Goal: Submit feedback/report problem: Provide input to the site owners about the experience or issues

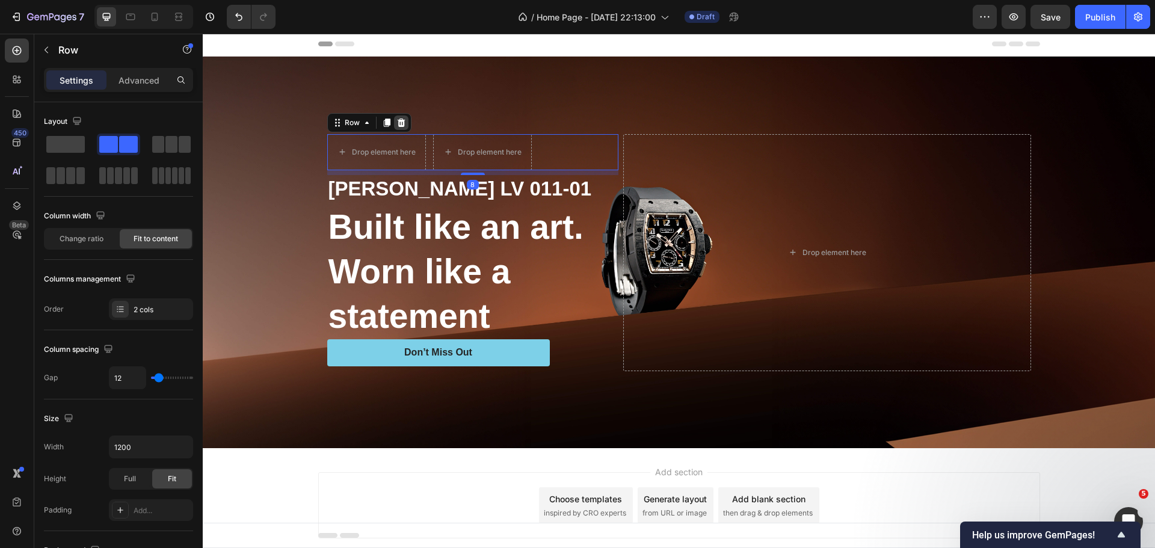
click at [397, 123] on icon at bounding box center [401, 123] width 8 height 8
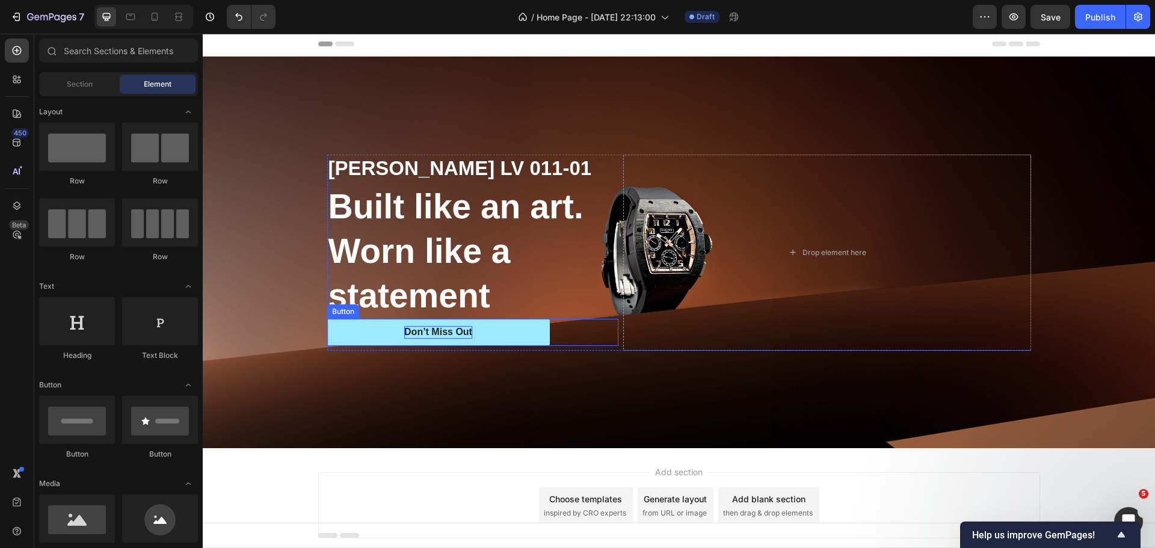
click at [463, 330] on div "Don’t Miss Out" at bounding box center [438, 332] width 68 height 13
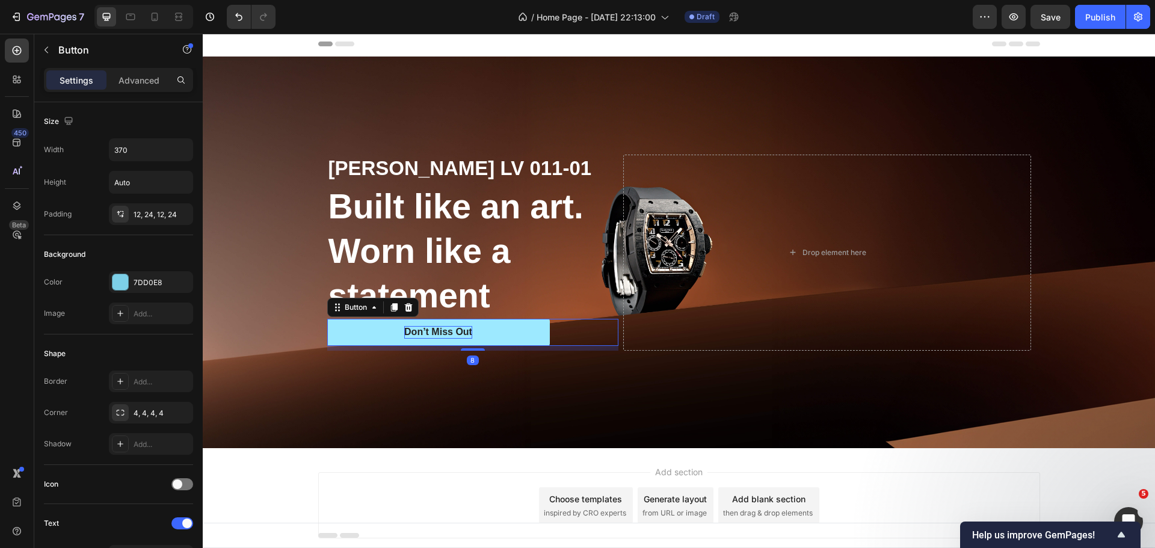
click at [463, 330] on div "Don’t Miss Out" at bounding box center [438, 332] width 68 height 13
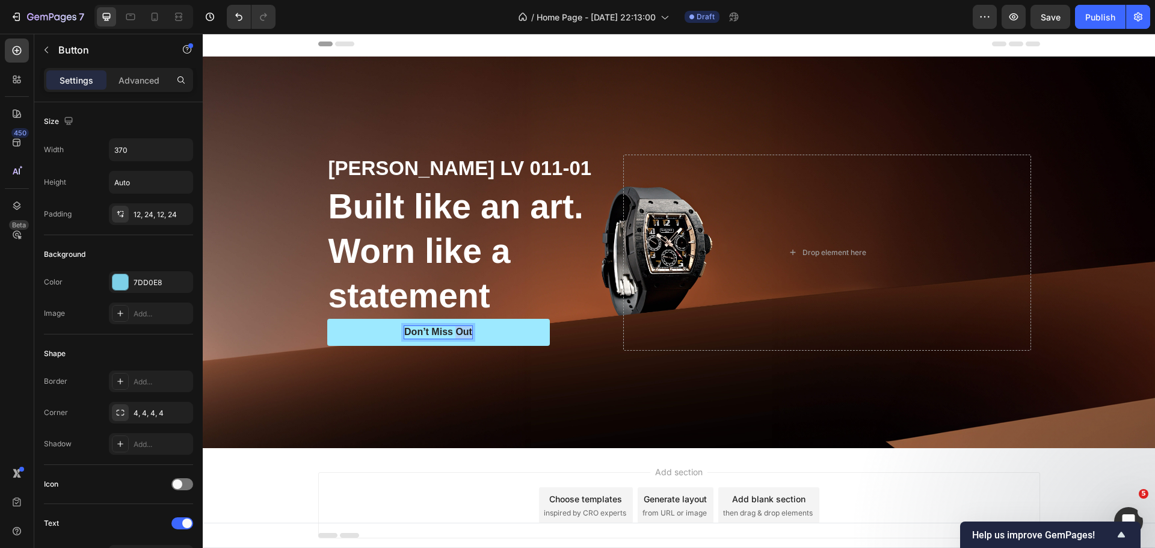
click at [462, 330] on p "Don’t Miss Out" at bounding box center [438, 332] width 68 height 13
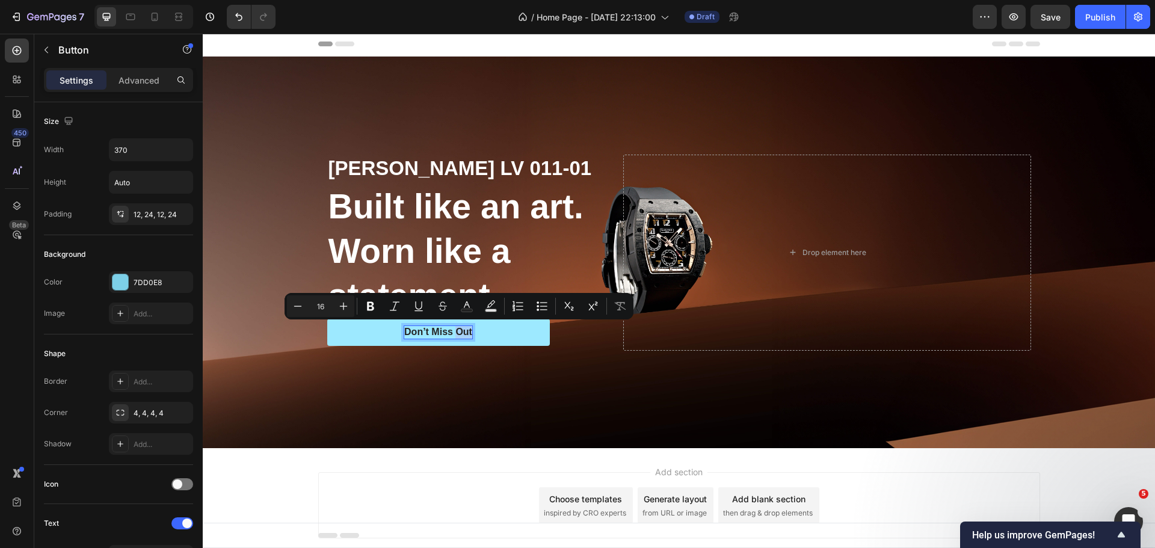
click at [462, 330] on p "Don’t Miss Out" at bounding box center [438, 332] width 68 height 13
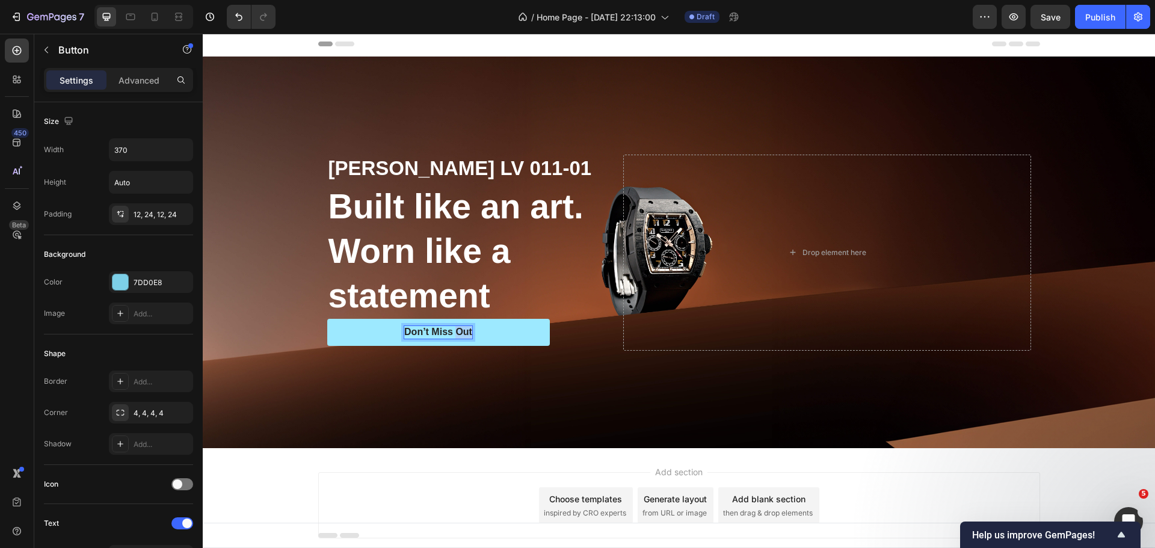
click at [462, 330] on p "Don’t Miss Out" at bounding box center [438, 332] width 68 height 13
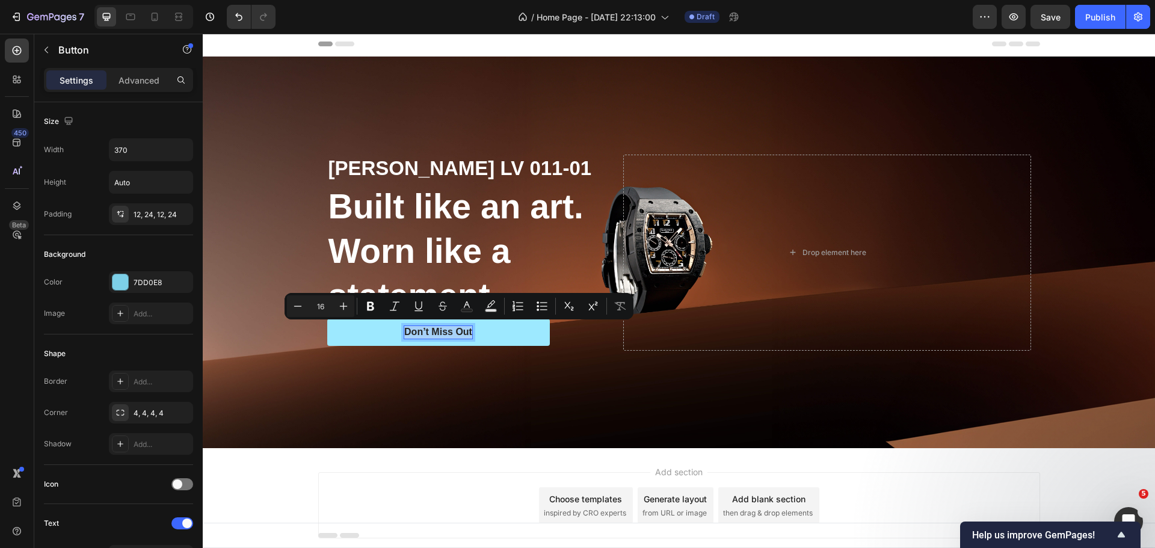
click at [462, 330] on p "Don’t Miss Out" at bounding box center [438, 332] width 68 height 13
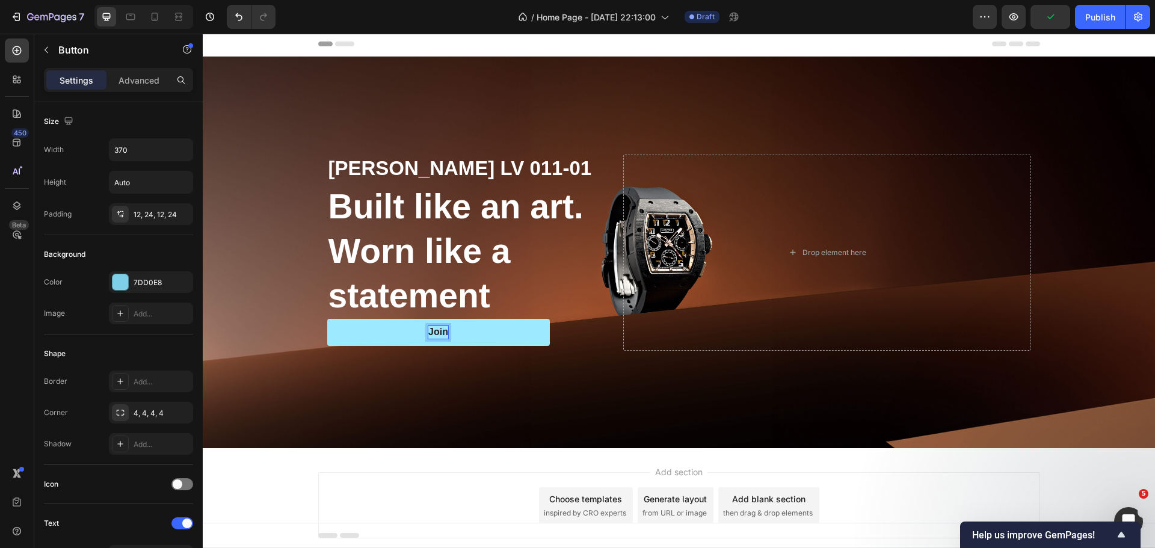
click at [327, 319] on button "Join" at bounding box center [438, 332] width 223 height 27
click at [327, 319] on button "Join Waiting" at bounding box center [438, 332] width 223 height 27
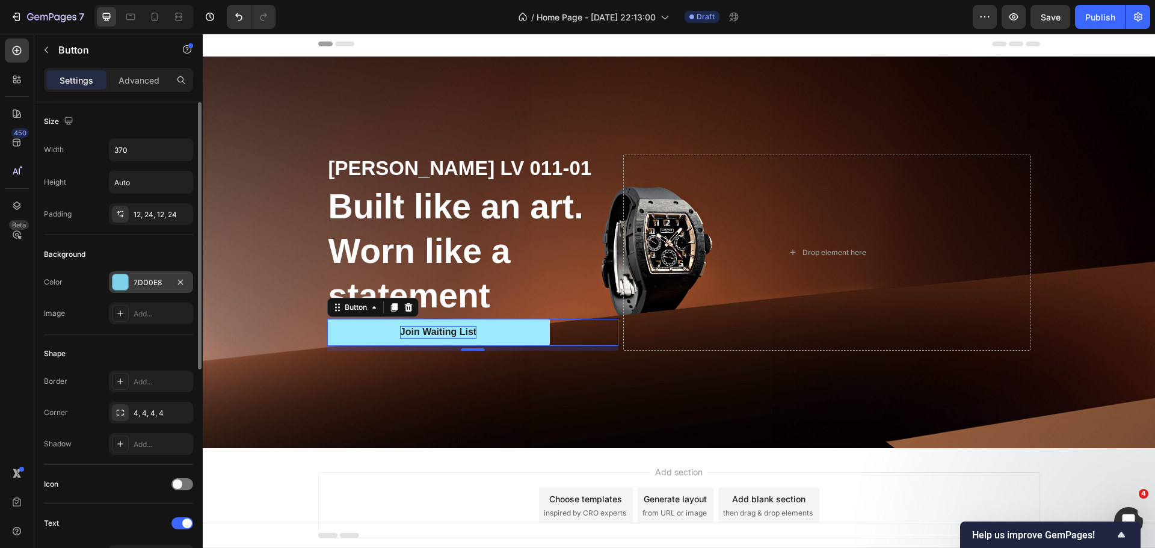
click at [117, 288] on div at bounding box center [121, 282] width 16 height 16
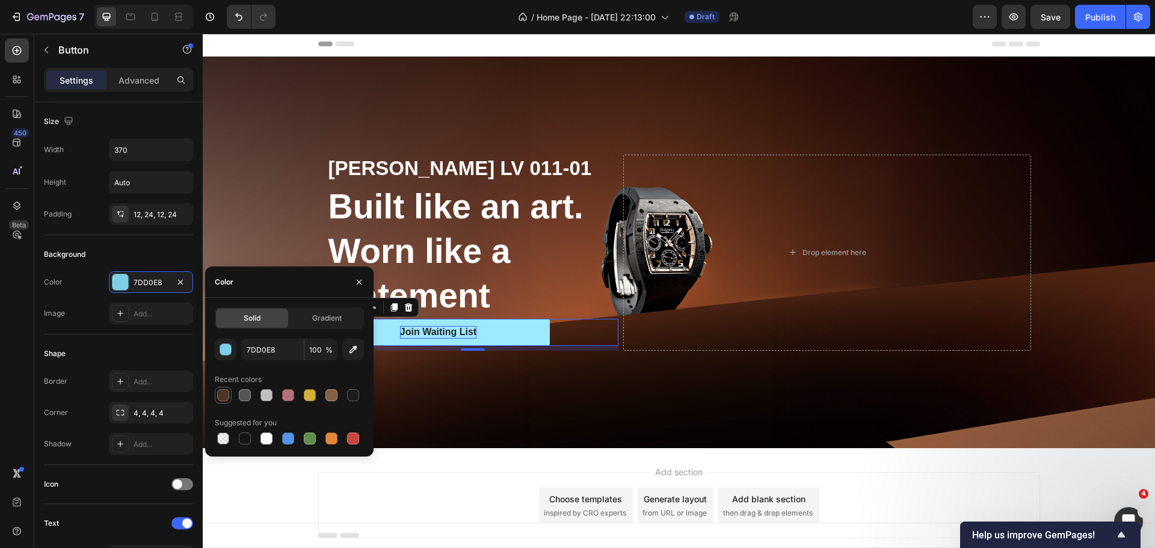
click at [226, 394] on div at bounding box center [223, 395] width 12 height 12
click at [331, 400] on div at bounding box center [332, 395] width 12 height 12
click at [331, 436] on div at bounding box center [332, 439] width 12 height 12
type input "E4893A"
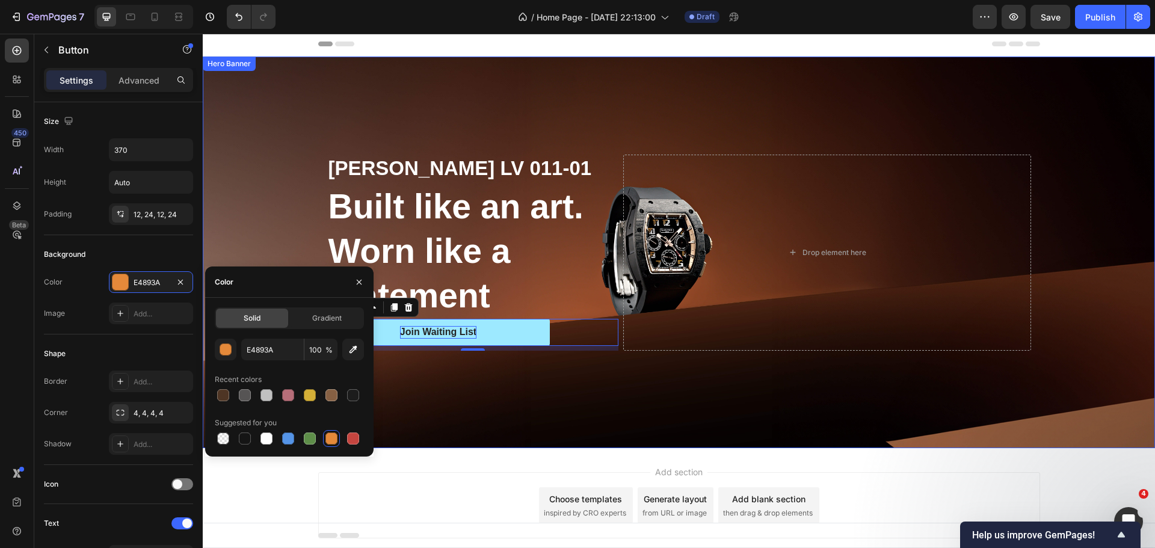
click at [456, 414] on div "Background Image" at bounding box center [679, 253] width 953 height 392
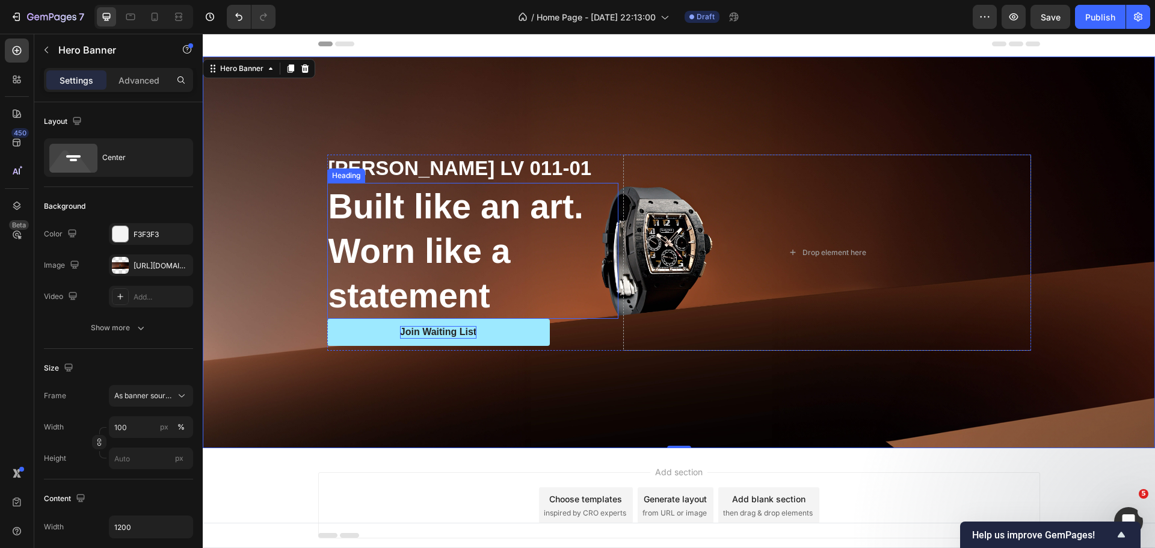
click at [462, 262] on p "Built like an art. Worn like a statement" at bounding box center [473, 251] width 289 height 134
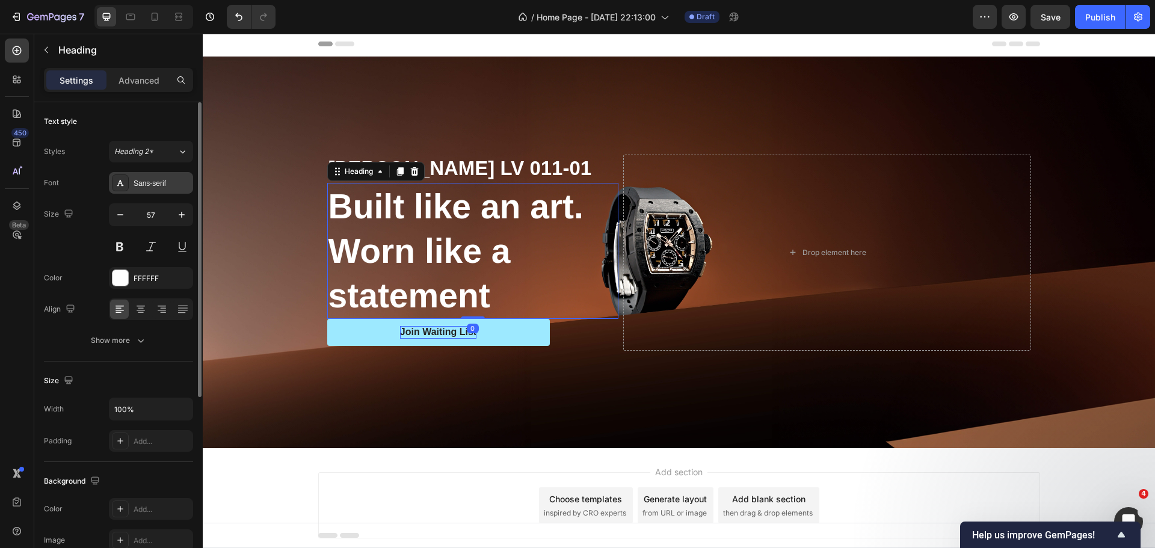
click at [141, 183] on div "Sans-serif" at bounding box center [162, 183] width 57 height 11
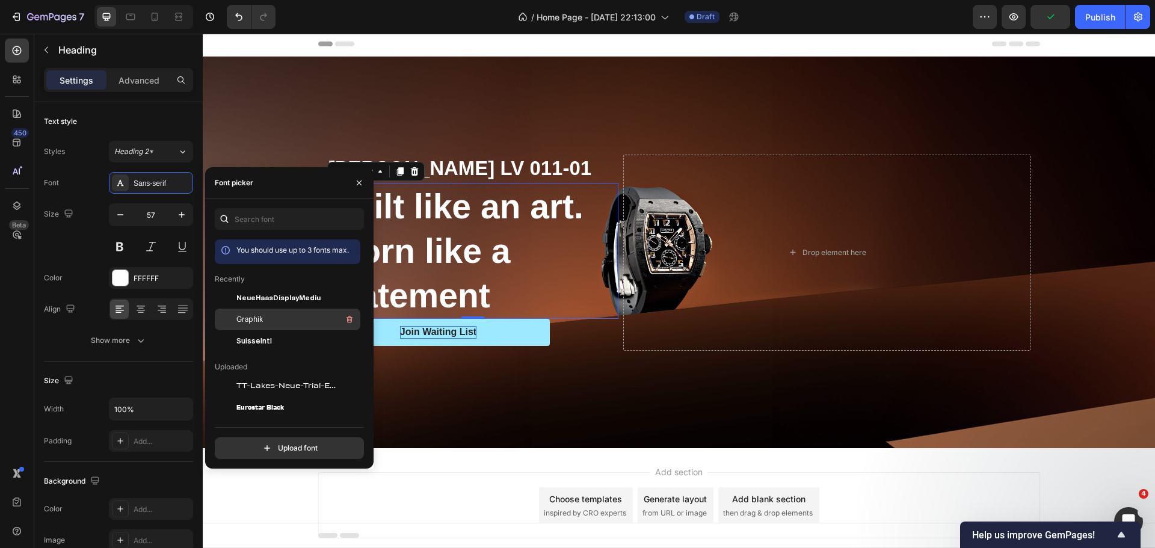
click at [250, 315] on span "Graphik" at bounding box center [249, 319] width 26 height 11
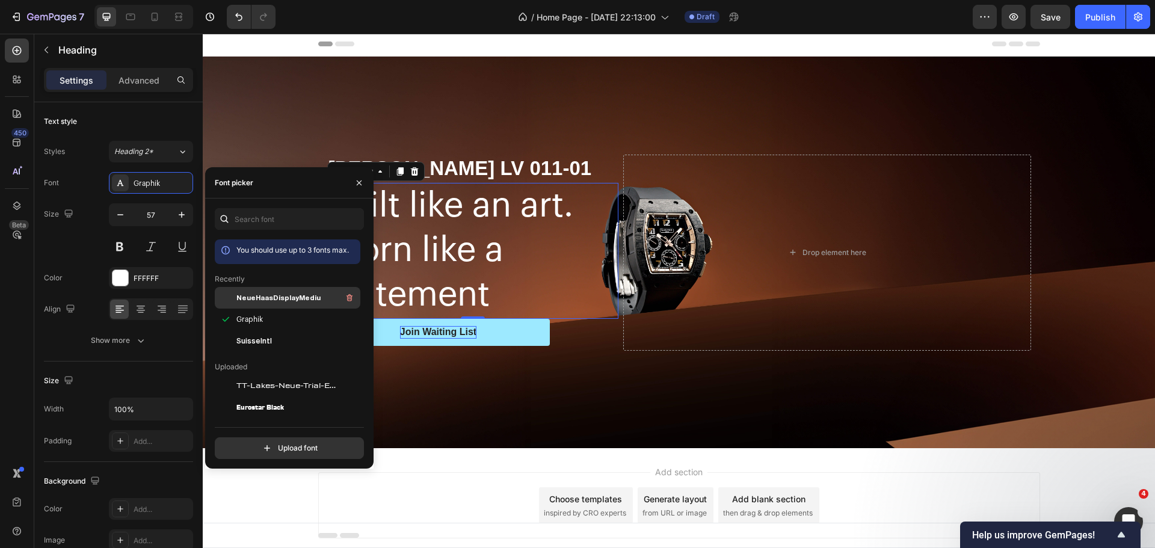
click at [267, 298] on span "NeueHaasDisplayMediu" at bounding box center [278, 297] width 84 height 11
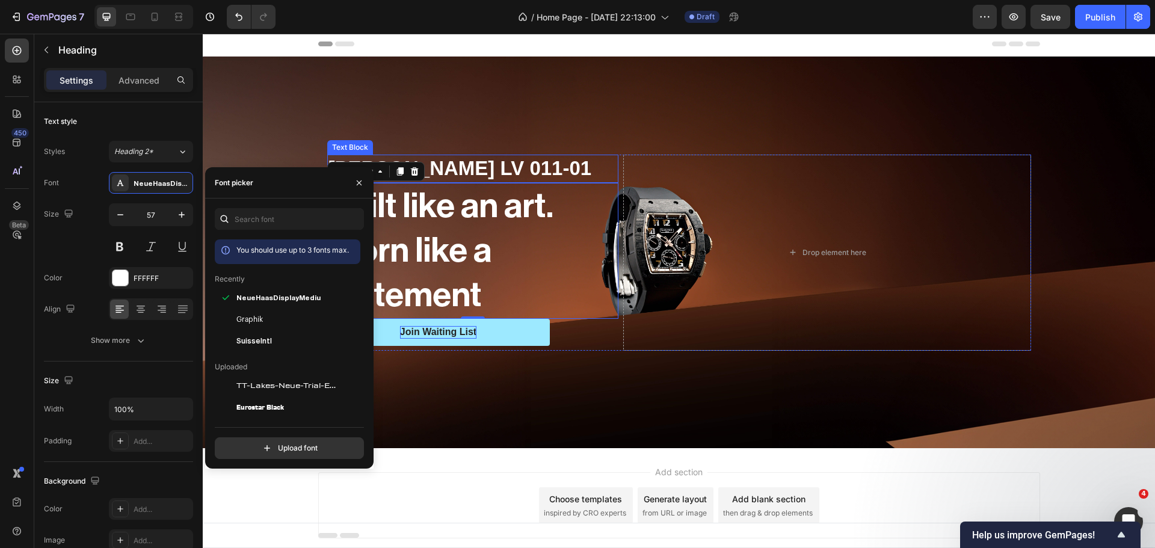
click at [474, 156] on p "[PERSON_NAME] LV 011-01" at bounding box center [473, 169] width 289 height 26
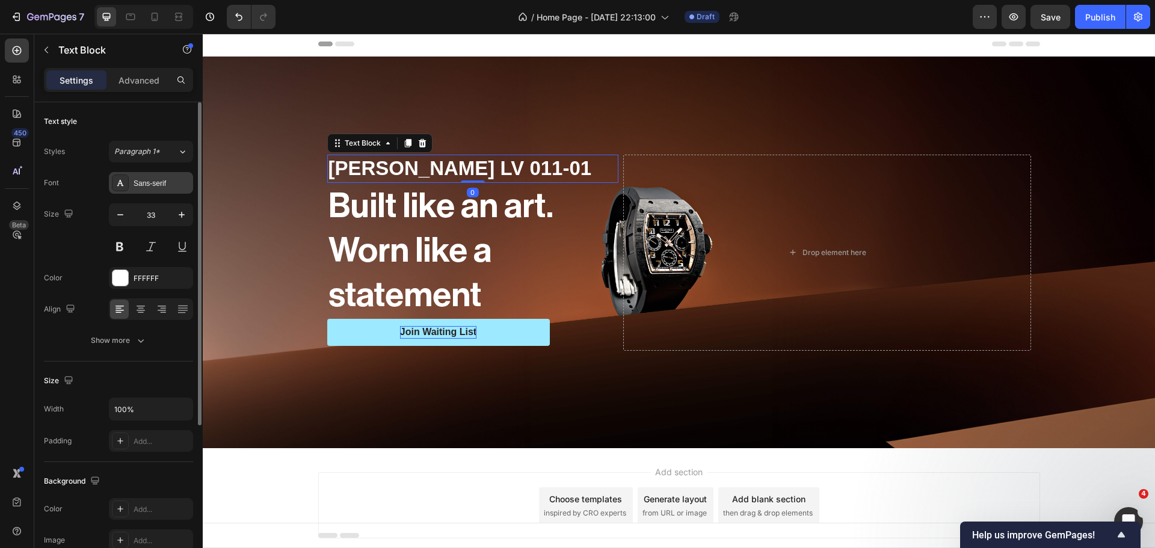
click at [135, 185] on div "Sans-serif" at bounding box center [162, 183] width 57 height 11
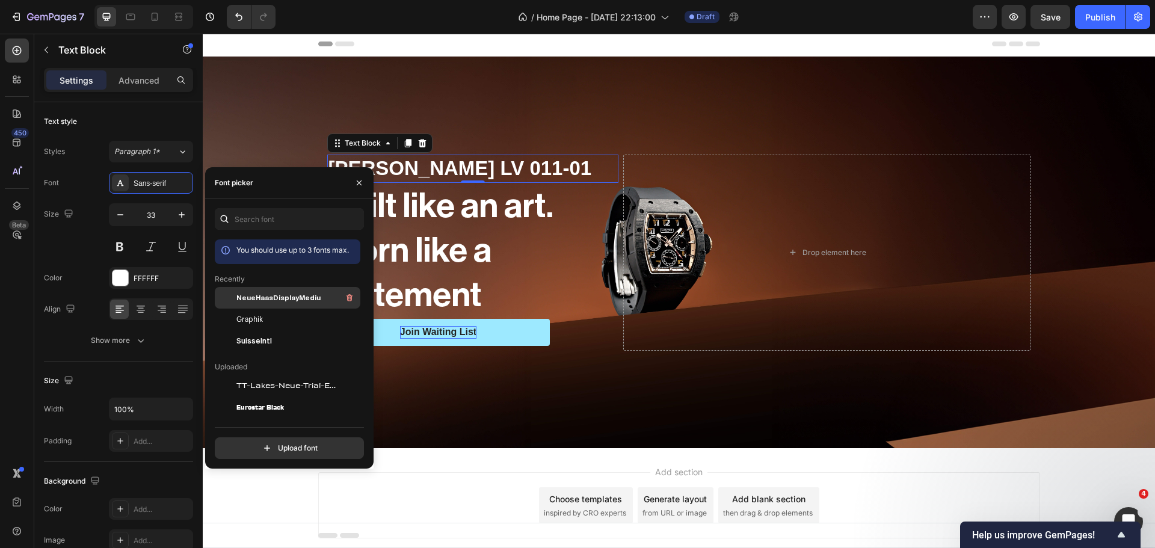
click at [249, 297] on span "NeueHaasDisplayMediu" at bounding box center [278, 297] width 84 height 11
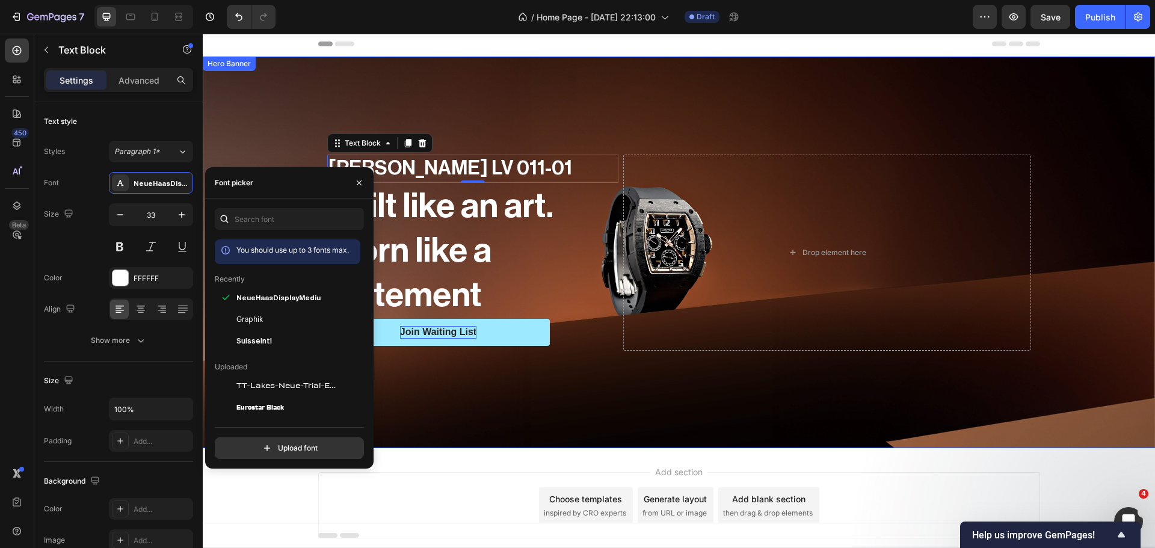
click at [460, 379] on div "Background Image" at bounding box center [679, 253] width 953 height 392
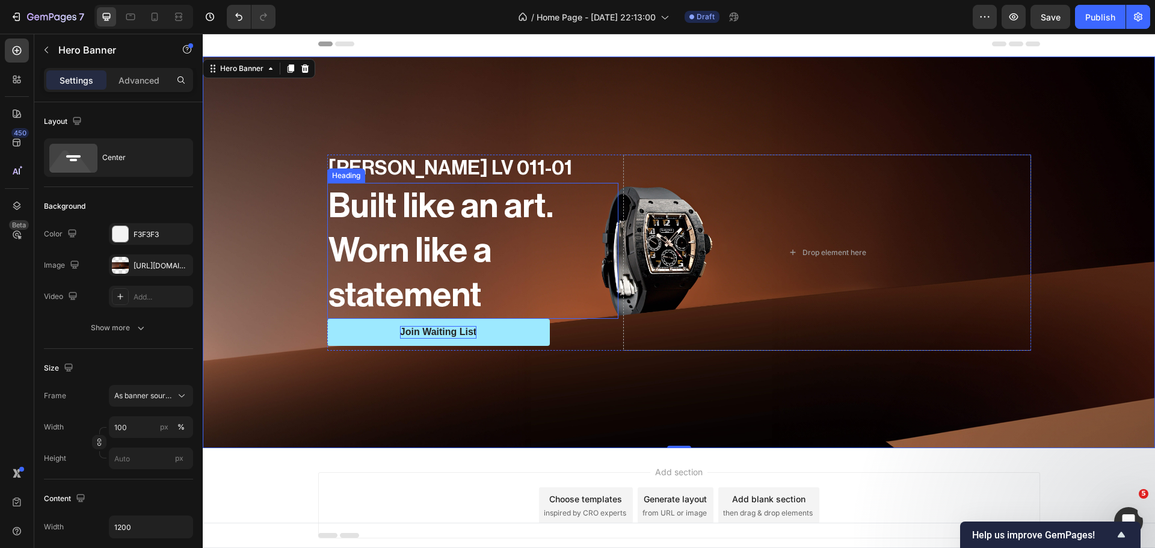
click at [507, 298] on p "Built like an art. Worn like a statement" at bounding box center [473, 251] width 289 height 134
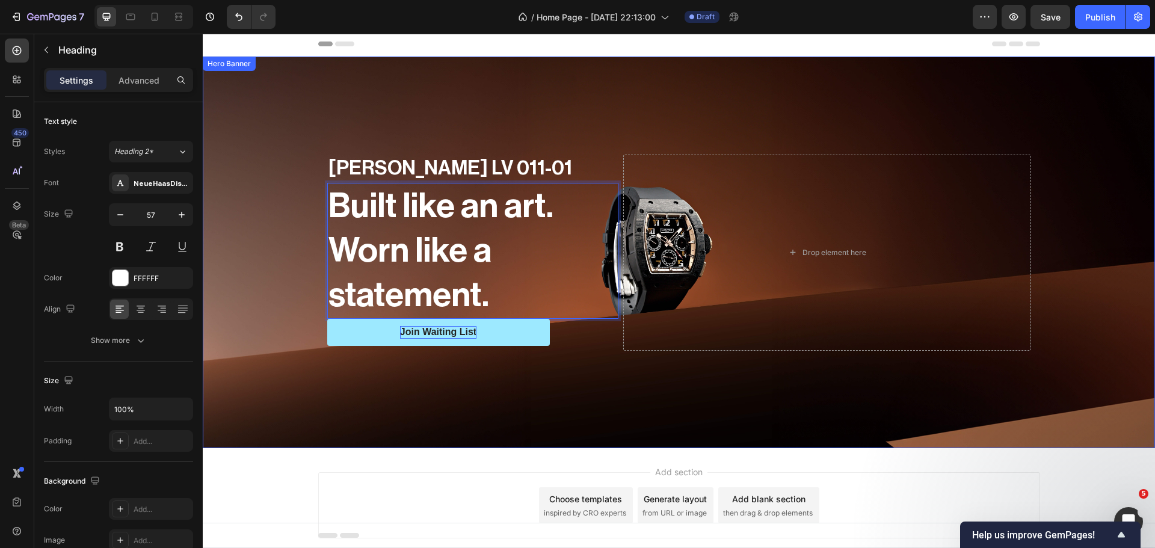
click at [486, 373] on div "Background Image" at bounding box center [679, 253] width 953 height 392
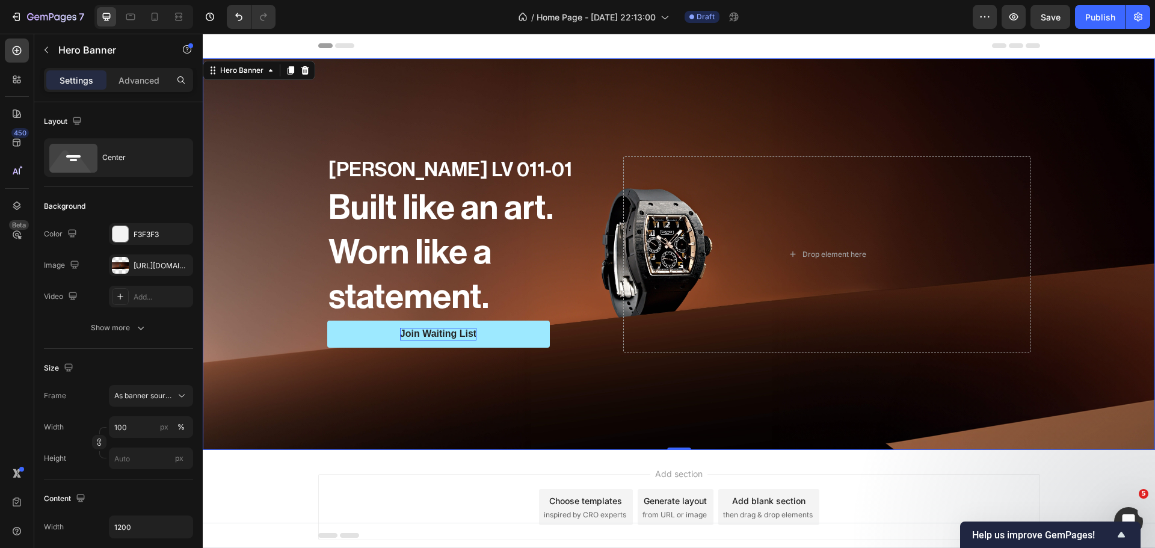
click at [424, 457] on div "Add section Choose templates inspired by CRO experts Generate layout from URL o…" at bounding box center [679, 524] width 953 height 148
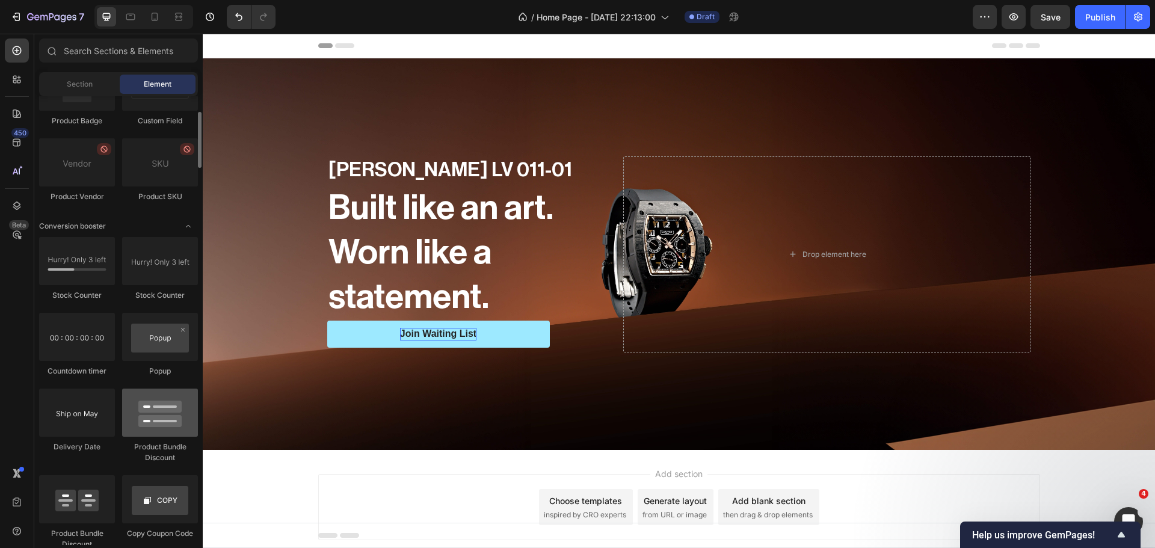
scroll to position [2455, 0]
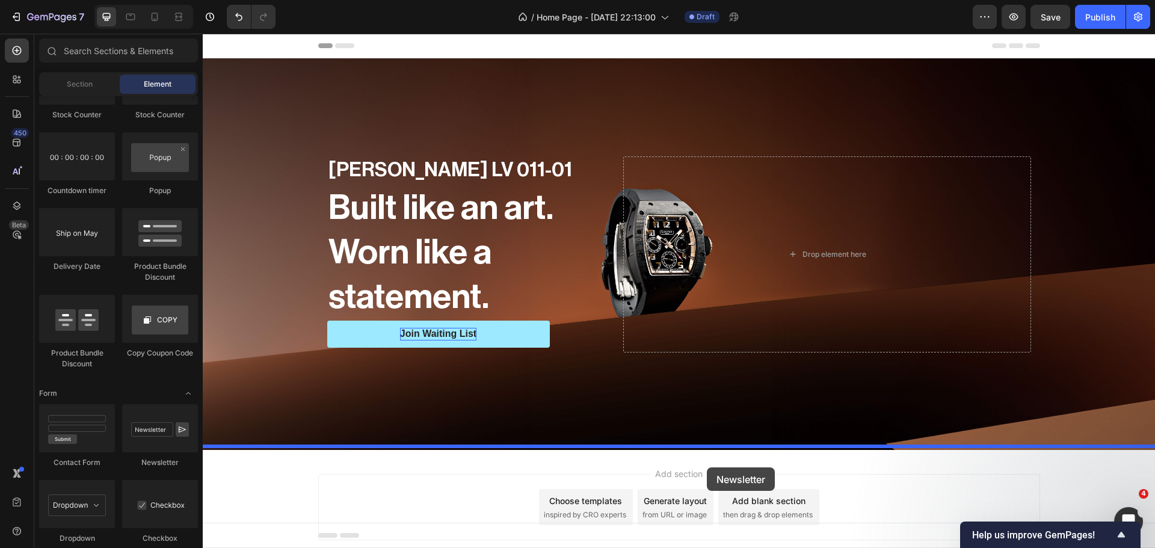
drag, startPoint x: 378, startPoint y: 482, endPoint x: 707, endPoint y: 468, distance: 329.5
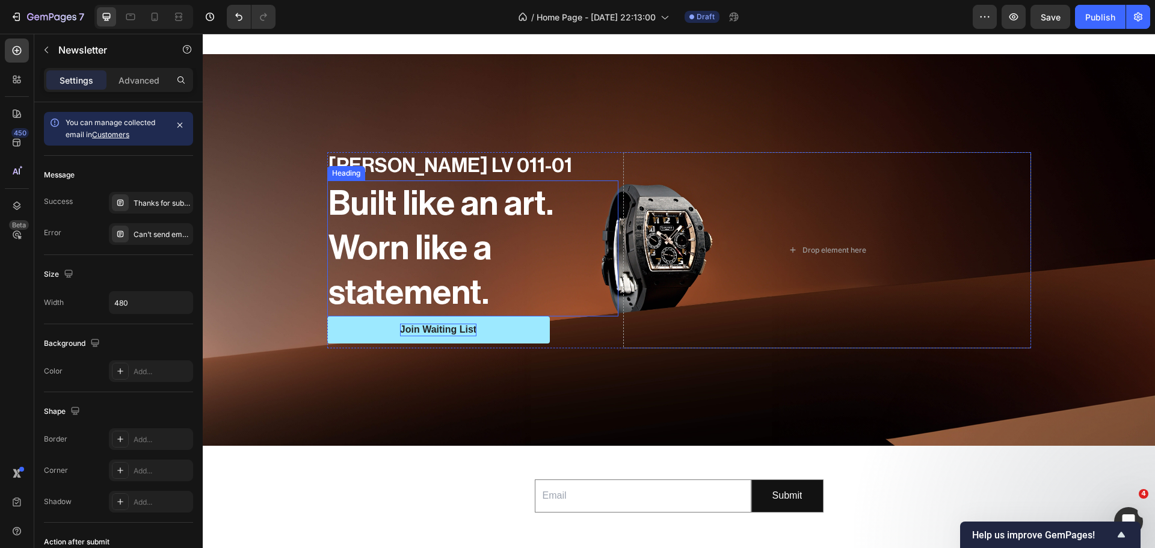
scroll to position [301, 0]
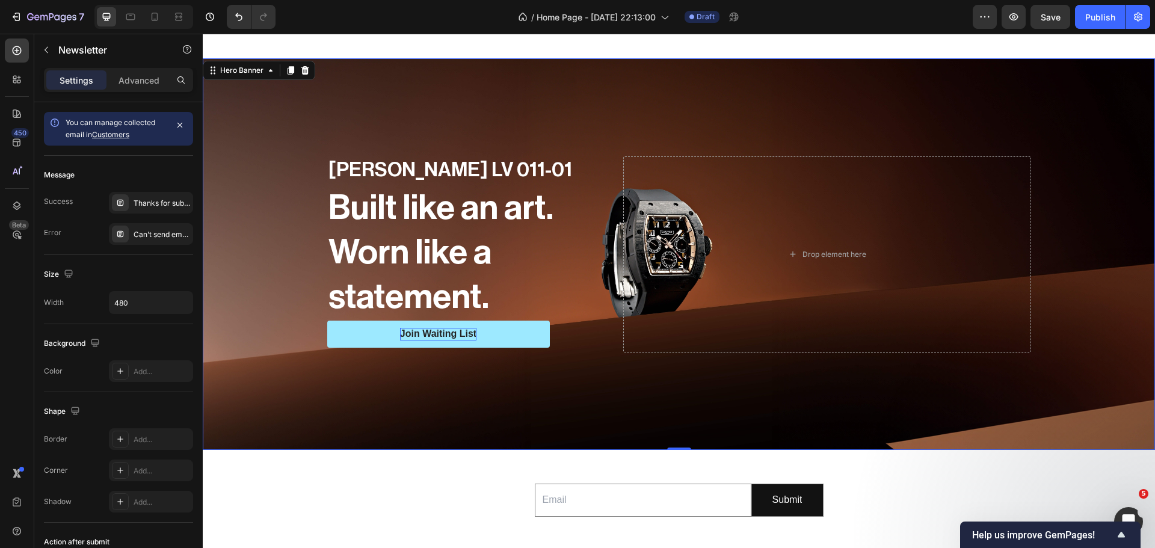
click at [330, 107] on div "Background Image" at bounding box center [679, 254] width 953 height 392
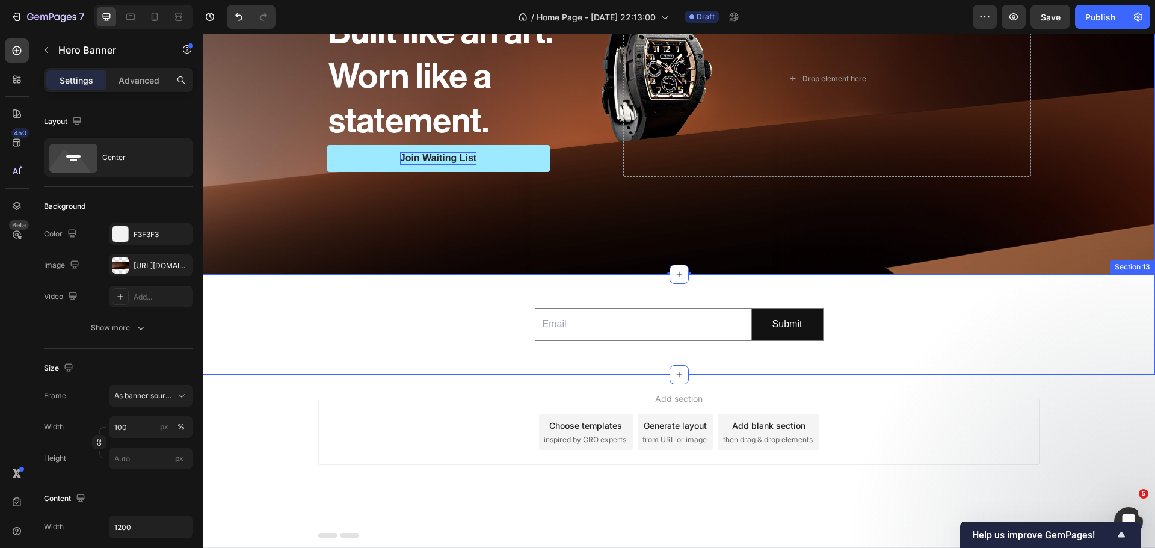
scroll to position [473, 0]
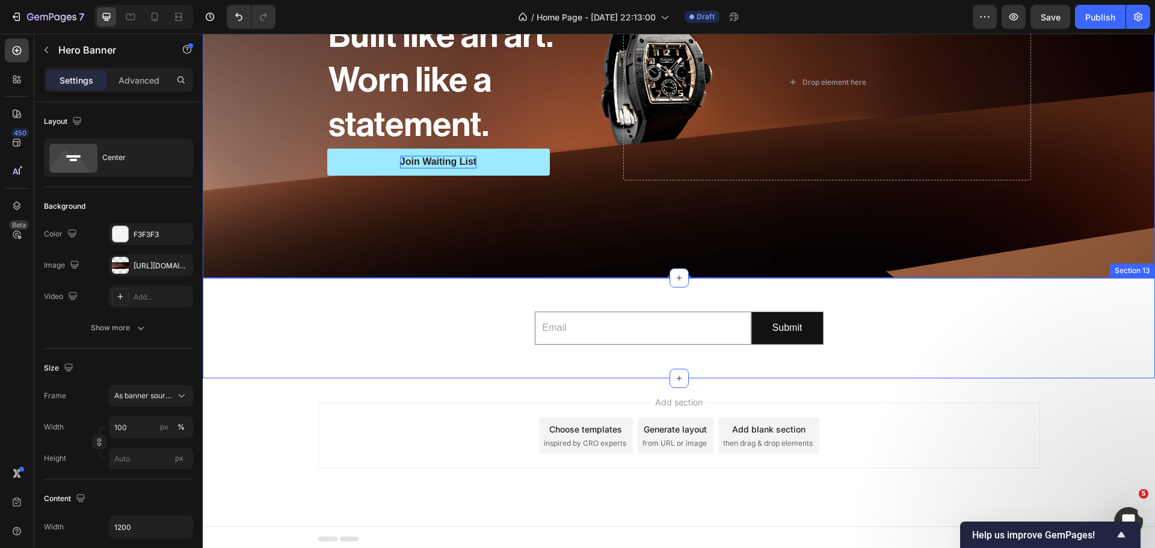
click at [269, 314] on div "Email Field Submit Submit Button Row Newsletter" at bounding box center [679, 328] width 953 height 62
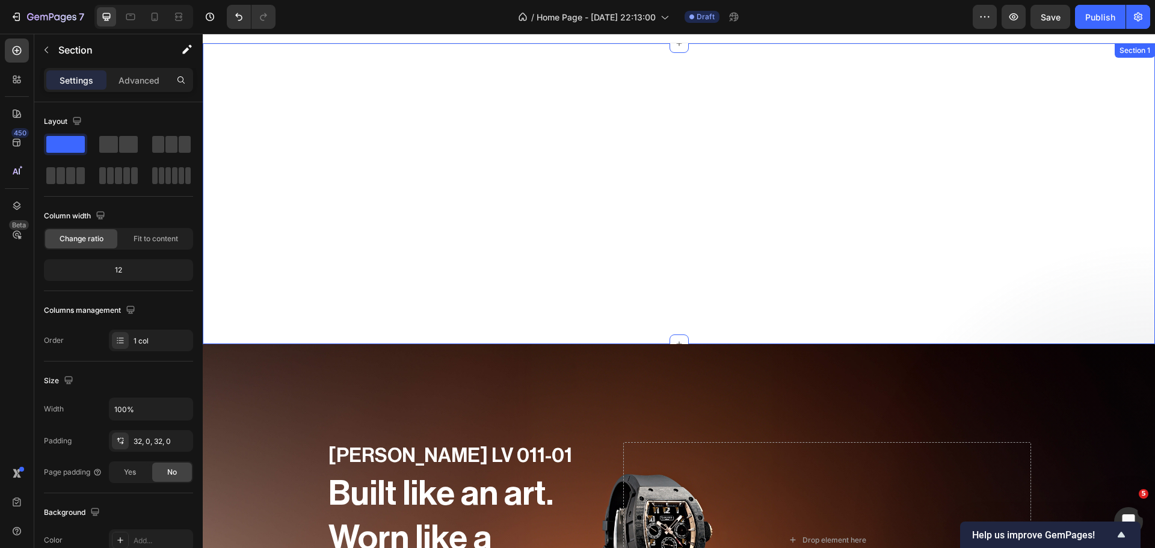
scroll to position [0, 0]
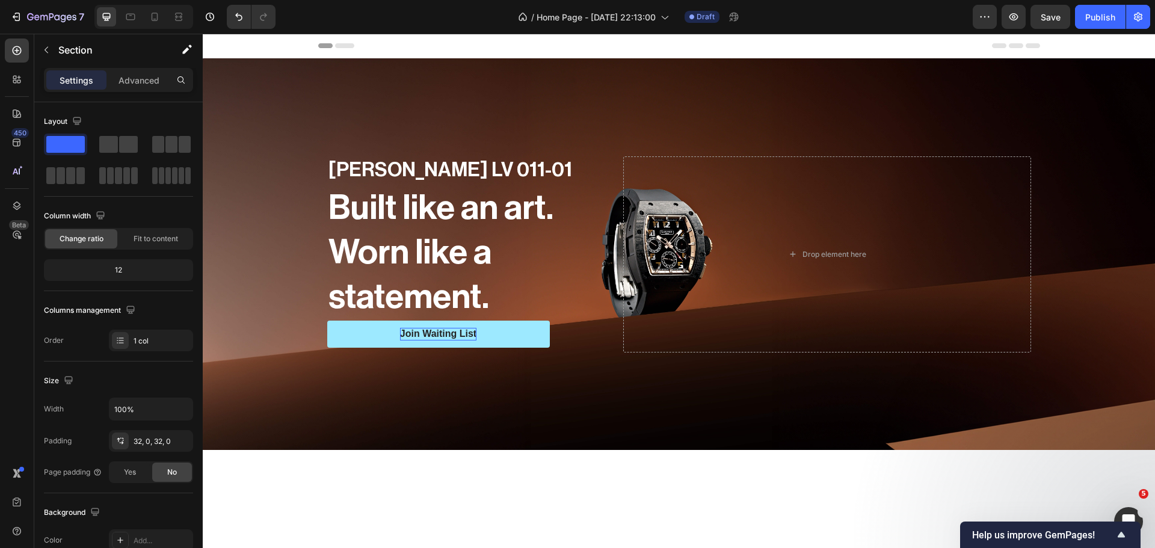
click at [344, 486] on div at bounding box center [679, 500] width 953 height 100
click at [1061, 22] on span "Save" at bounding box center [1051, 17] width 20 height 10
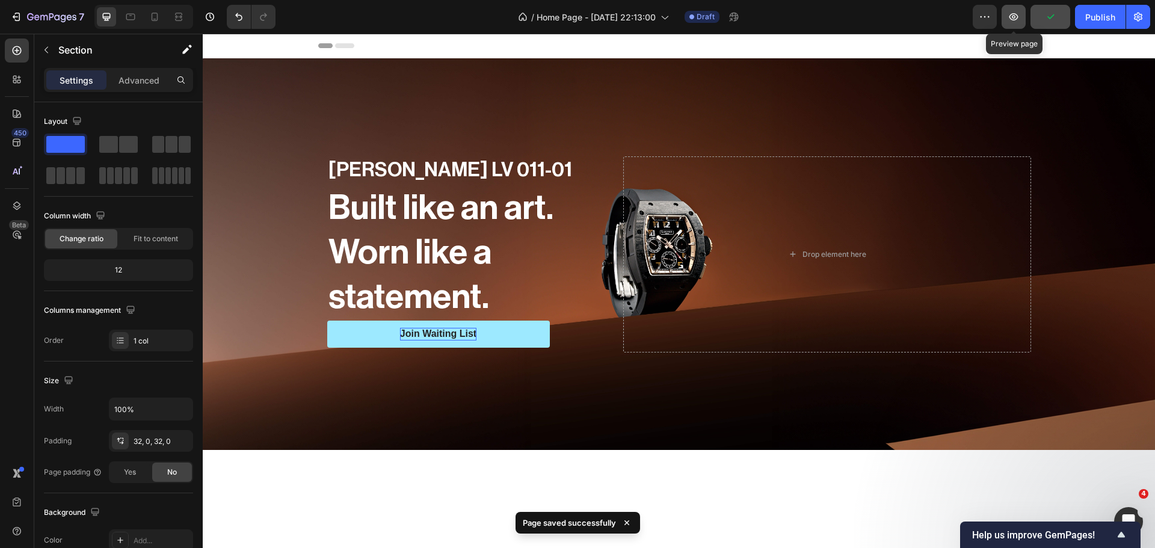
click at [1021, 22] on button "button" at bounding box center [1014, 17] width 24 height 24
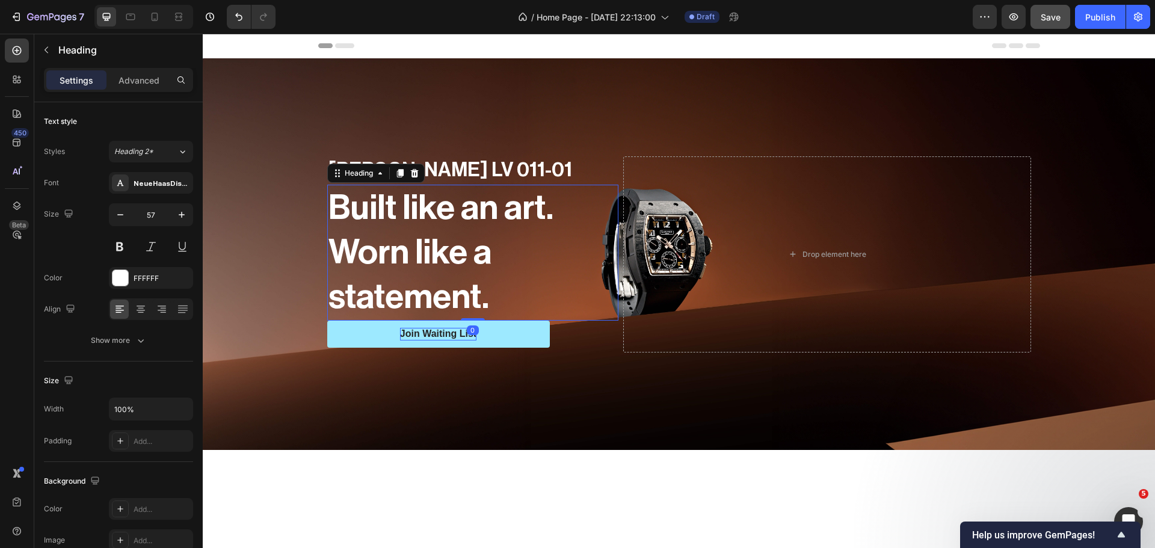
click at [418, 254] on p "Built like an art. Worn like a statement." at bounding box center [473, 253] width 289 height 134
click at [124, 221] on button "button" at bounding box center [121, 215] width 22 height 22
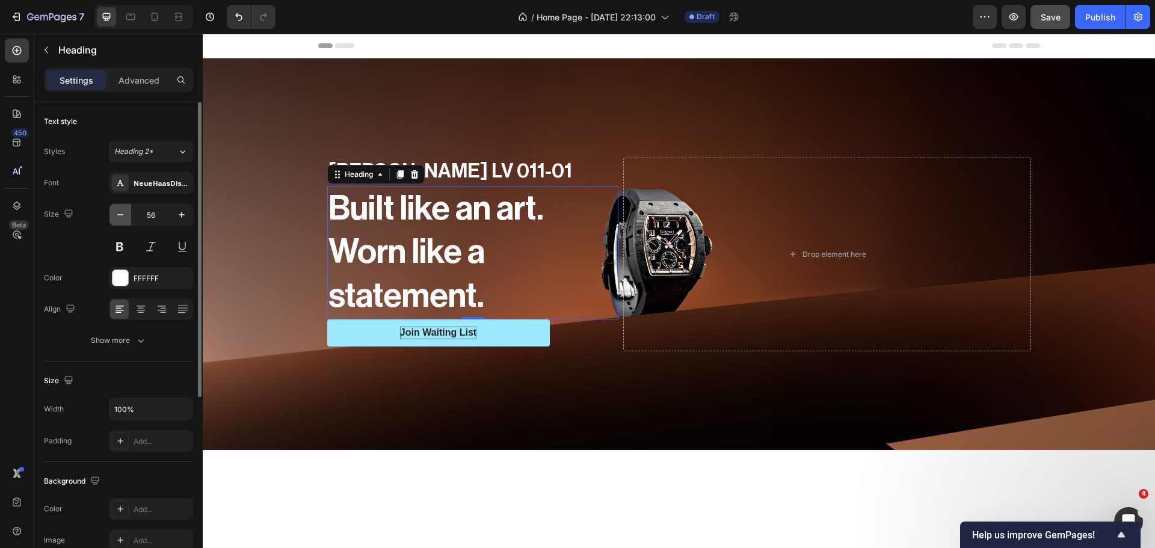
click at [124, 221] on button "button" at bounding box center [121, 215] width 22 height 22
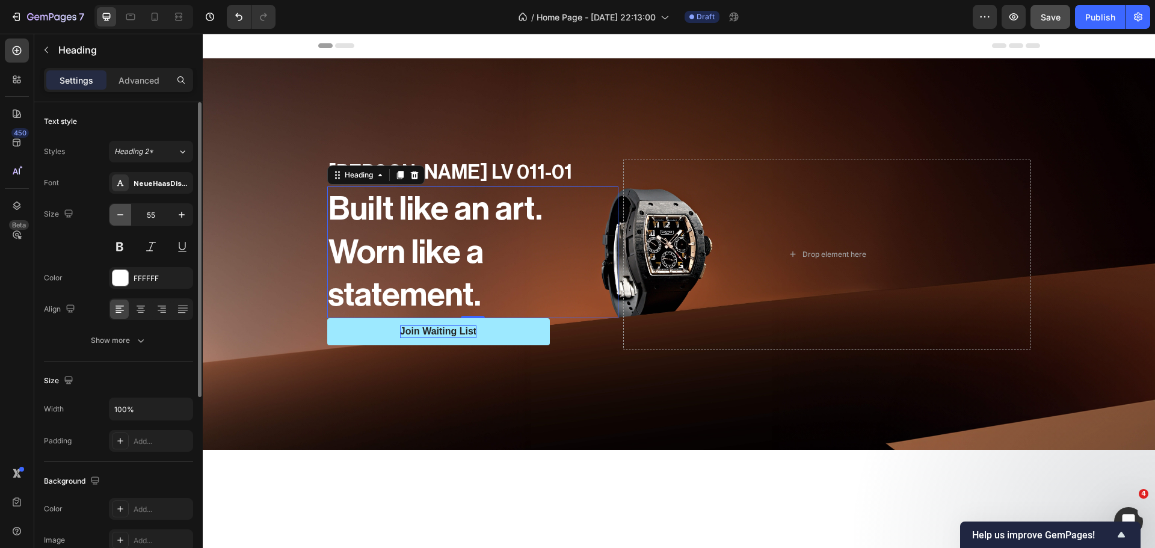
click at [124, 221] on button "button" at bounding box center [121, 215] width 22 height 22
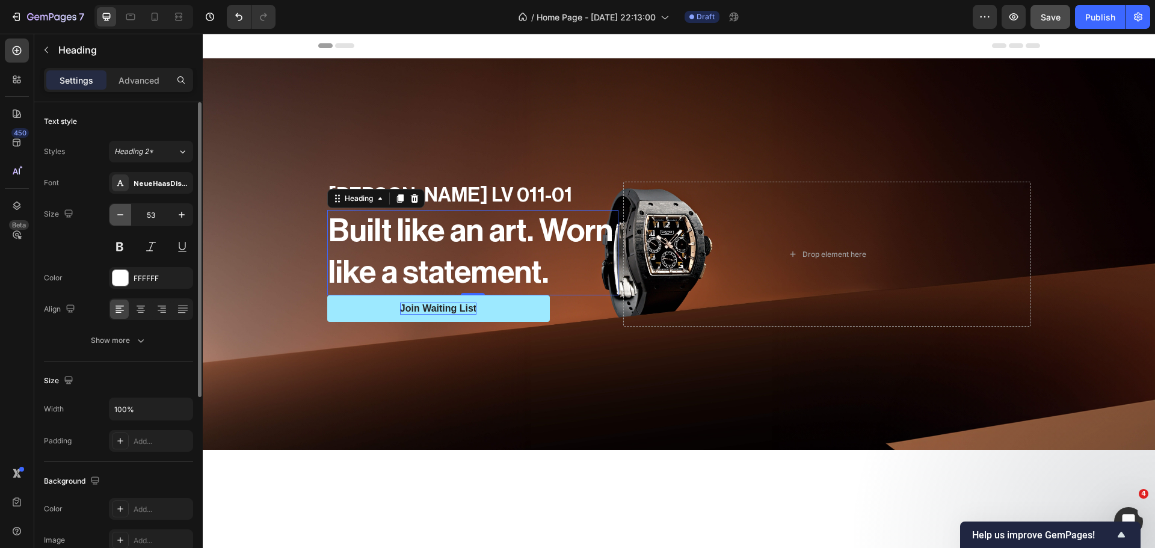
click at [124, 221] on button "button" at bounding box center [121, 215] width 22 height 22
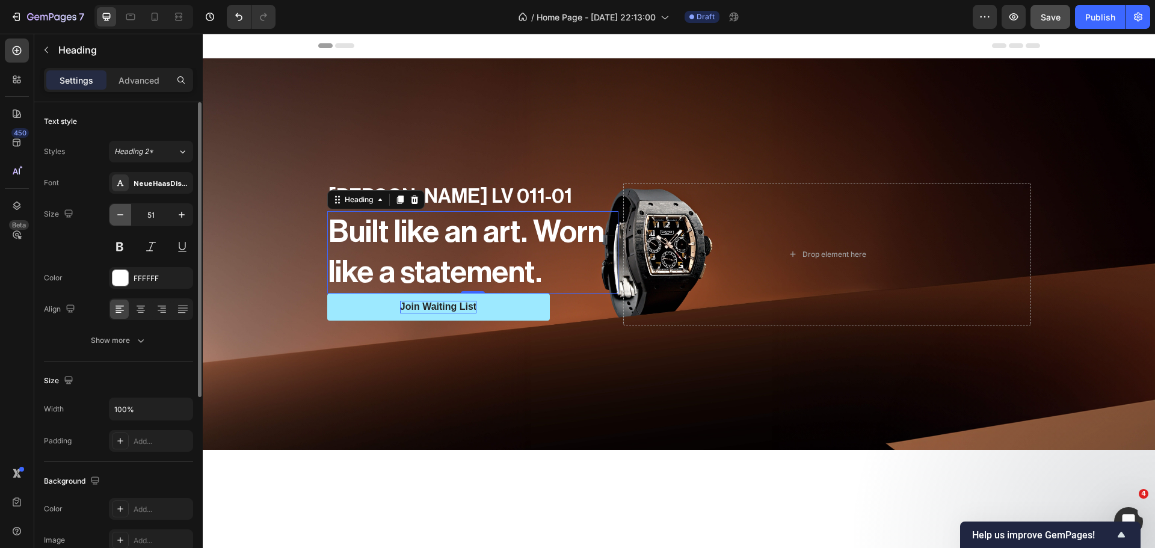
click at [124, 221] on button "button" at bounding box center [121, 215] width 22 height 22
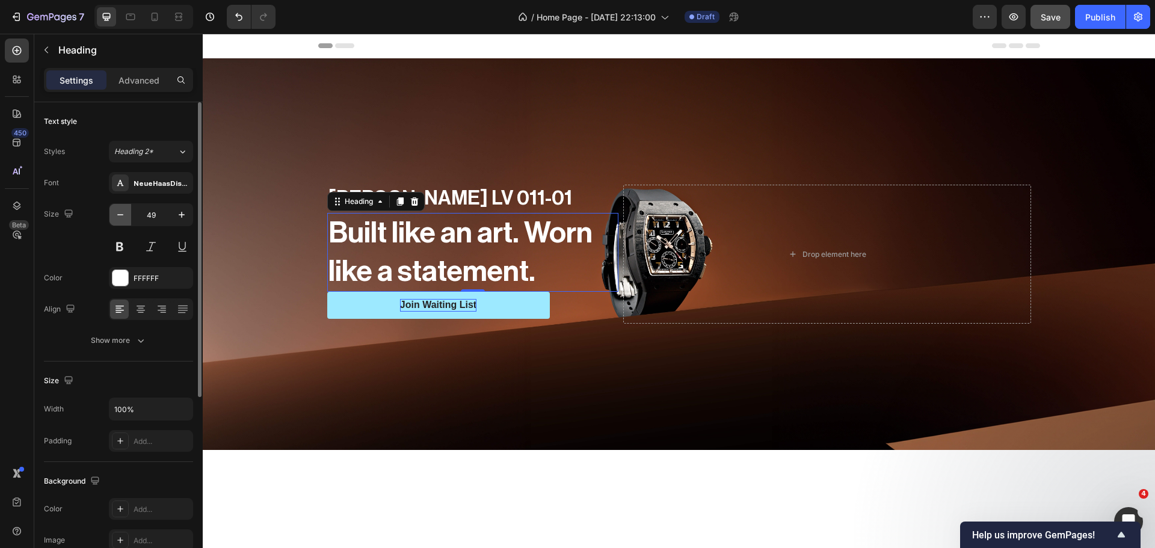
click at [124, 221] on button "button" at bounding box center [121, 215] width 22 height 22
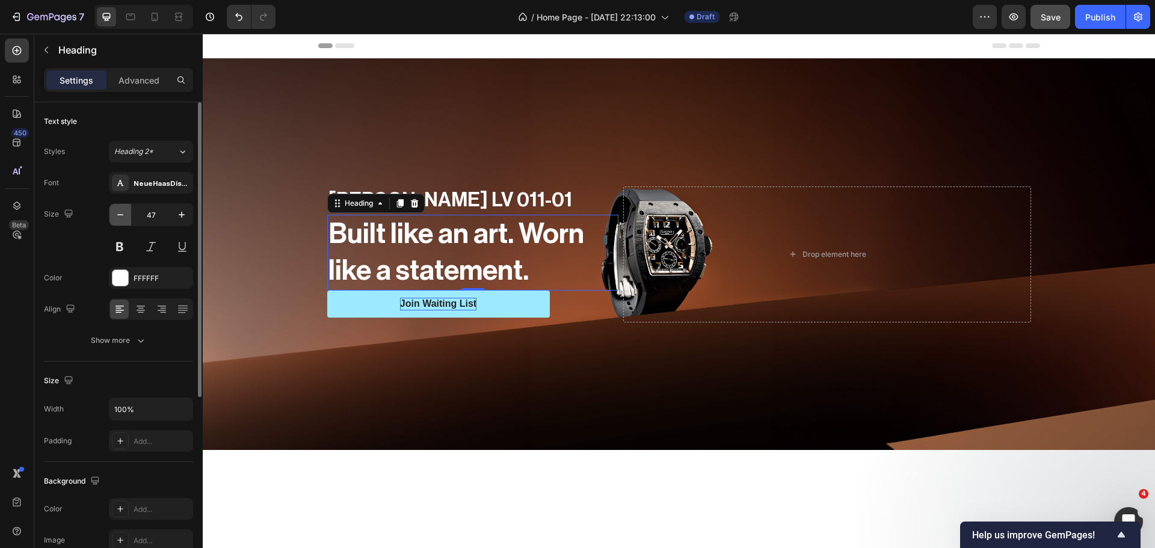
click at [124, 221] on button "button" at bounding box center [121, 215] width 22 height 22
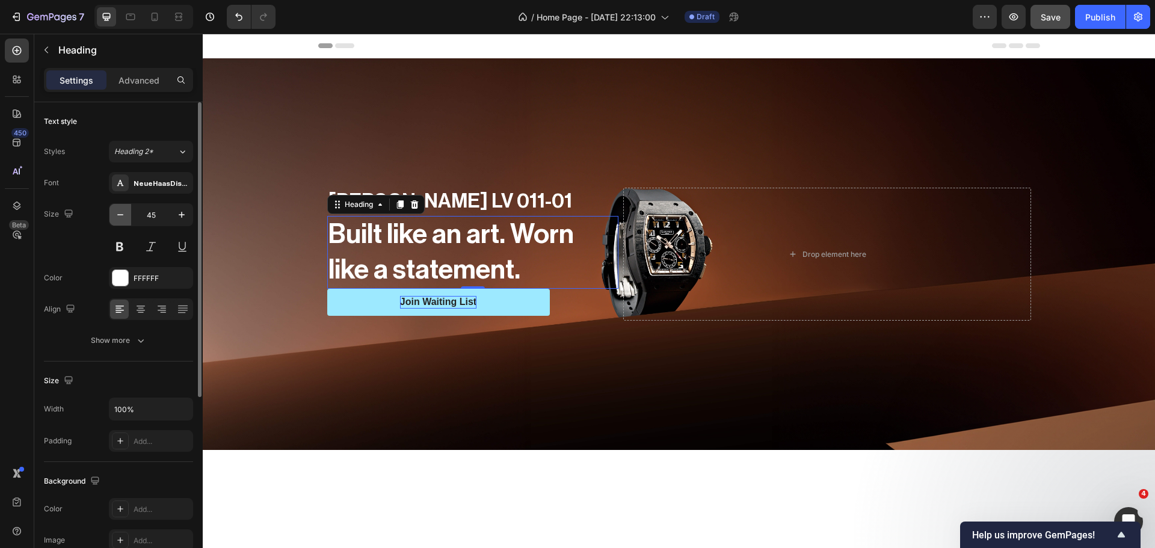
click at [124, 221] on button "button" at bounding box center [121, 215] width 22 height 22
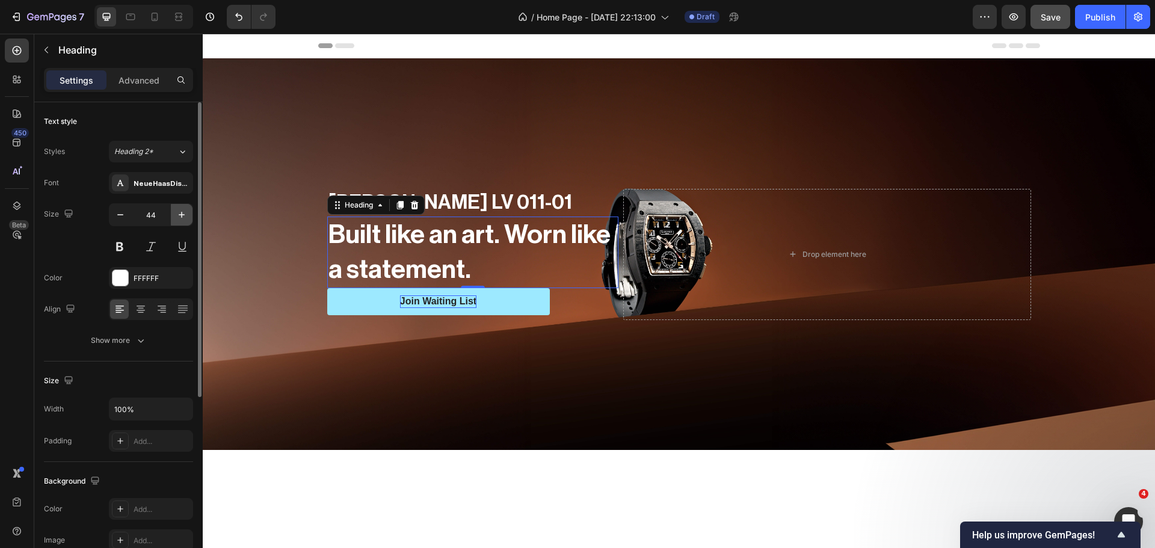
click at [187, 221] on button "button" at bounding box center [182, 215] width 22 height 22
type input "45"
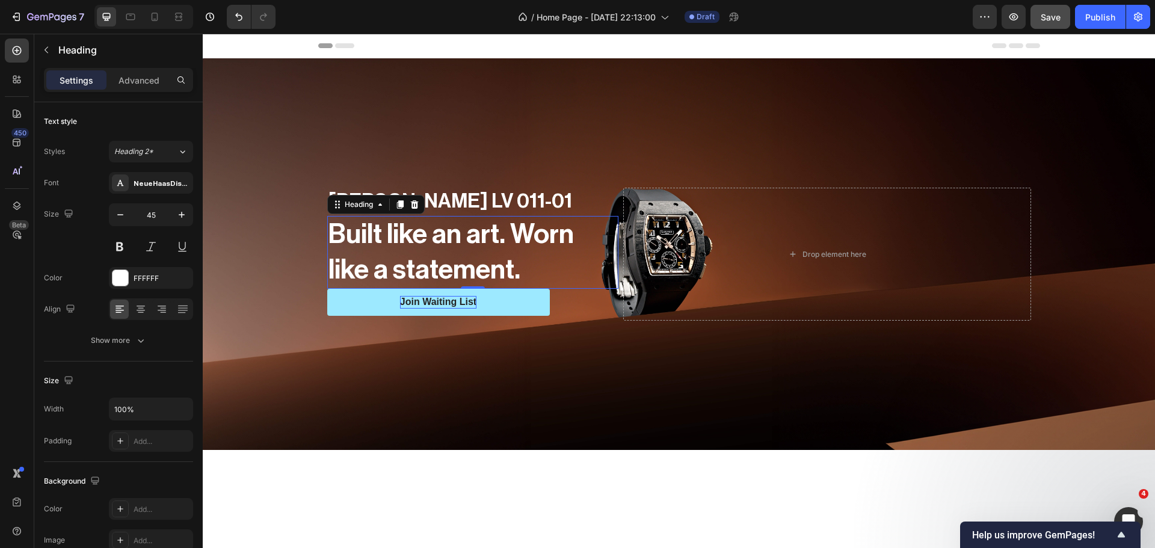
click at [335, 450] on div at bounding box center [679, 500] width 953 height 100
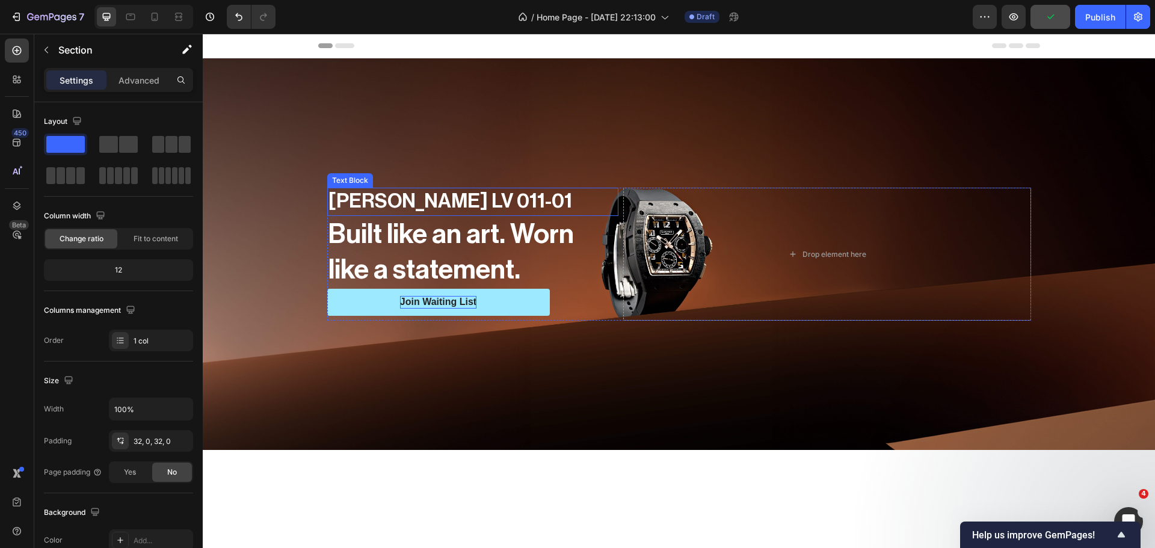
click at [403, 205] on p "[PERSON_NAME] LV 011-01" at bounding box center [473, 202] width 289 height 26
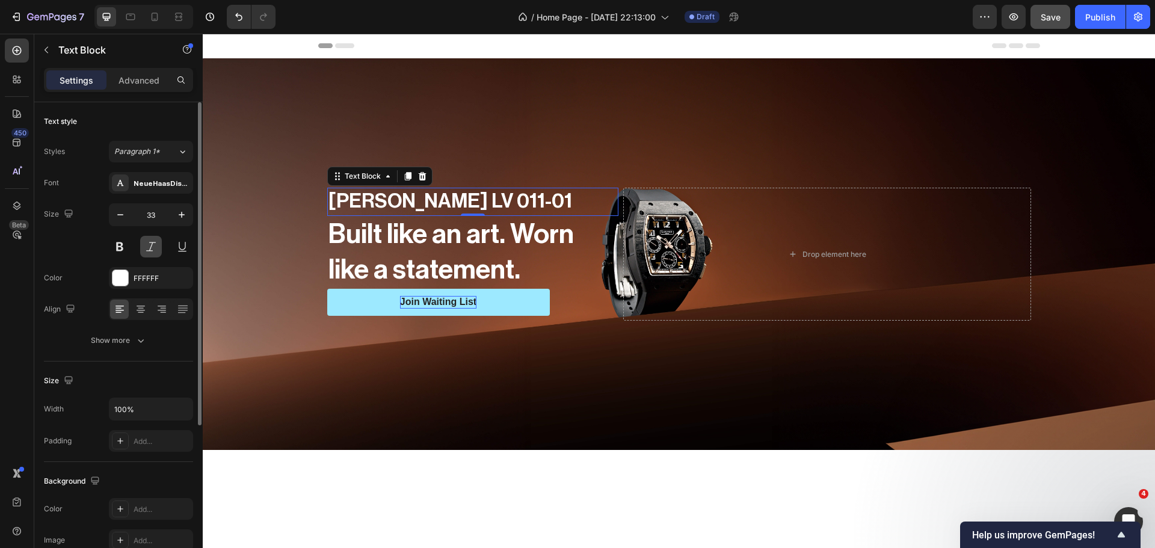
click at [153, 243] on button at bounding box center [151, 247] width 22 height 22
click at [153, 244] on button at bounding box center [151, 247] width 22 height 22
click at [175, 185] on div "NeueHaasDisplayMediu" at bounding box center [162, 183] width 57 height 11
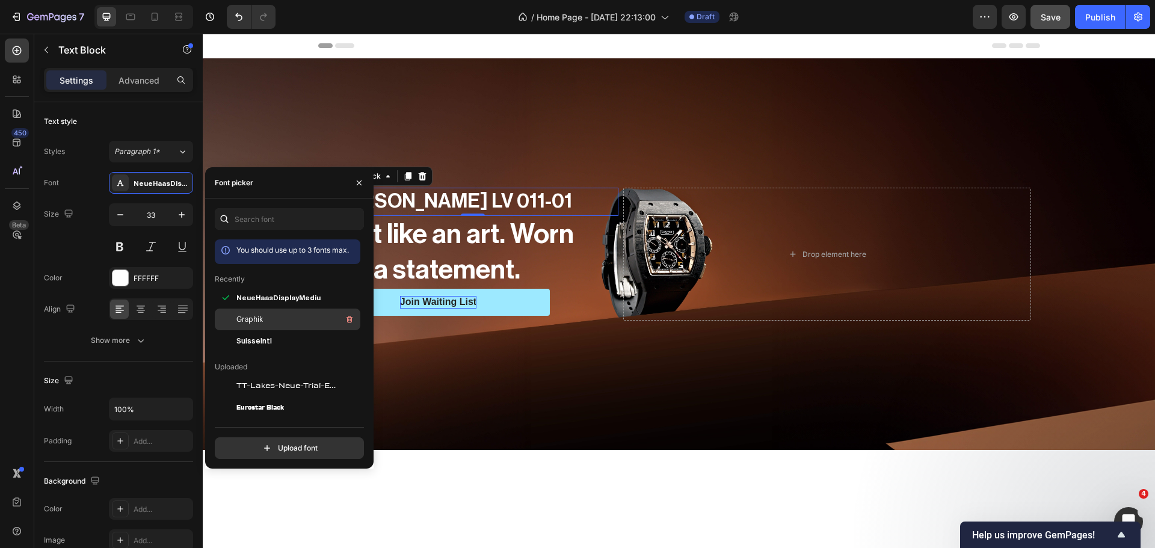
click at [238, 315] on span "Graphik" at bounding box center [249, 319] width 26 height 11
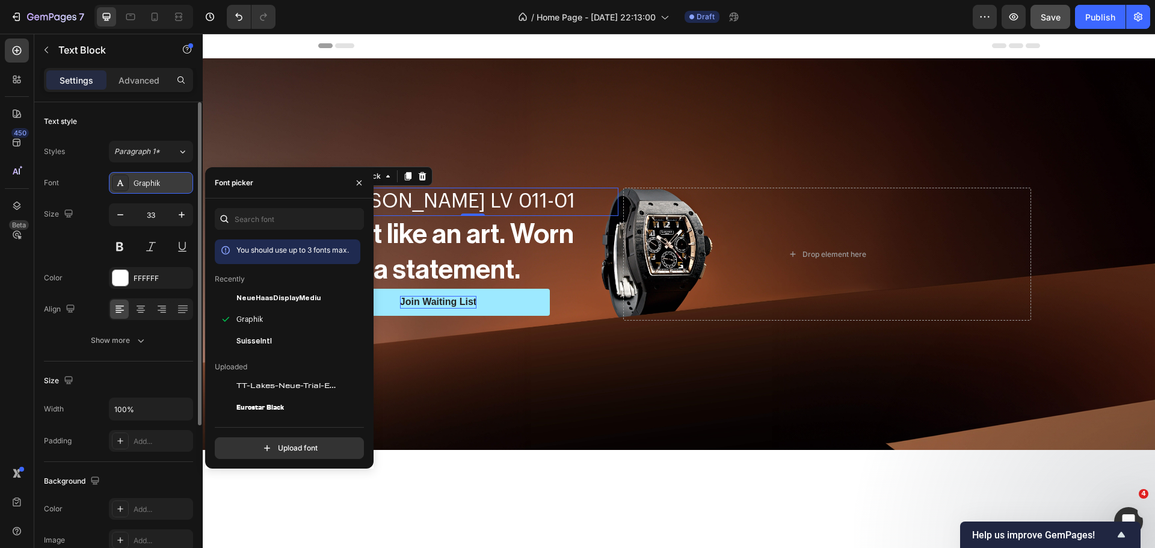
click at [164, 188] on div "Graphik" at bounding box center [162, 183] width 57 height 11
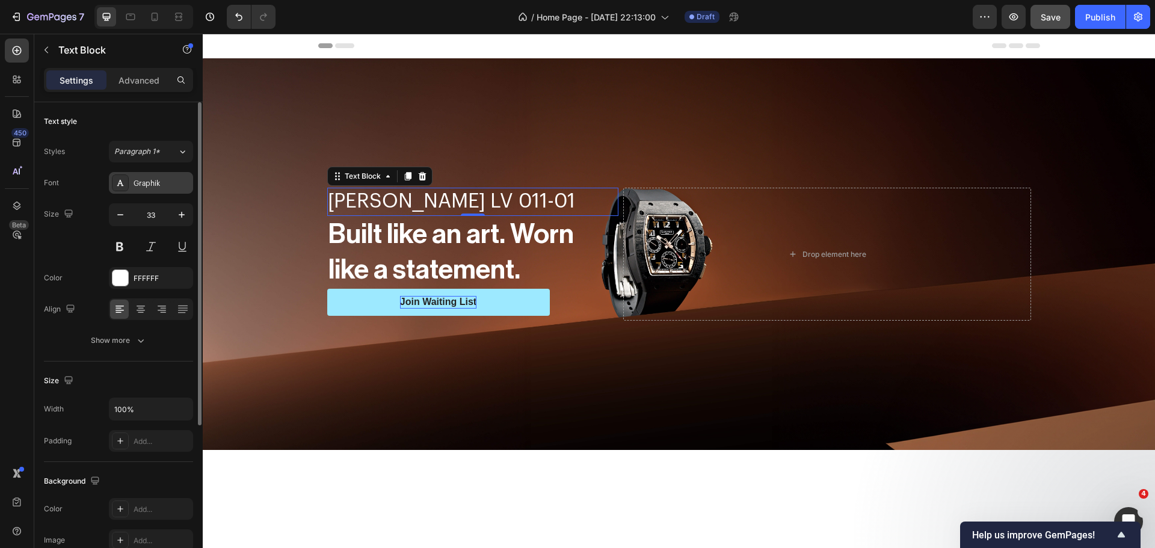
click at [164, 188] on div "Graphik" at bounding box center [162, 183] width 57 height 11
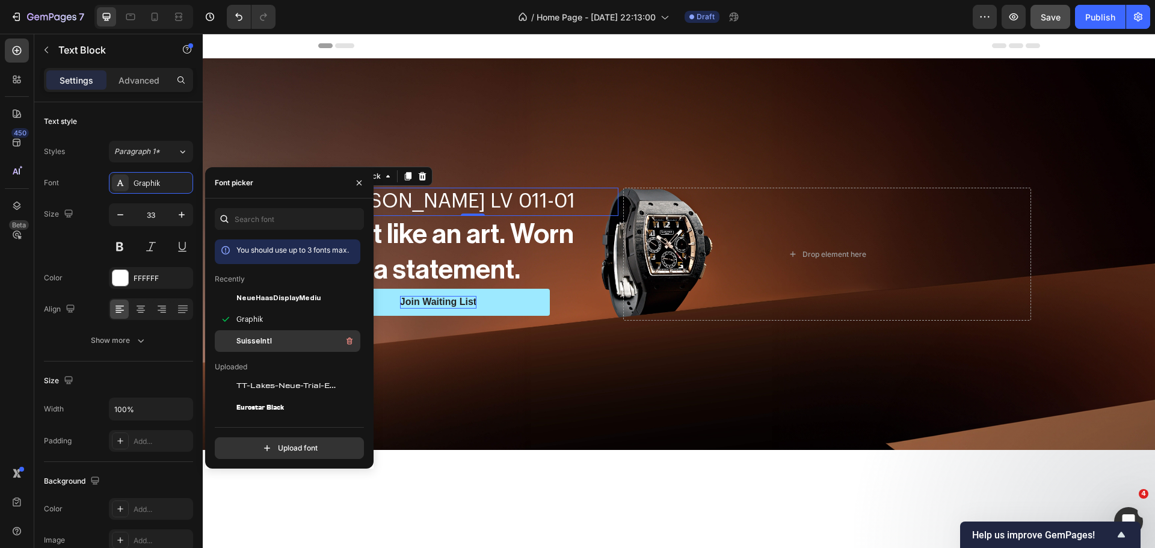
click at [230, 342] on div at bounding box center [226, 341] width 22 height 22
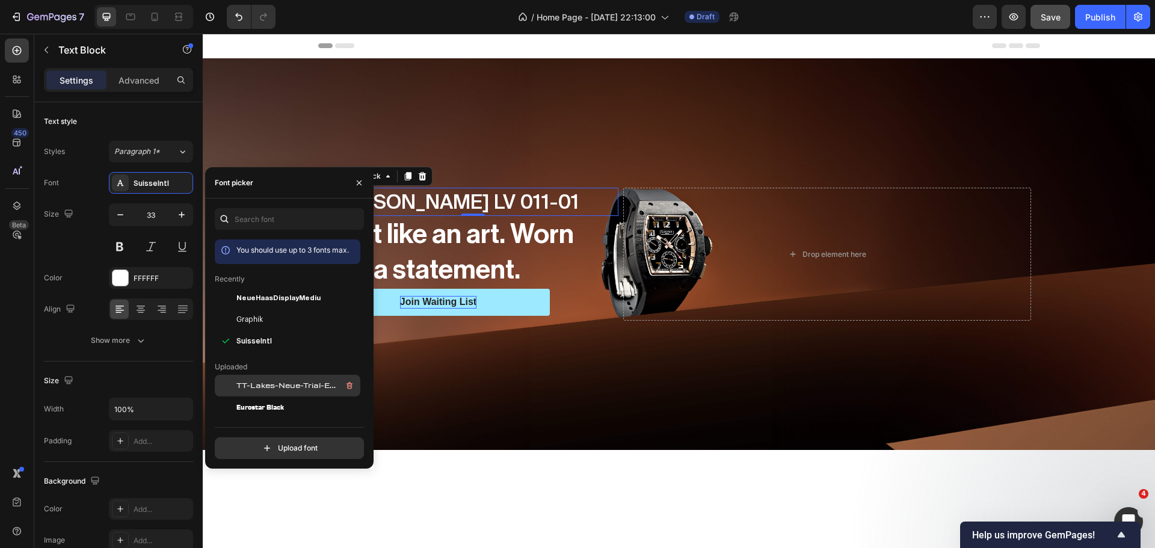
click at [273, 386] on span "TT-Lakes-Neue-Trial-Extended-Medium-BF641a4c32c5109" at bounding box center [286, 385] width 100 height 11
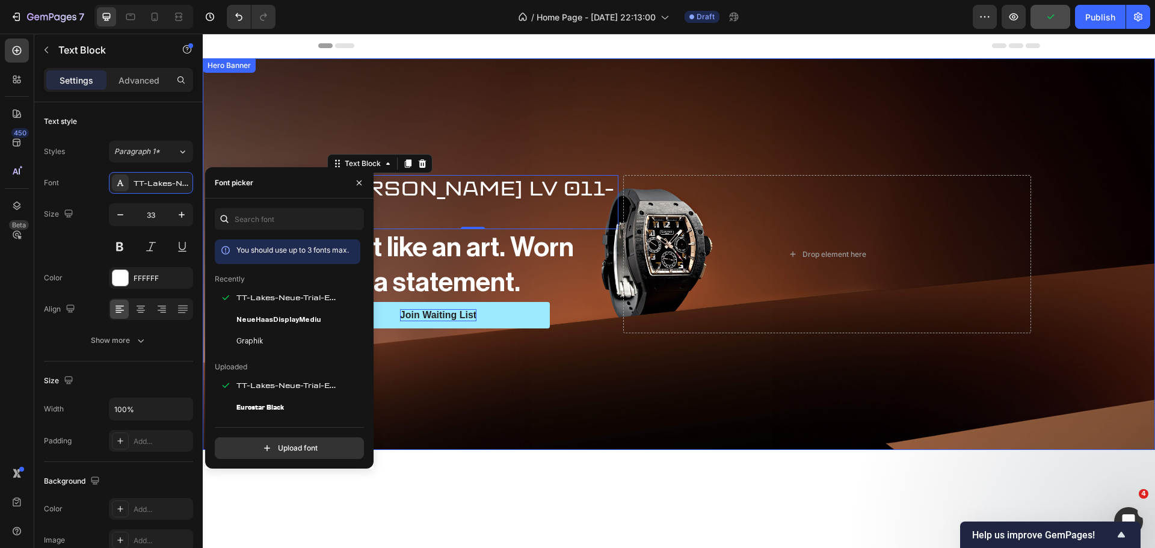
click at [434, 395] on div "Background Image" at bounding box center [679, 254] width 953 height 392
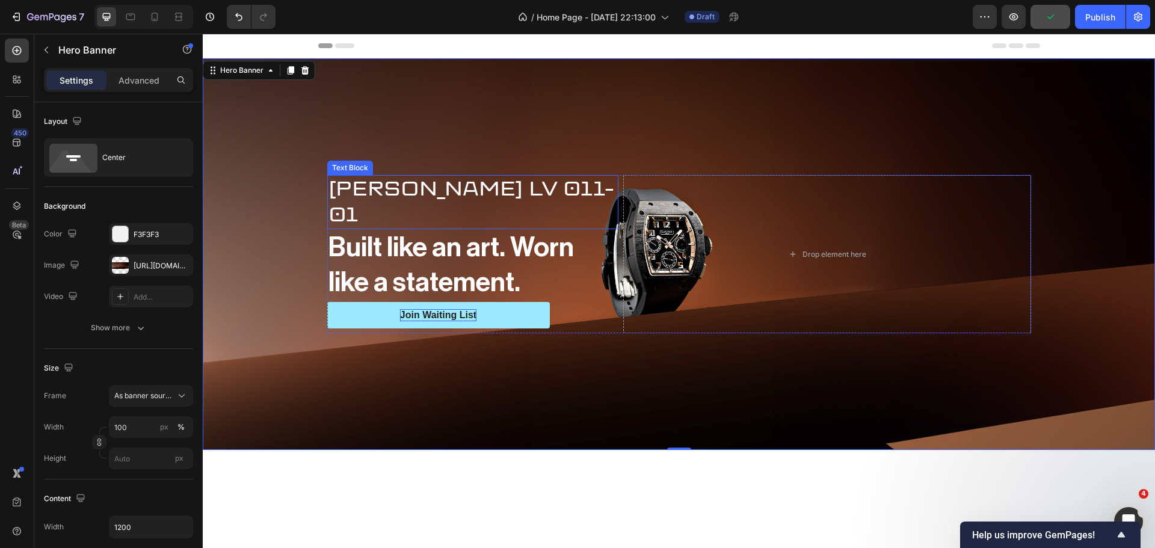
click at [392, 198] on p "[PERSON_NAME] LV 011-01" at bounding box center [473, 202] width 289 height 52
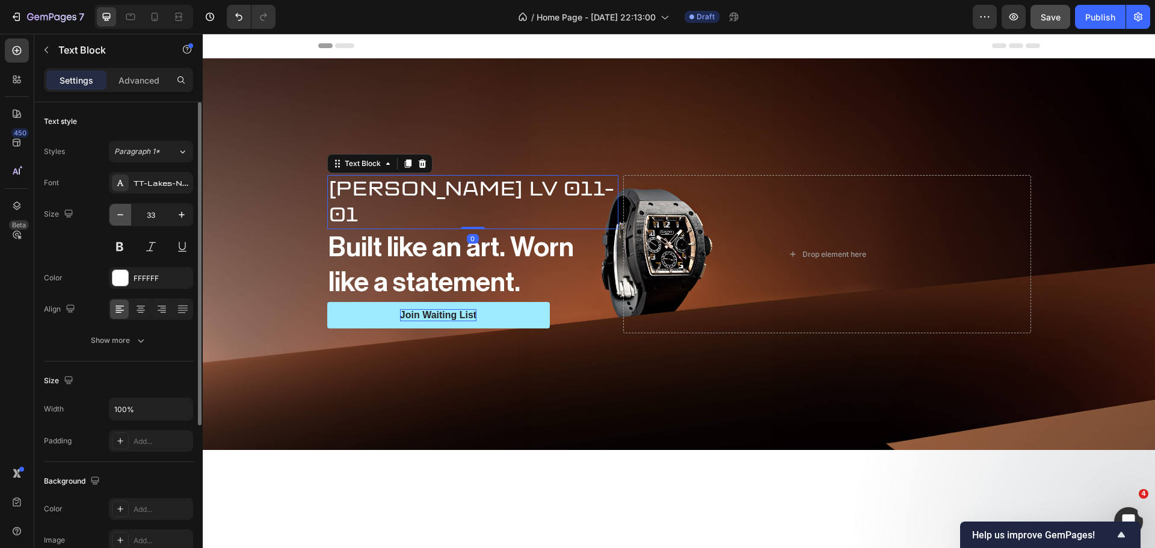
click at [114, 223] on button "button" at bounding box center [121, 215] width 22 height 22
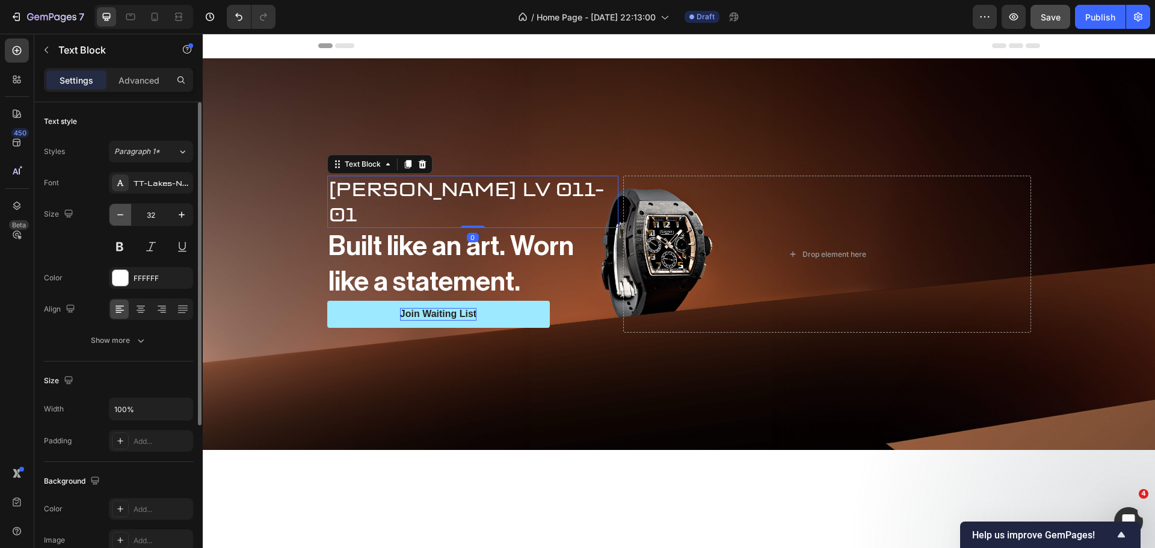
click at [114, 223] on button "button" at bounding box center [121, 215] width 22 height 22
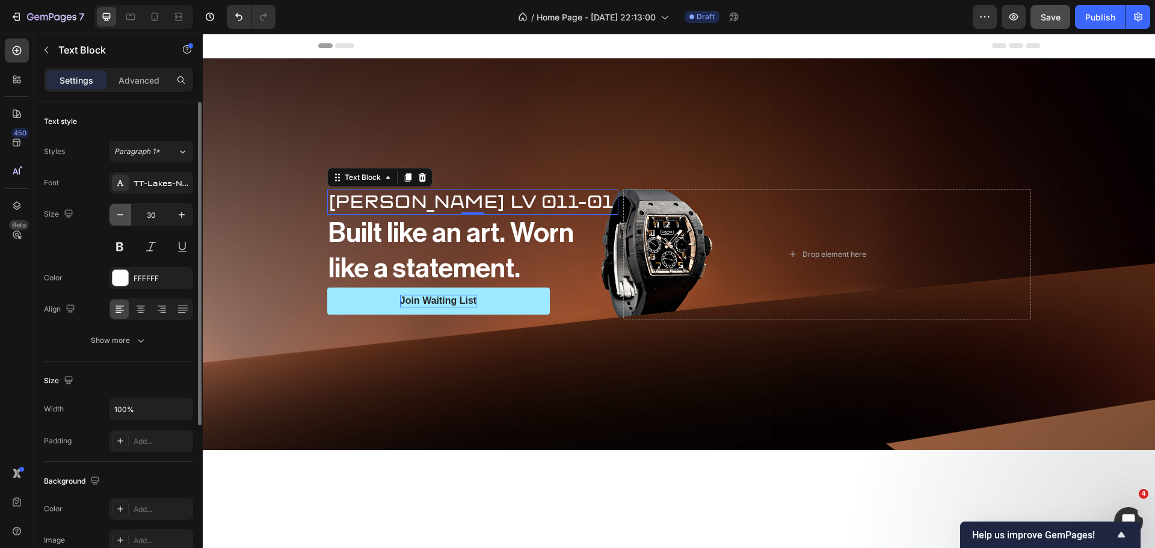
click at [122, 220] on icon "button" at bounding box center [120, 215] width 12 height 12
type input "27"
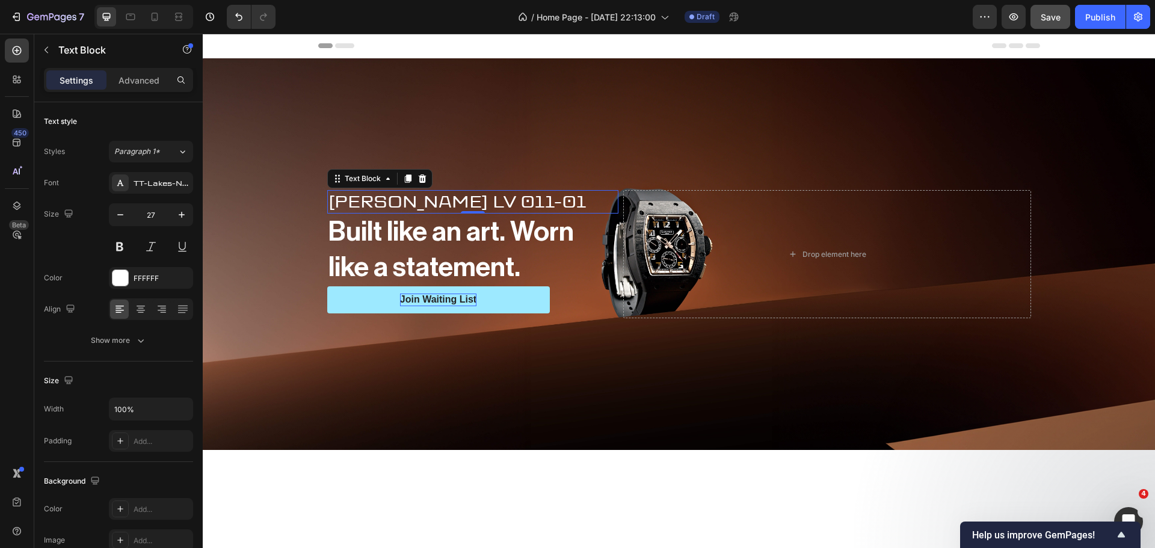
click at [299, 477] on div at bounding box center [679, 500] width 953 height 100
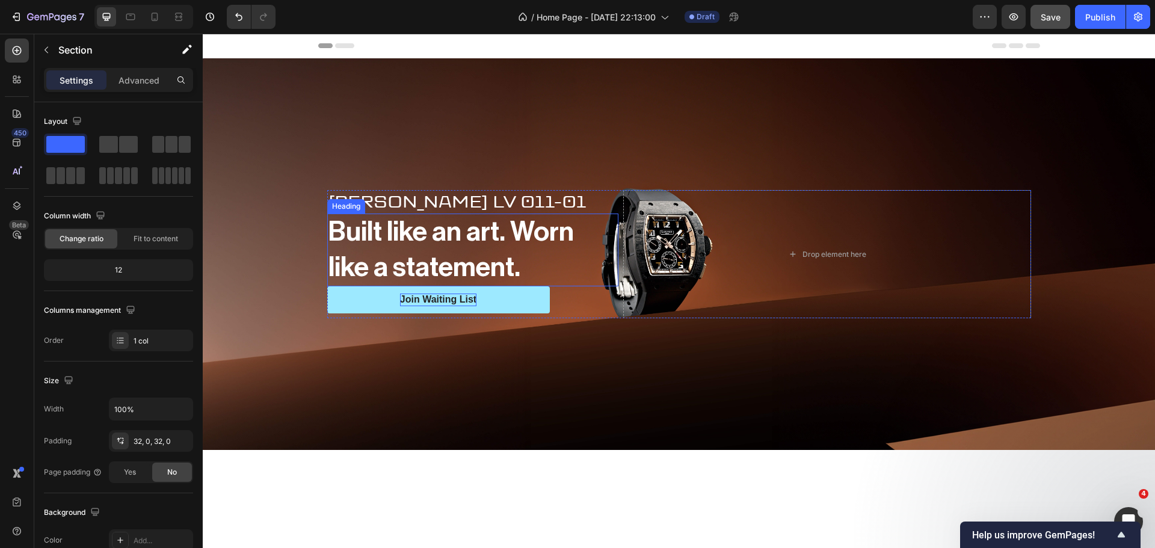
click at [363, 220] on p "Built like an art. Worn like a statement." at bounding box center [473, 250] width 289 height 70
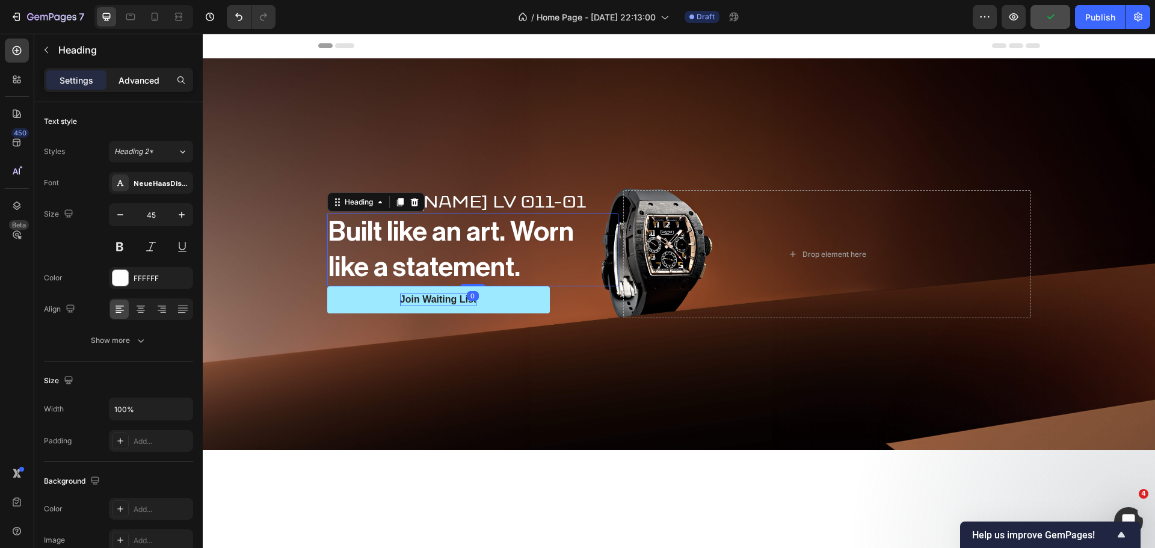
click at [126, 84] on p "Advanced" at bounding box center [139, 80] width 41 height 13
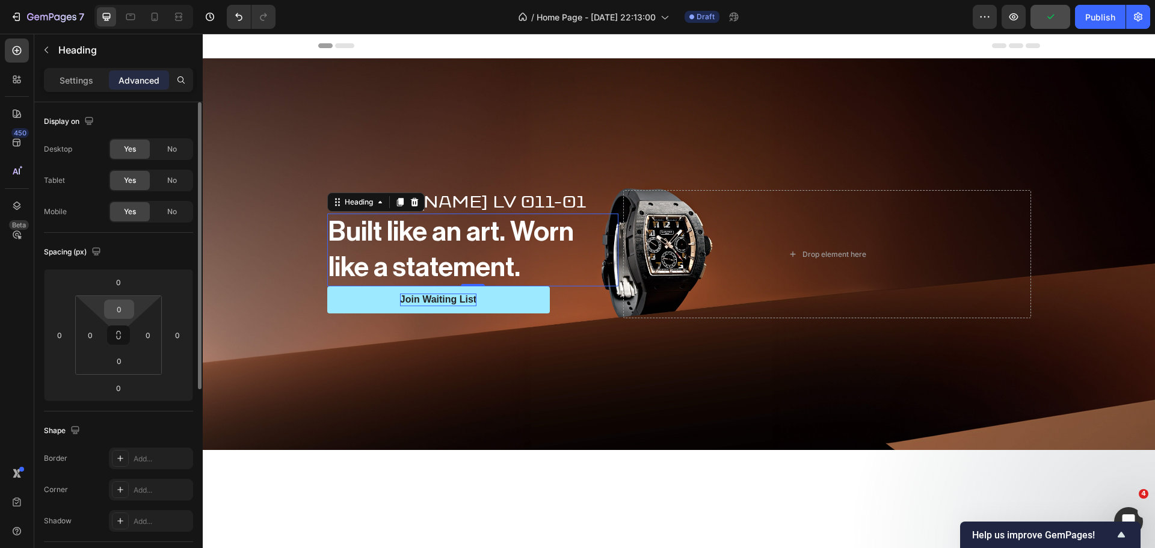
click at [117, 314] on input "0" at bounding box center [119, 309] width 24 height 18
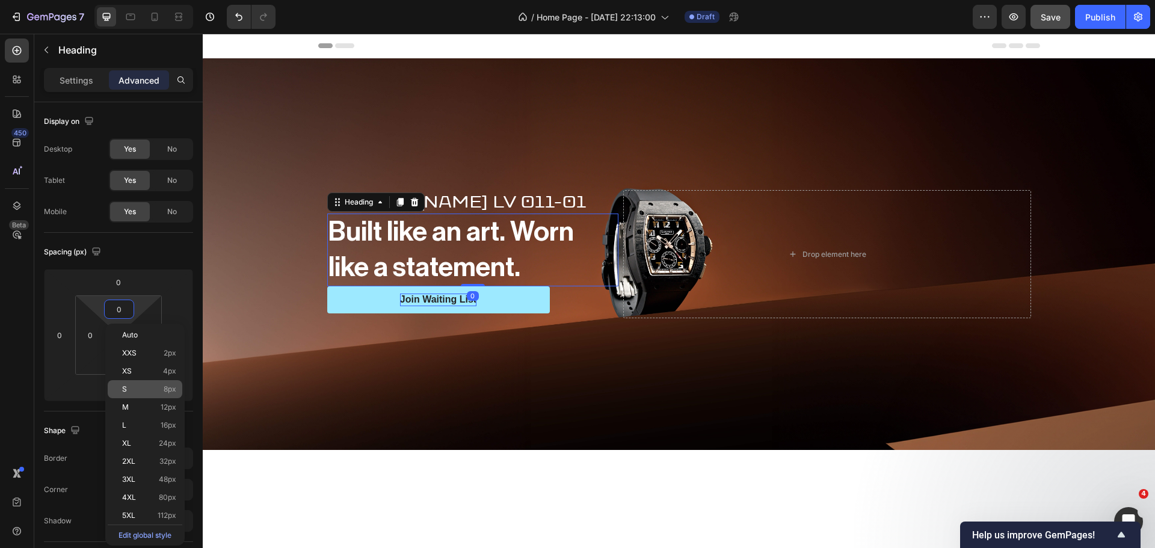
click at [144, 390] on p "S 8px" at bounding box center [149, 389] width 54 height 8
type input "8"
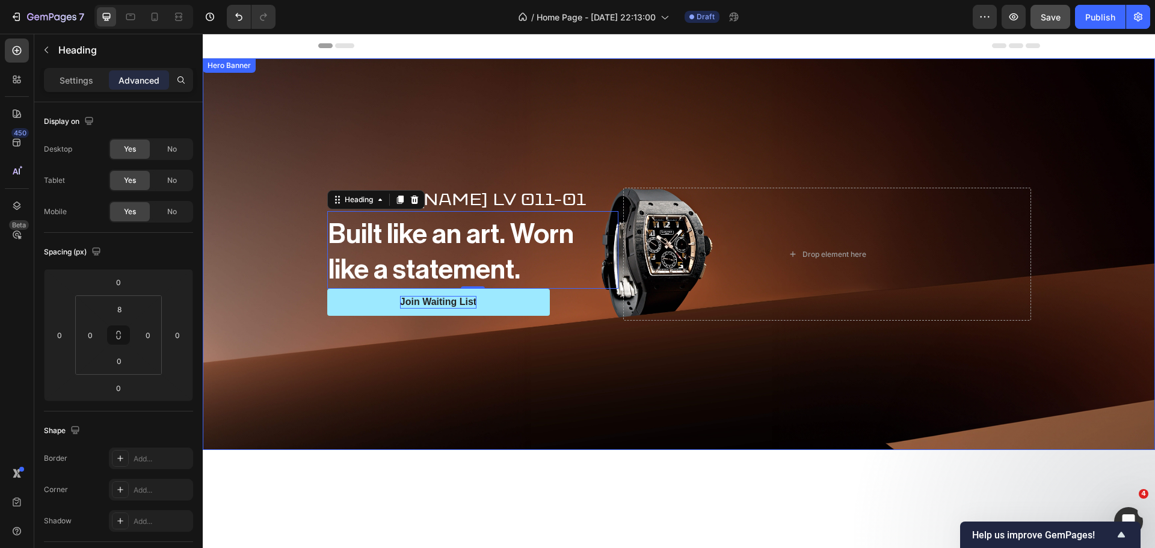
click at [326, 406] on div "Background Image" at bounding box center [679, 254] width 953 height 392
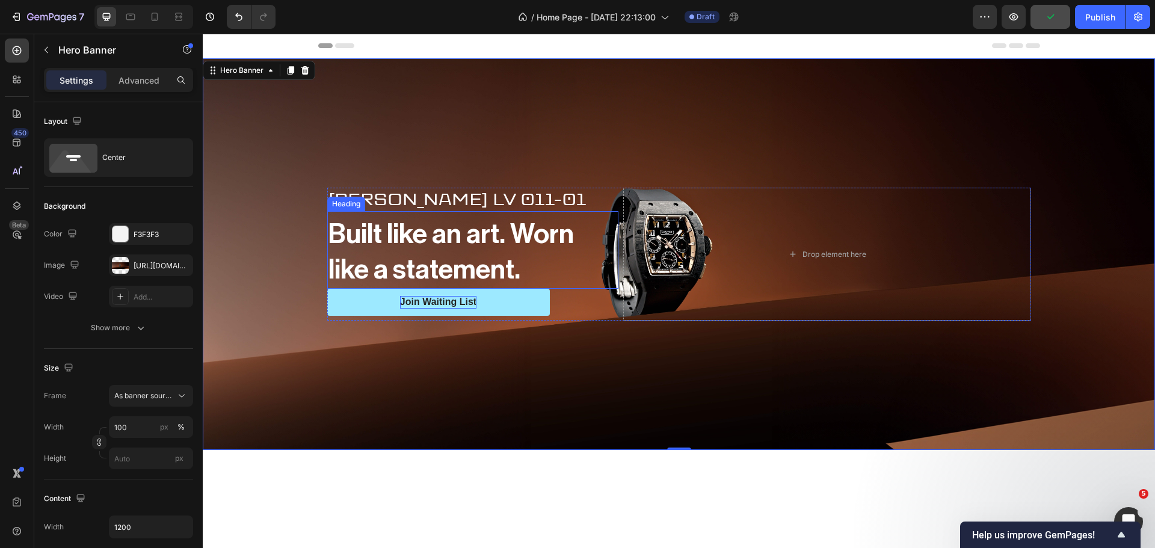
click at [409, 251] on p "Built like an art. Worn like a statement." at bounding box center [473, 252] width 289 height 70
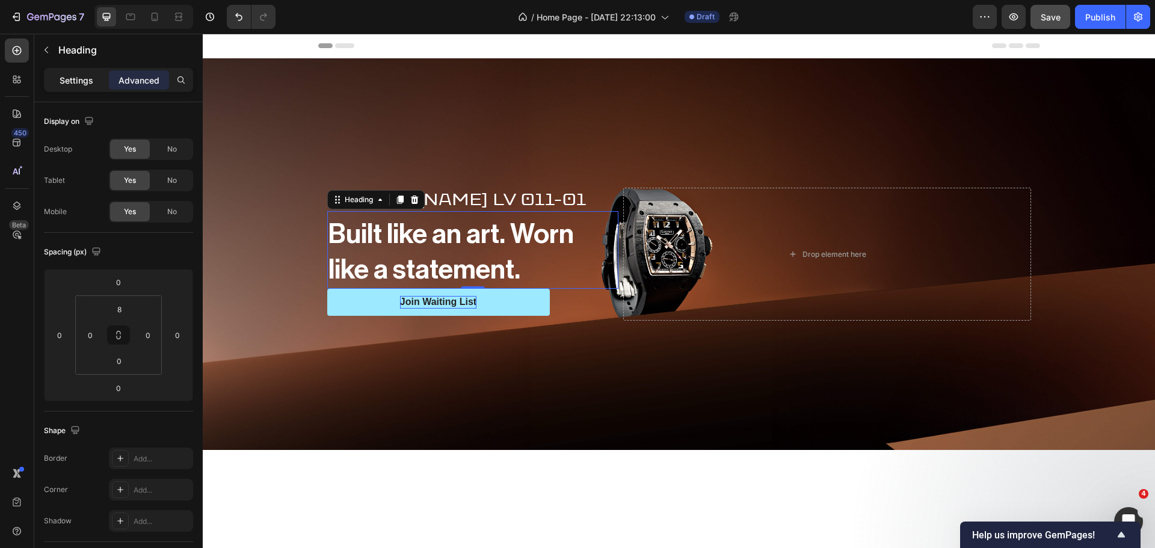
click at [63, 81] on p "Settings" at bounding box center [77, 80] width 34 height 13
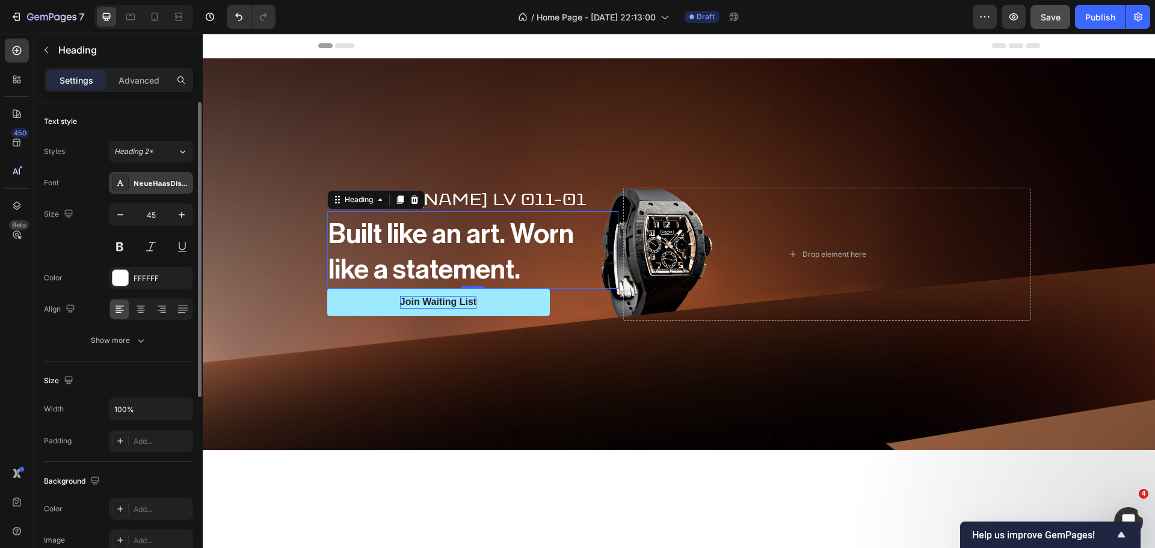
click at [150, 184] on div "NeueHaasDisplayMediu" at bounding box center [162, 183] width 57 height 11
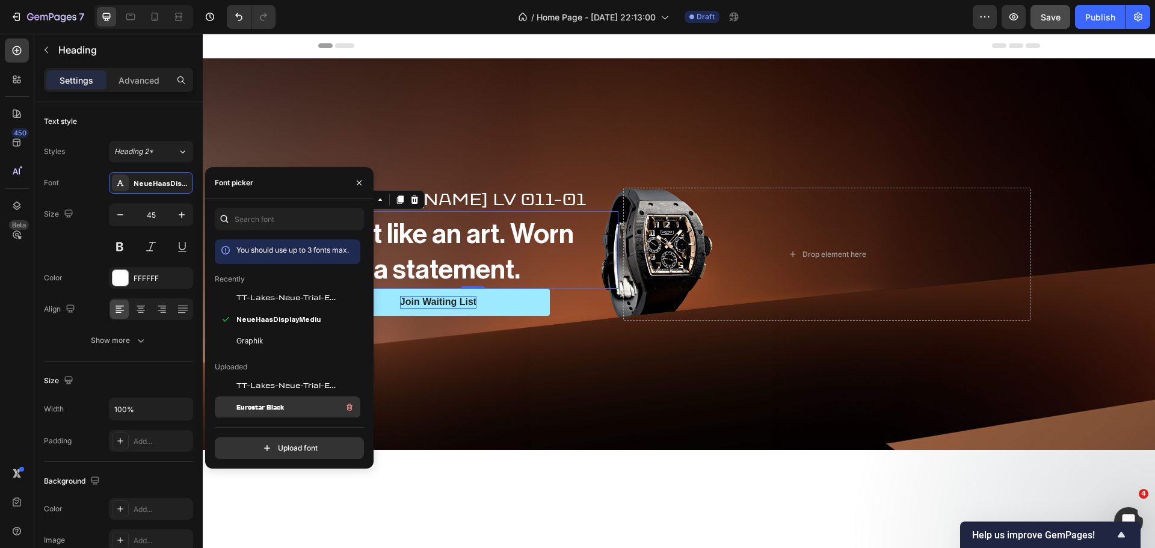
click at [268, 406] on span "Eurostar Black" at bounding box center [260, 407] width 48 height 11
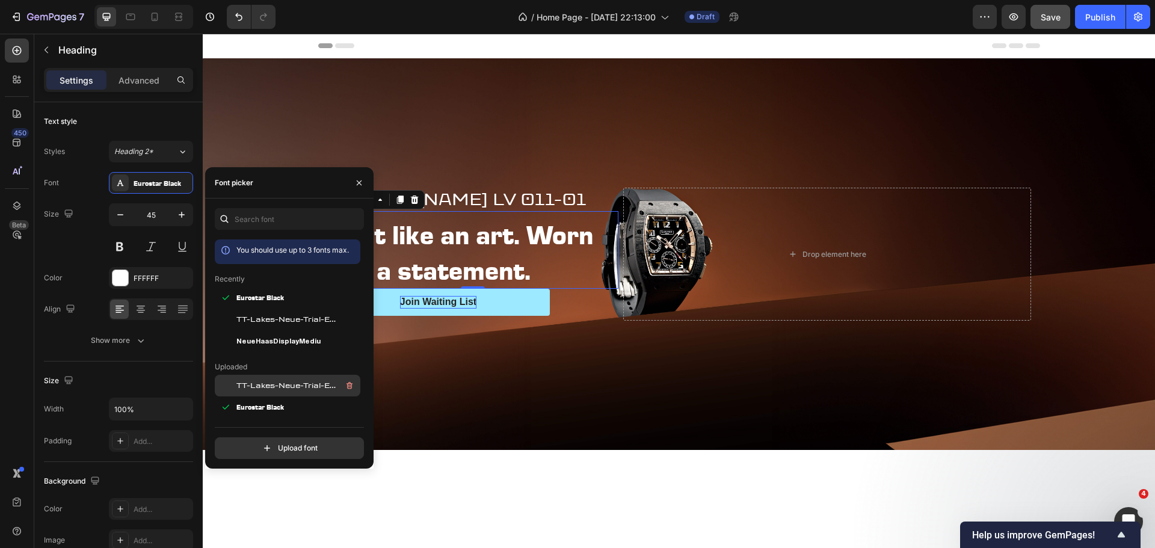
click at [274, 386] on span "TT-Lakes-Neue-Trial-Extended-Medium-BF641a4c32c5109" at bounding box center [286, 385] width 100 height 11
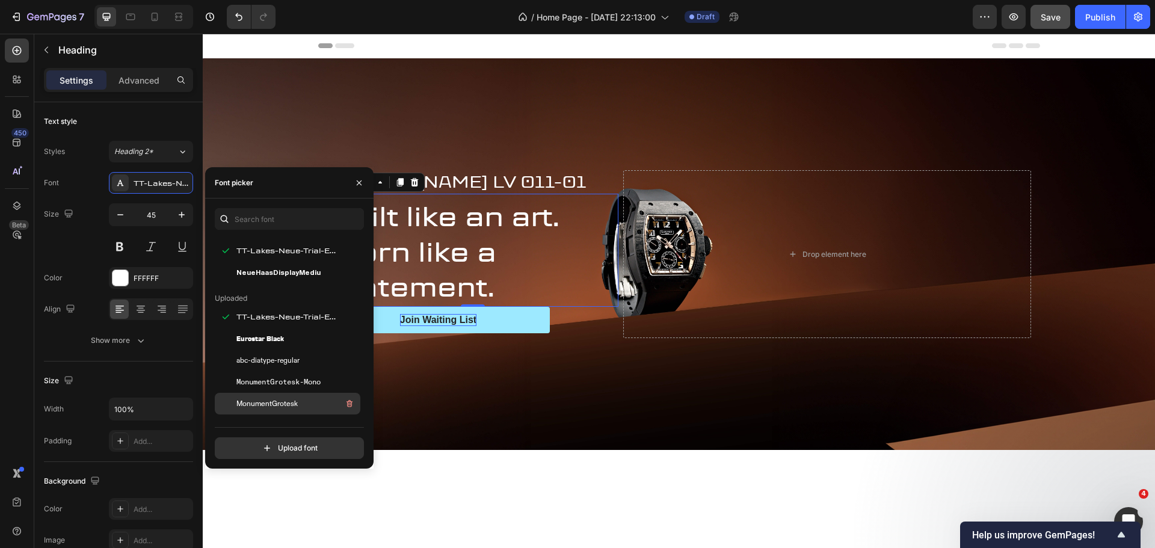
scroll to position [120, 0]
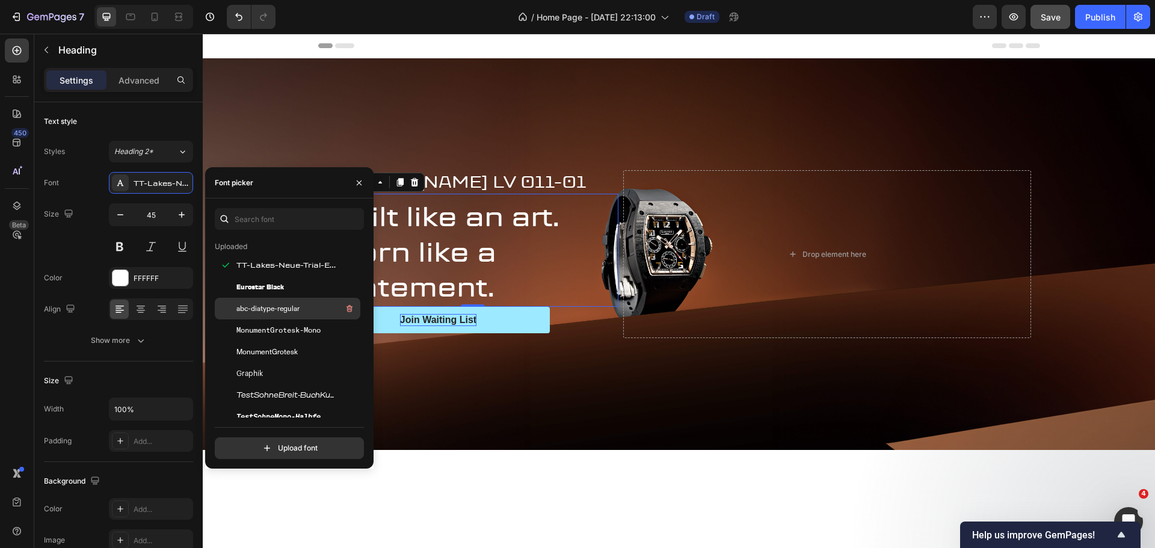
click at [266, 314] on span "abc-diatype-regular" at bounding box center [267, 308] width 63 height 11
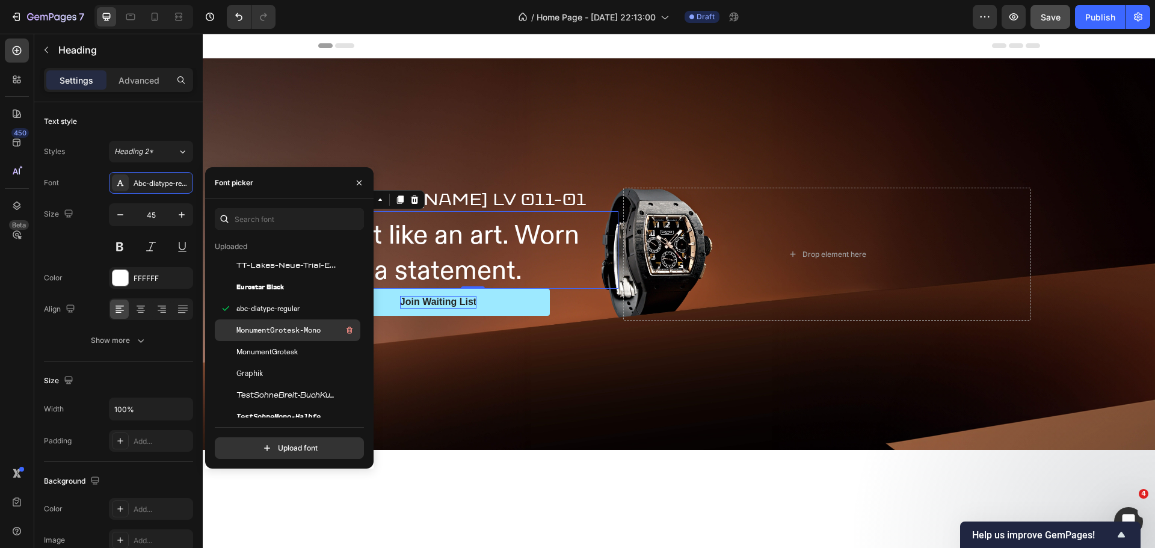
click at [274, 330] on span "MonumentGrotesk-Mono" at bounding box center [278, 330] width 84 height 11
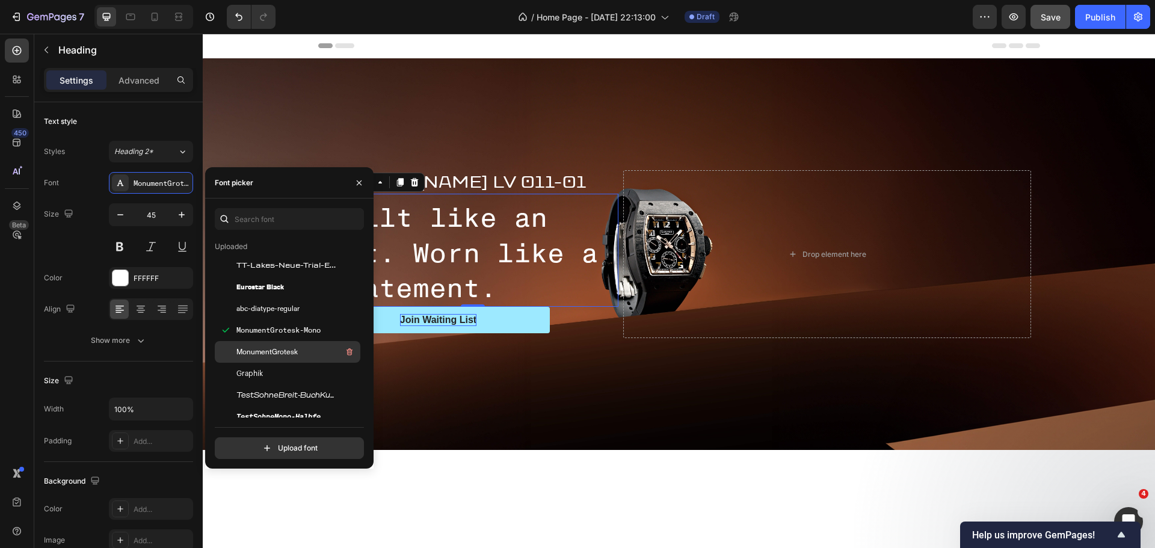
click at [284, 356] on span "MonumentGrotesk" at bounding box center [266, 352] width 61 height 11
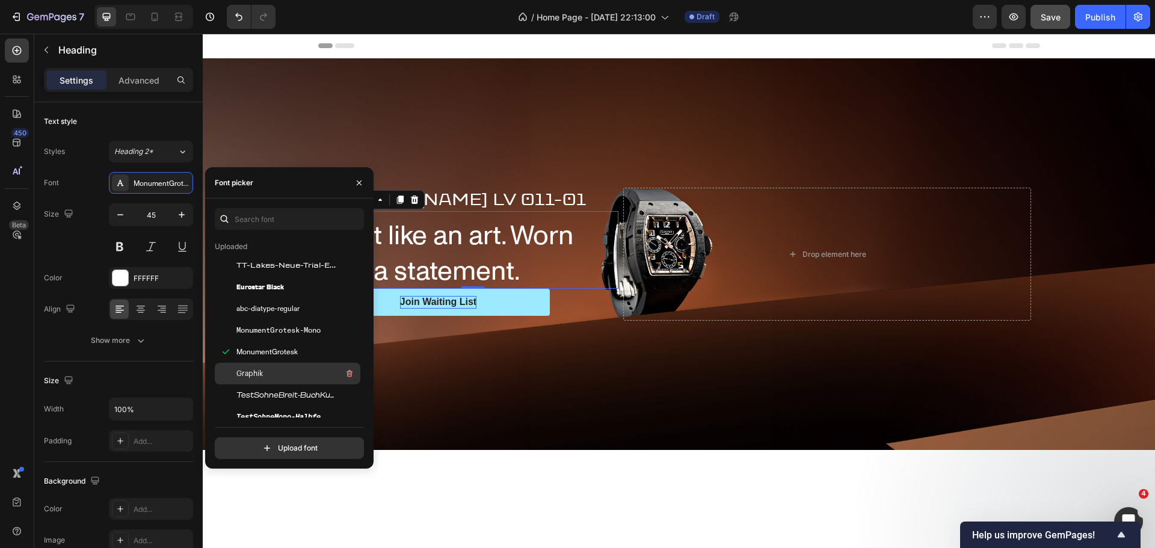
click at [282, 375] on div "Graphik" at bounding box center [297, 373] width 122 height 14
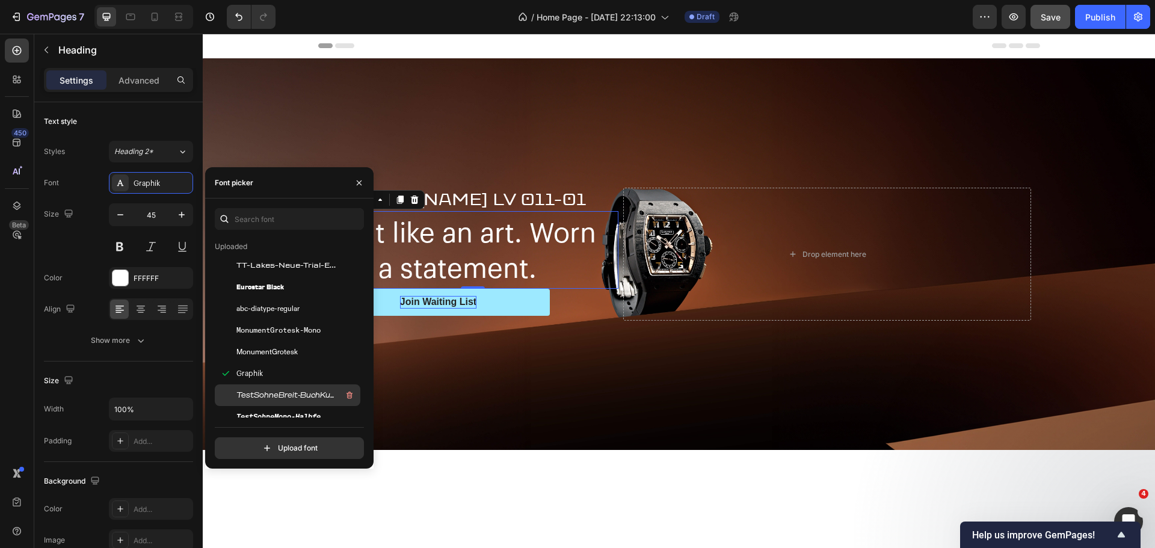
click at [288, 400] on span "TestSohneBreit-BuchKursiv-BF663d89ca6008d" at bounding box center [286, 395] width 100 height 11
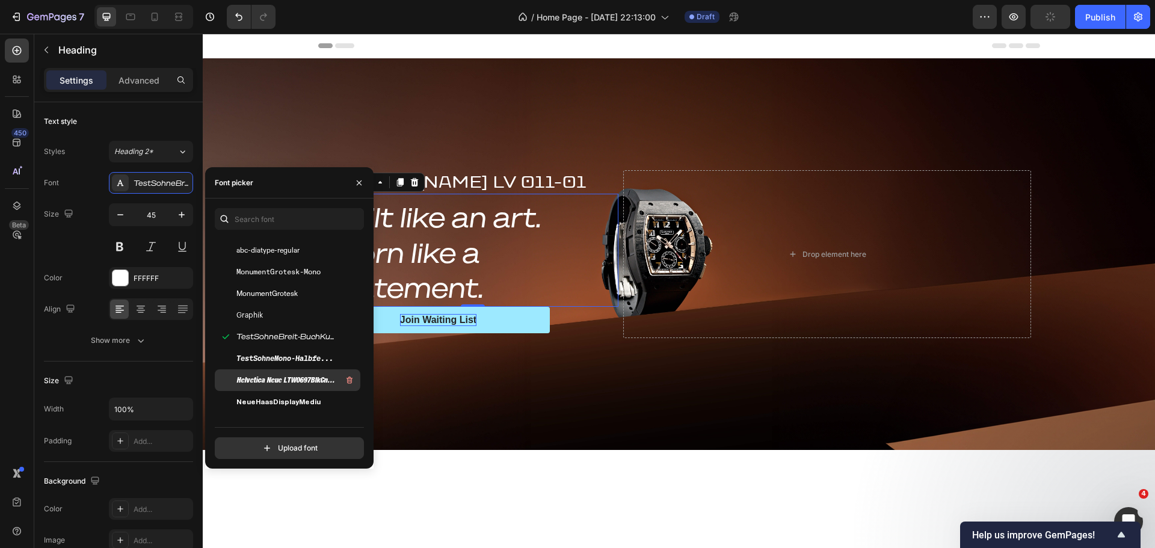
scroll to position [181, 0]
click at [289, 368] on div "Helvetica Neue LTW0697BlkCnObl" at bounding box center [288, 379] width 146 height 22
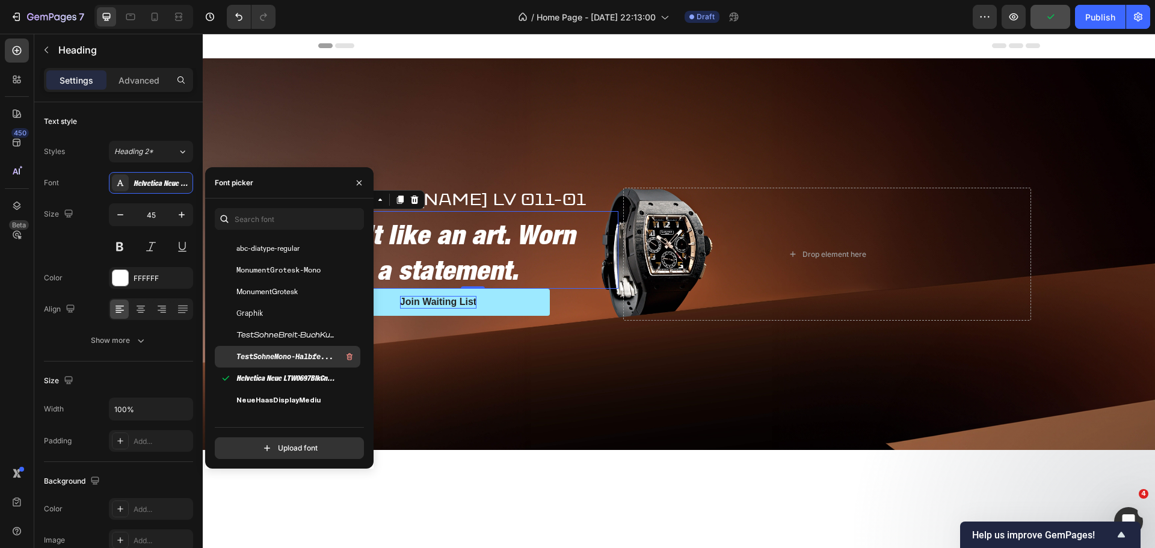
click at [285, 353] on span "TestSohneMono-HalbfettKursiv-BF663d89cc6d0d0" at bounding box center [286, 356] width 100 height 11
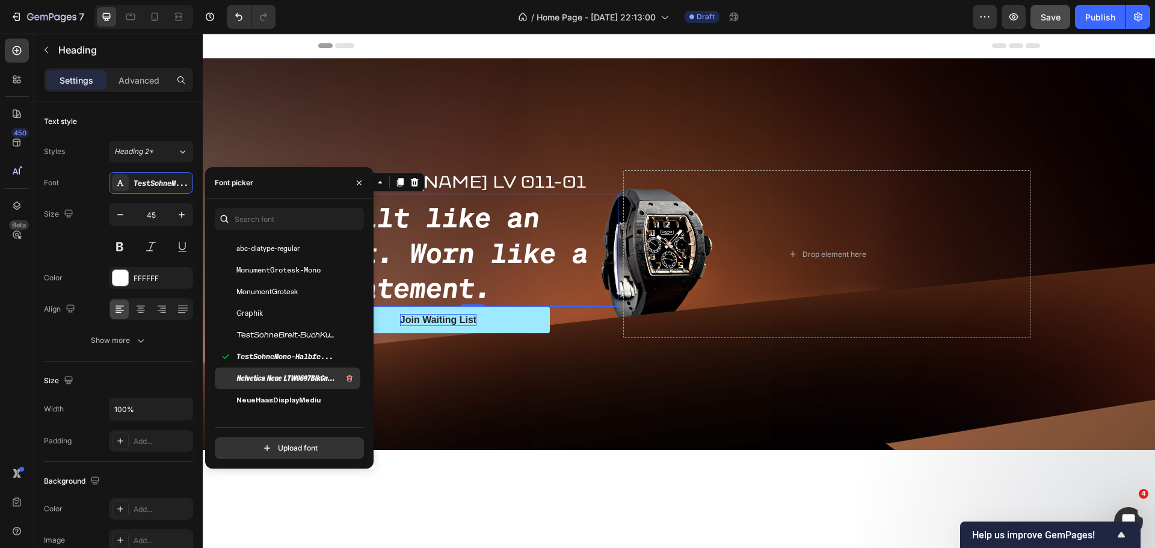
click at [279, 382] on span "Helvetica Neue LTW0697BlkCnObl" at bounding box center [286, 378] width 100 height 11
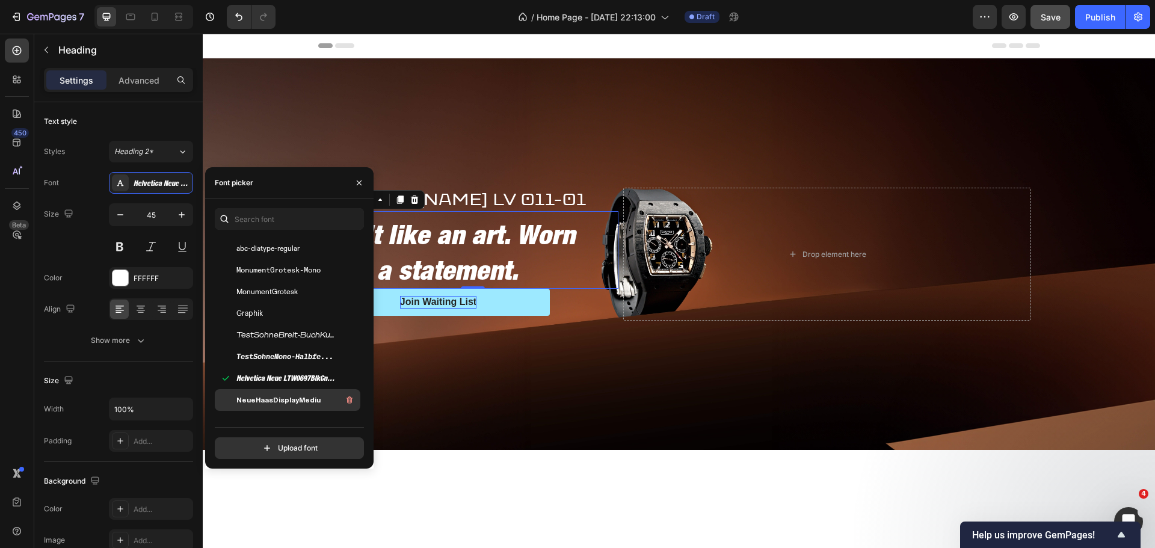
click at [281, 398] on span "NeueHaasDisplayMediu" at bounding box center [278, 400] width 84 height 11
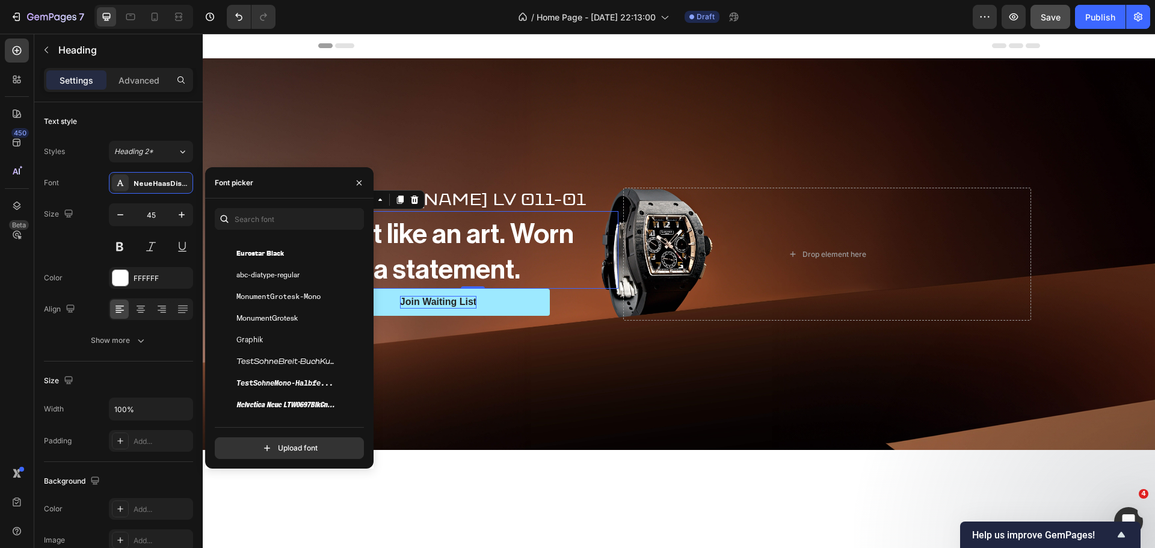
scroll to position [0, 0]
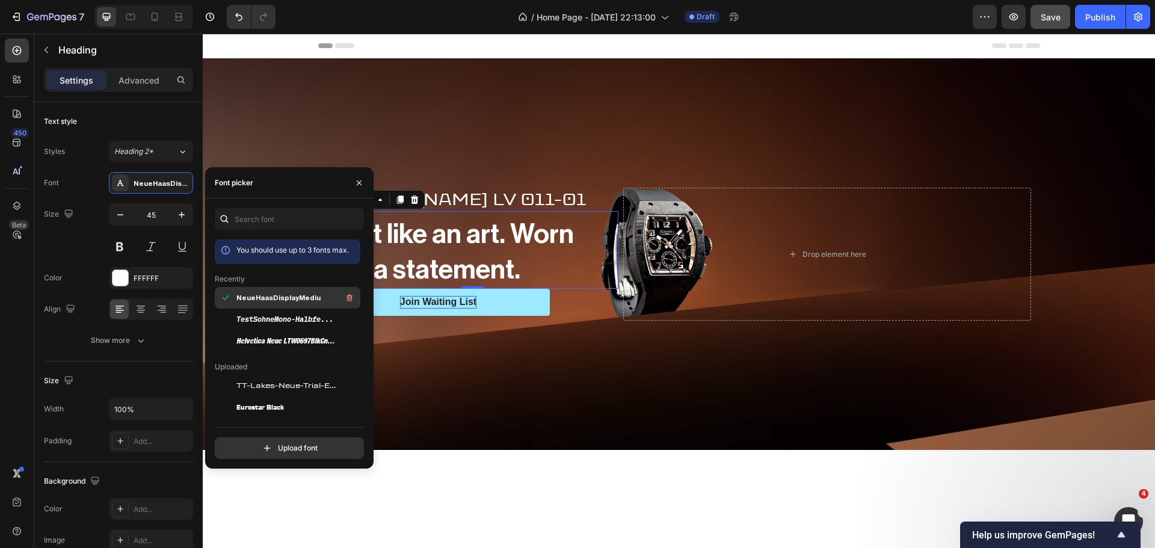
click at [283, 302] on span "NeueHaasDisplayMediu" at bounding box center [278, 297] width 84 height 11
click at [287, 301] on span "NeueHaasDisplayMediu" at bounding box center [278, 297] width 84 height 11
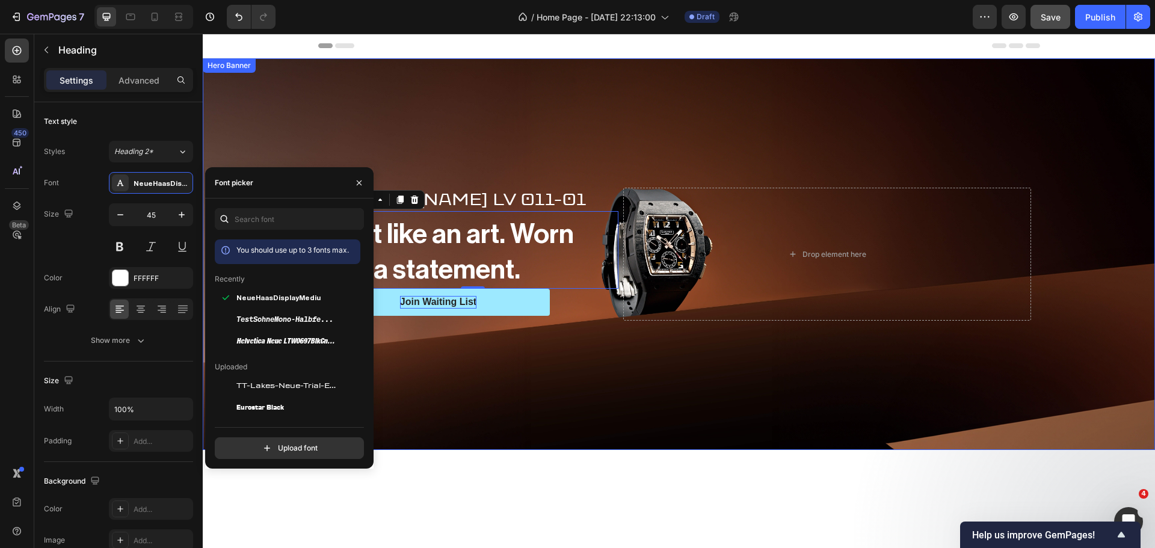
click at [397, 364] on div "Background Image" at bounding box center [679, 254] width 953 height 392
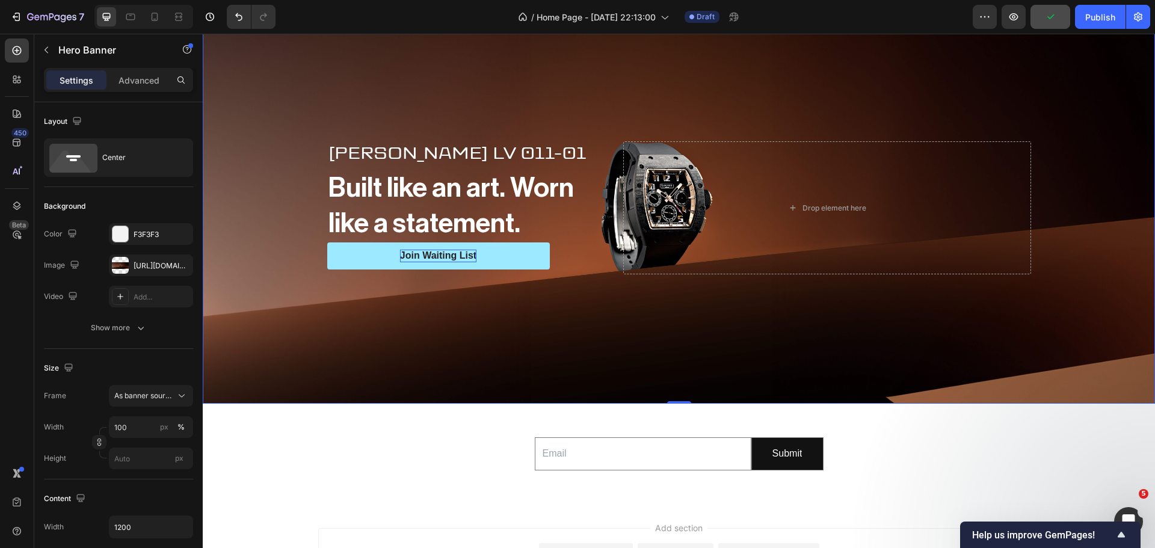
scroll to position [473, 0]
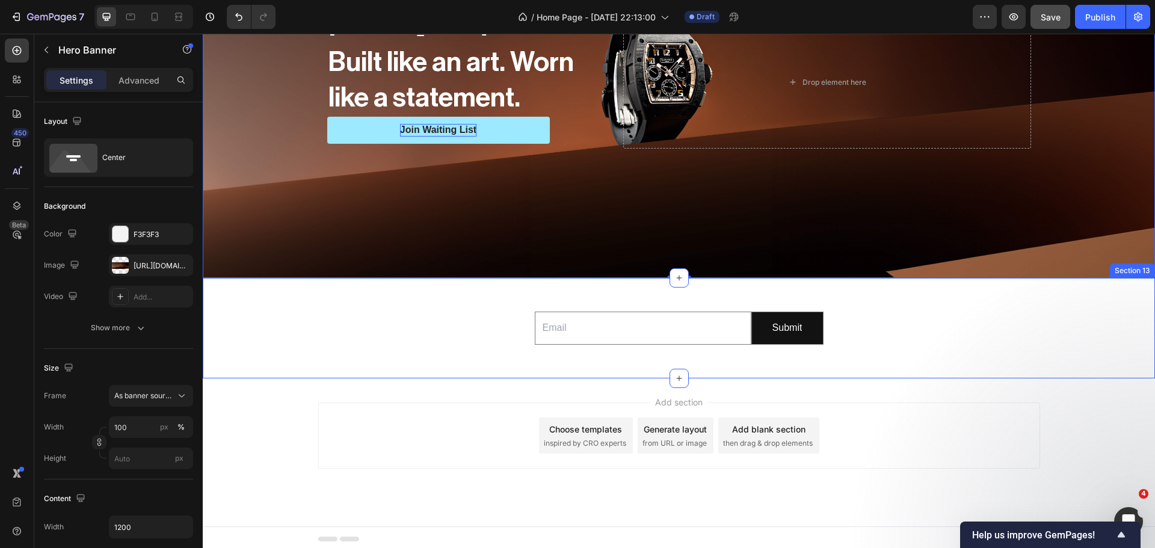
click at [397, 333] on div "Email Field Submit Submit Button Row Newsletter" at bounding box center [679, 328] width 953 height 62
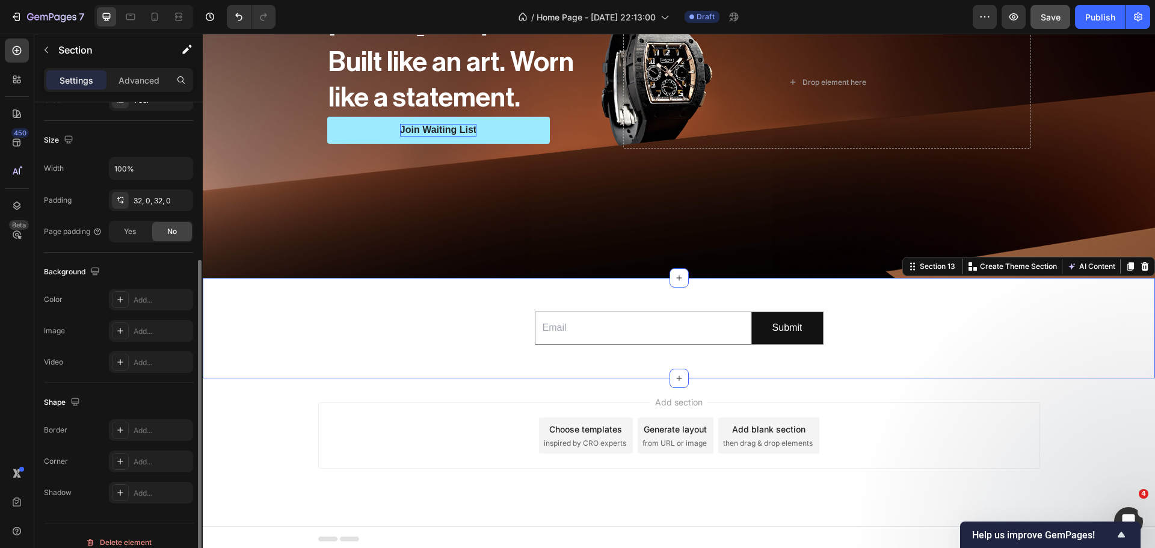
scroll to position [254, 0]
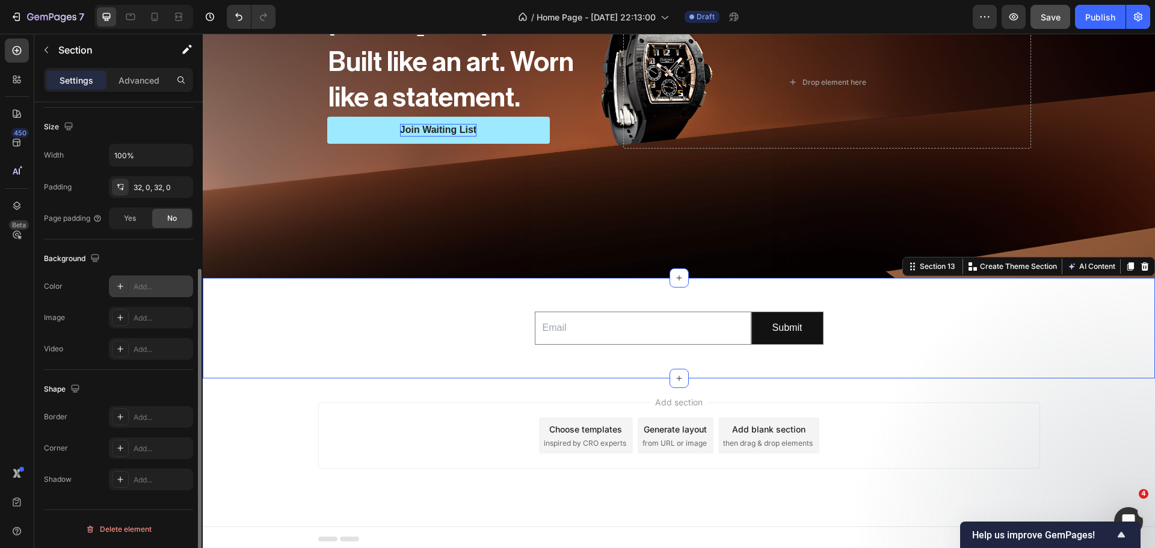
click at [128, 288] on div at bounding box center [120, 286] width 17 height 17
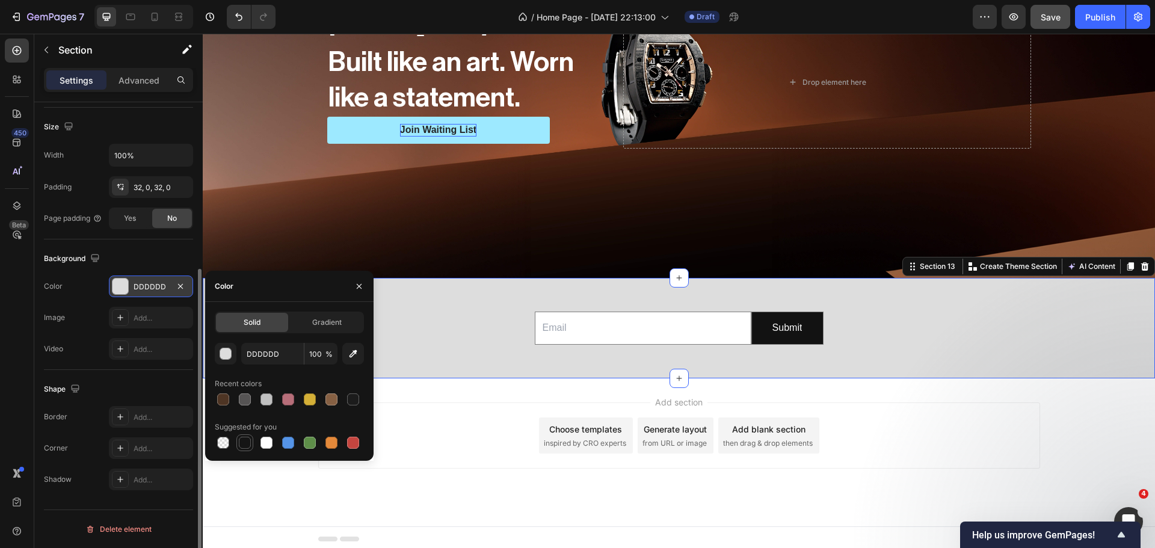
click at [238, 449] on div at bounding box center [245, 443] width 14 height 14
type input "151515"
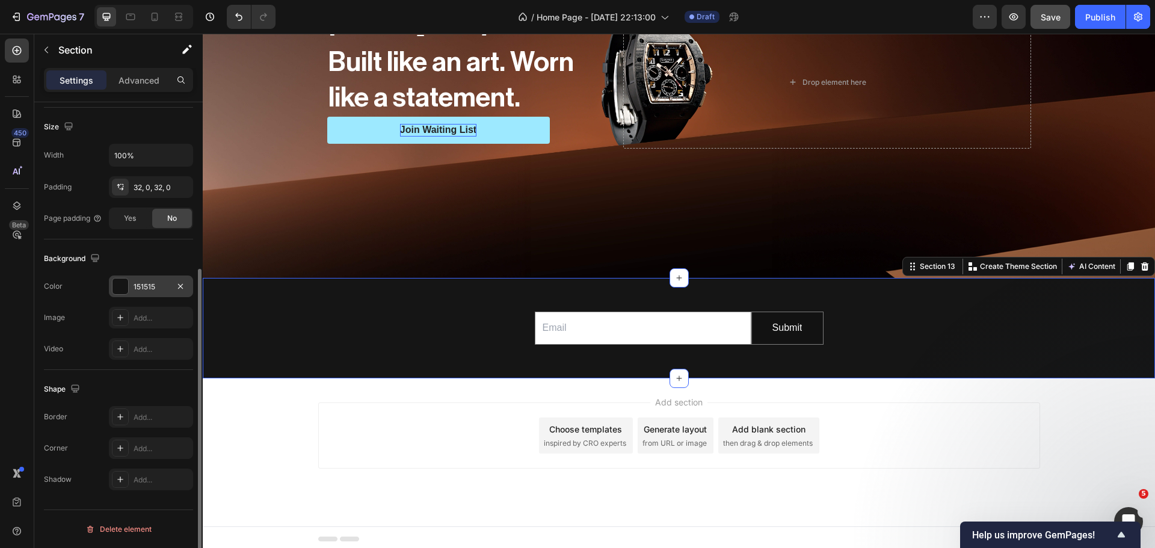
click at [480, 292] on div "Email Field Submit Submit Button Row Newsletter Section 13 Create Theme Section…" at bounding box center [679, 328] width 953 height 100
click at [43, 60] on div "Section" at bounding box center [96, 49] width 125 height 31
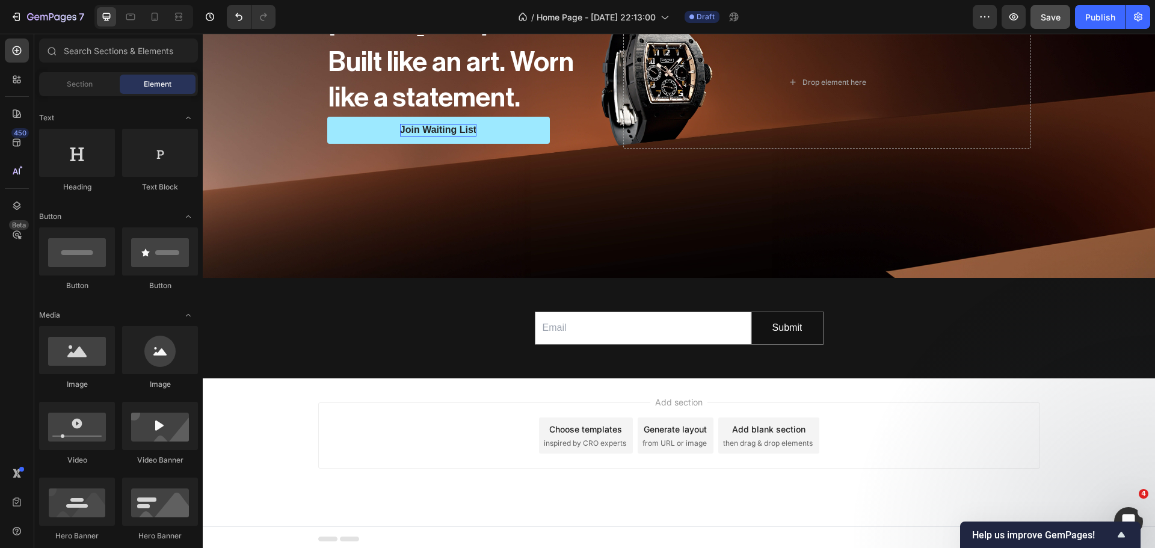
scroll to position [0, 0]
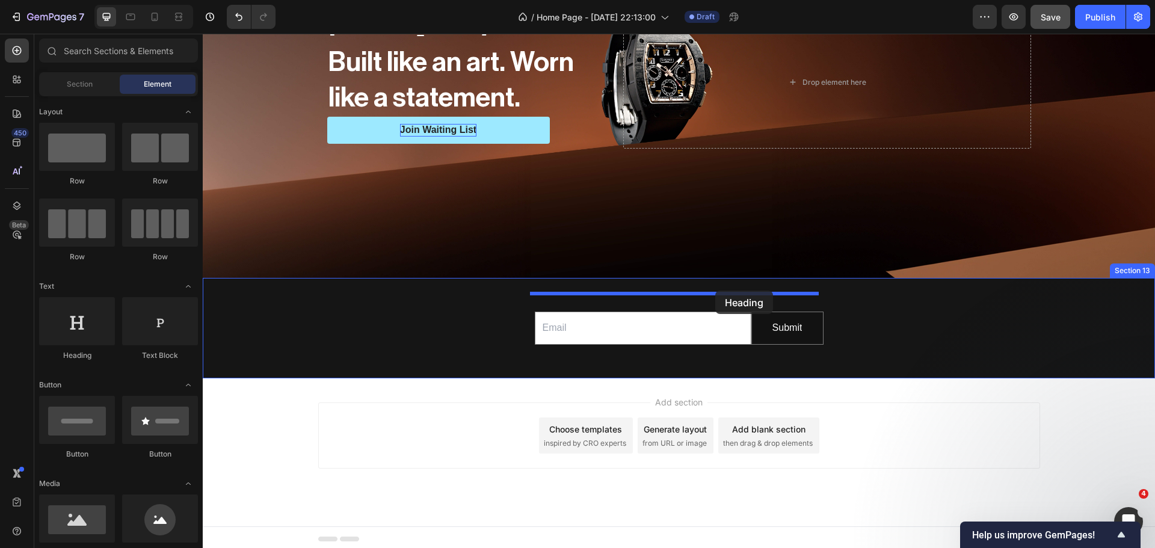
drag, startPoint x: 345, startPoint y: 354, endPoint x: 715, endPoint y: 291, distance: 376.0
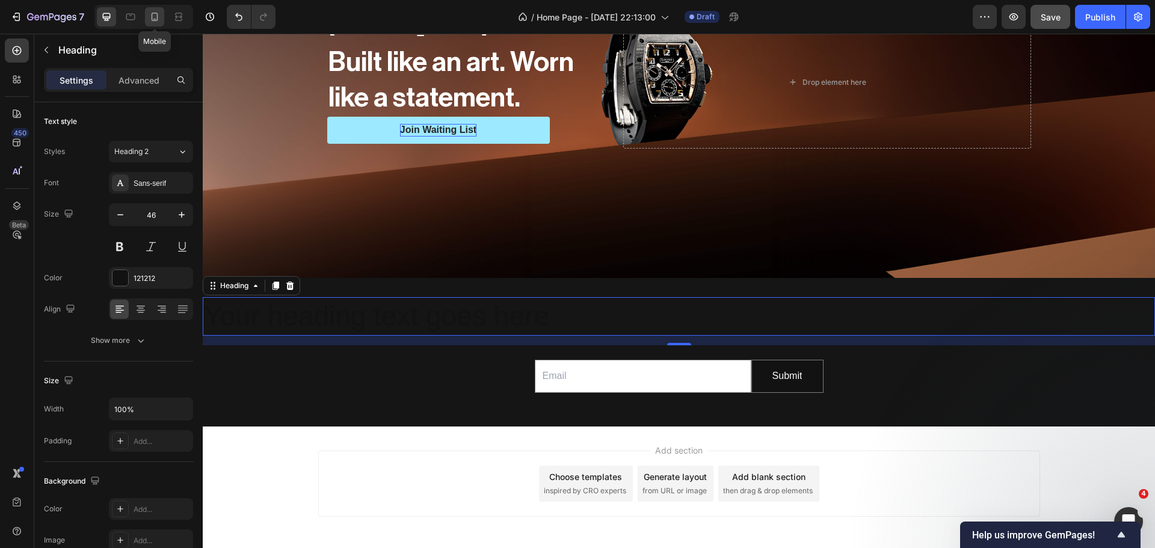
click at [146, 23] on div at bounding box center [154, 16] width 19 height 19
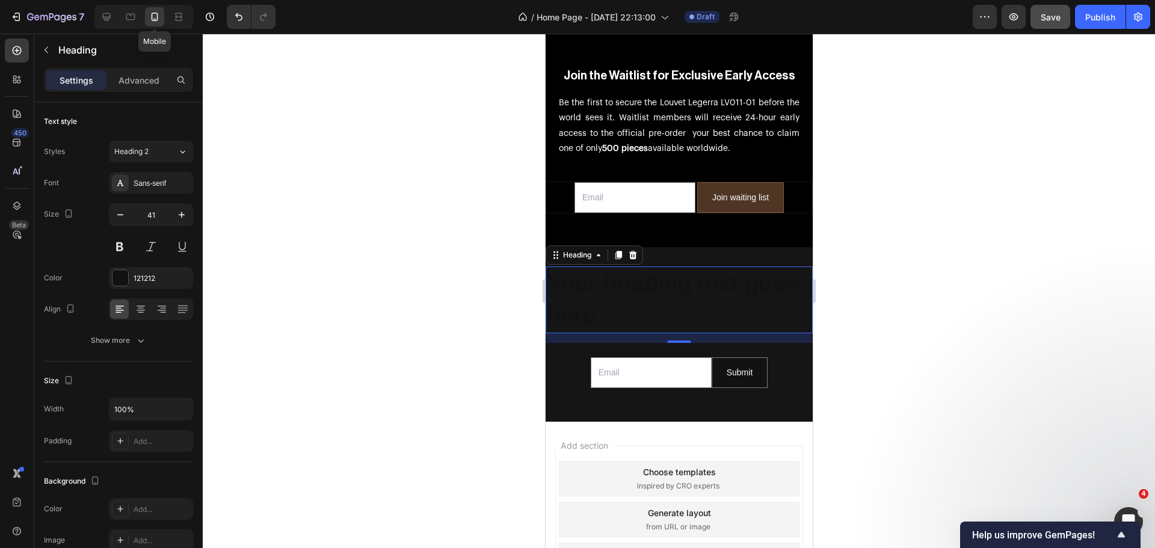
scroll to position [4621, 0]
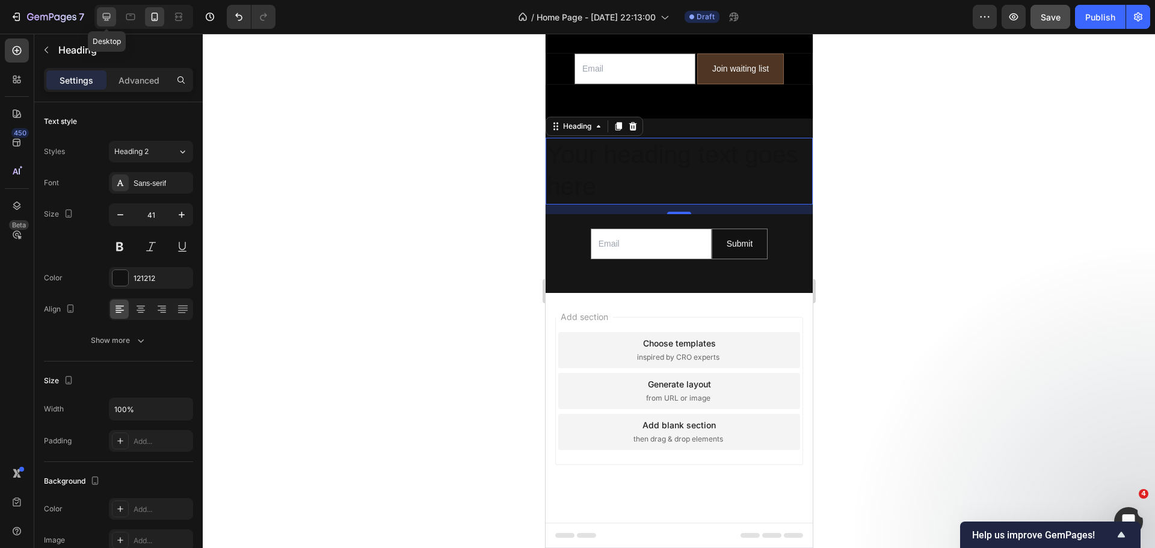
click at [106, 22] on icon at bounding box center [106, 17] width 12 height 12
type input "46"
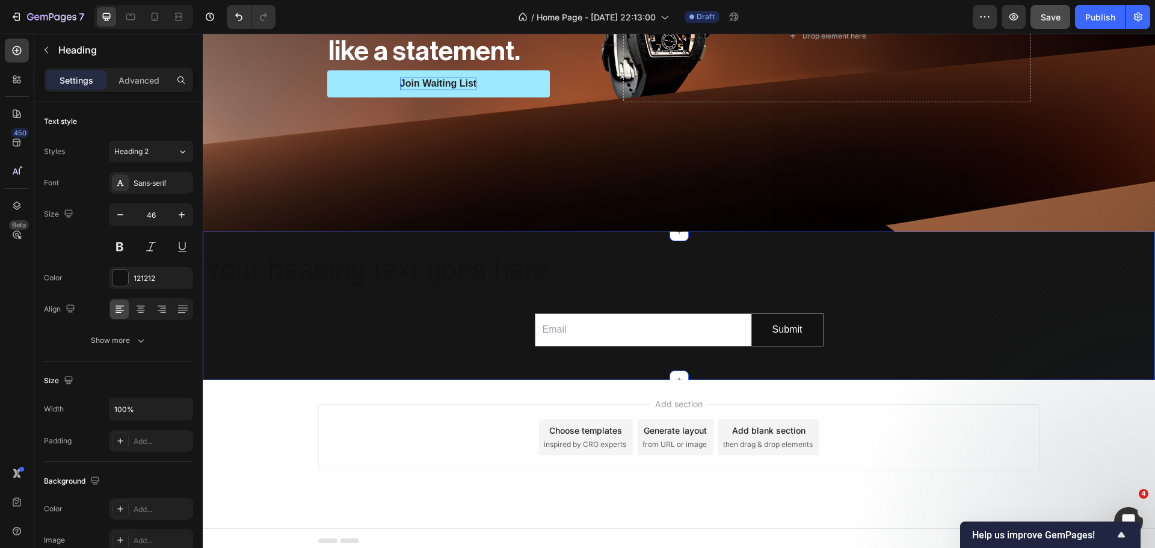
scroll to position [521, 0]
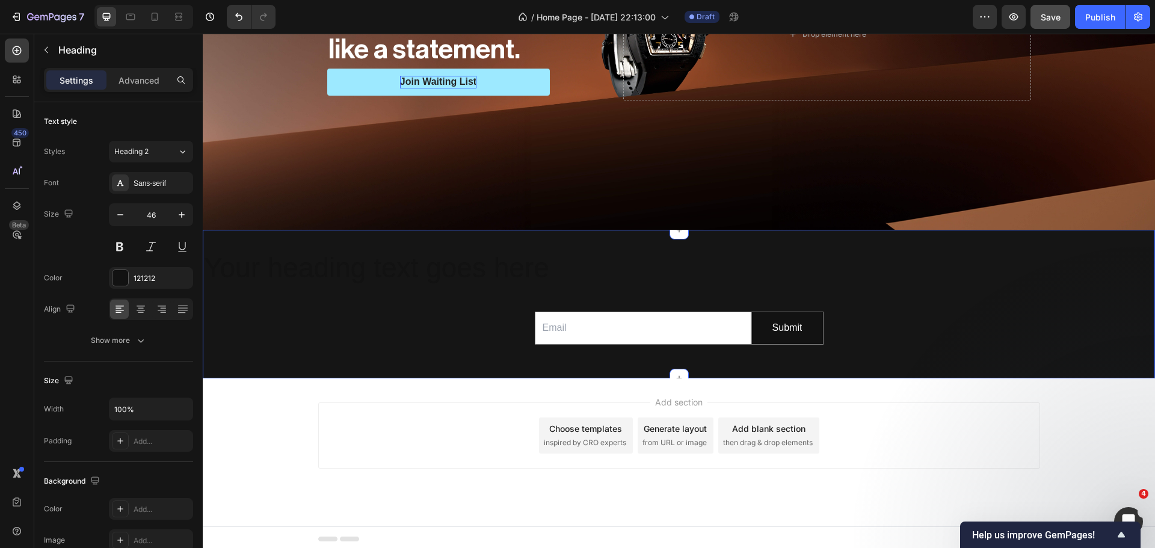
click at [409, 244] on div "Your heading text goes here Heading Email Field Submit Submit Button Row Newsle…" at bounding box center [679, 304] width 953 height 149
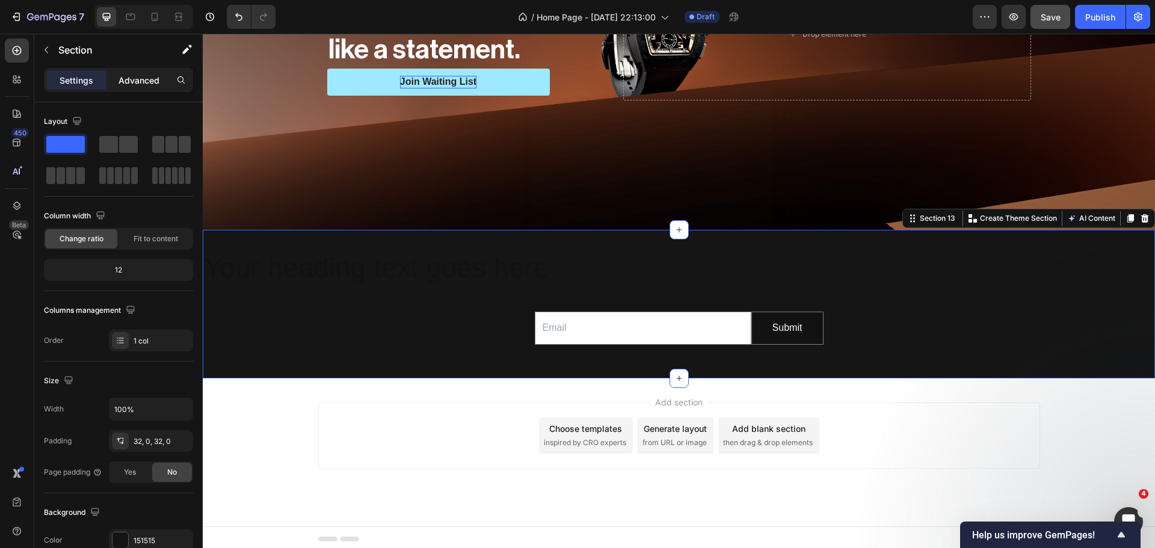
click at [151, 80] on p "Advanced" at bounding box center [139, 80] width 41 height 13
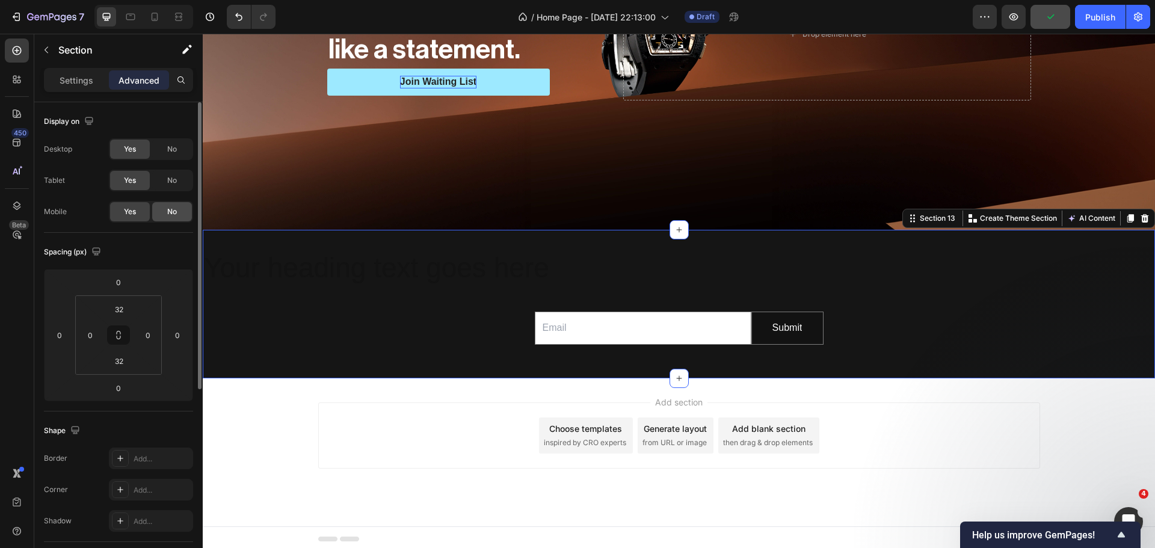
click at [168, 217] on div "No" at bounding box center [172, 211] width 40 height 19
click at [152, 24] on div at bounding box center [154, 16] width 19 height 19
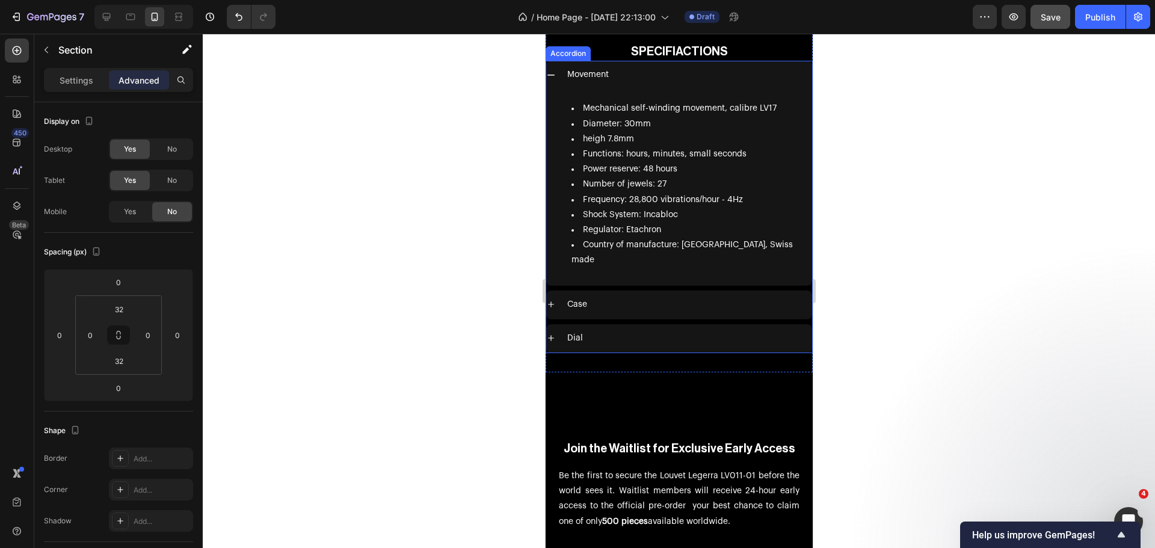
scroll to position [4367, 0]
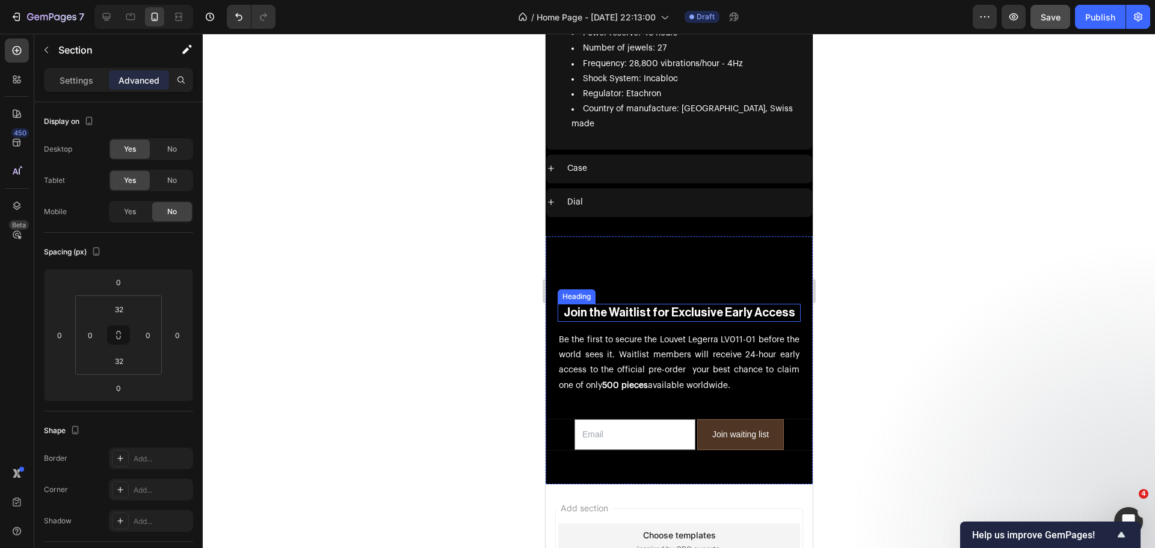
click at [670, 307] on strong "Join the Waitlist for Exclusive Early Access" at bounding box center [679, 313] width 232 height 12
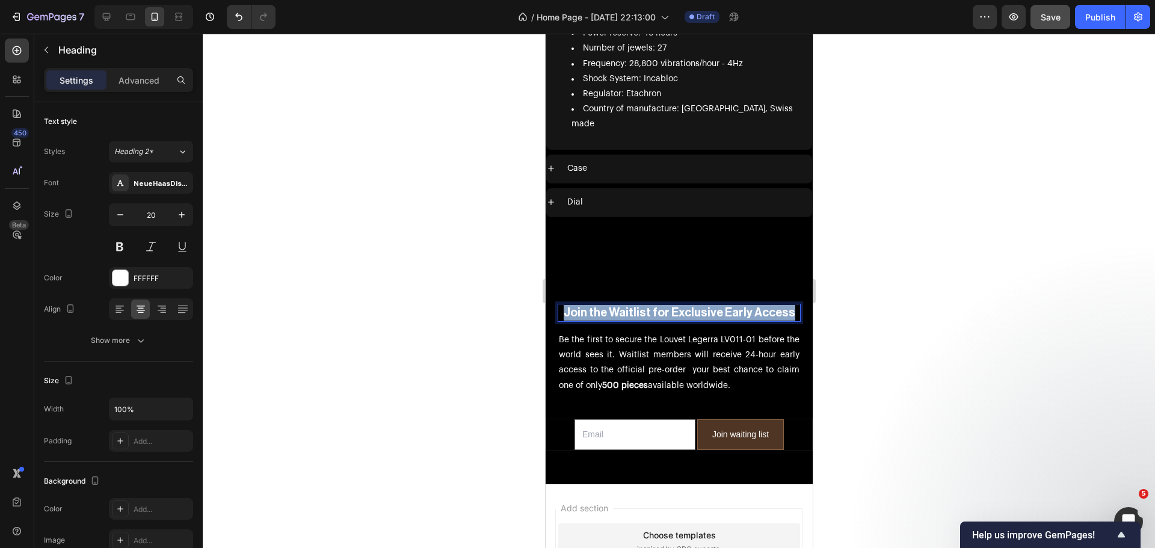
click at [670, 307] on strong "Join the Waitlist for Exclusive Early Access" at bounding box center [679, 313] width 232 height 12
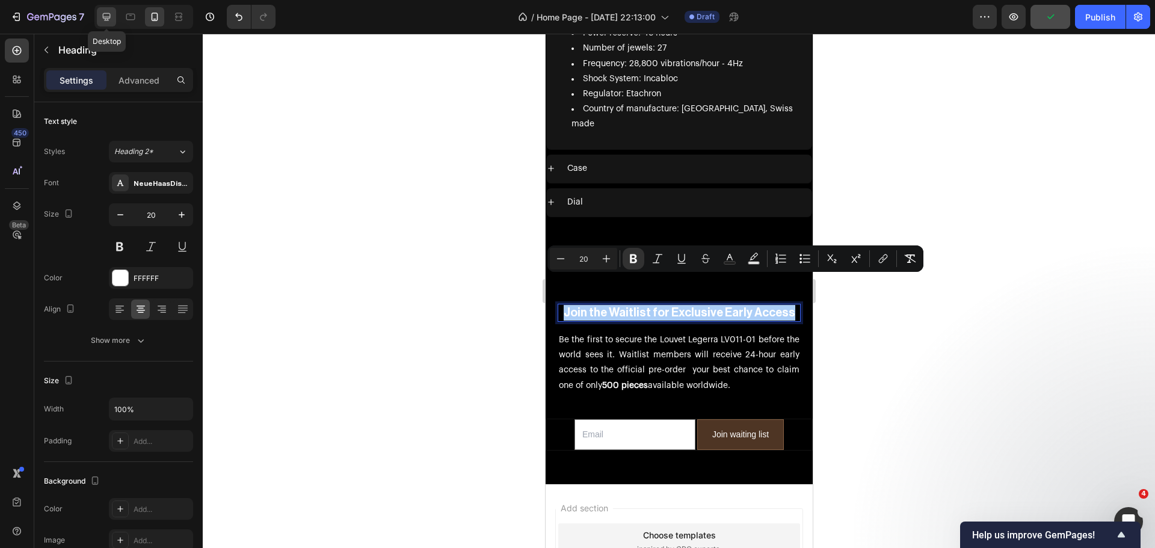
click at [110, 14] on icon at bounding box center [107, 17] width 8 height 8
type input "46"
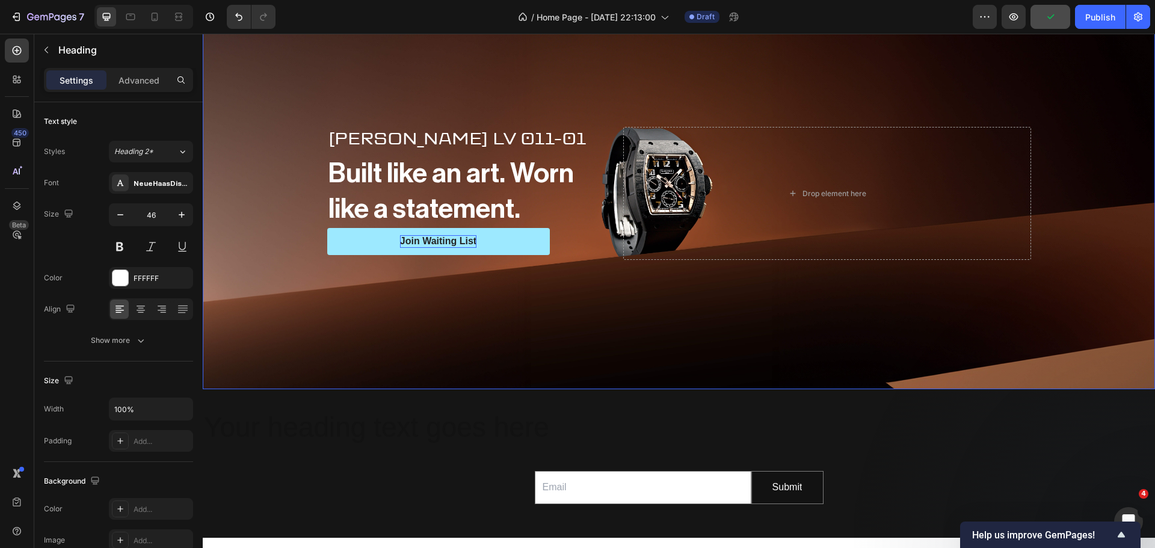
scroll to position [356, 0]
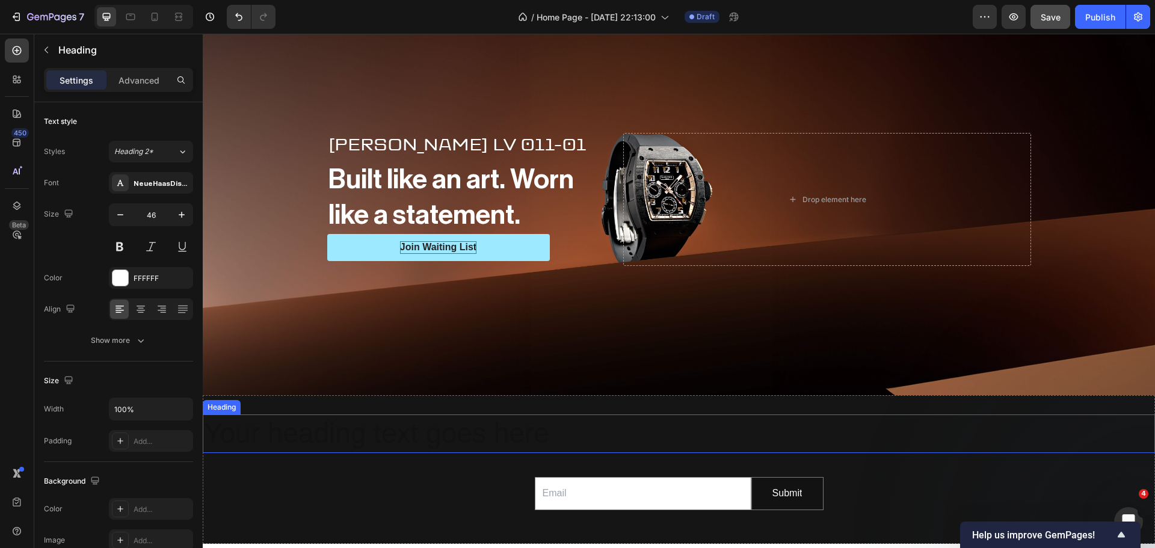
click at [672, 430] on h2 "Your heading text goes here" at bounding box center [679, 434] width 953 height 39
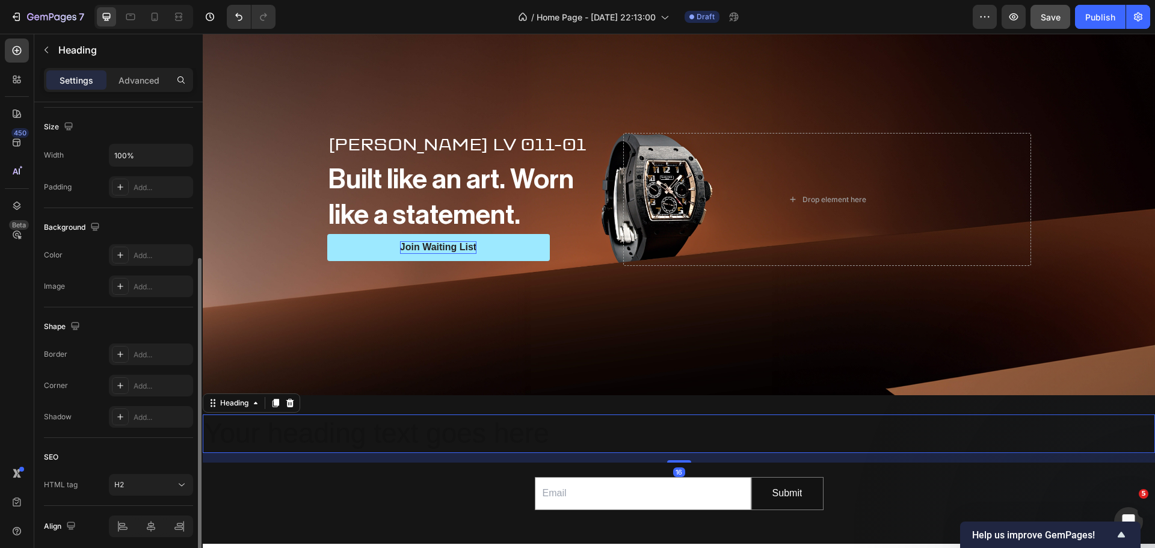
click at [672, 430] on h2 "Your heading text goes here" at bounding box center [679, 434] width 953 height 39
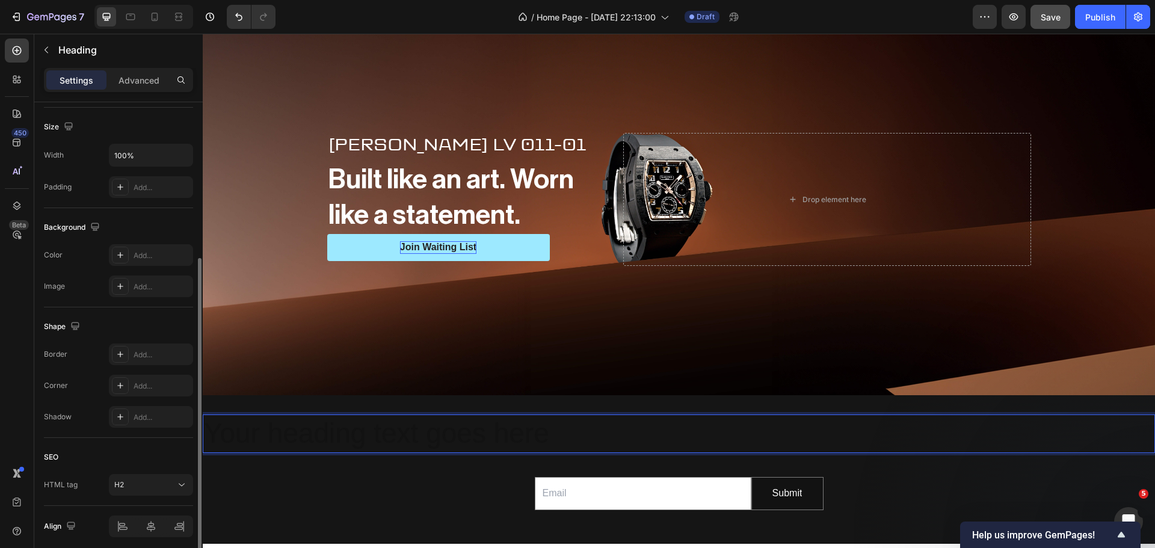
click at [672, 430] on p "Your heading text goes here" at bounding box center [679, 434] width 950 height 36
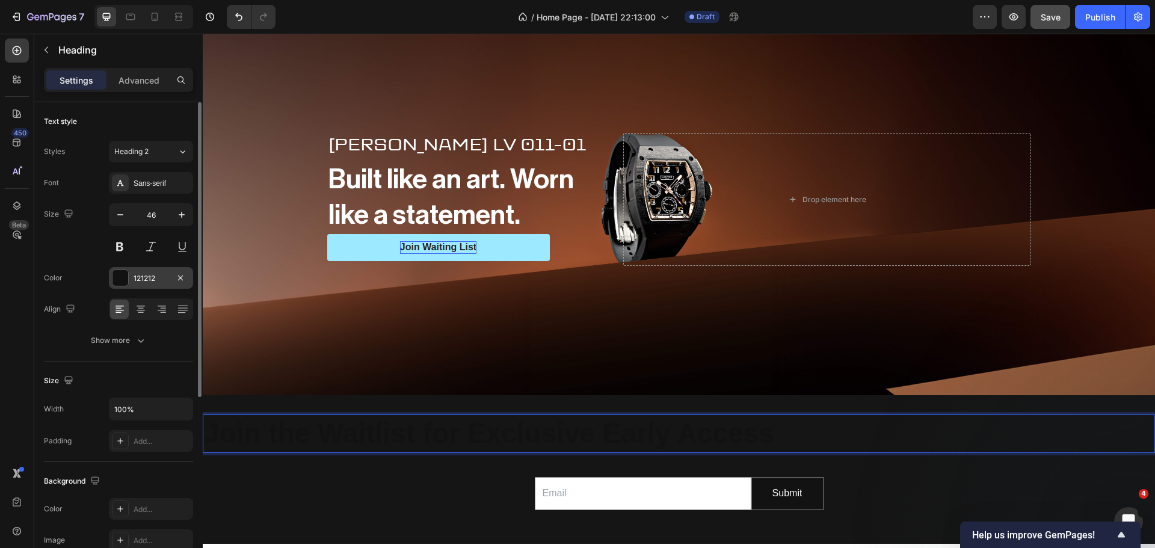
click at [113, 280] on div at bounding box center [121, 278] width 16 height 16
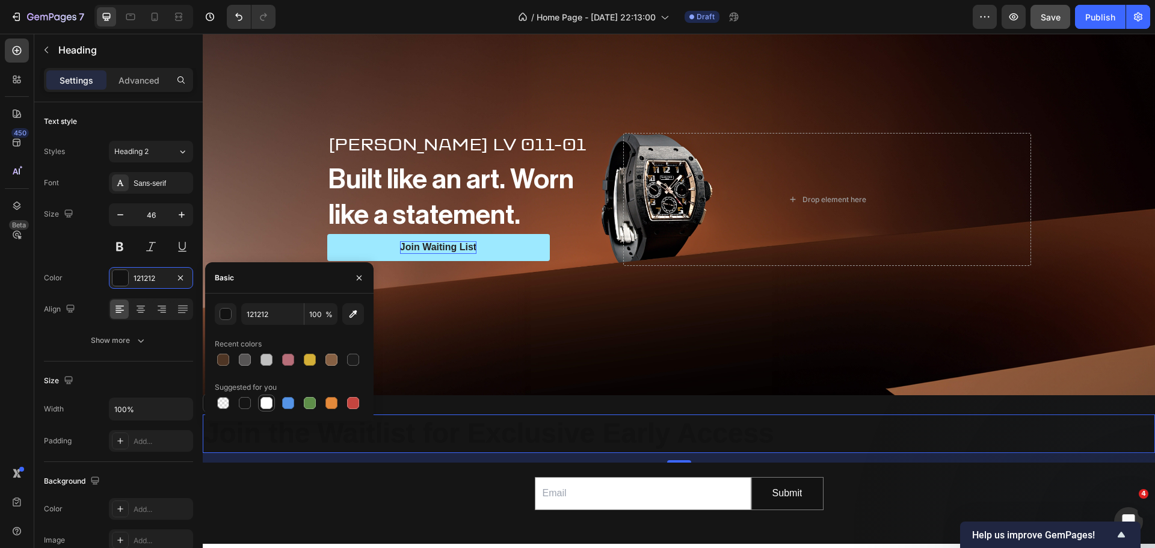
click at [265, 407] on div at bounding box center [267, 403] width 12 height 12
type input "FFFFFF"
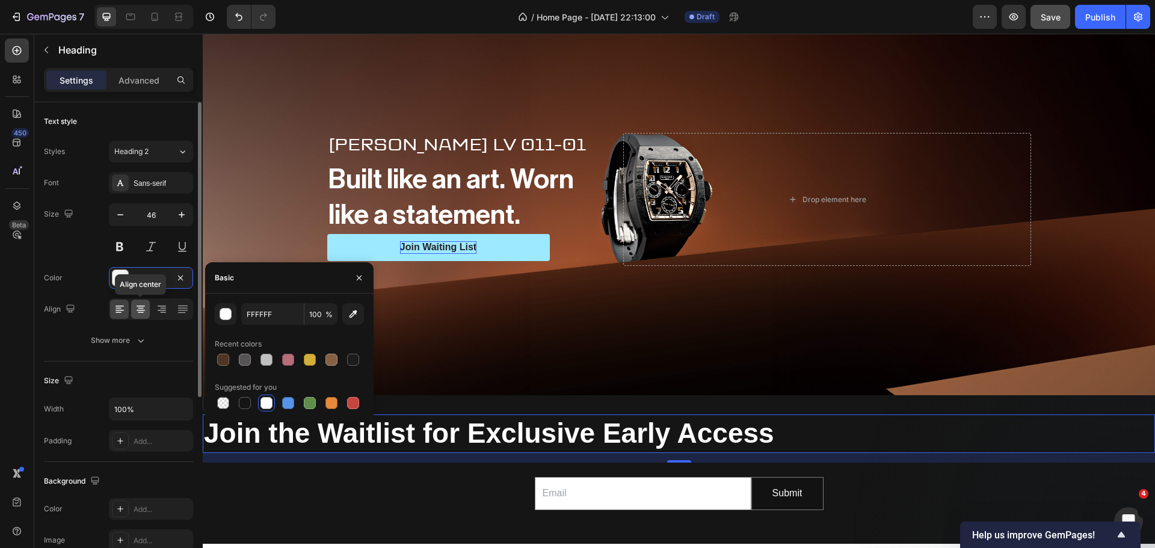
click at [144, 310] on icon at bounding box center [141, 309] width 12 height 12
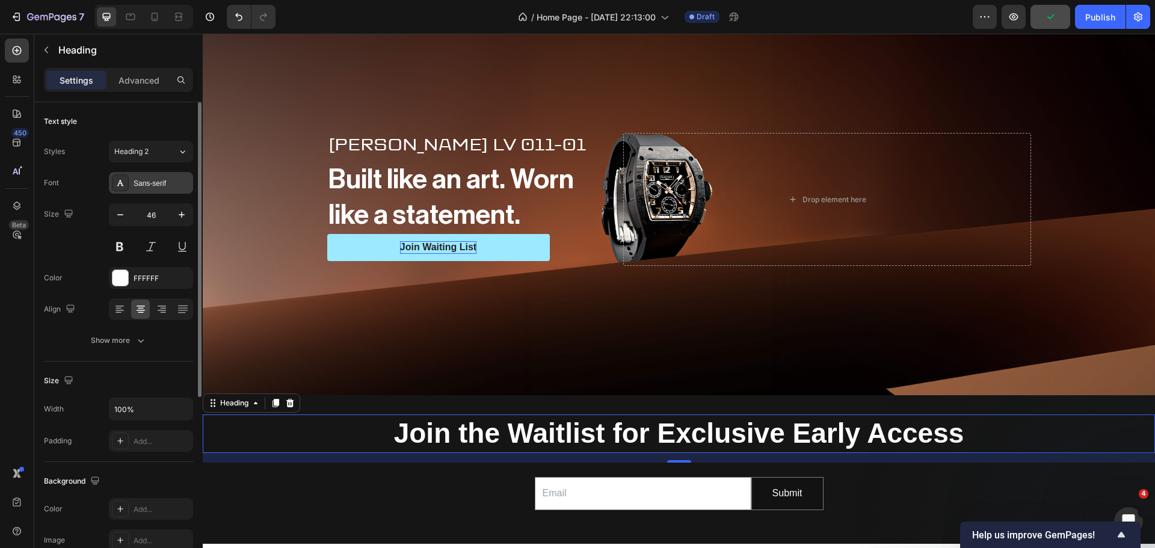
click at [137, 187] on div "Sans-serif" at bounding box center [162, 183] width 57 height 11
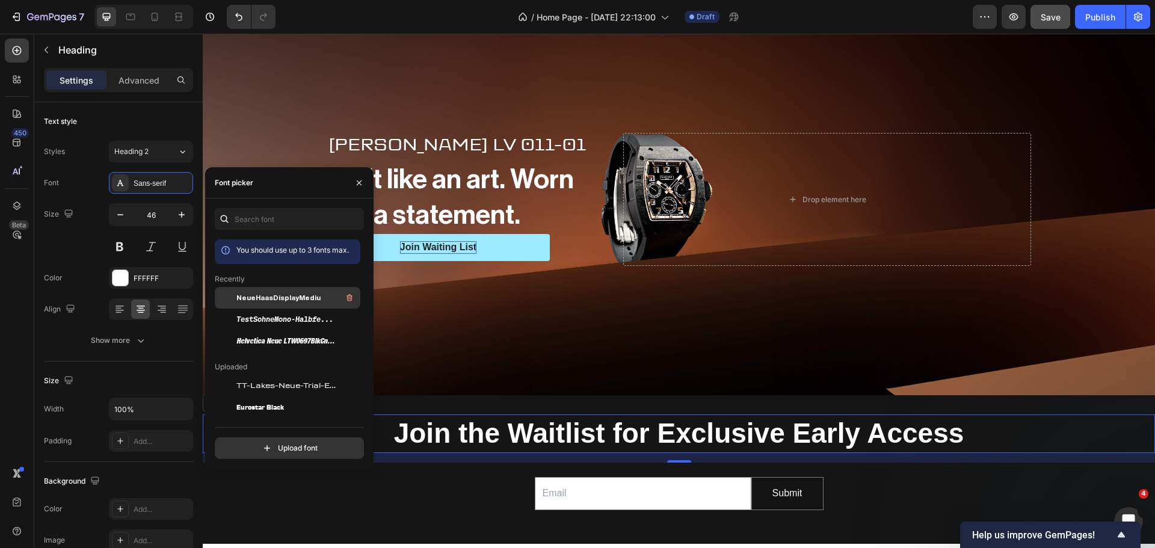
click at [271, 300] on span "NeueHaasDisplayMediu" at bounding box center [278, 297] width 84 height 11
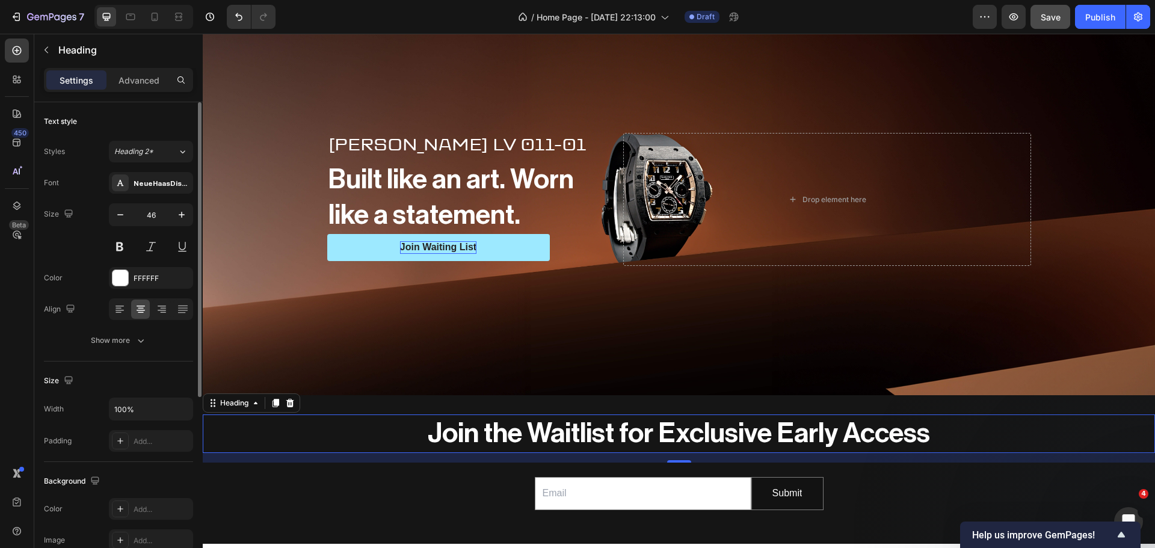
click at [100, 117] on div "Text style" at bounding box center [118, 121] width 149 height 19
click at [149, 14] on icon at bounding box center [155, 17] width 12 height 12
type input "41"
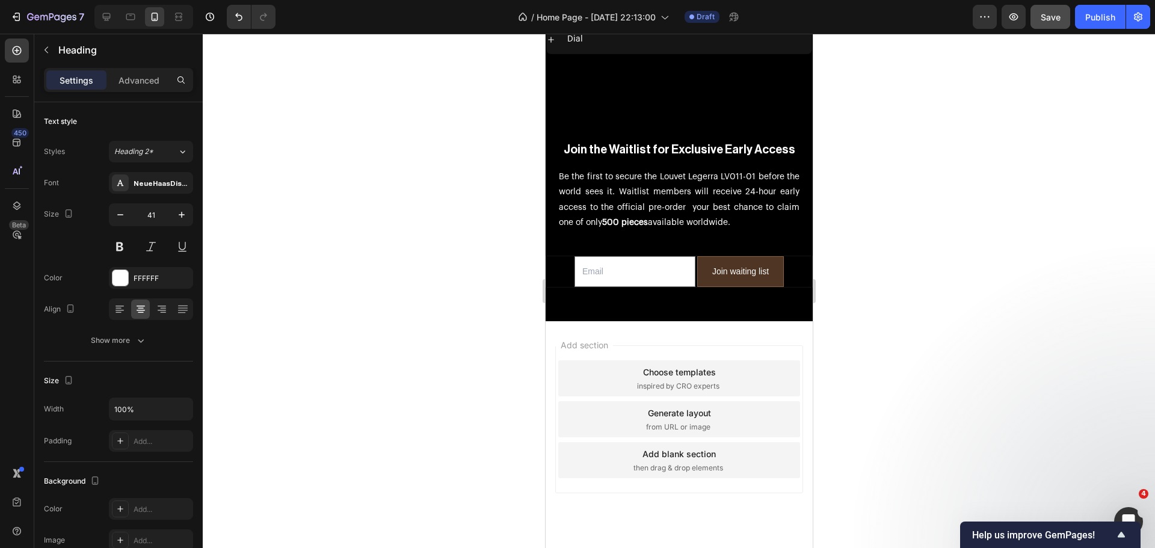
scroll to position [4505, 0]
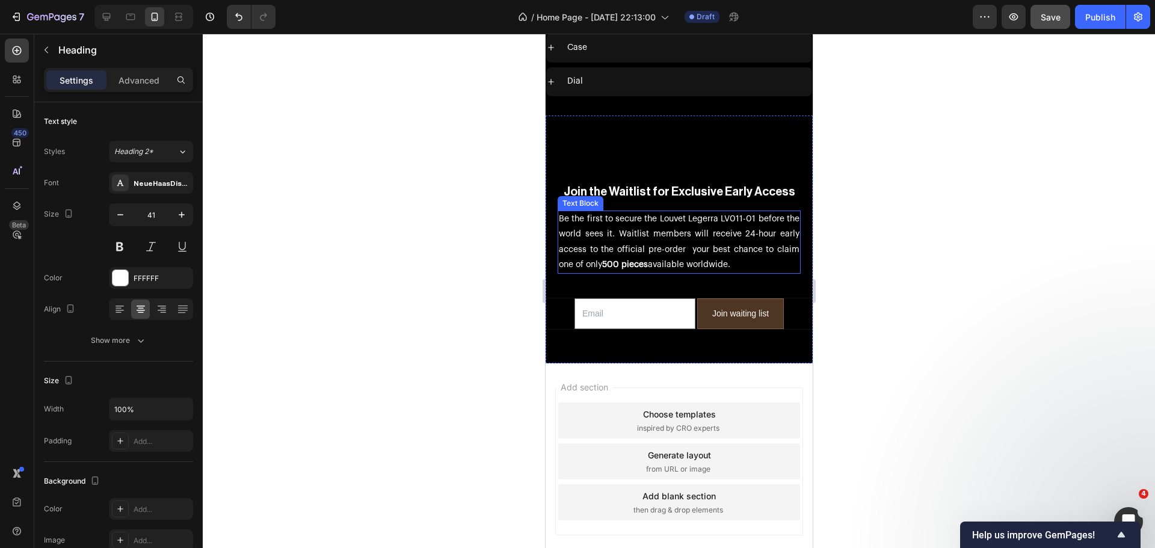
click at [655, 217] on p "Be the first to secure the Louvet Legerra LV011-01 before the world sees it. Wa…" at bounding box center [678, 242] width 241 height 61
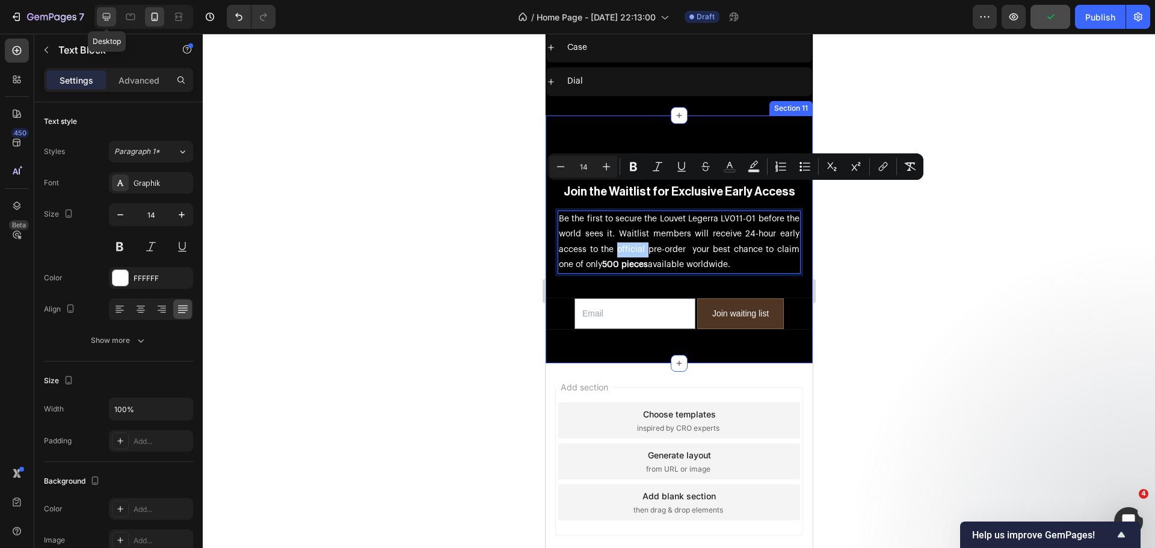
click at [108, 13] on icon at bounding box center [107, 17] width 8 height 8
type input "16"
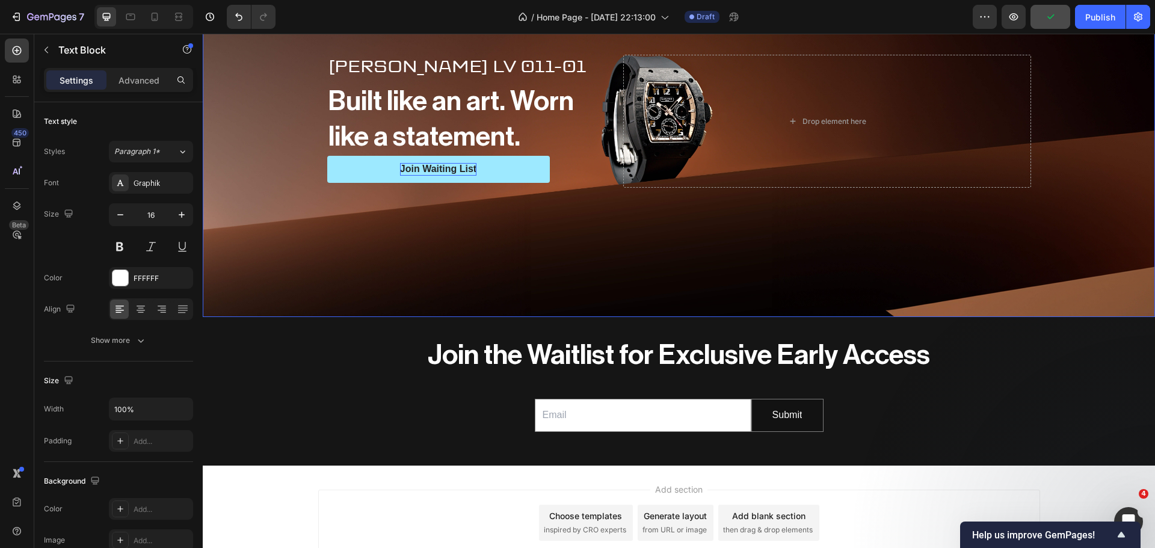
scroll to position [392, 0]
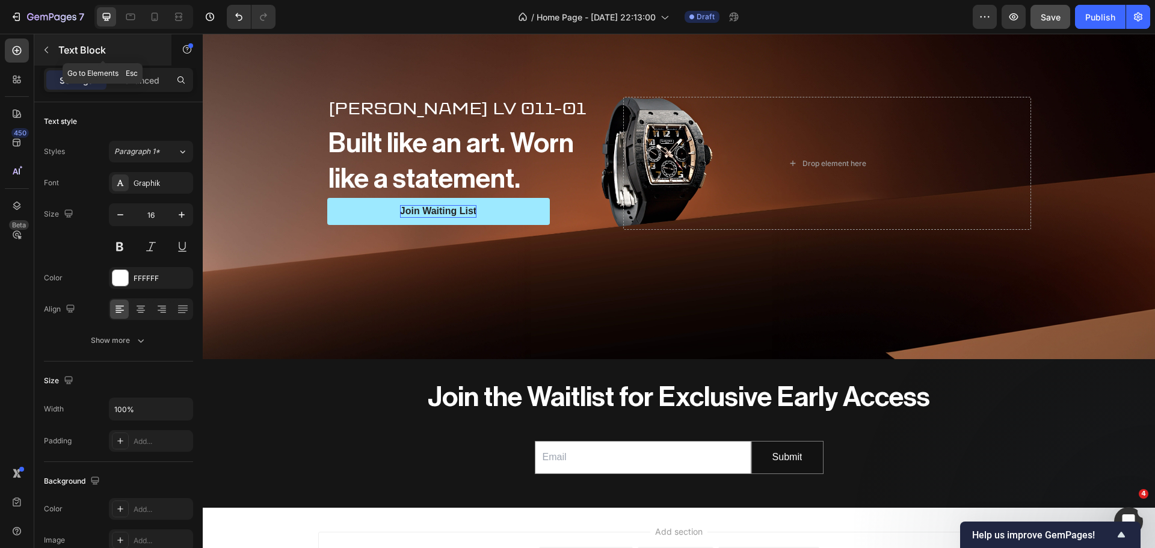
click at [40, 55] on button "button" at bounding box center [46, 49] width 19 height 19
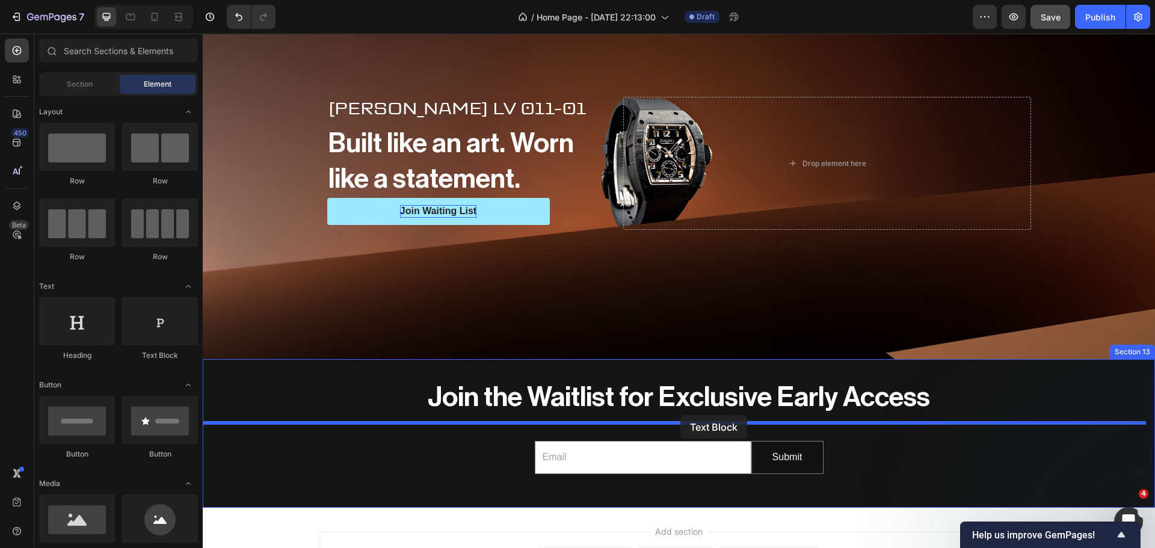
drag, startPoint x: 374, startPoint y: 372, endPoint x: 681, endPoint y: 415, distance: 309.8
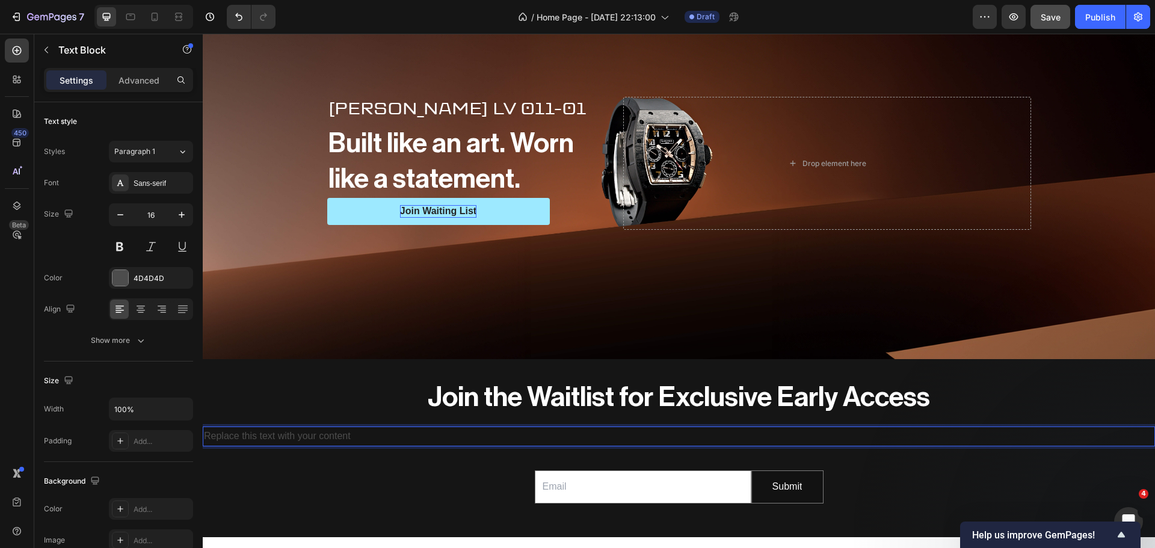
click at [682, 429] on div "Replace this text with your content" at bounding box center [679, 437] width 953 height 20
click at [682, 429] on p "Replace this text with your content" at bounding box center [679, 436] width 950 height 17
click at [123, 291] on div "Font Sans-serif Size 16 Color 4D4D4D Align Show more" at bounding box center [118, 261] width 149 height 179
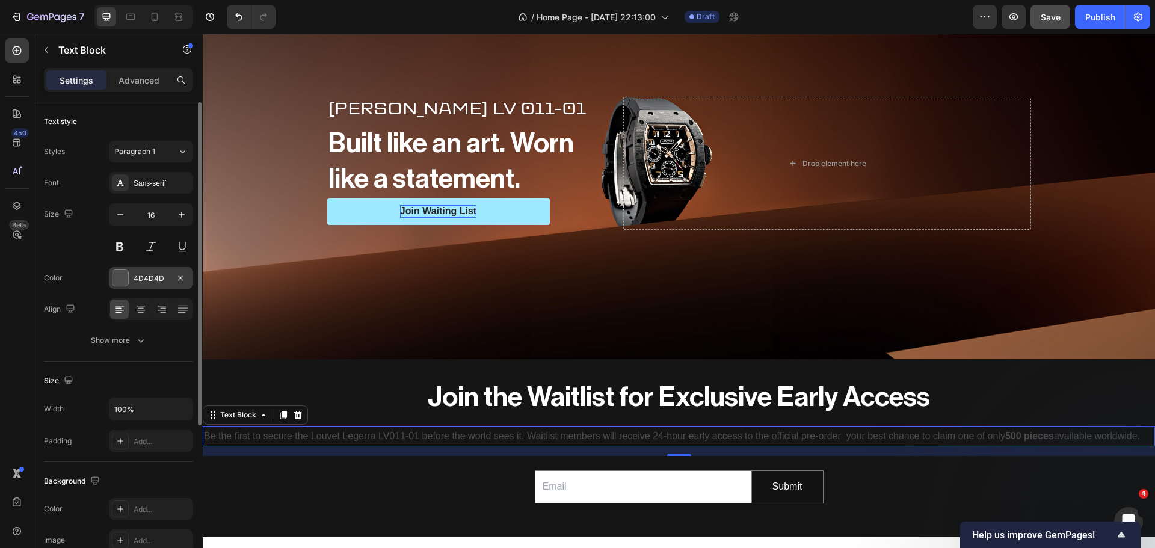
click at [123, 284] on div at bounding box center [121, 278] width 16 height 16
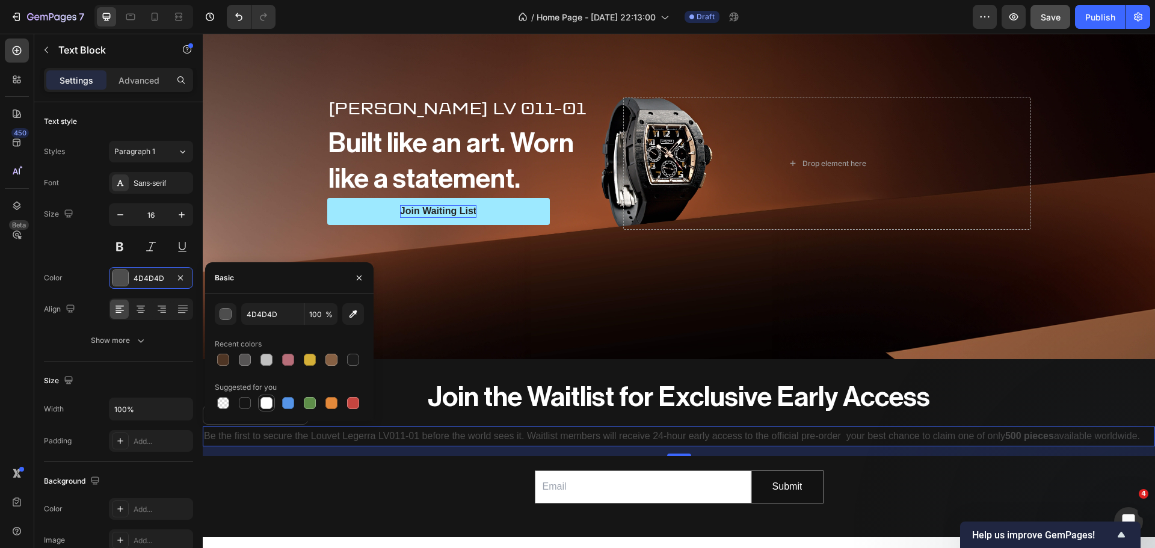
click at [261, 399] on div at bounding box center [267, 403] width 12 height 12
type input "FFFFFF"
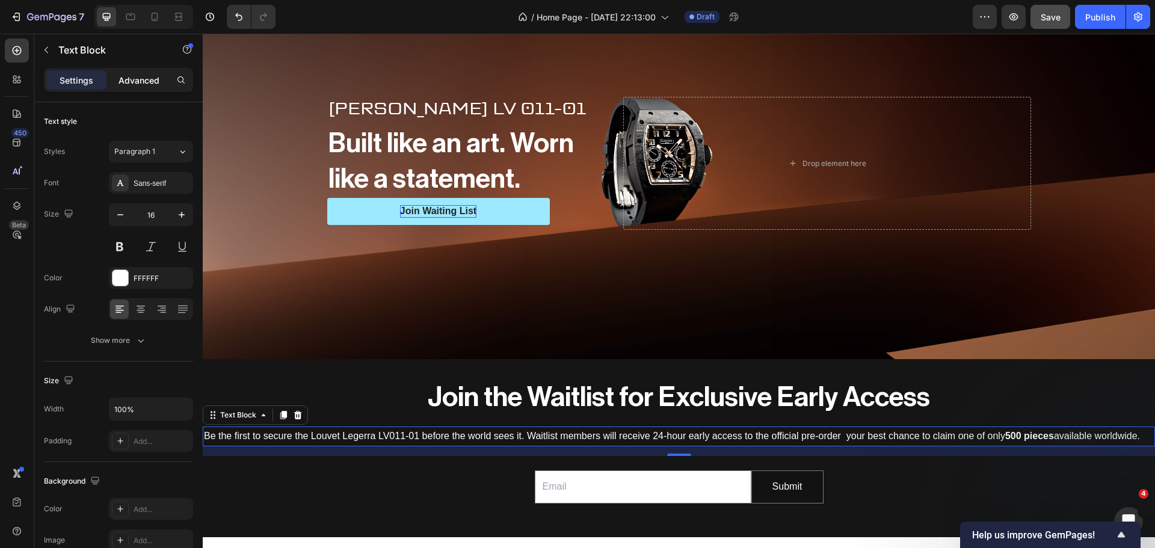
click at [140, 71] on div "Advanced" at bounding box center [139, 79] width 60 height 19
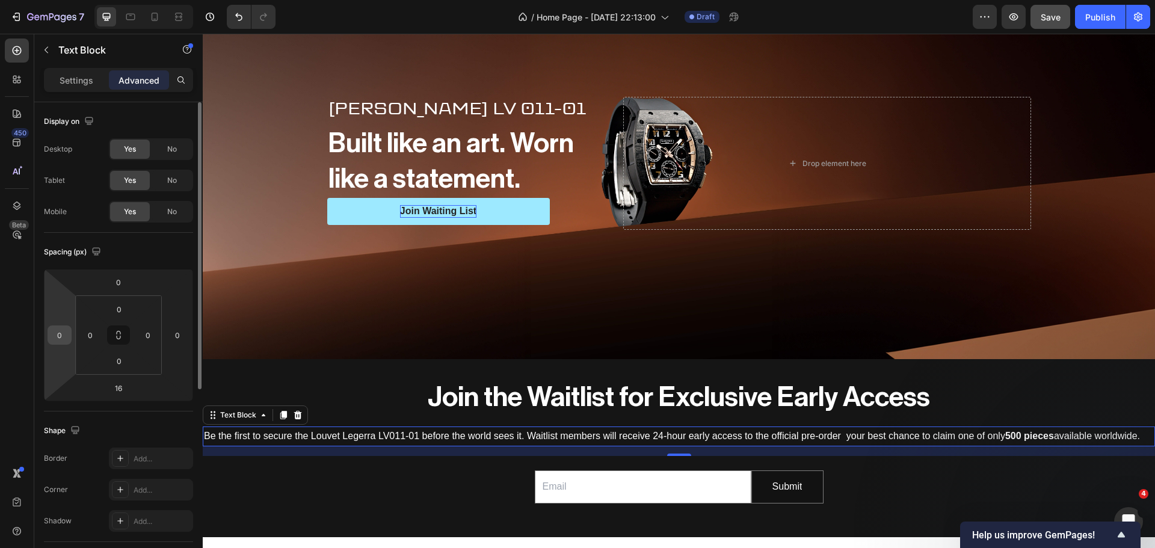
click at [64, 329] on input "0" at bounding box center [60, 335] width 18 height 18
type input "20"
click at [176, 338] on input "0" at bounding box center [177, 335] width 18 height 18
type input "20"
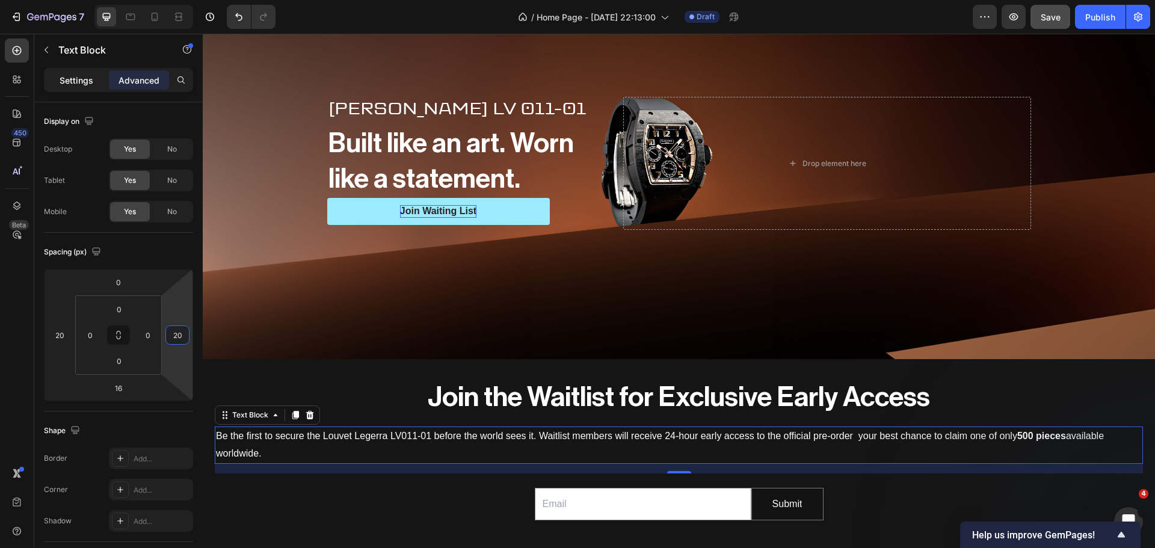
click at [77, 84] on p "Settings" at bounding box center [77, 80] width 34 height 13
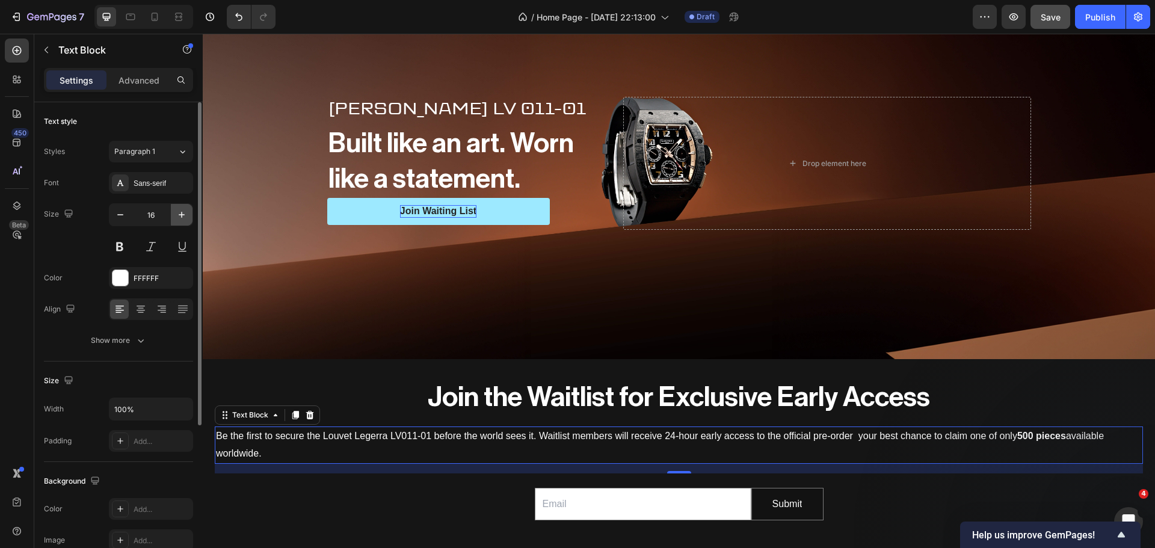
click at [177, 218] on icon "button" at bounding box center [182, 215] width 12 height 12
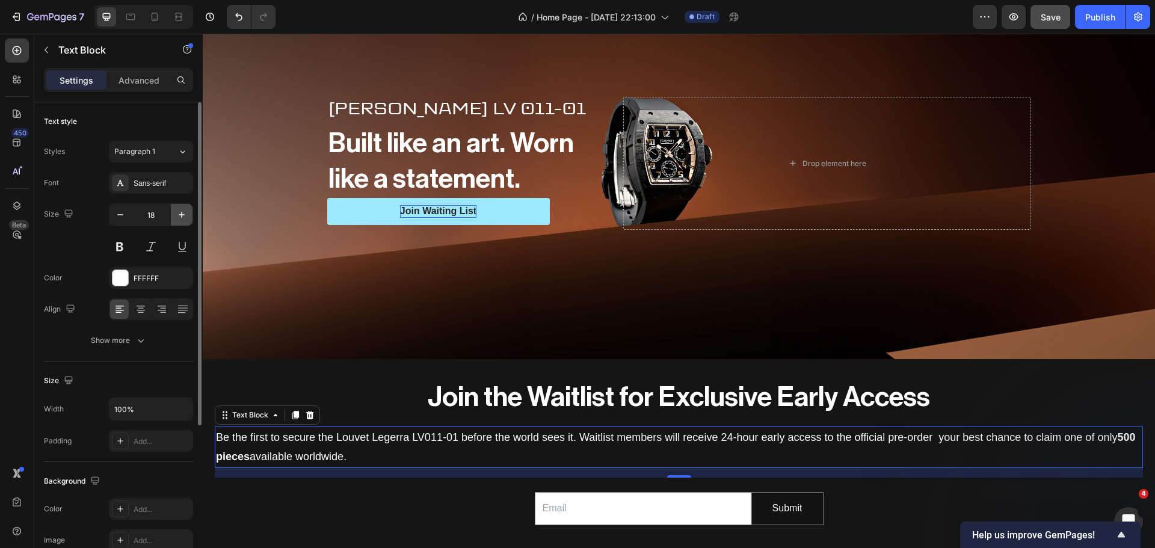
click at [177, 218] on icon "button" at bounding box center [182, 215] width 12 height 12
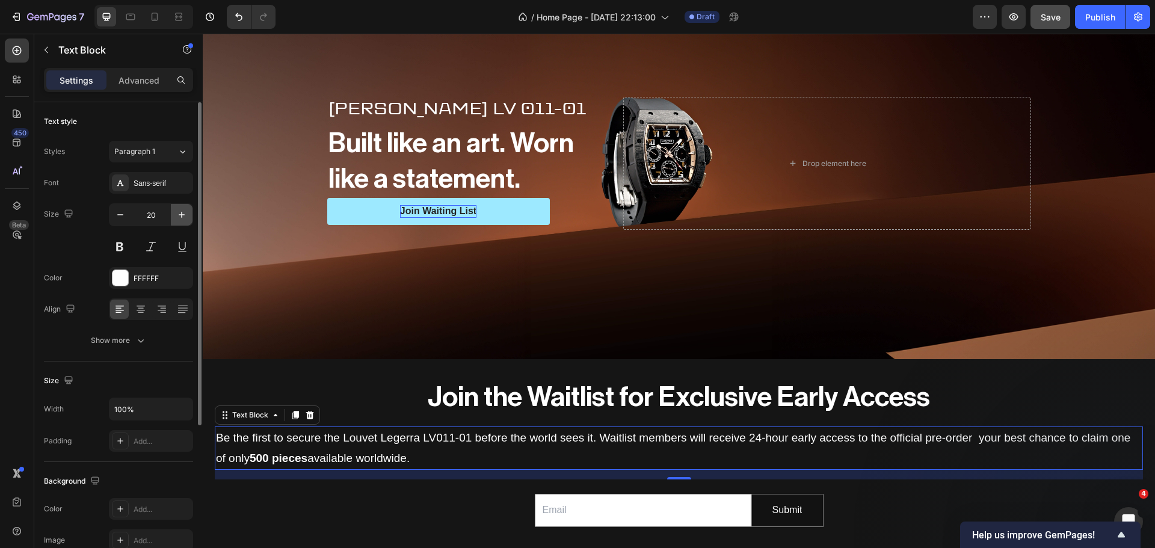
click at [177, 218] on icon "button" at bounding box center [182, 215] width 12 height 12
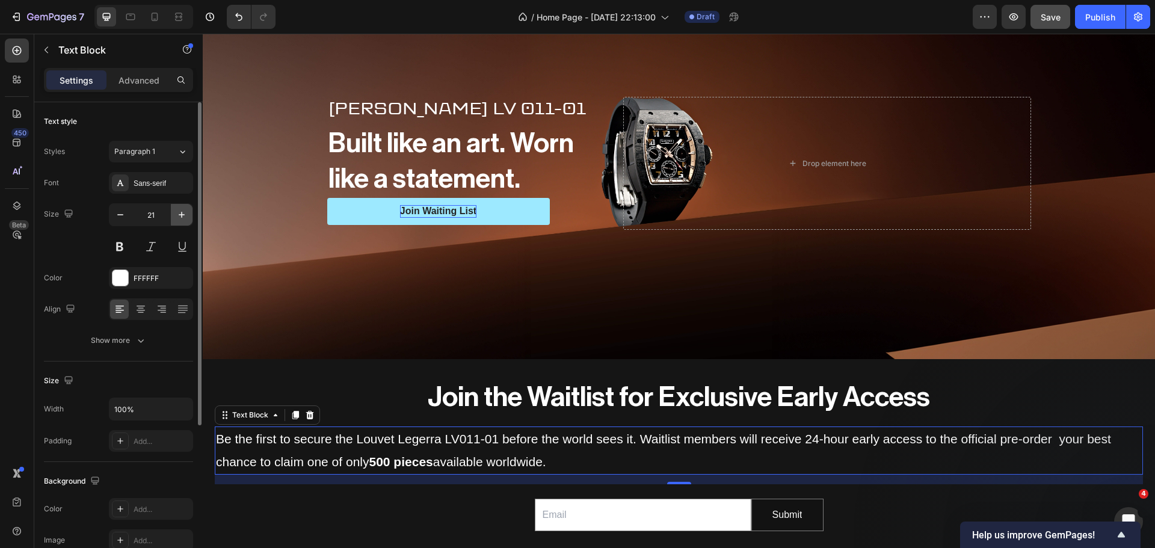
click at [177, 218] on icon "button" at bounding box center [182, 215] width 12 height 12
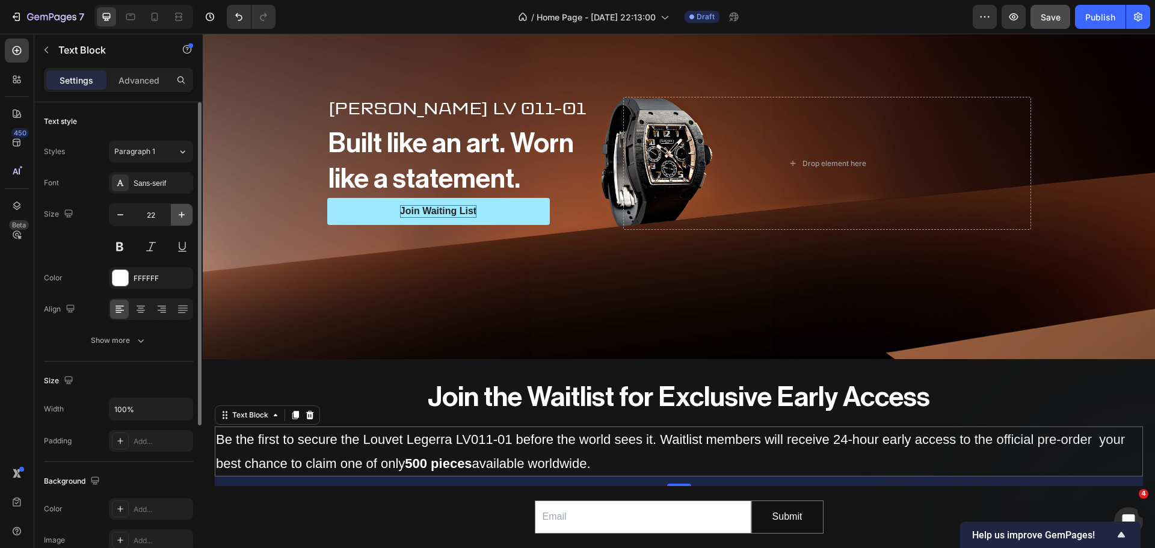
click at [177, 218] on icon "button" at bounding box center [182, 215] width 12 height 12
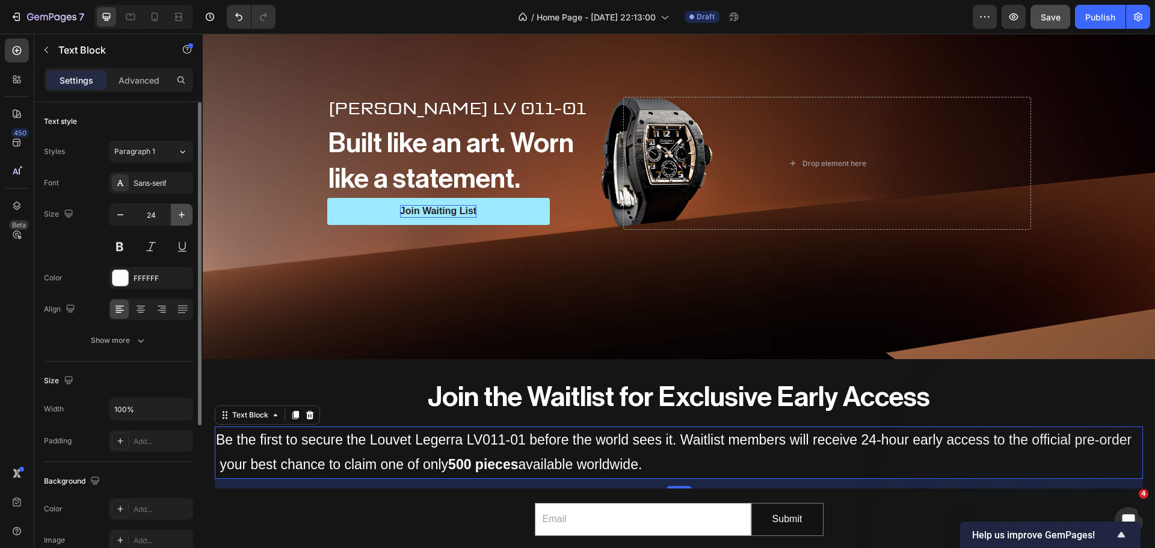
click at [177, 218] on icon "button" at bounding box center [182, 215] width 12 height 12
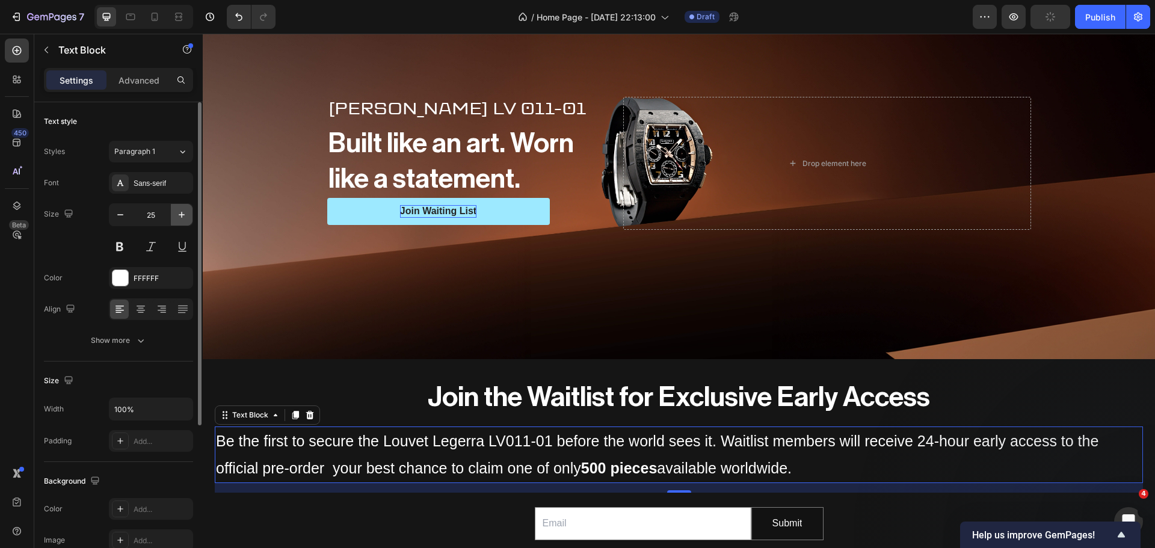
click at [177, 218] on icon "button" at bounding box center [182, 215] width 12 height 12
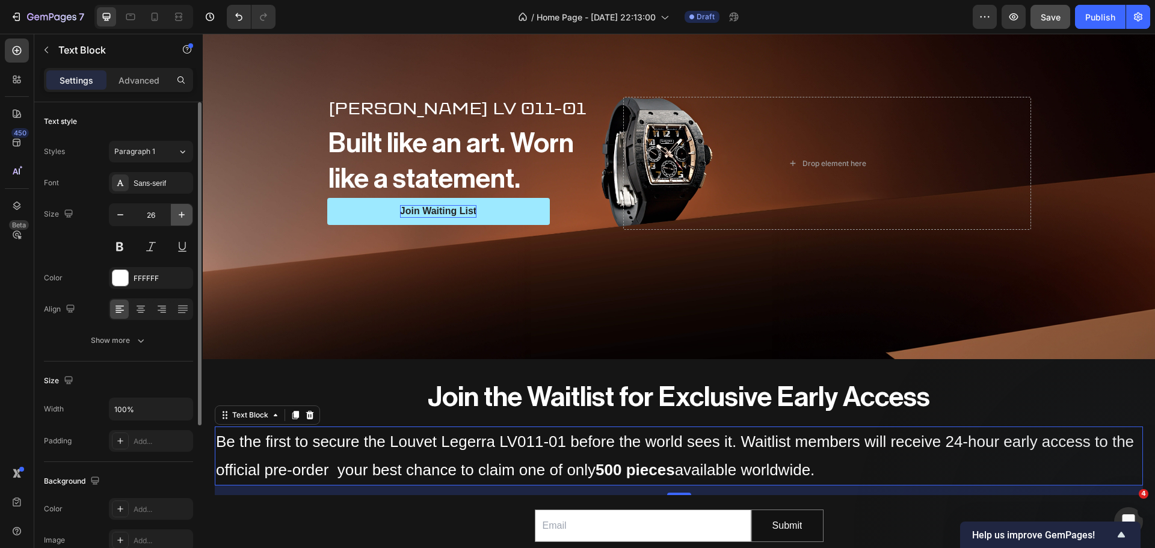
click at [177, 218] on icon "button" at bounding box center [182, 215] width 12 height 12
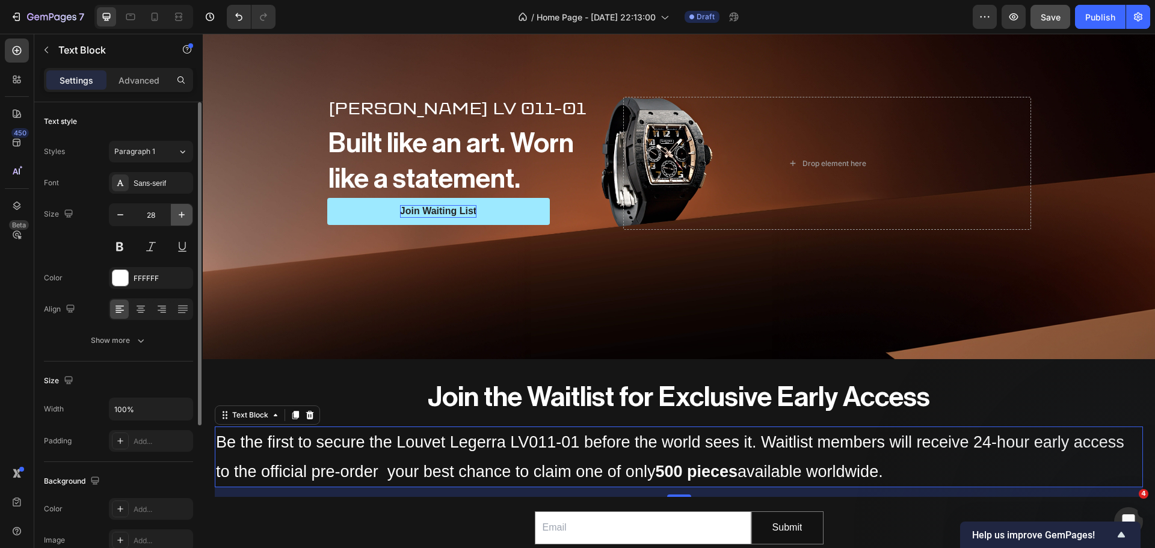
click at [177, 218] on icon "button" at bounding box center [182, 215] width 12 height 12
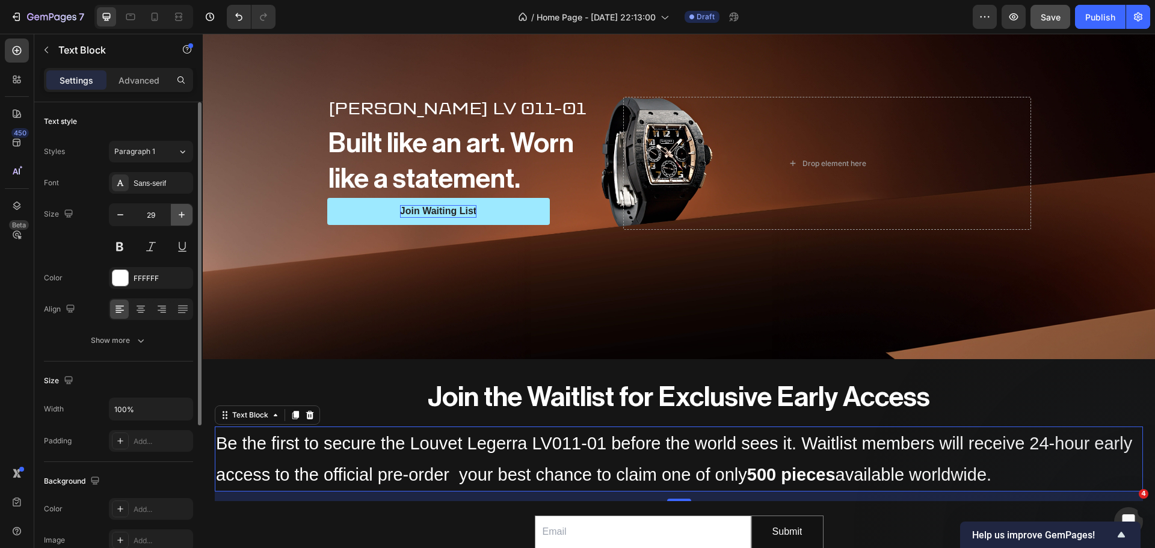
click at [177, 218] on icon "button" at bounding box center [182, 215] width 12 height 12
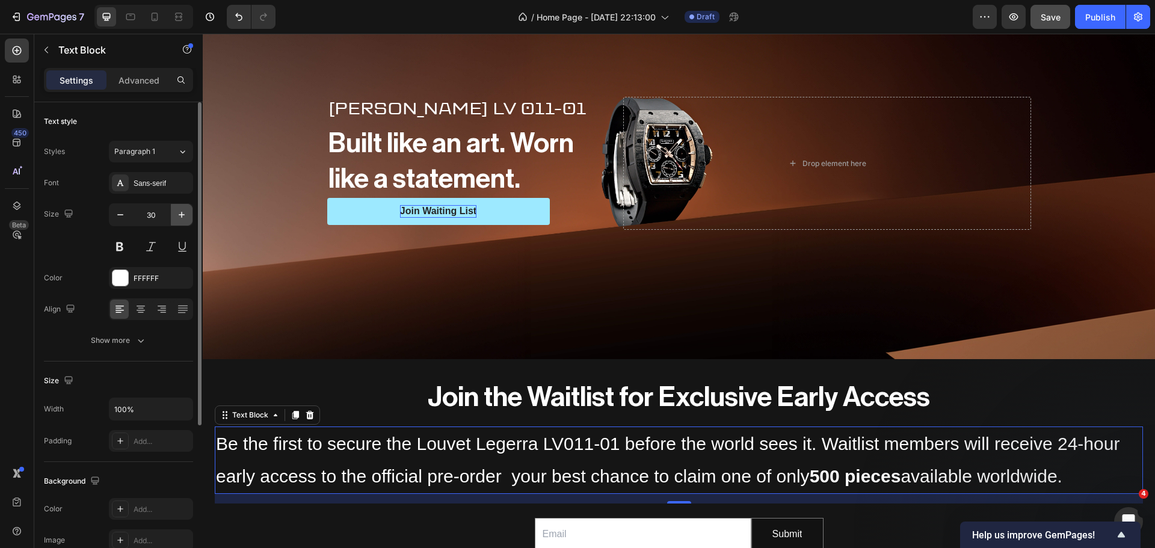
click at [177, 218] on icon "button" at bounding box center [182, 215] width 12 height 12
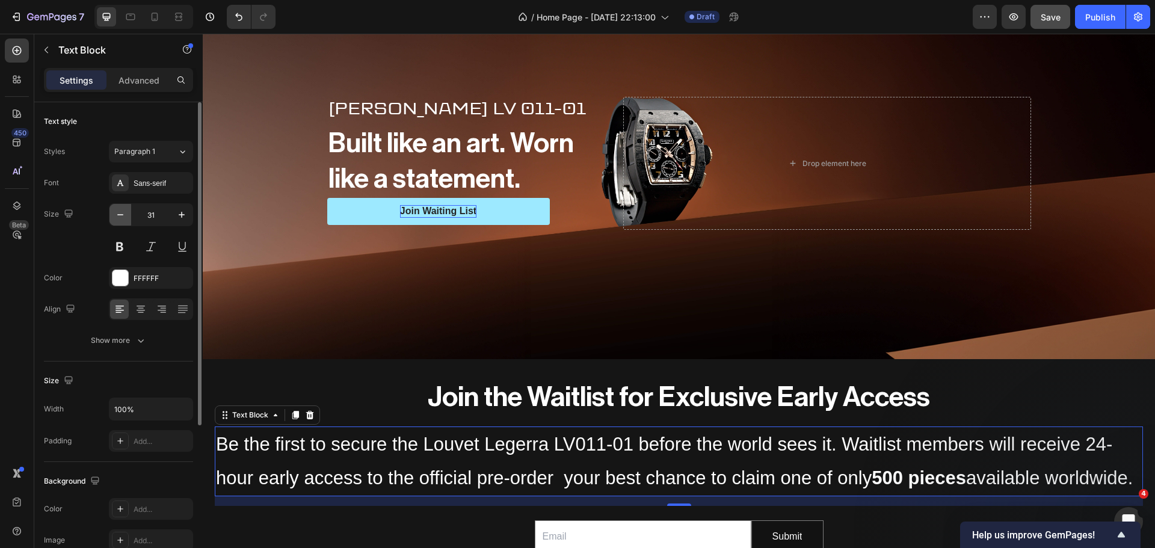
click at [127, 220] on button "button" at bounding box center [121, 215] width 22 height 22
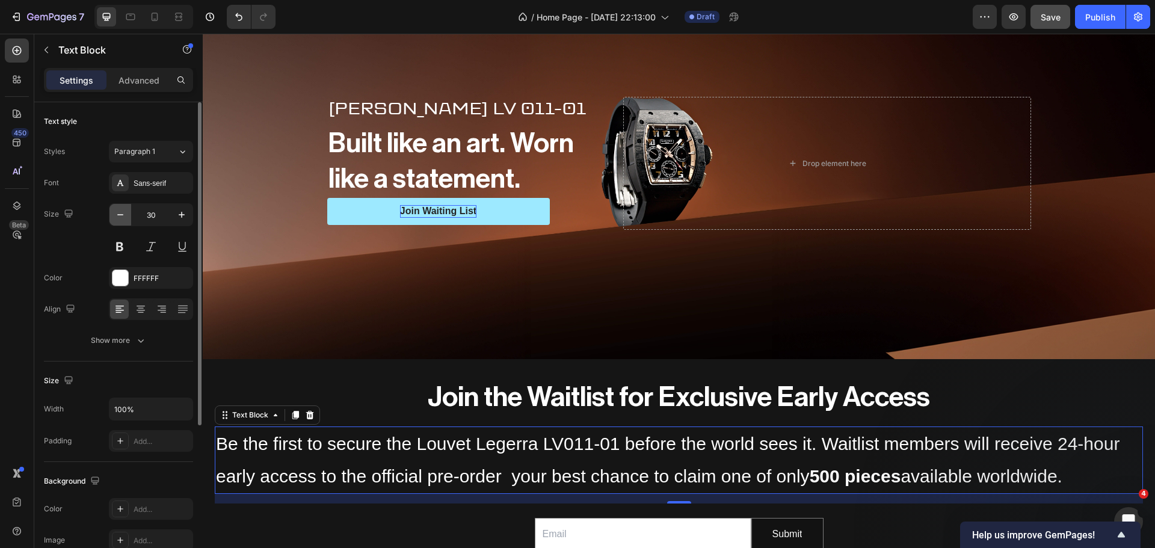
click at [127, 220] on button "button" at bounding box center [121, 215] width 22 height 22
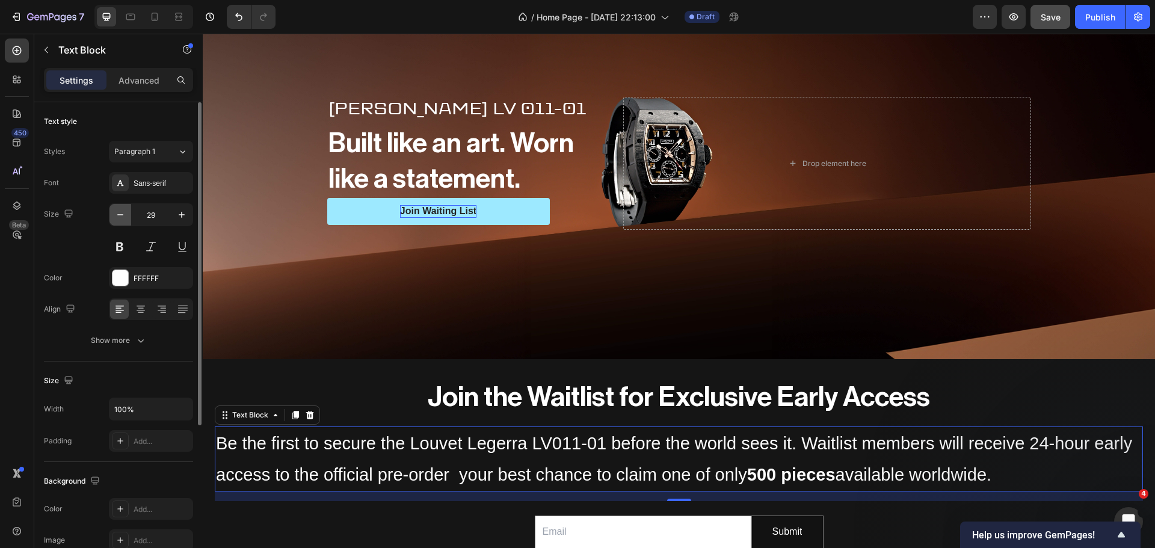
click at [127, 220] on button "button" at bounding box center [121, 215] width 22 height 22
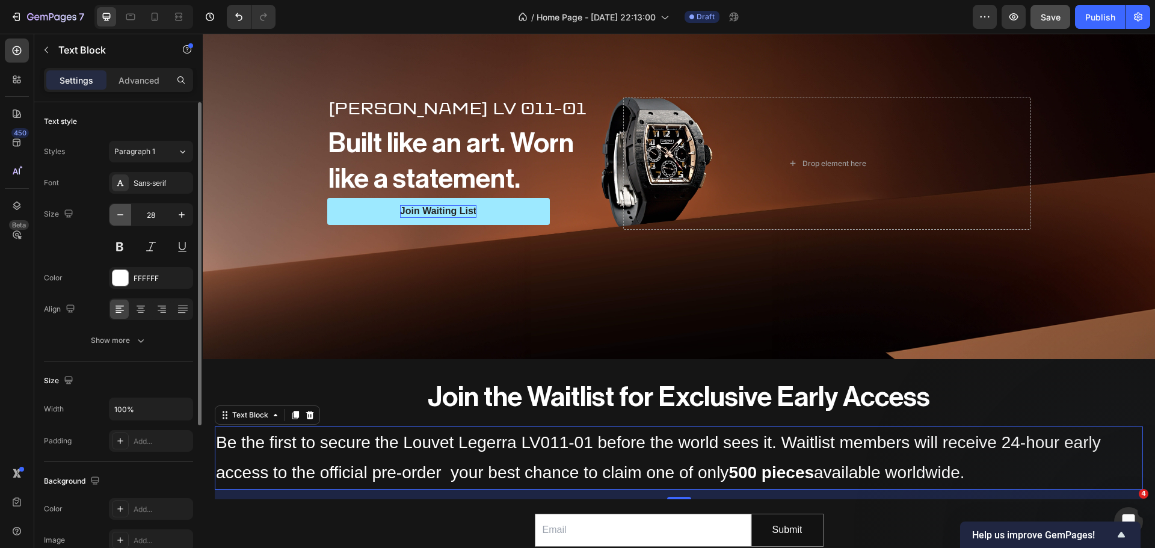
click at [127, 220] on button "button" at bounding box center [121, 215] width 22 height 22
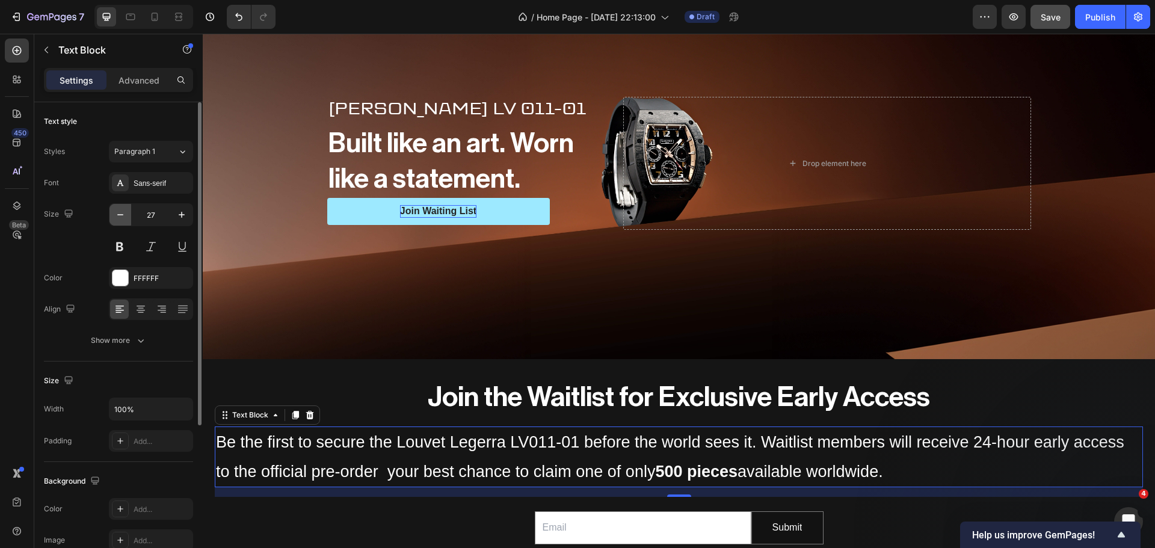
click at [127, 220] on button "button" at bounding box center [121, 215] width 22 height 22
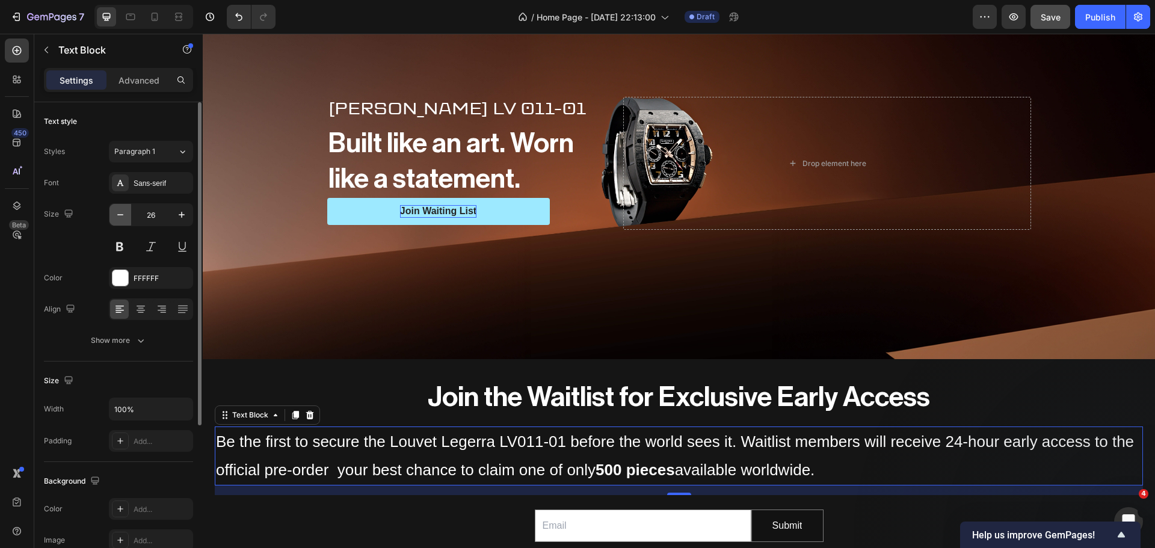
click at [127, 220] on button "button" at bounding box center [121, 215] width 22 height 22
type input "25"
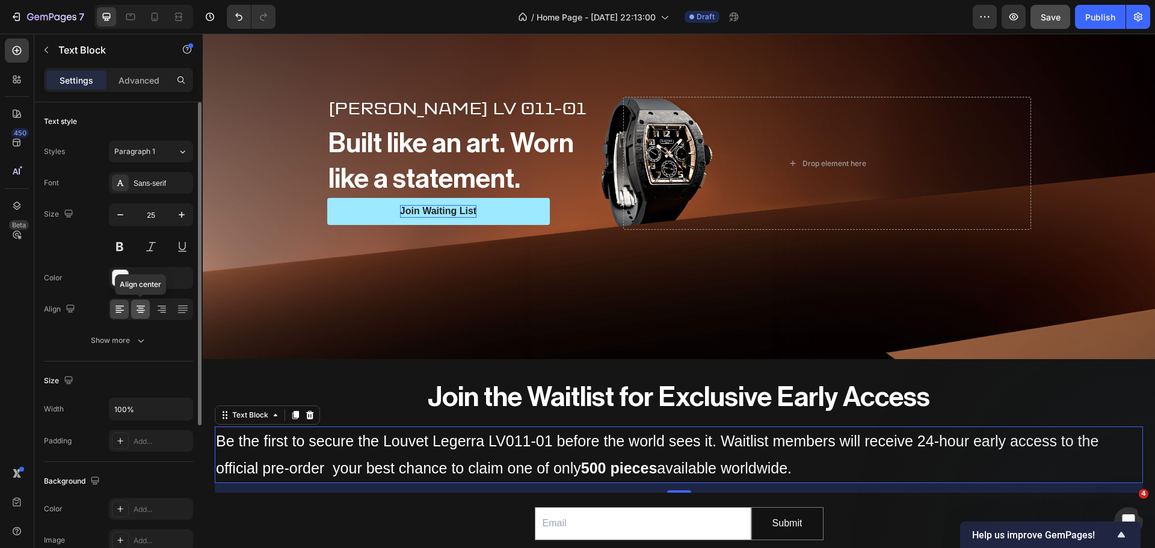
click at [140, 308] on icon at bounding box center [141, 308] width 6 height 1
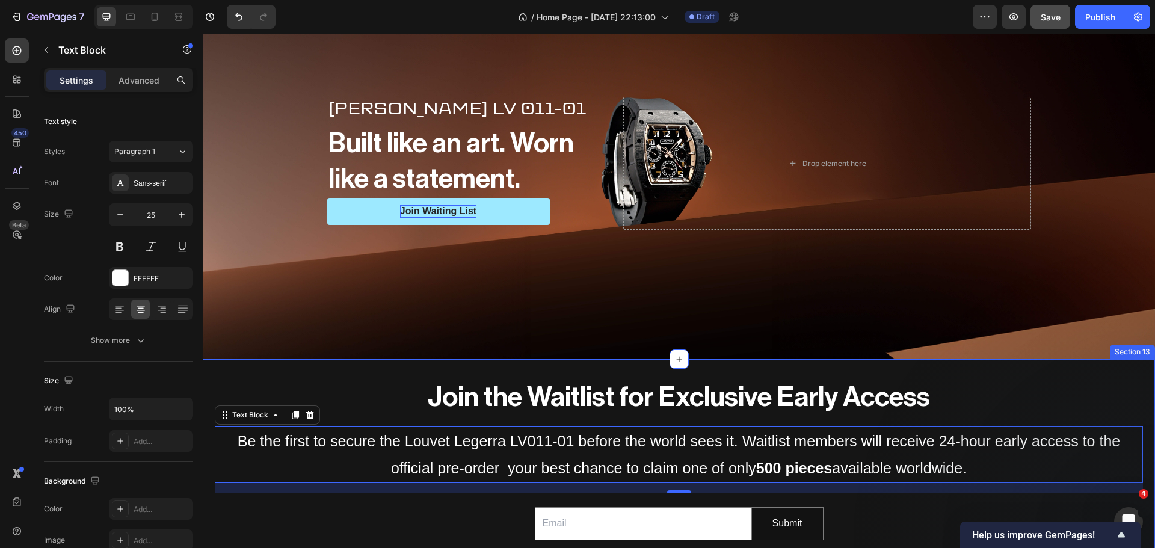
click at [212, 446] on div "⁠⁠⁠⁠⁠⁠⁠ Join the Waitlist for Exclusive Early Access Heading Be the first to se…" at bounding box center [679, 466] width 953 height 176
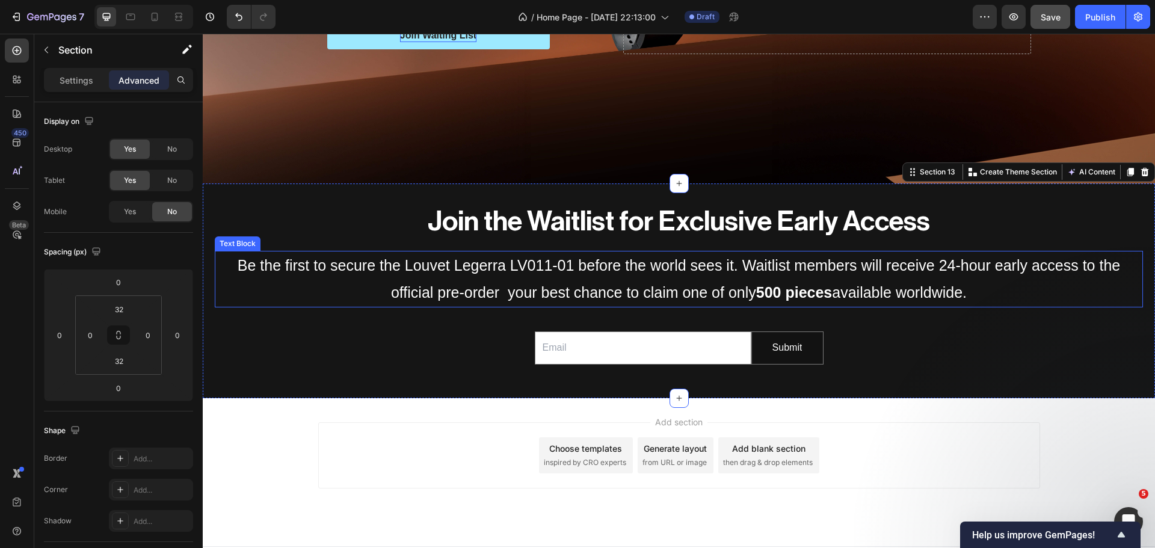
scroll to position [572, 0]
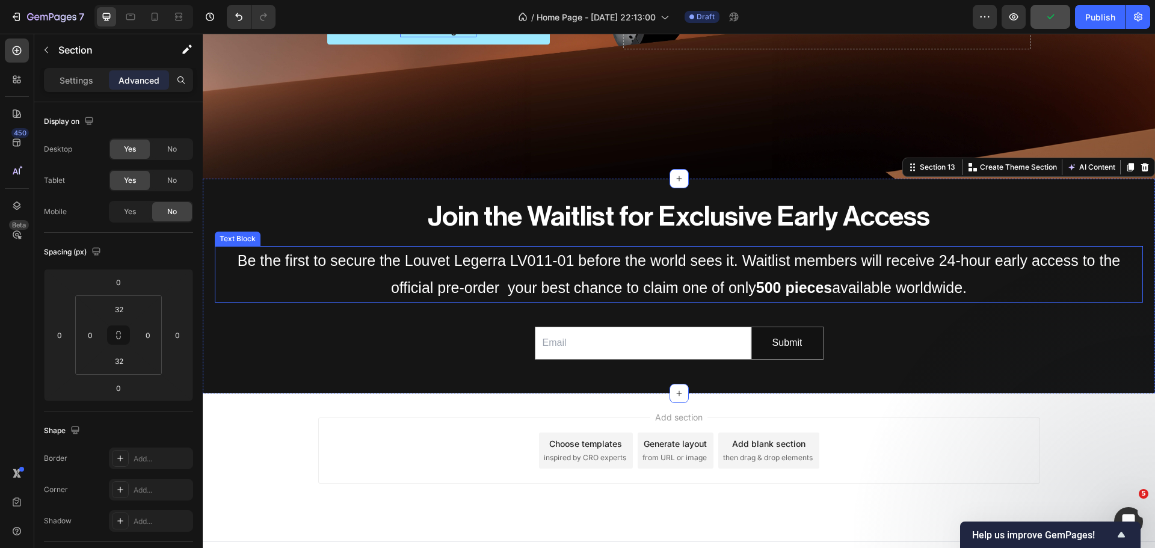
click at [794, 271] on p "Be the first to secure the Louvet Legerra LV011-01 before the world sees it. Wa…" at bounding box center [679, 274] width 926 height 54
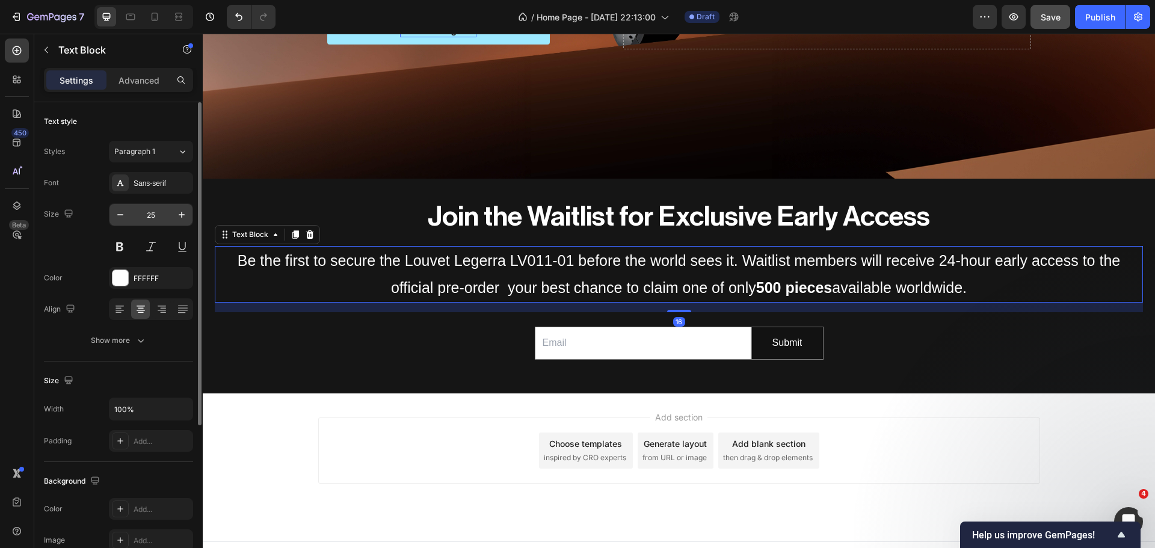
click at [132, 217] on input "25" at bounding box center [151, 215] width 40 height 22
click at [124, 216] on icon "button" at bounding box center [120, 215] width 12 height 12
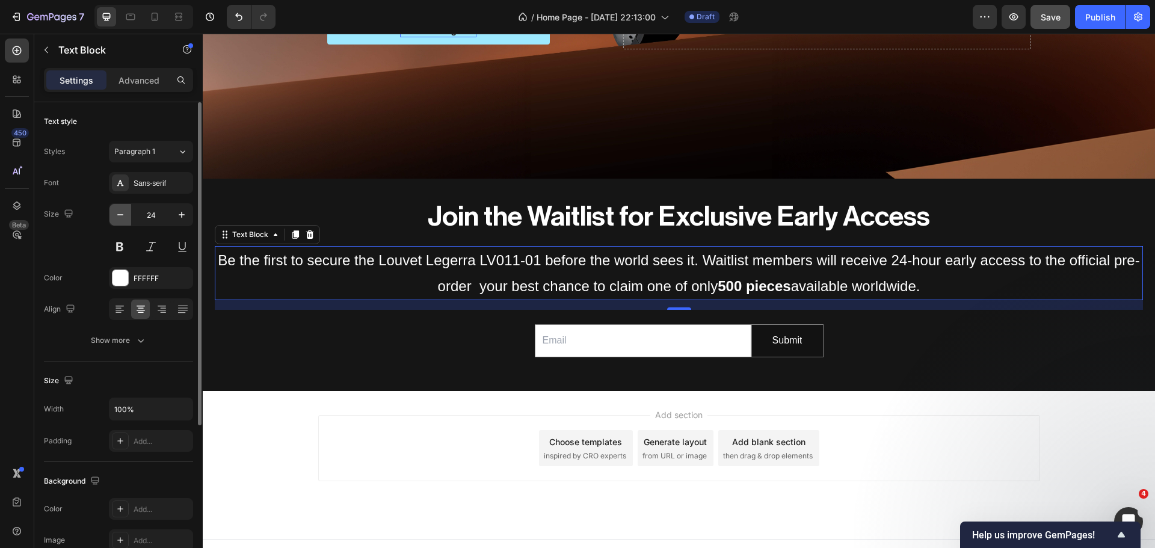
click at [124, 216] on icon "button" at bounding box center [120, 215] width 12 height 12
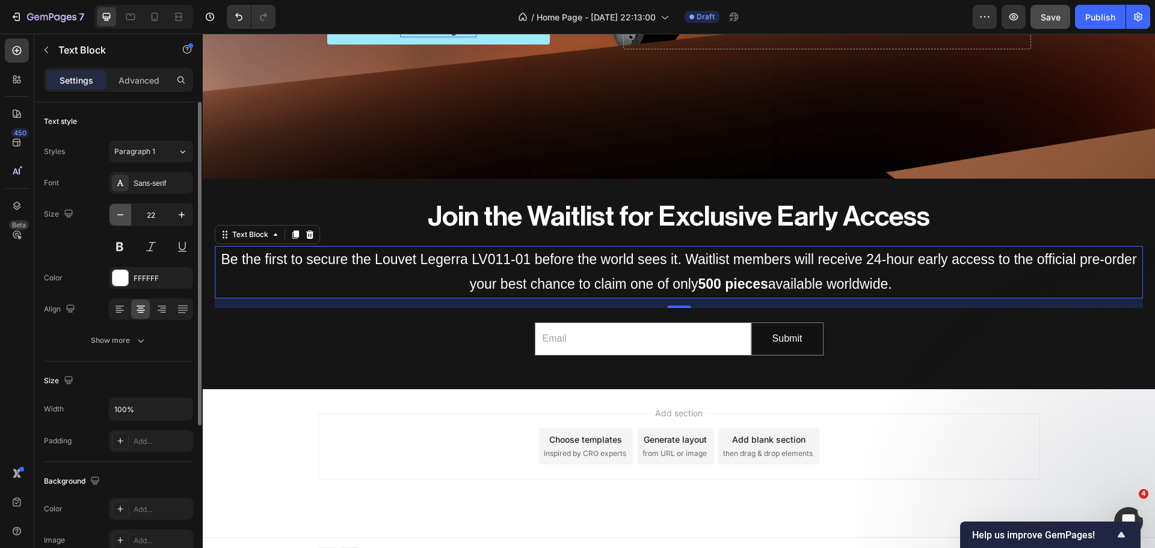
click at [124, 216] on icon "button" at bounding box center [120, 215] width 12 height 12
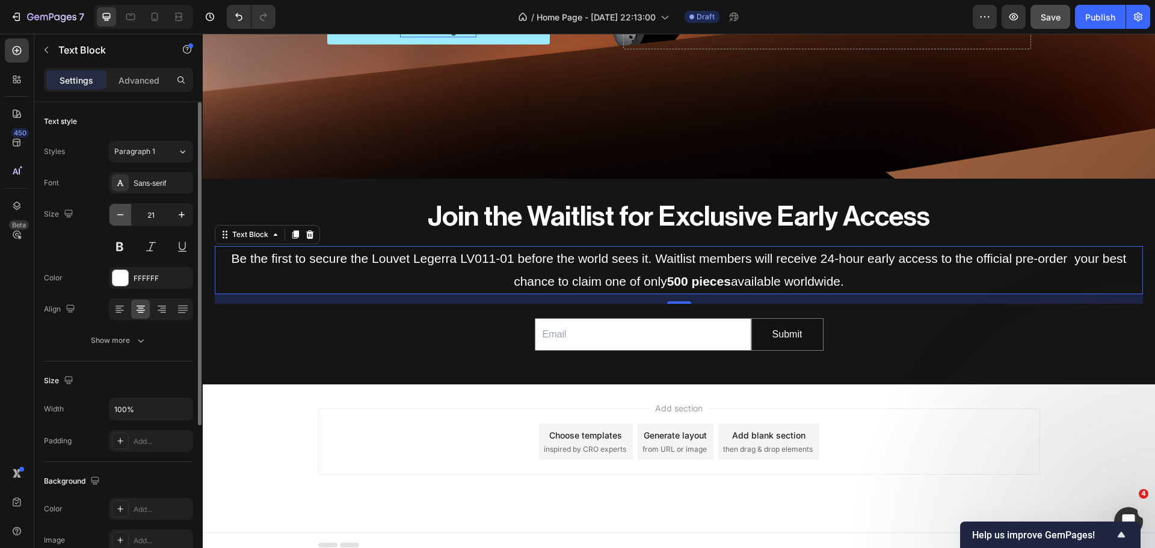
click at [124, 216] on icon "button" at bounding box center [120, 215] width 12 height 12
type input "20"
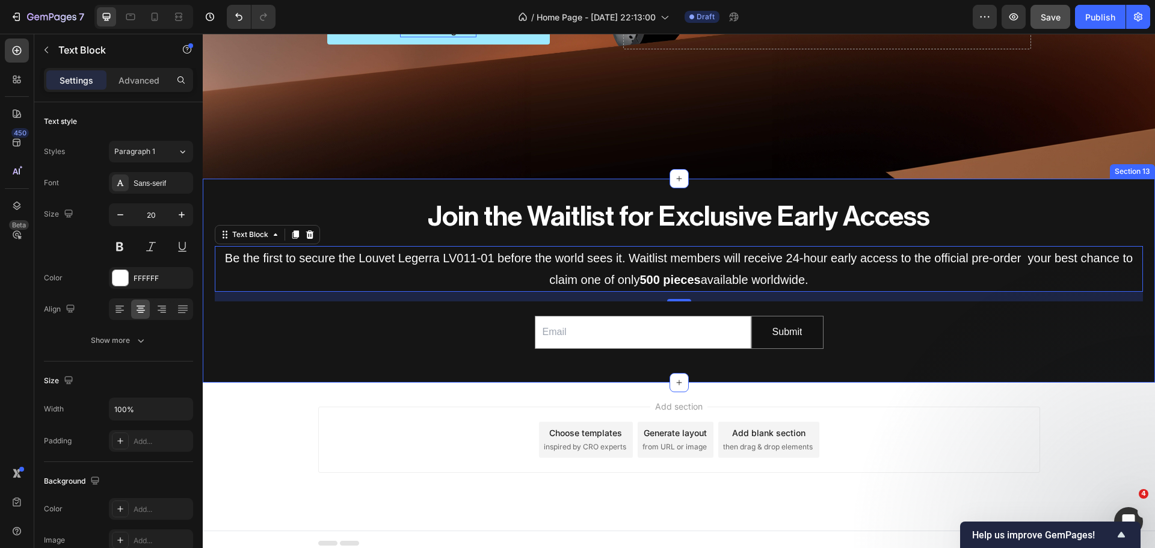
click at [398, 357] on div "⁠⁠⁠⁠⁠⁠⁠ Join the Waitlist for Exclusive Early Access Heading Be the first to se…" at bounding box center [679, 280] width 953 height 165
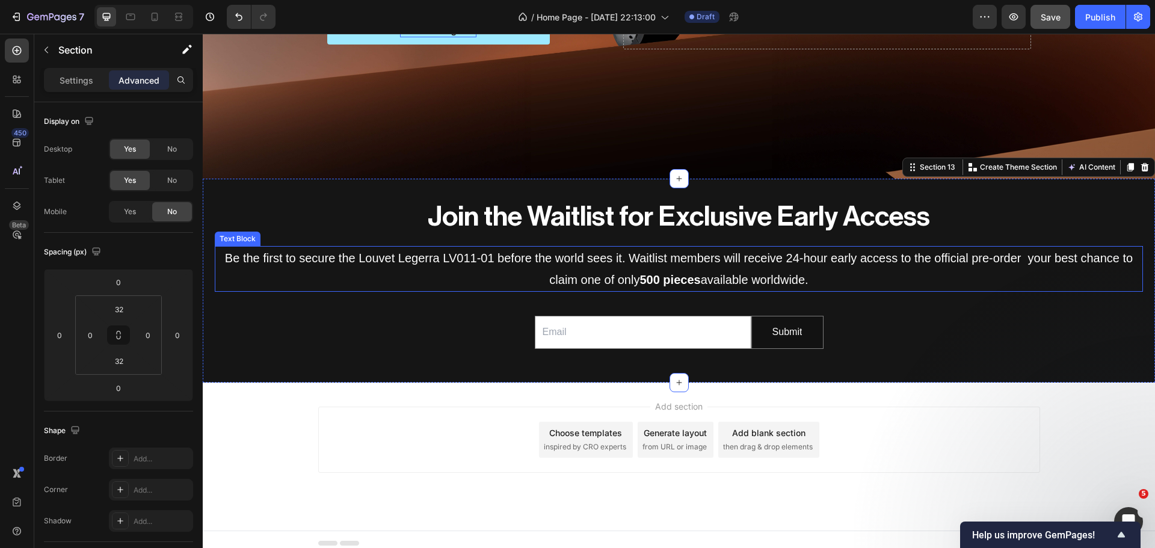
click at [737, 255] on p "Be the first to secure the Louvet Legerra LV011-01 before the world sees it. Wa…" at bounding box center [679, 268] width 926 height 43
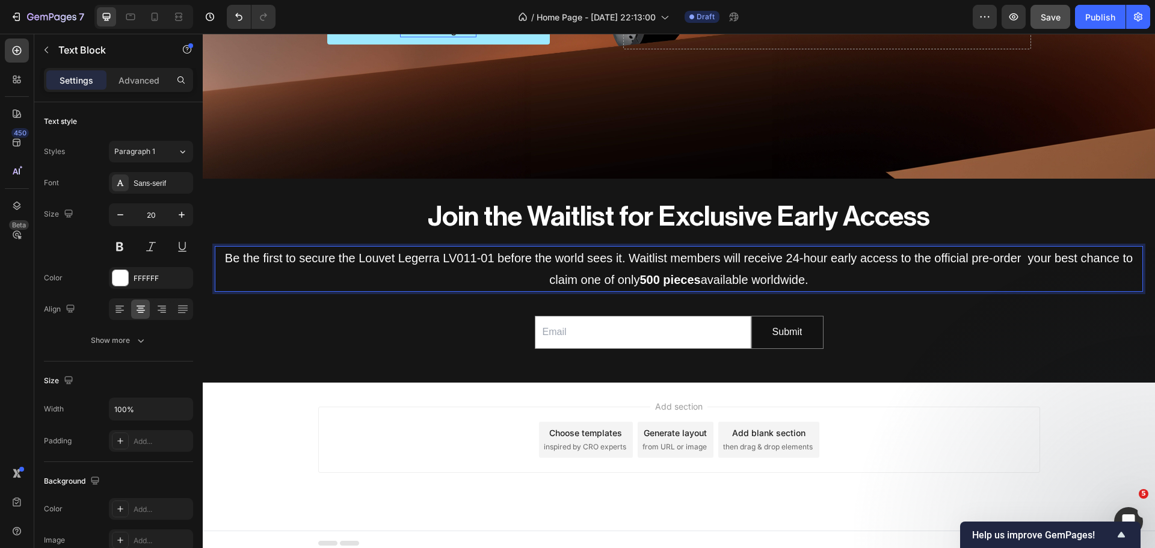
click at [741, 259] on p "Be the first to secure the Louvet Legerra LV011-01 before the world sees it. Wa…" at bounding box center [679, 268] width 926 height 43
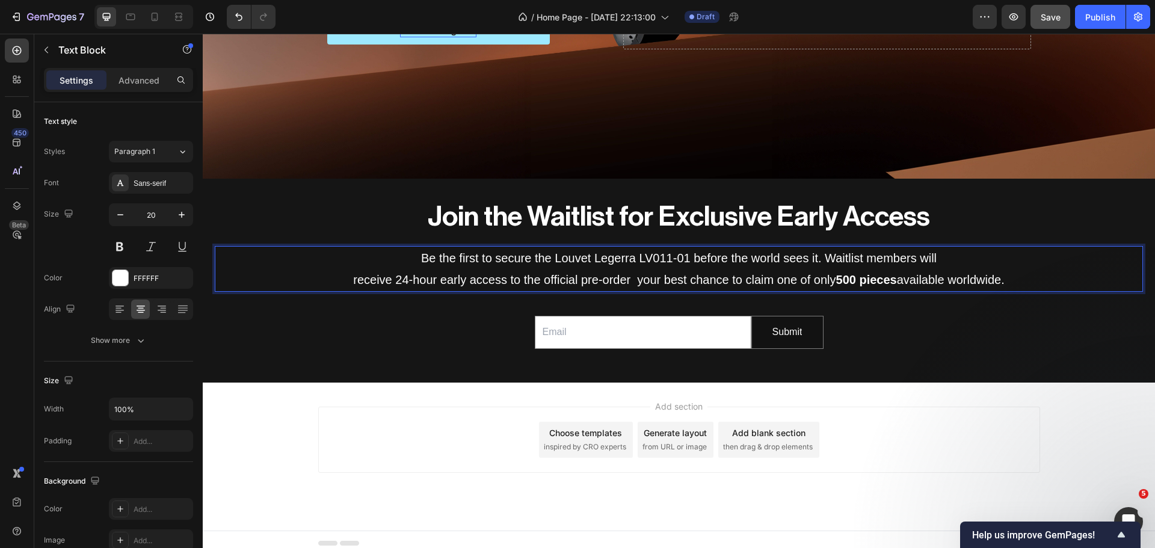
click at [815, 258] on p "Be the first to secure the Louvet Legerra LV011-01 before the world sees it. Wa…" at bounding box center [679, 258] width 926 height 22
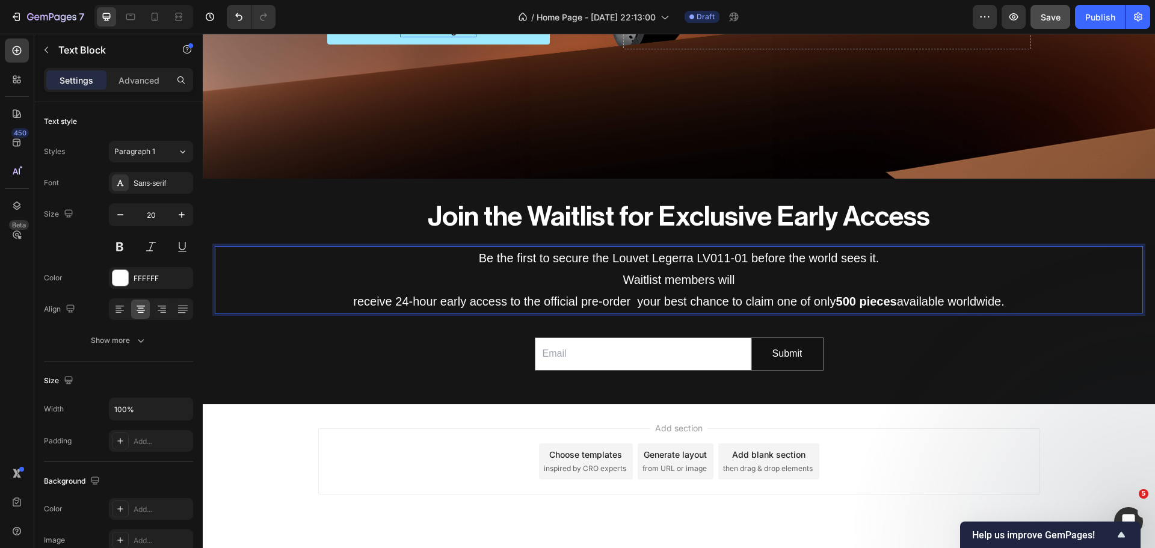
click at [344, 299] on p "receive 24-hour early access to the official pre-order your best chance to clai…" at bounding box center [679, 302] width 926 height 22
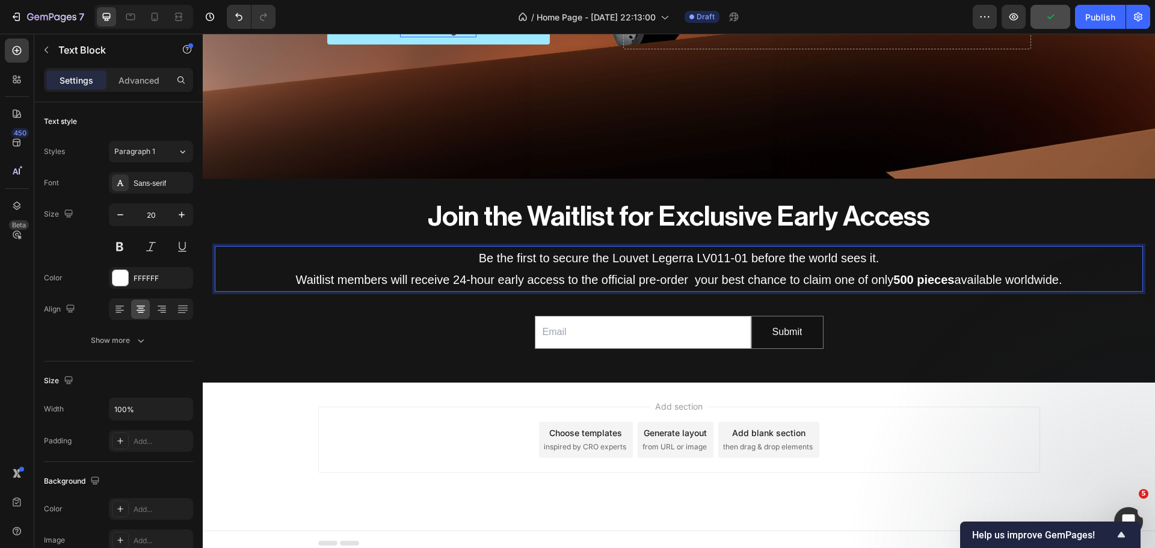
click at [679, 277] on p "Waitlist members will receive 24-hour early access to the official pre-order yo…" at bounding box center [679, 280] width 926 height 22
click at [678, 278] on p "Waitlist members will receive 24-hour early access to the official pre-order yo…" at bounding box center [679, 280] width 926 height 22
click at [685, 282] on p "Waitlist members will receive 24-hour early access to the official pre-order yo…" at bounding box center [679, 280] width 926 height 22
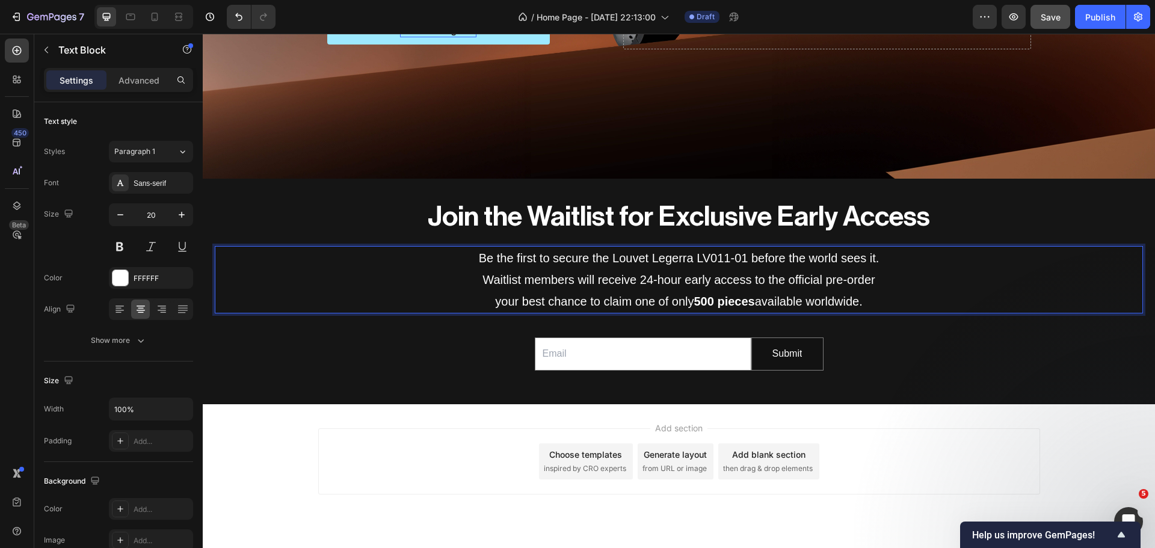
click at [446, 436] on div "Add section Choose templates inspired by CRO experts Generate layout from URL o…" at bounding box center [679, 461] width 722 height 66
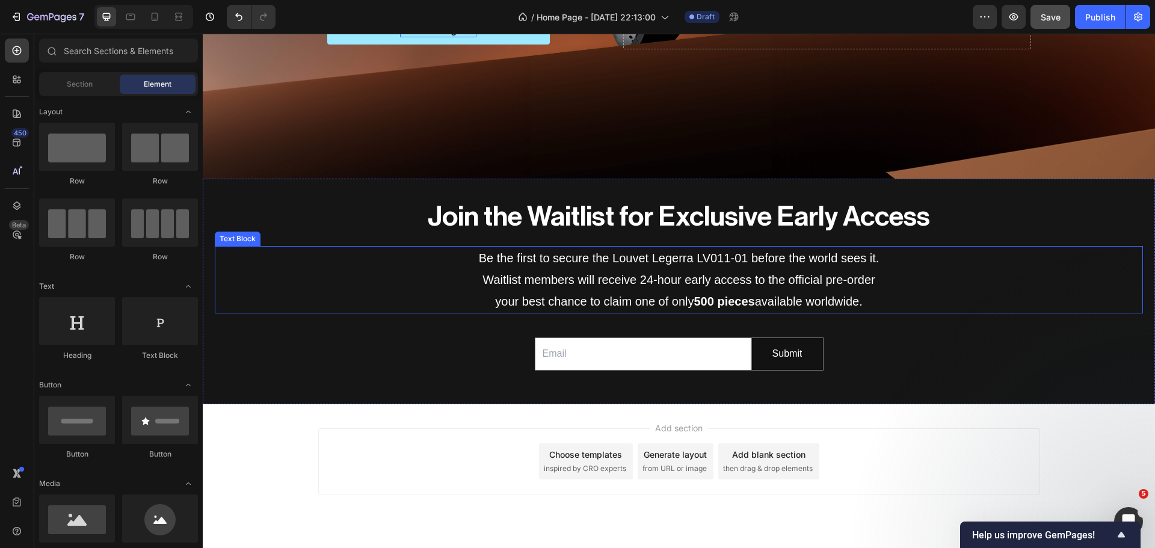
click at [747, 274] on p "Waitlist members will receive 24-hour early access to the official pre-order" at bounding box center [679, 280] width 926 height 22
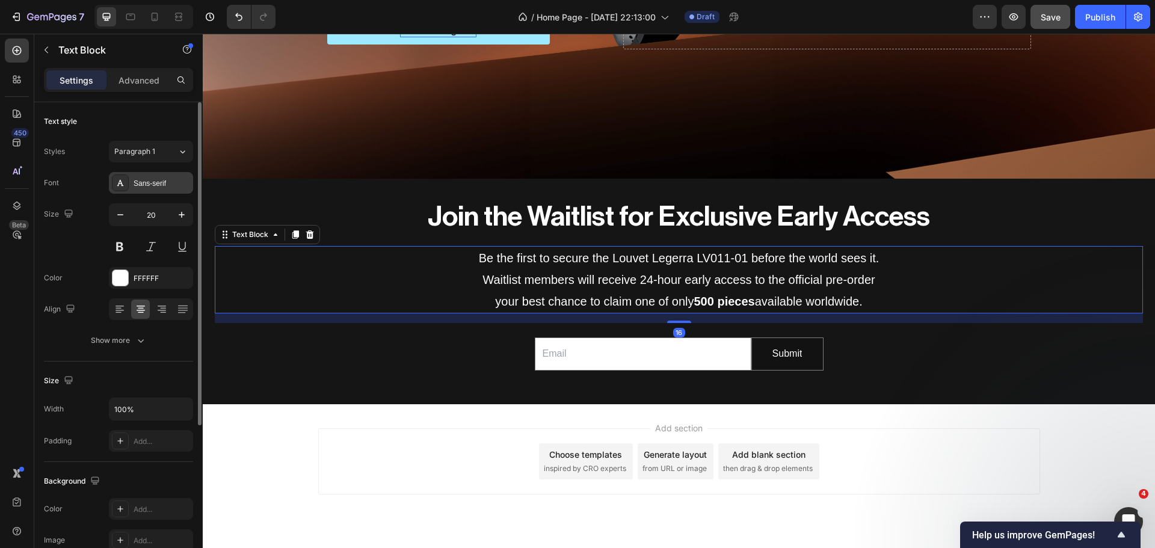
click at [147, 188] on div "Sans-serif" at bounding box center [162, 183] width 57 height 11
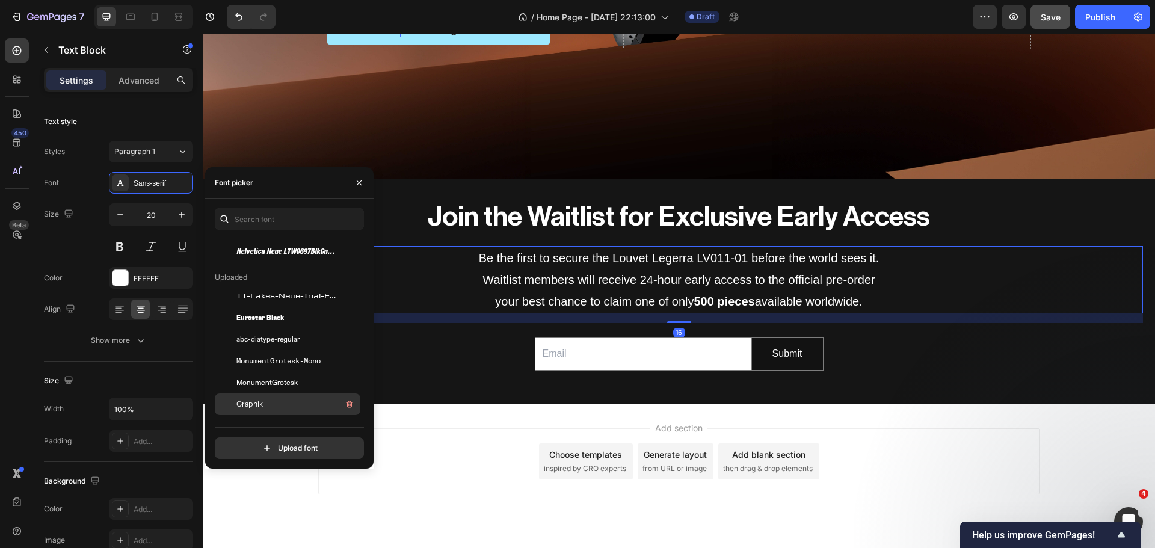
scroll to position [120, 0]
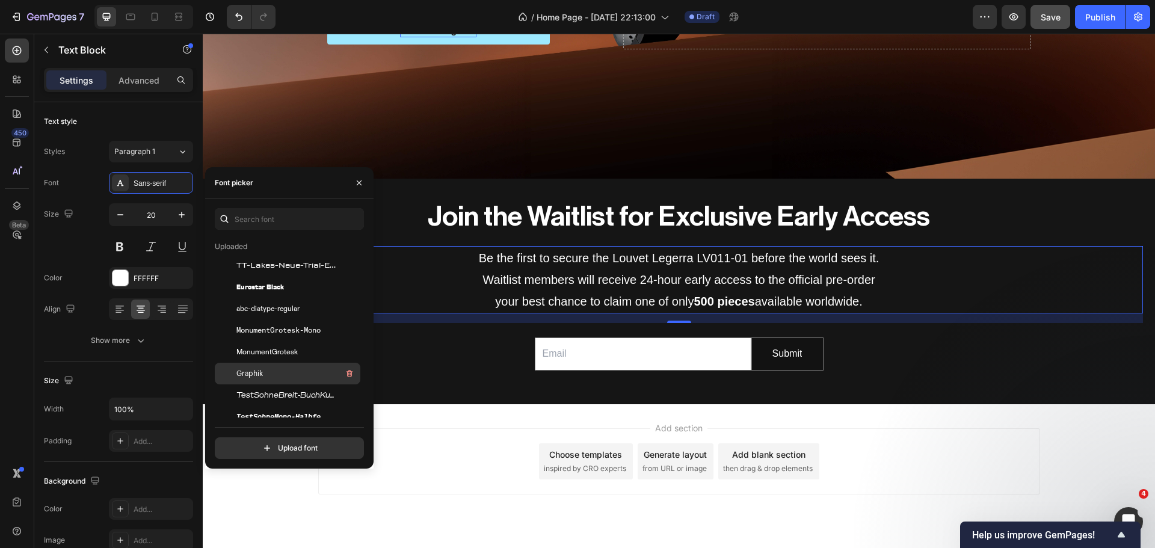
click at [259, 371] on span "Graphik" at bounding box center [249, 373] width 26 height 11
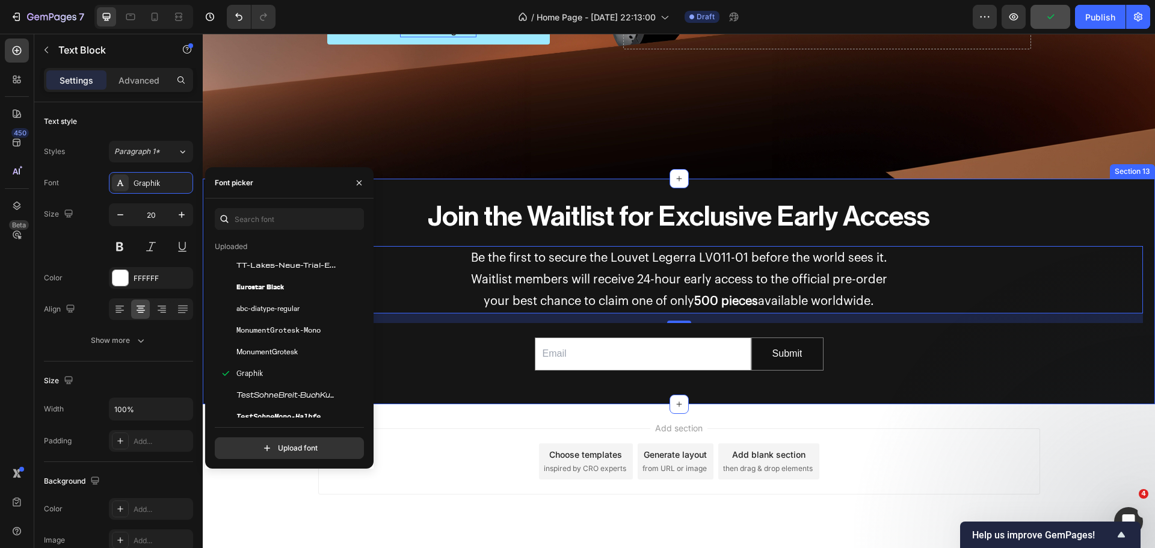
click at [462, 345] on div "⁠⁠⁠⁠⁠⁠⁠ Join the Waitlist for Exclusive Early Access Heading Be the first to se…" at bounding box center [679, 291] width 953 height 187
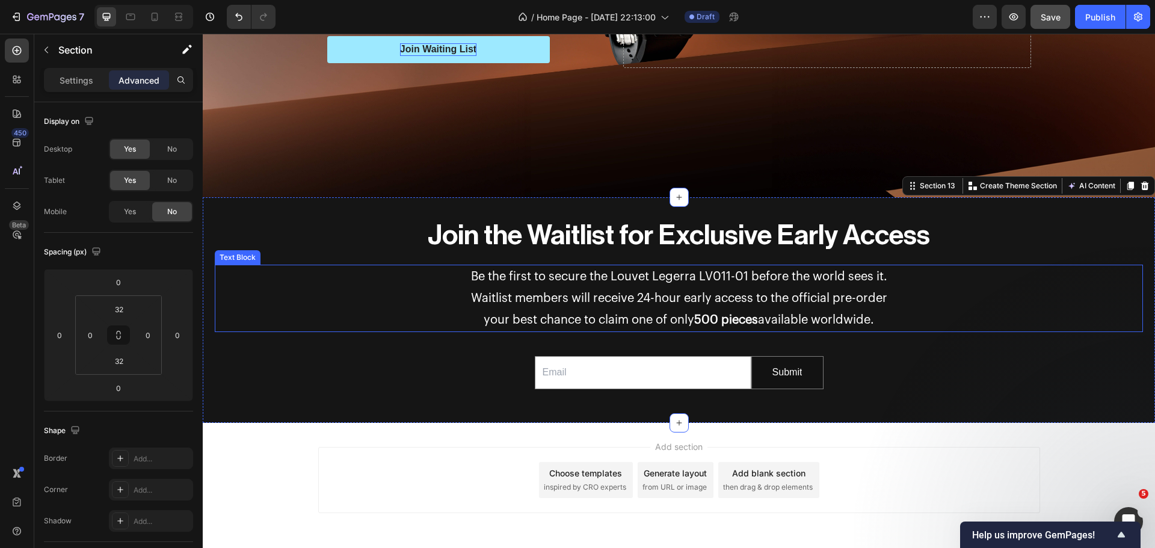
scroll to position [598, 0]
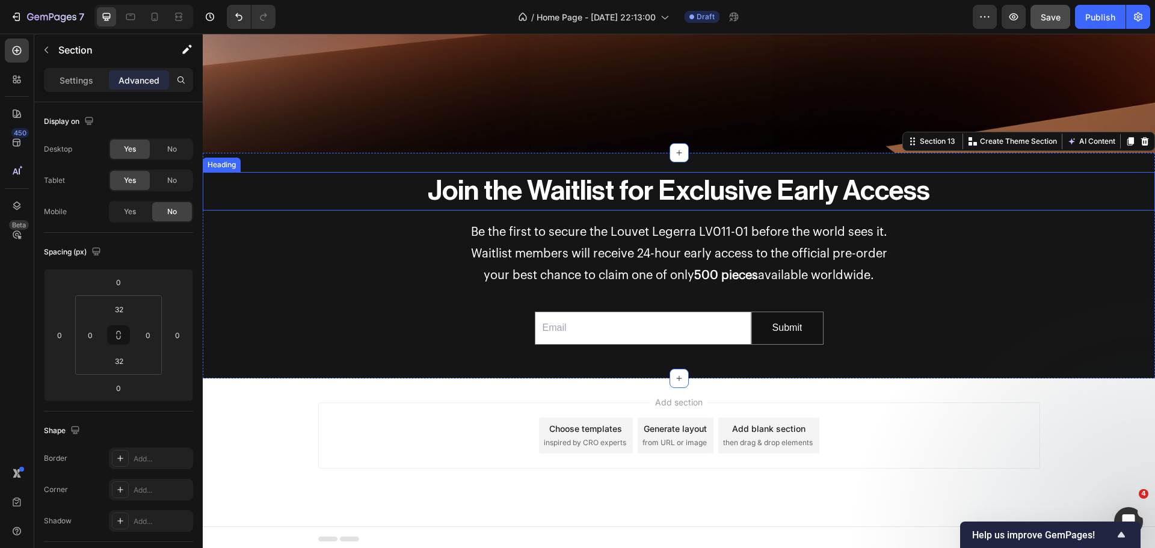
click at [701, 187] on strong "Join the Waitlist for Exclusive Early Access" at bounding box center [679, 191] width 502 height 28
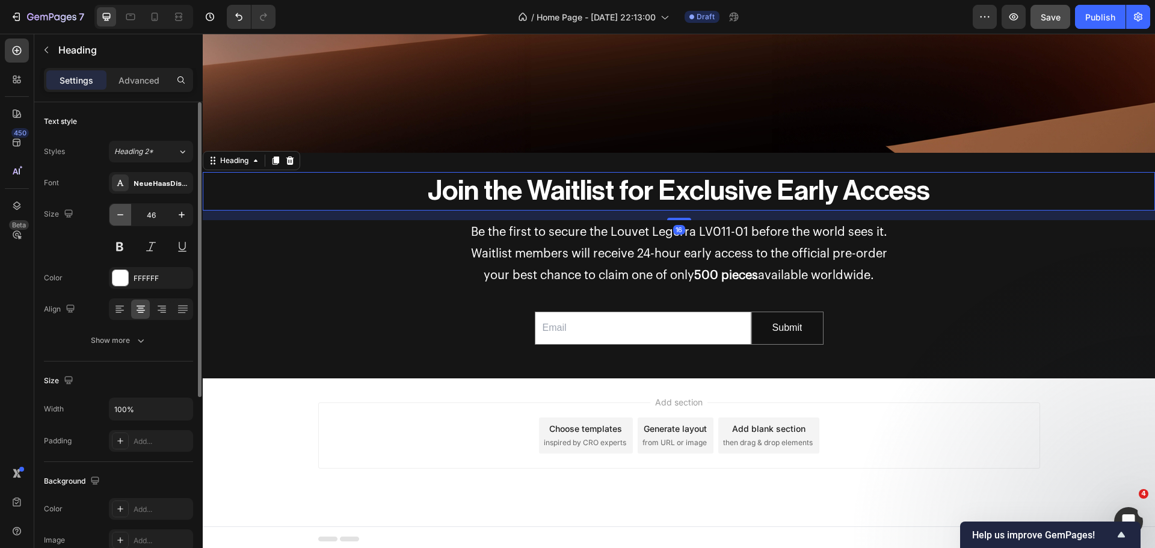
click at [116, 218] on icon "button" at bounding box center [120, 215] width 12 height 12
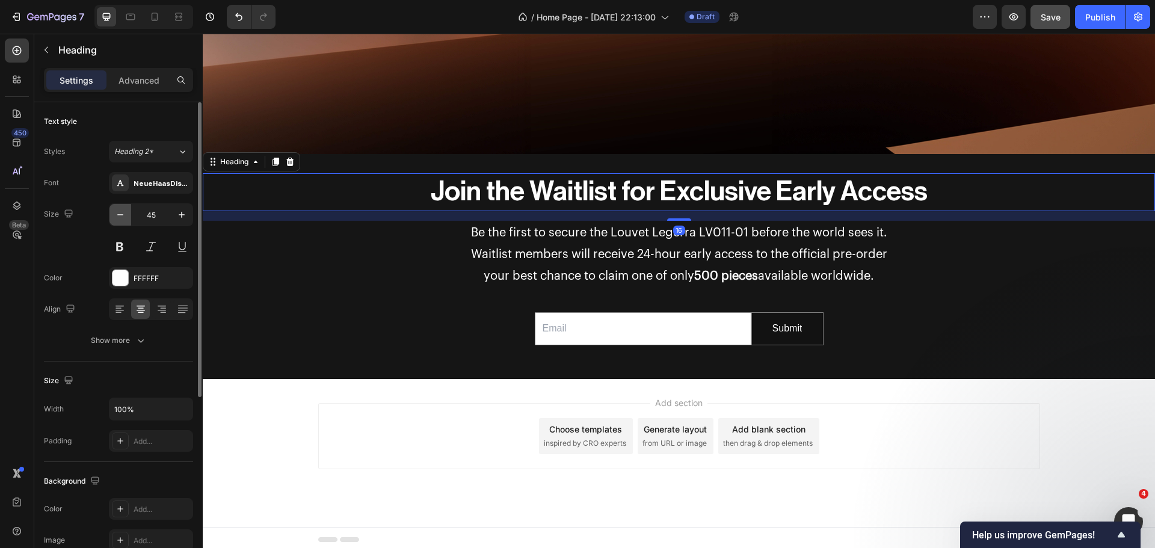
click at [116, 218] on icon "button" at bounding box center [120, 215] width 12 height 12
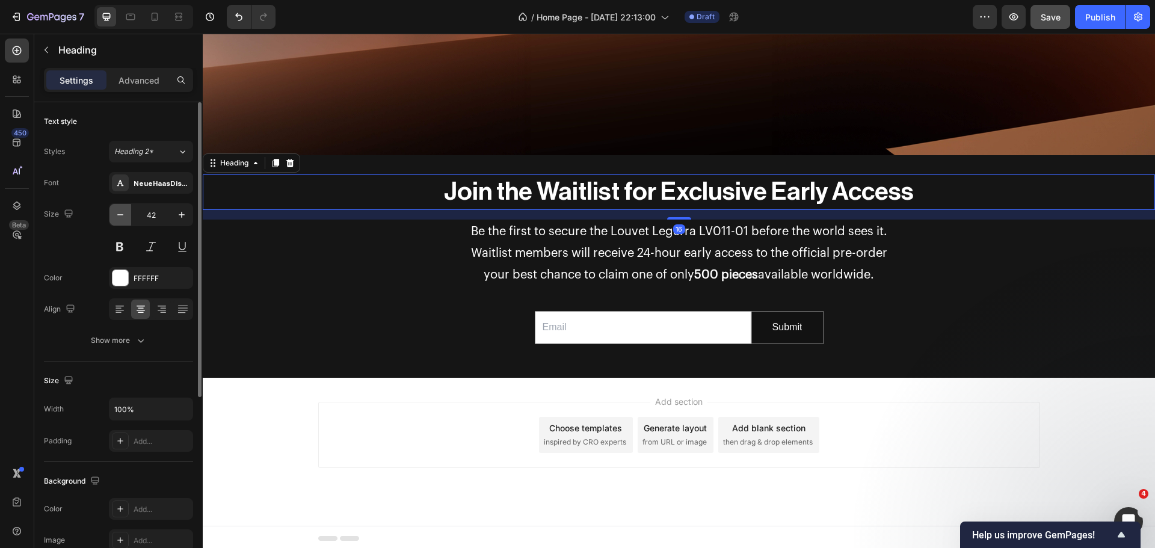
click at [116, 218] on icon "button" at bounding box center [120, 215] width 12 height 12
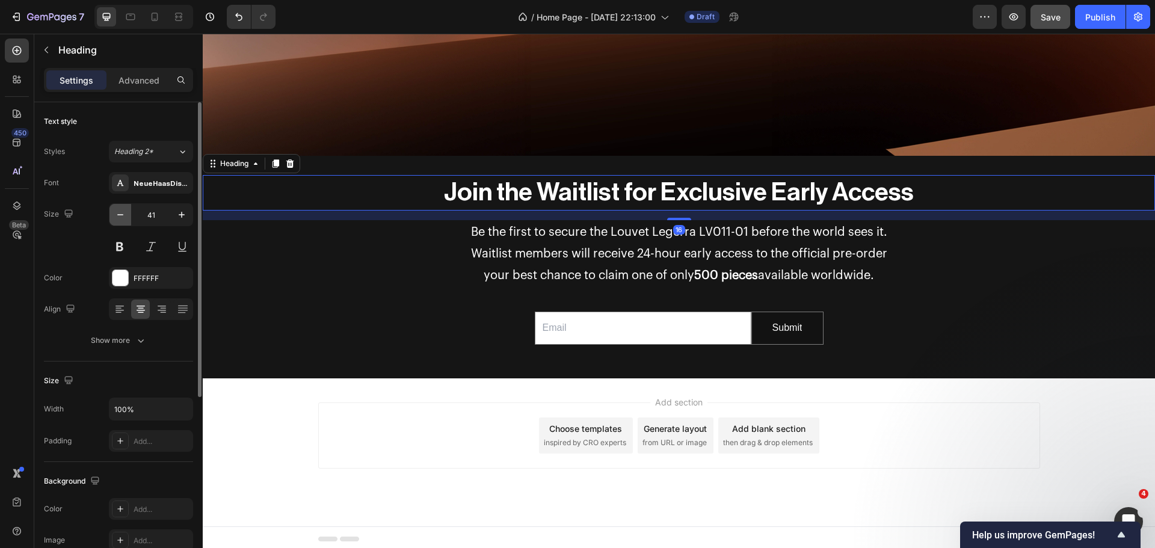
click at [116, 218] on icon "button" at bounding box center [120, 215] width 12 height 12
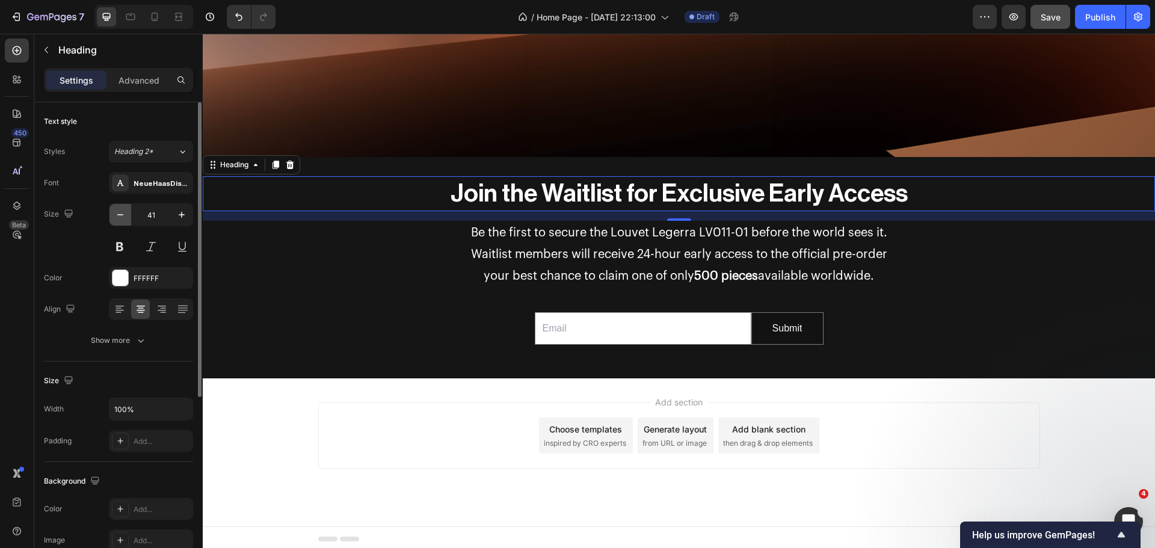
click at [116, 218] on icon "button" at bounding box center [120, 215] width 12 height 12
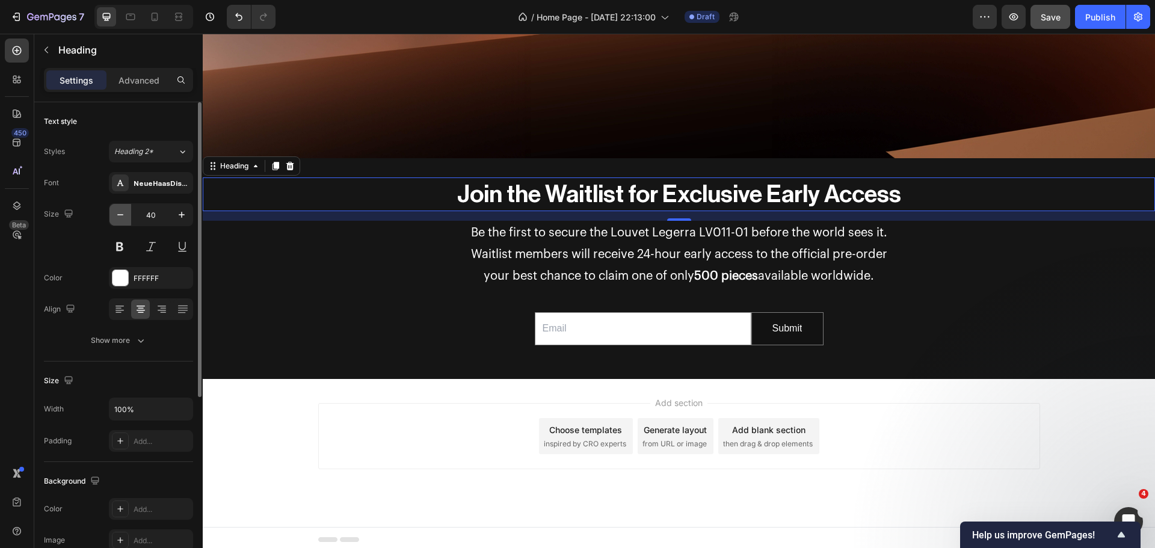
click at [116, 218] on icon "button" at bounding box center [120, 215] width 12 height 12
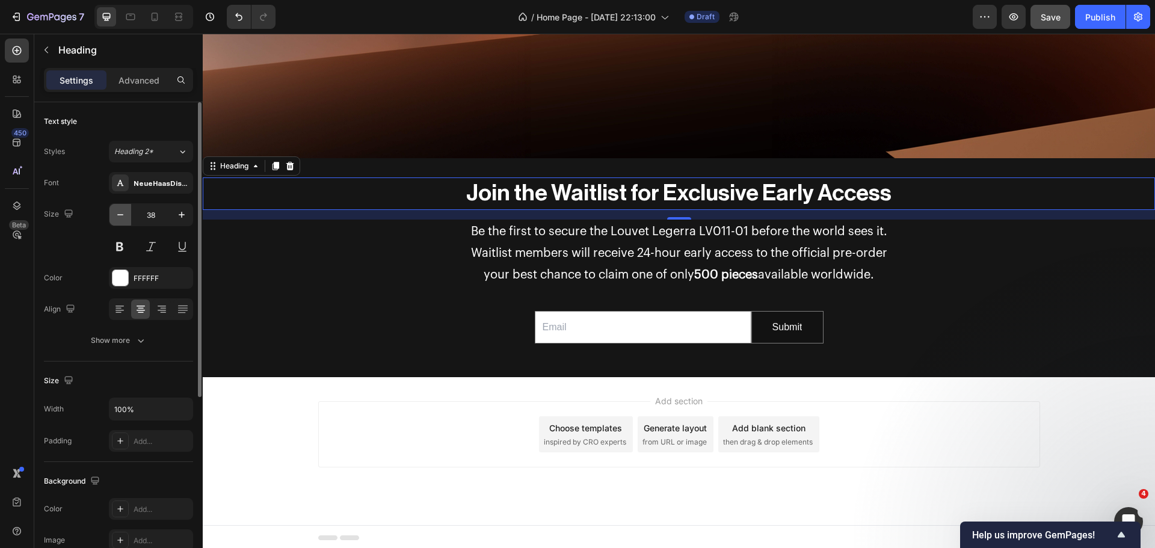
click at [116, 218] on icon "button" at bounding box center [120, 215] width 12 height 12
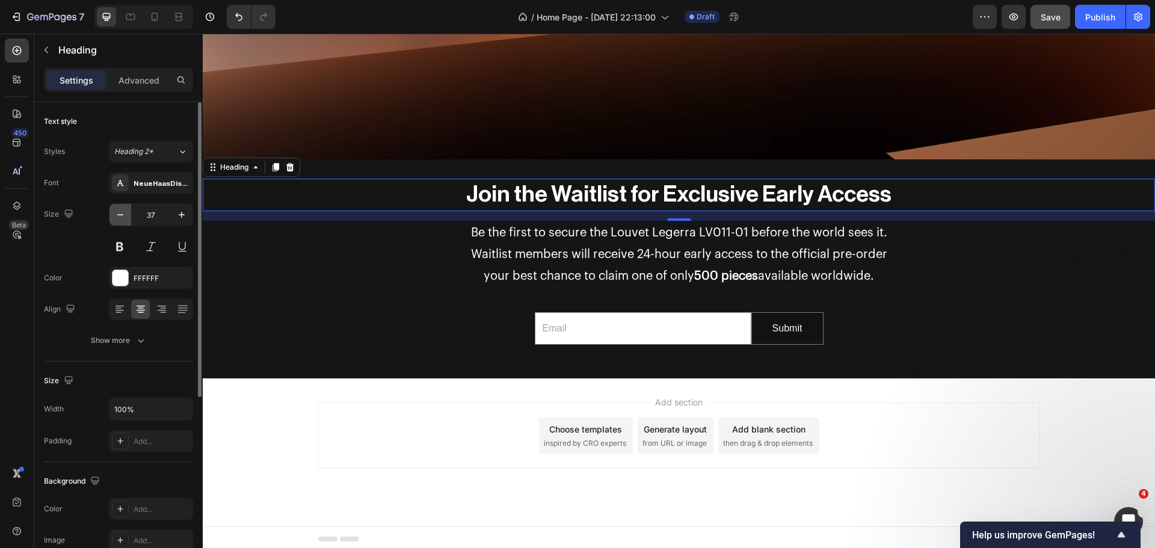
click at [116, 218] on icon "button" at bounding box center [120, 215] width 12 height 12
click at [115, 218] on icon "button" at bounding box center [120, 215] width 12 height 12
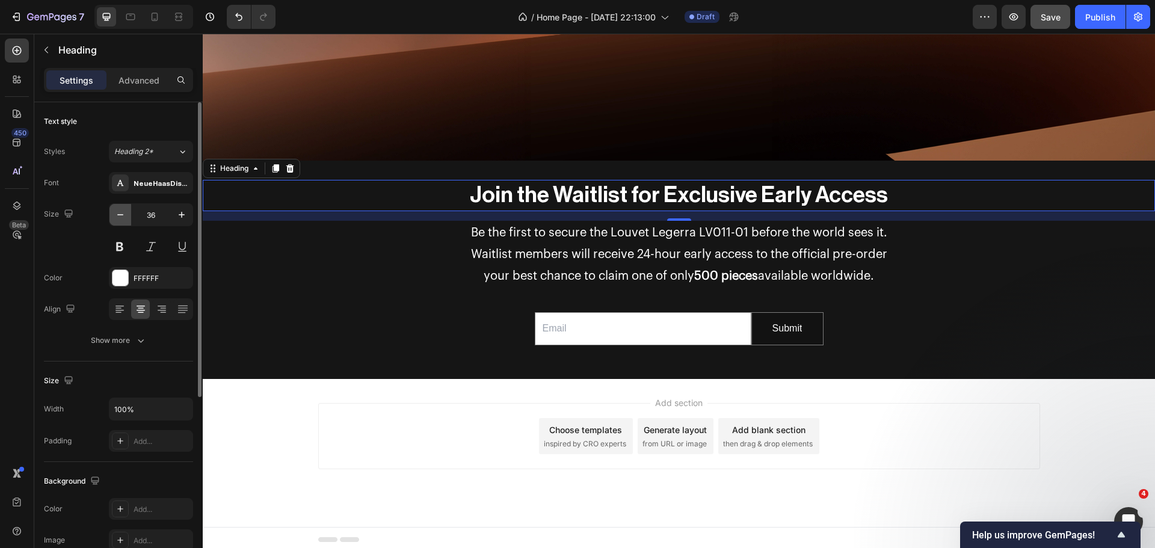
click at [111, 216] on button "button" at bounding box center [121, 215] width 22 height 22
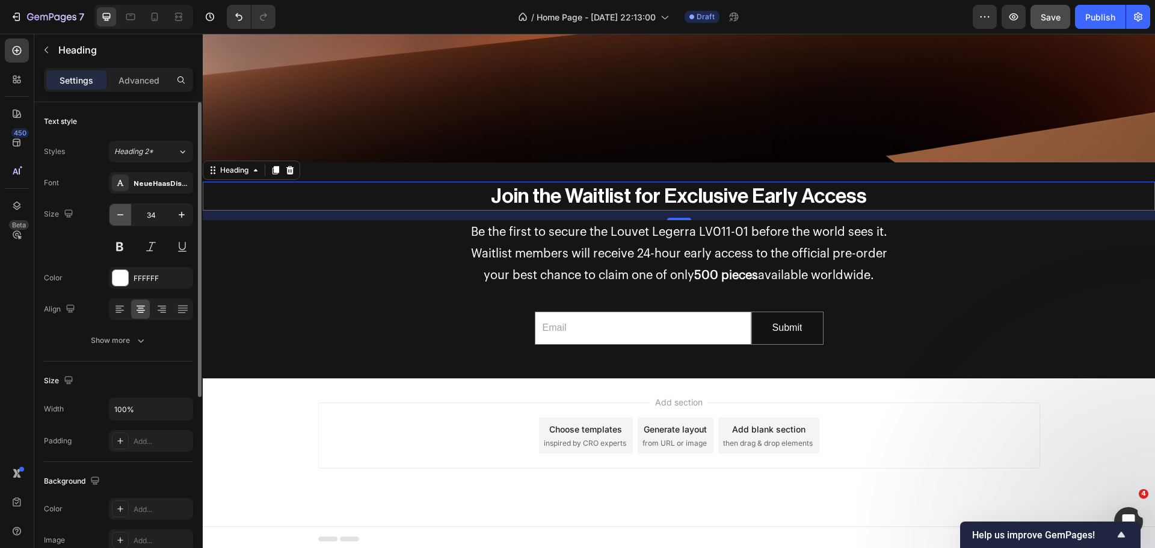
click at [111, 216] on button "button" at bounding box center [121, 215] width 22 height 22
click at [112, 216] on button "button" at bounding box center [121, 215] width 22 height 22
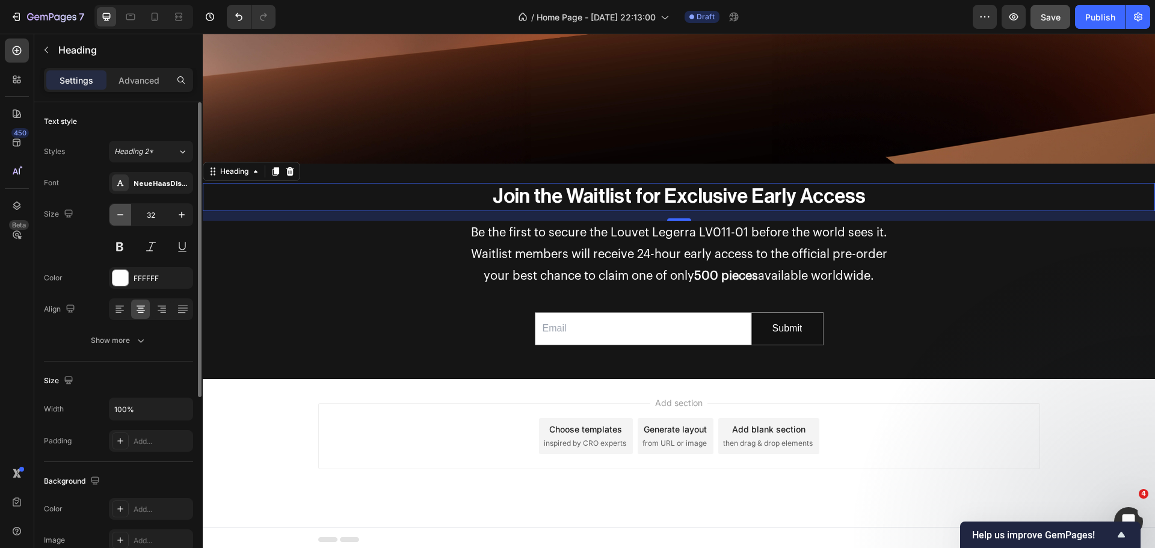
click at [114, 217] on button "button" at bounding box center [121, 215] width 22 height 22
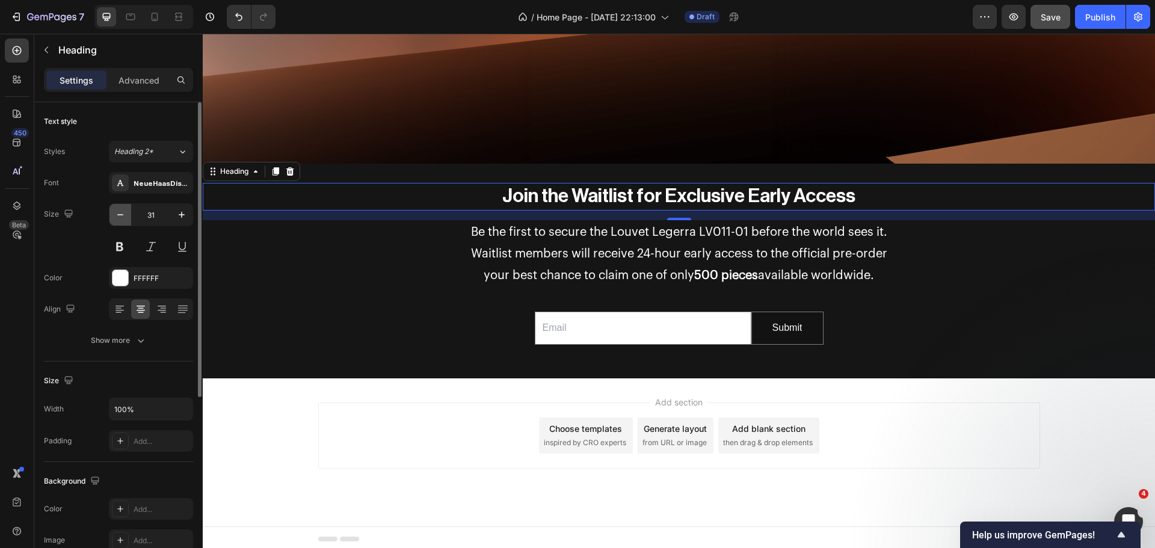
scroll to position [586, 0]
click at [114, 217] on icon "button" at bounding box center [120, 215] width 12 height 12
type input "30"
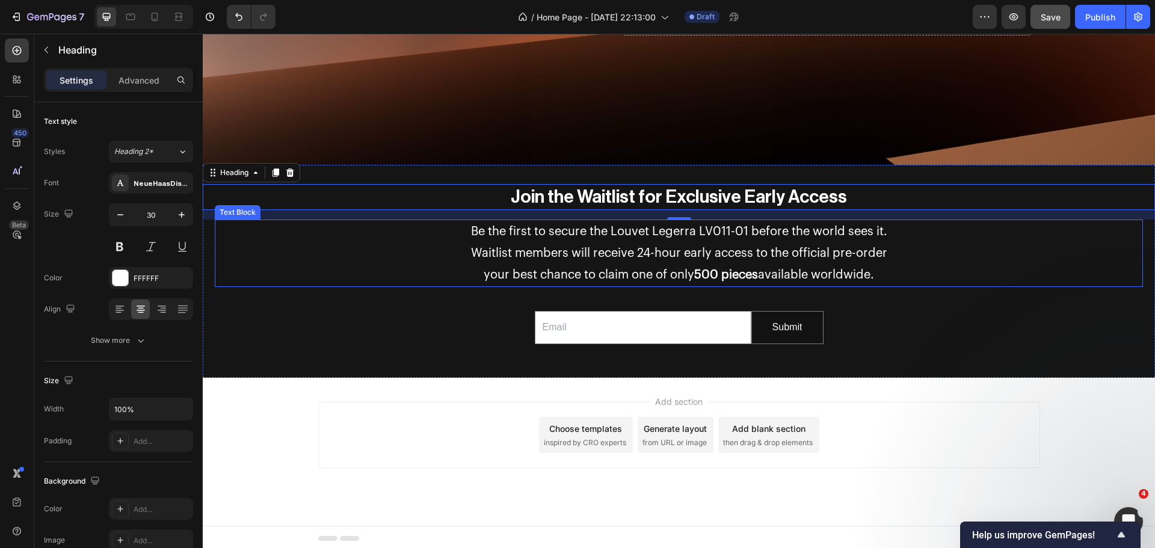
scroll to position [585, 0]
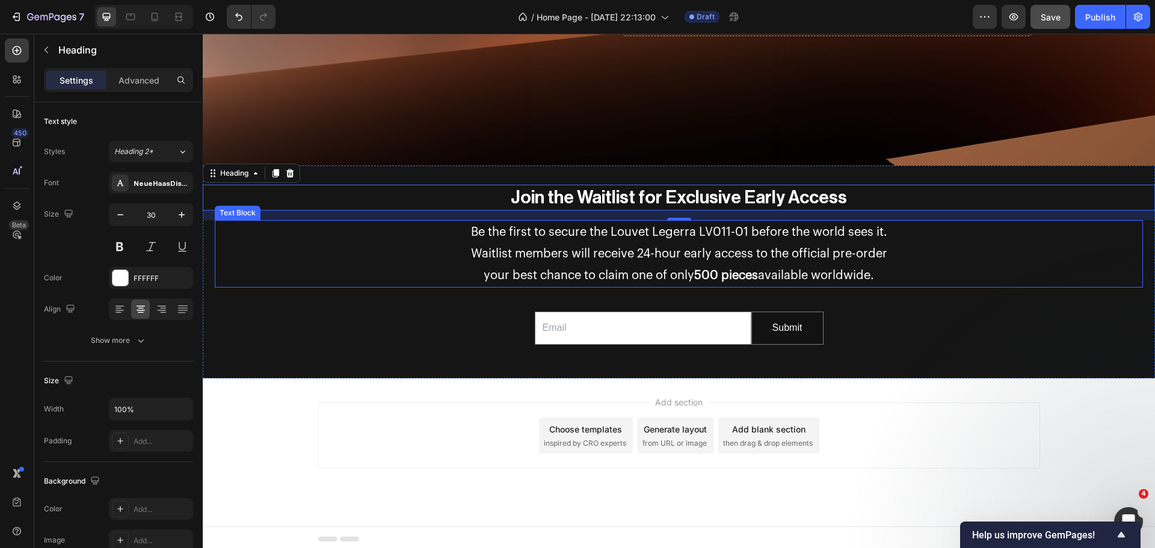
click at [557, 252] on p "Waitlist members will receive 24-hour early access to the official pre-order" at bounding box center [679, 254] width 926 height 22
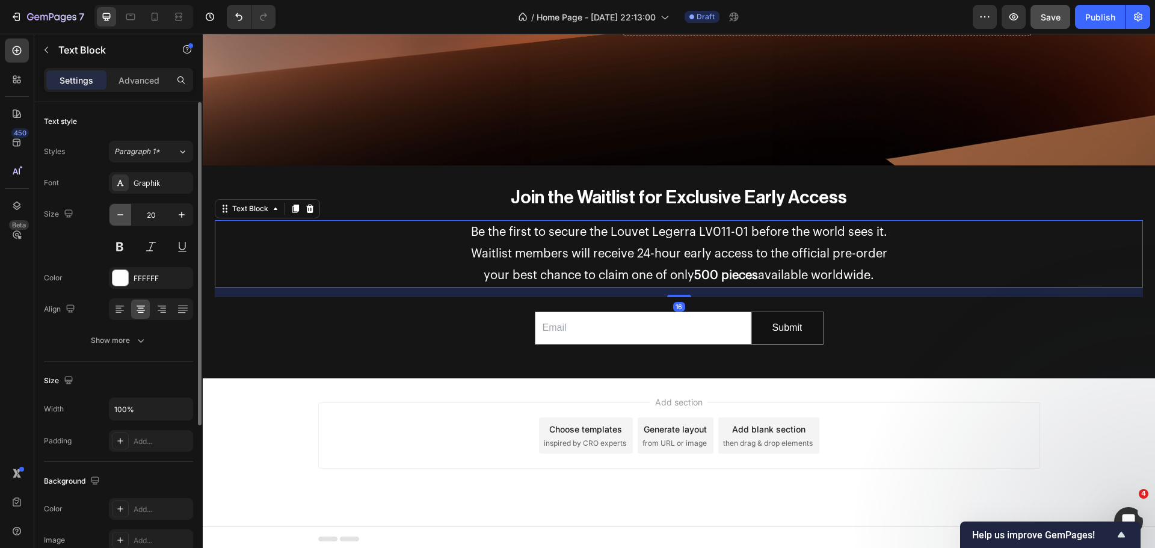
click at [124, 217] on icon "button" at bounding box center [120, 215] width 12 height 12
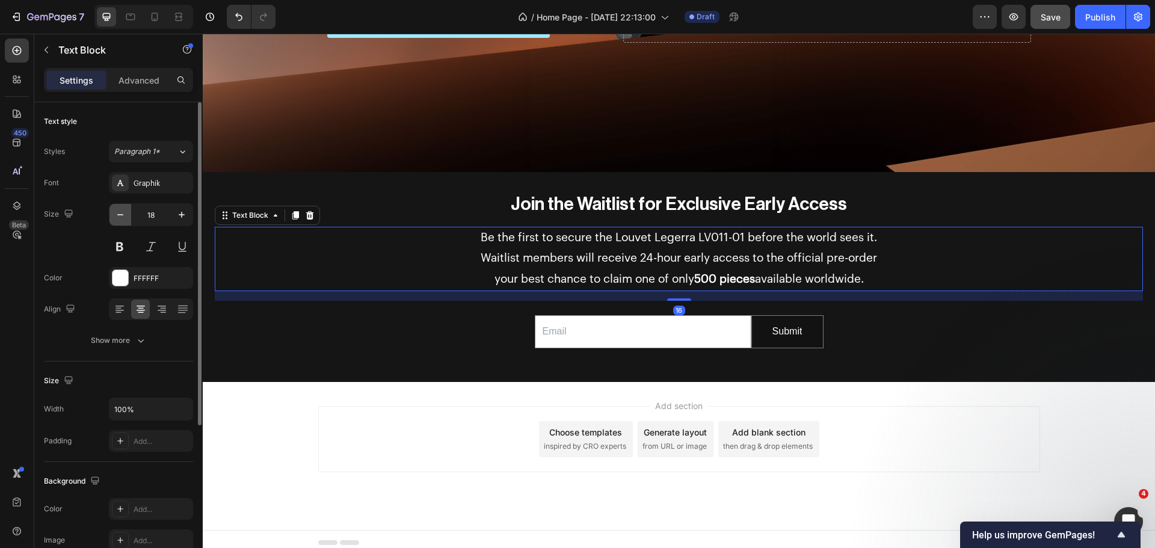
click at [124, 217] on icon "button" at bounding box center [120, 215] width 12 height 12
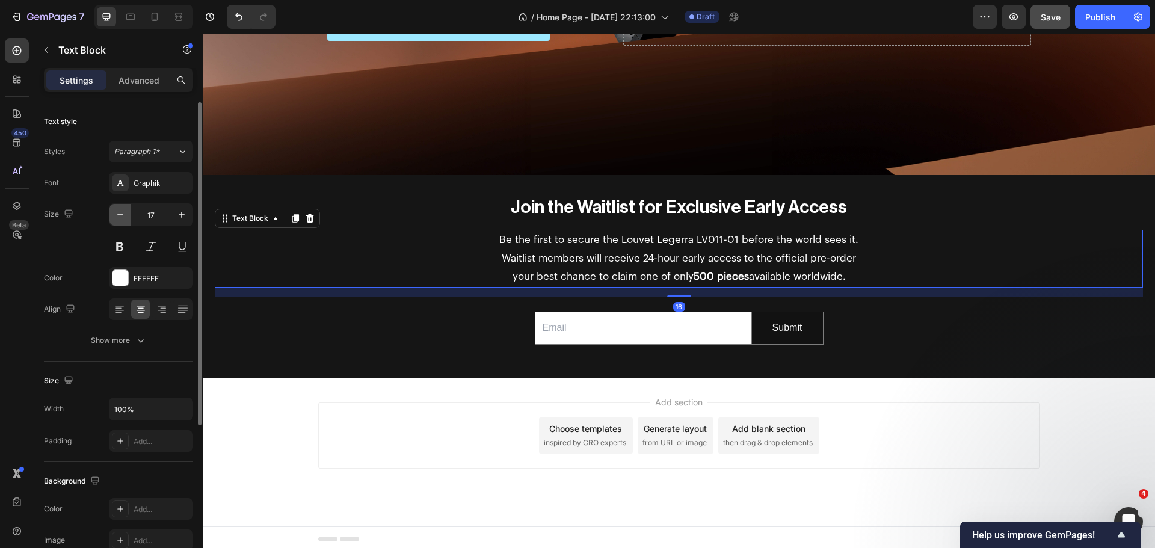
click at [124, 217] on icon "button" at bounding box center [120, 215] width 12 height 12
type input "16"
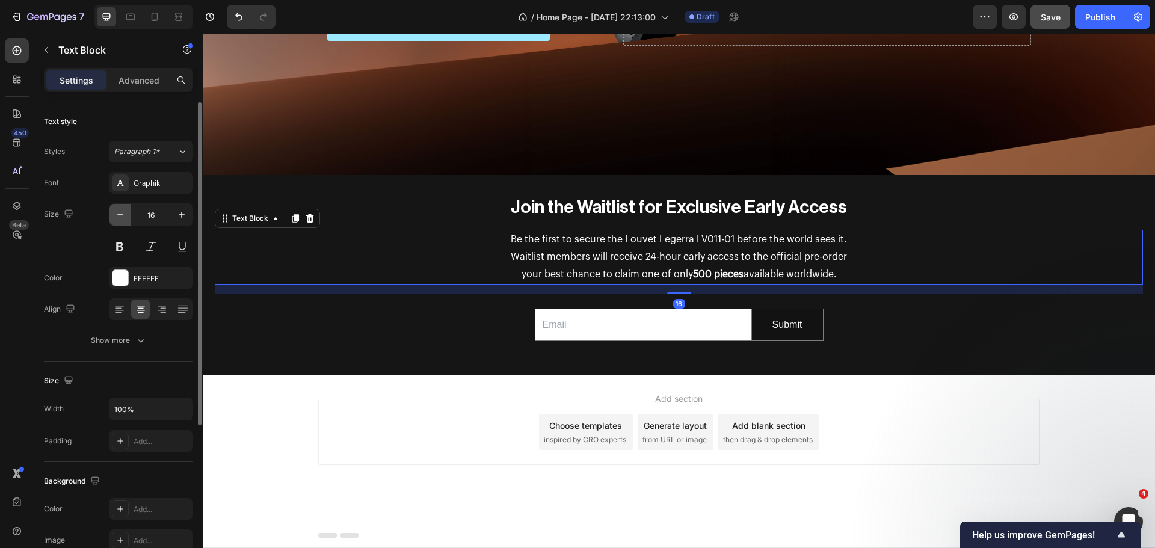
scroll to position [572, 0]
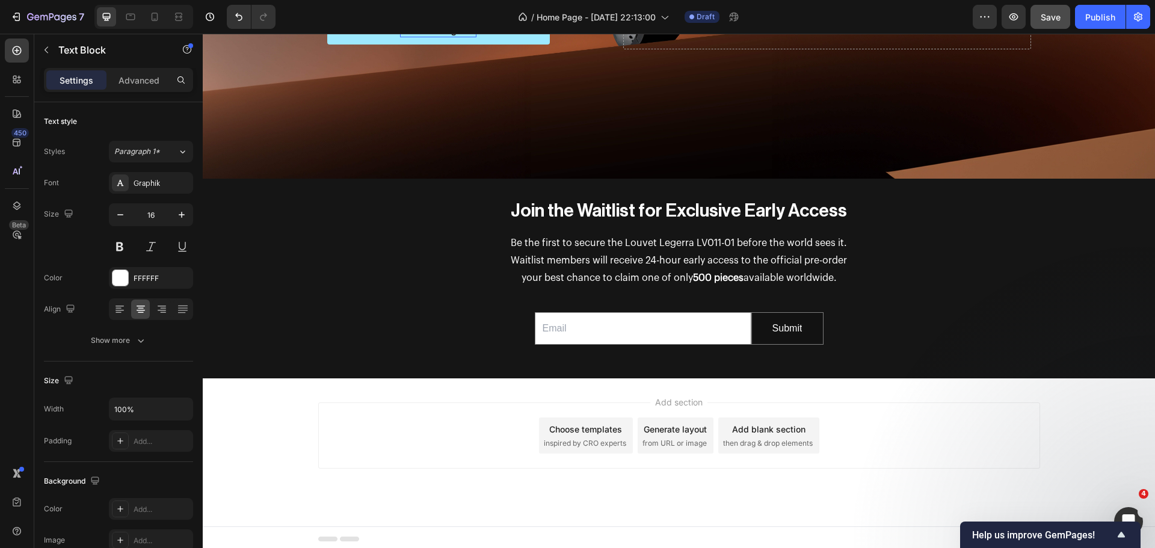
click at [403, 417] on div "Add section Choose templates inspired by CRO experts Generate layout from URL o…" at bounding box center [679, 436] width 722 height 66
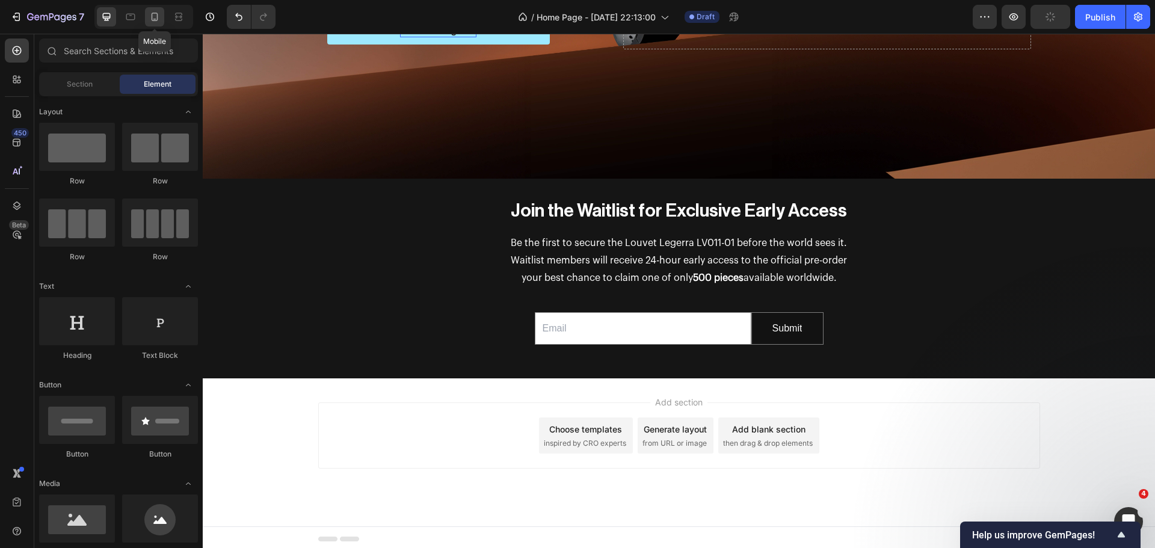
click at [159, 23] on div at bounding box center [154, 16] width 19 height 19
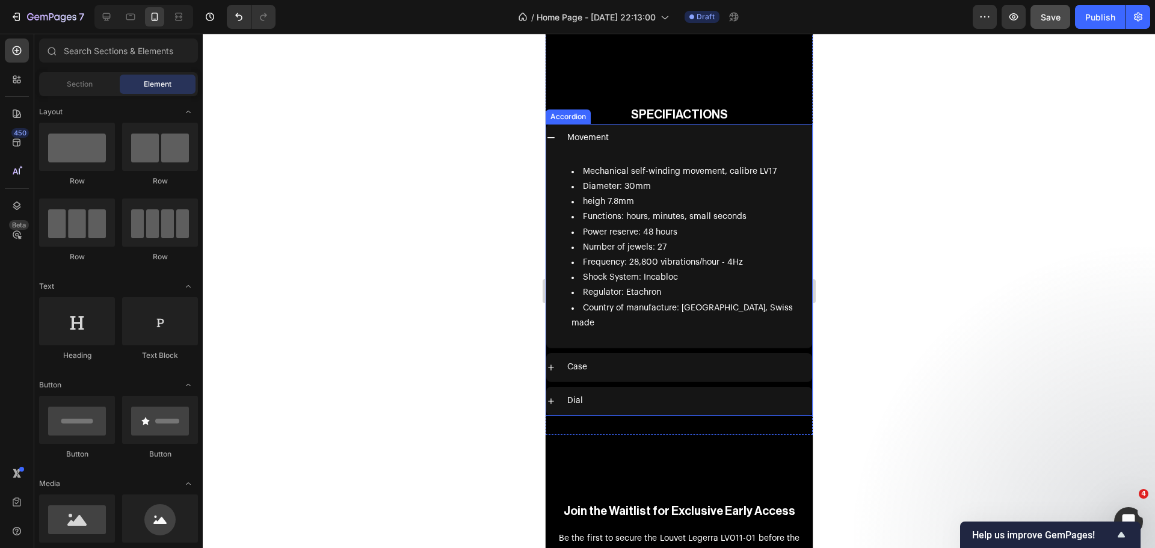
scroll to position [5272, 0]
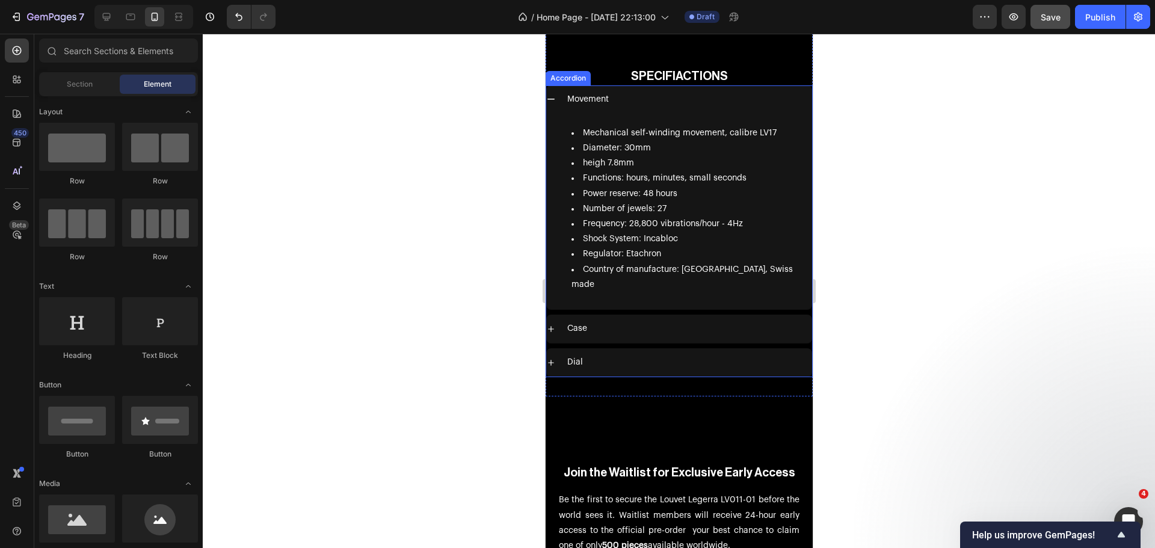
click at [551, 326] on icon at bounding box center [551, 329] width 6 height 6
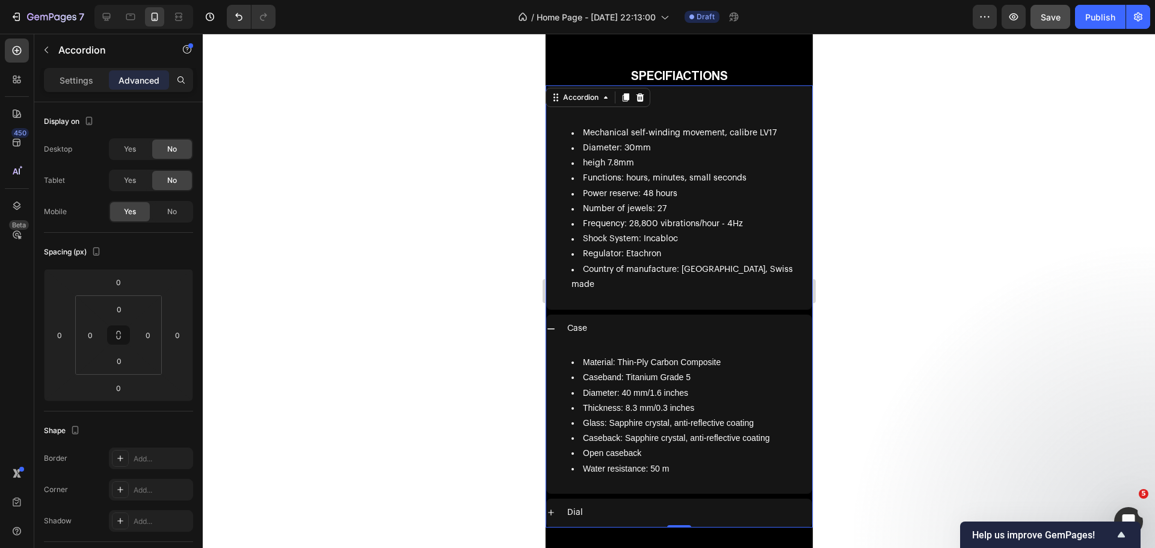
click at [553, 510] on icon at bounding box center [551, 513] width 6 height 6
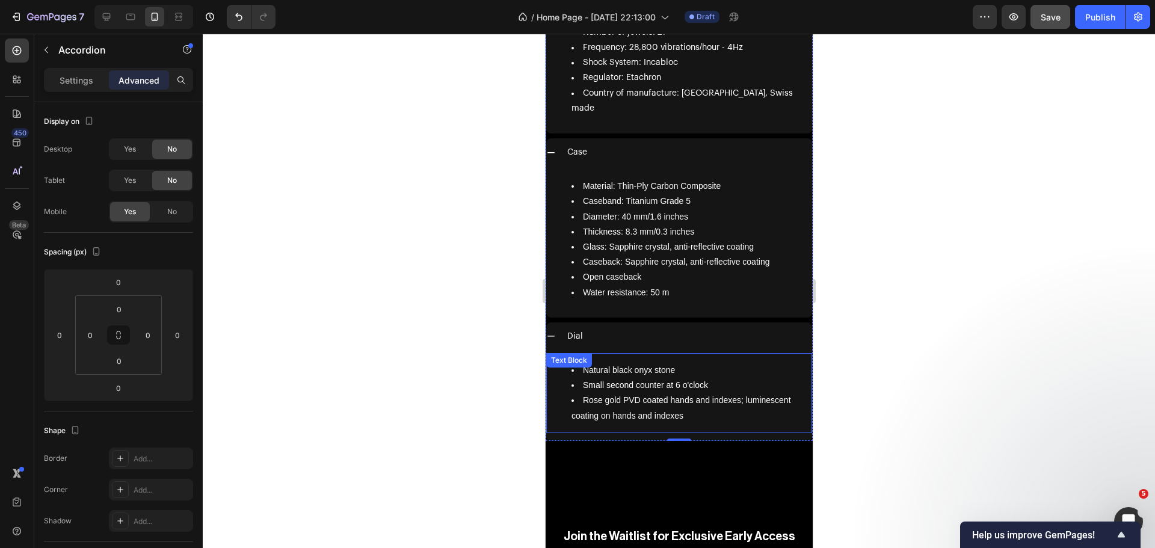
scroll to position [5453, 0]
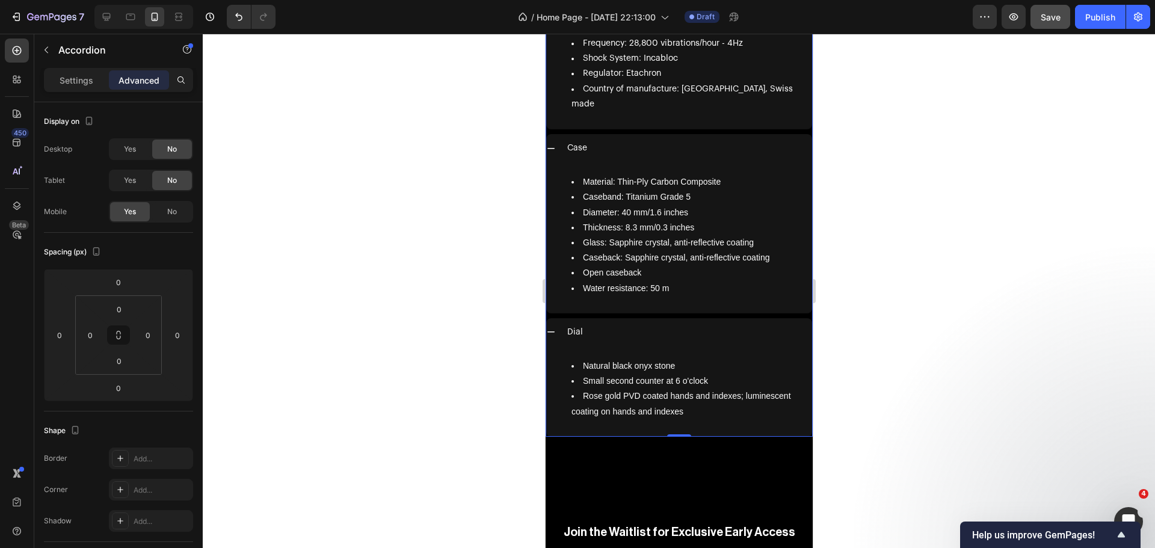
click at [546, 327] on icon at bounding box center [551, 332] width 10 height 10
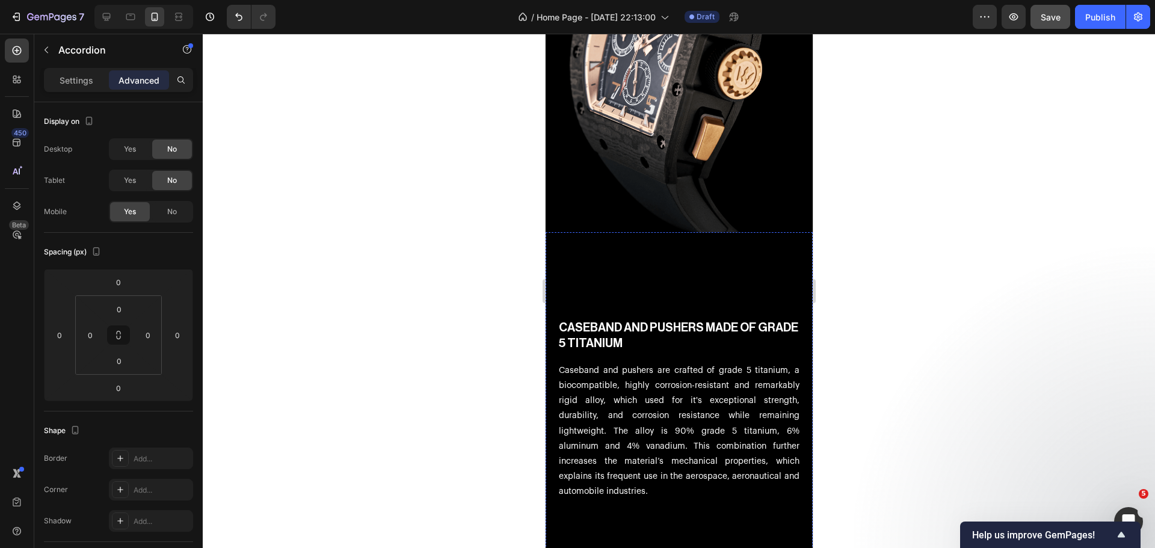
scroll to position [2324, 0]
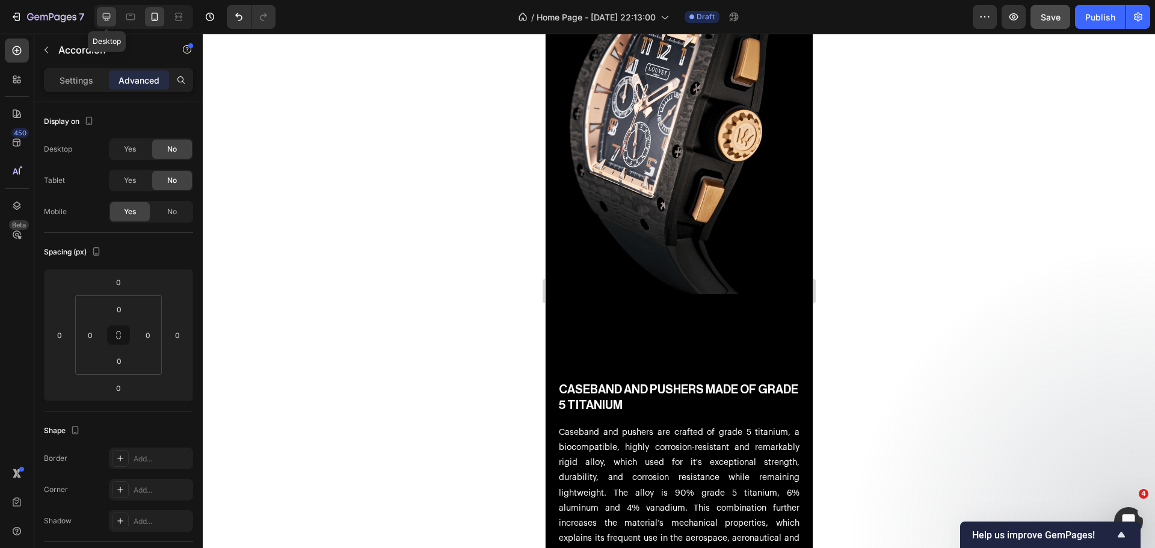
click at [108, 23] on div at bounding box center [106, 16] width 19 height 19
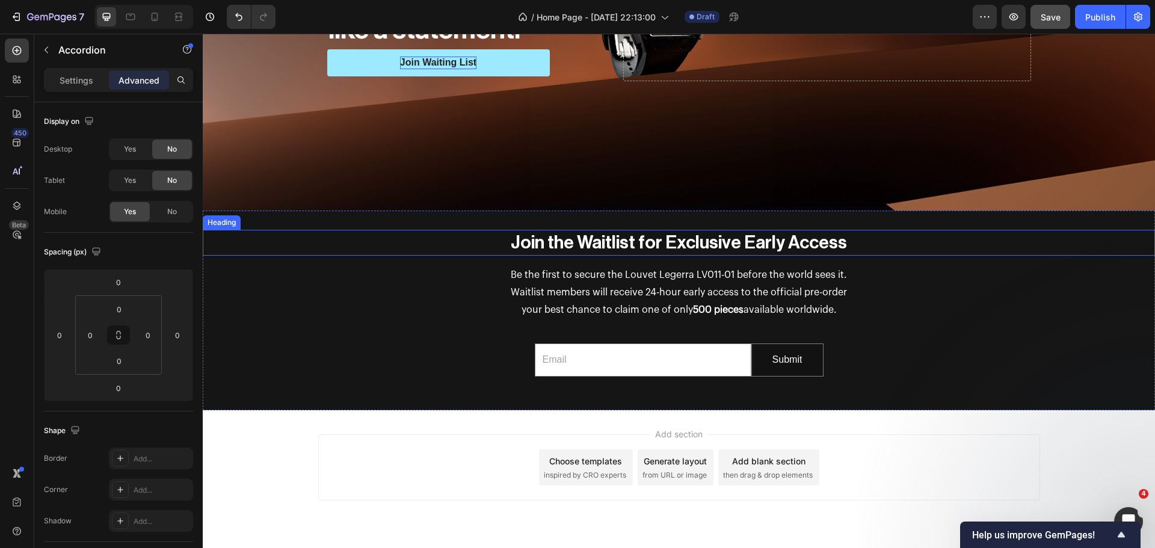
scroll to position [688, 0]
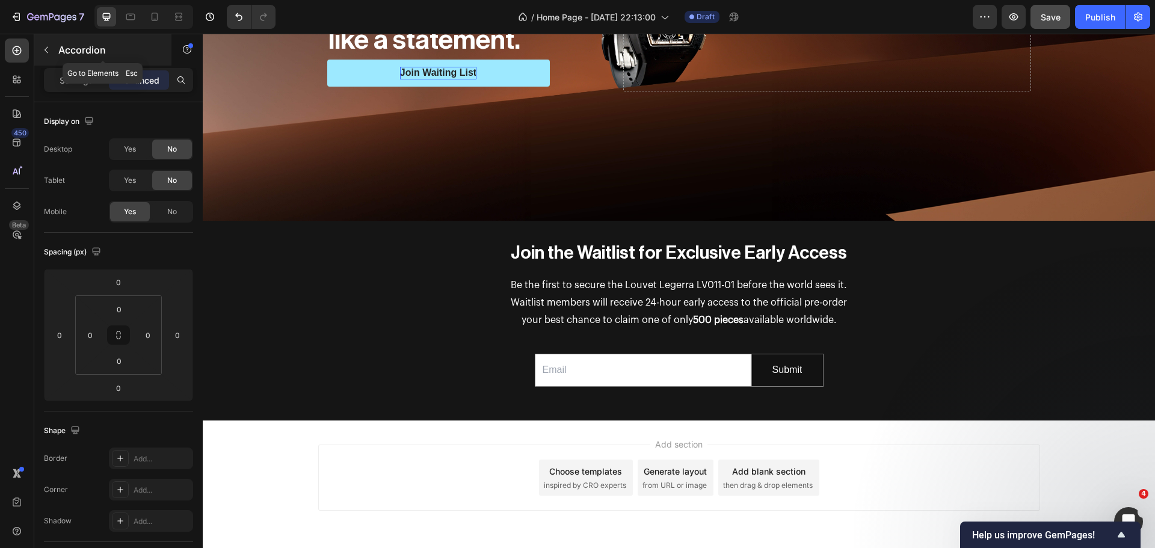
click at [45, 44] on button "button" at bounding box center [46, 49] width 19 height 19
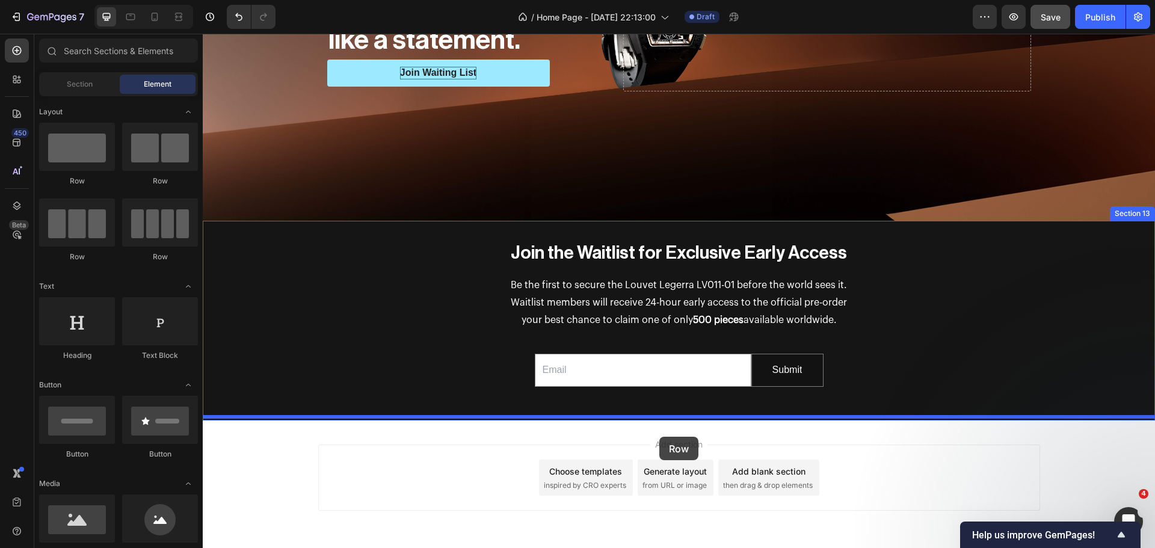
drag, startPoint x: 349, startPoint y: 200, endPoint x: 660, endPoint y: 436, distance: 390.4
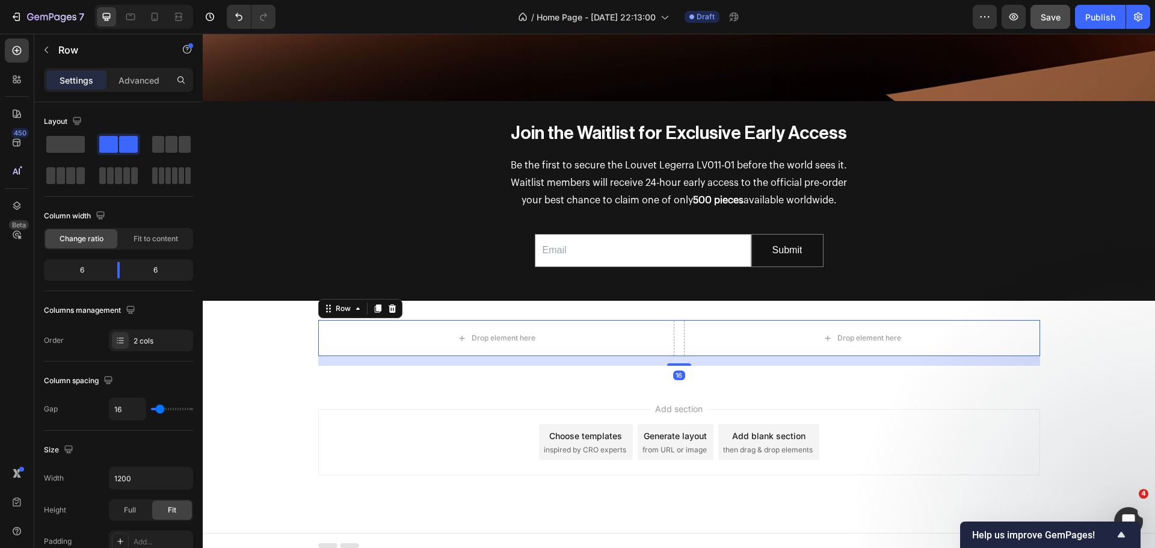
scroll to position [809, 0]
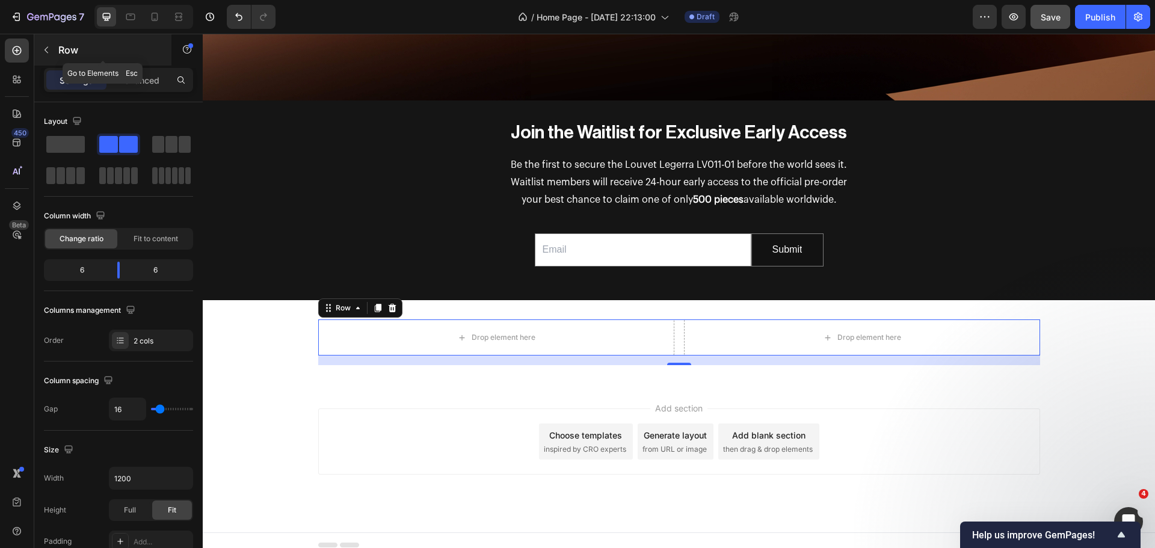
click at [40, 39] on div "Row" at bounding box center [102, 49] width 137 height 31
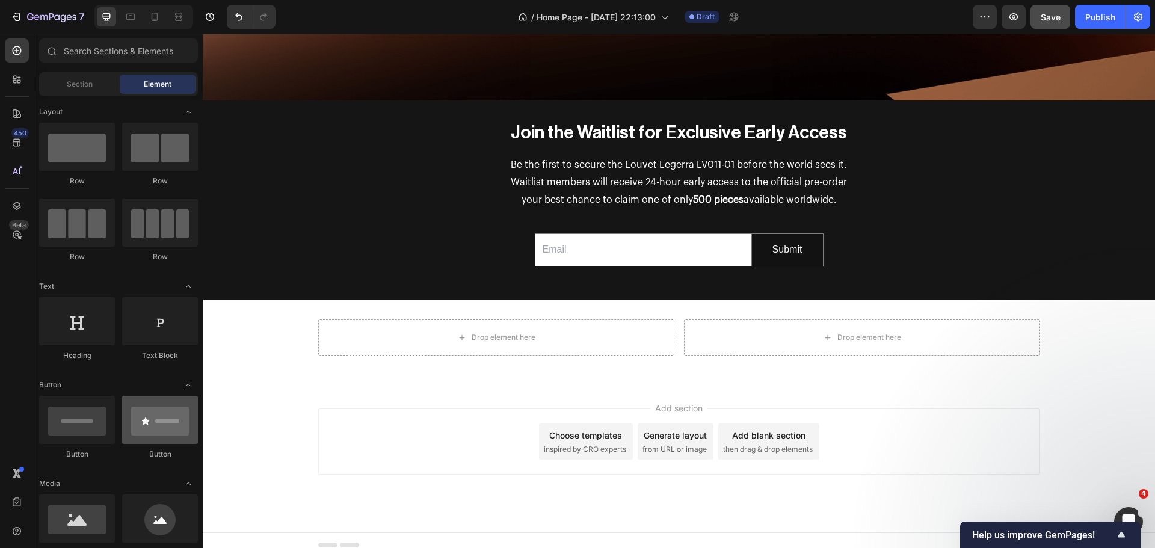
scroll to position [60, 0]
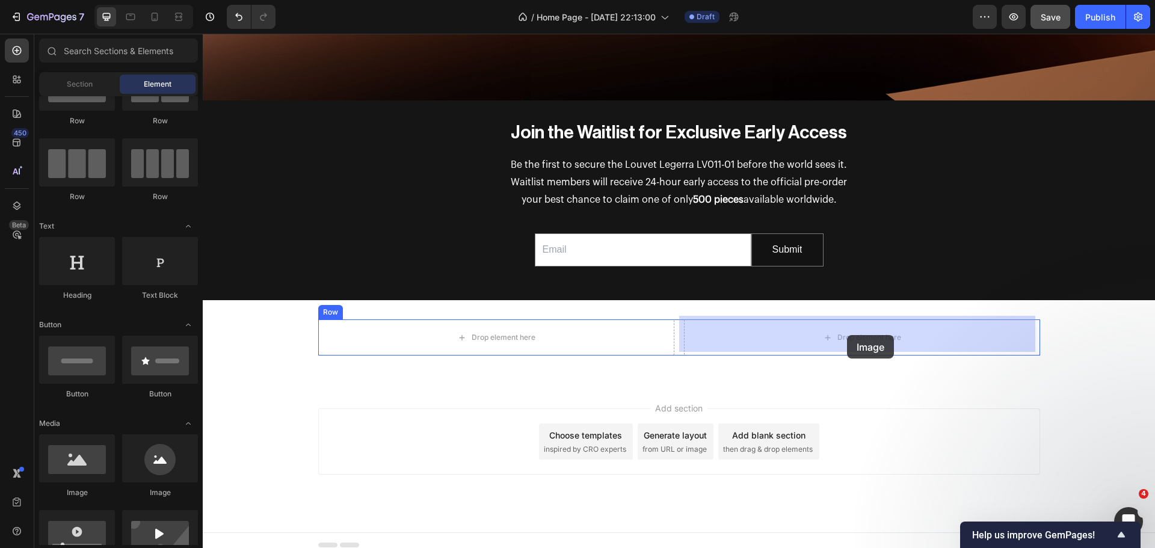
drag, startPoint x: 296, startPoint y: 492, endPoint x: 842, endPoint y: 341, distance: 566.9
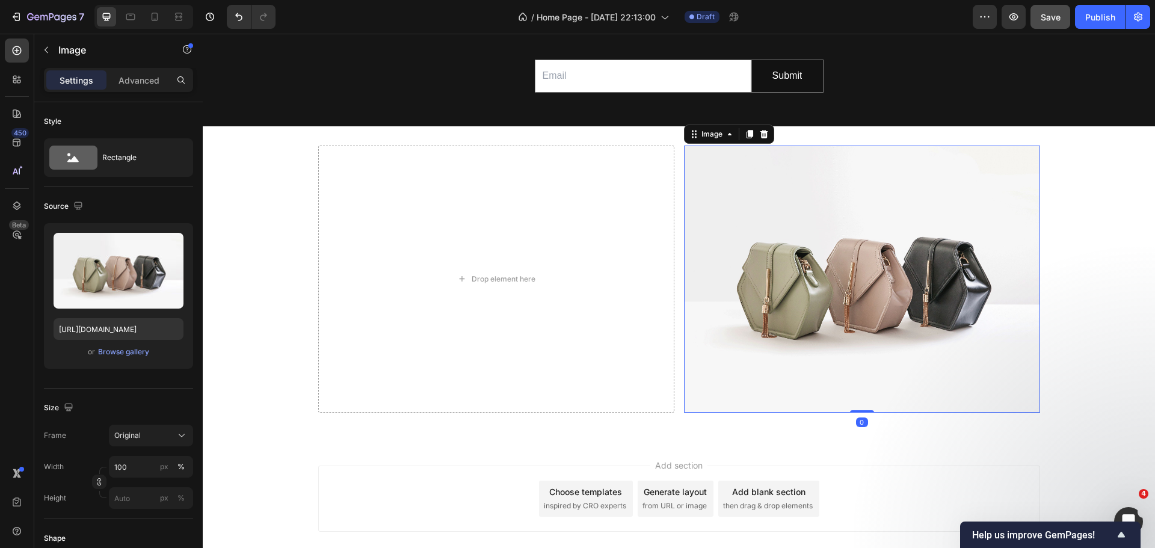
scroll to position [989, 0]
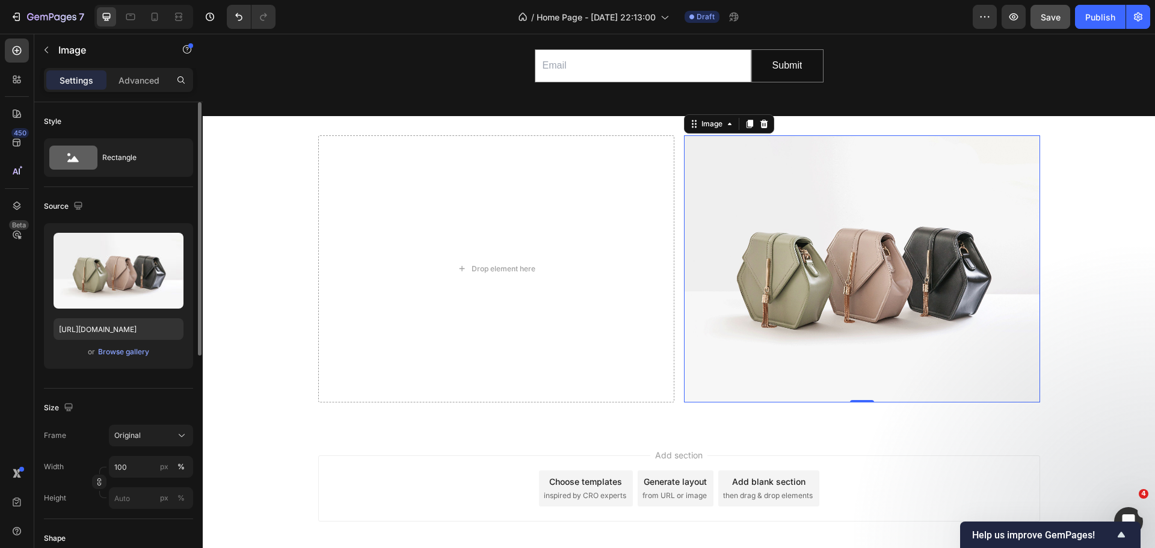
click at [96, 349] on div "or Browse gallery" at bounding box center [119, 352] width 130 height 14
click at [103, 353] on div "Browse gallery" at bounding box center [123, 352] width 51 height 11
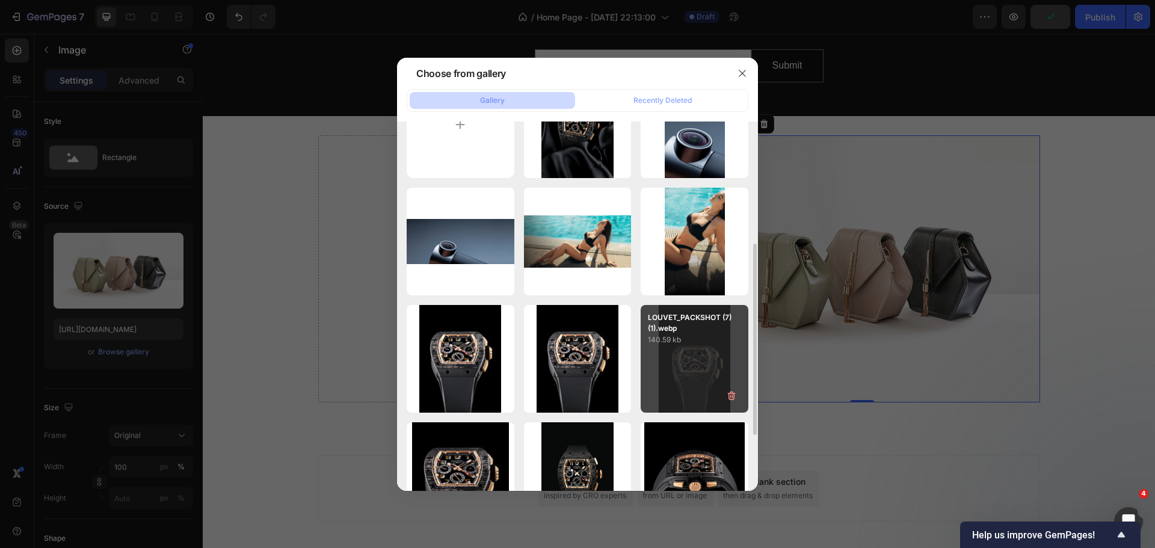
scroll to position [120, 0]
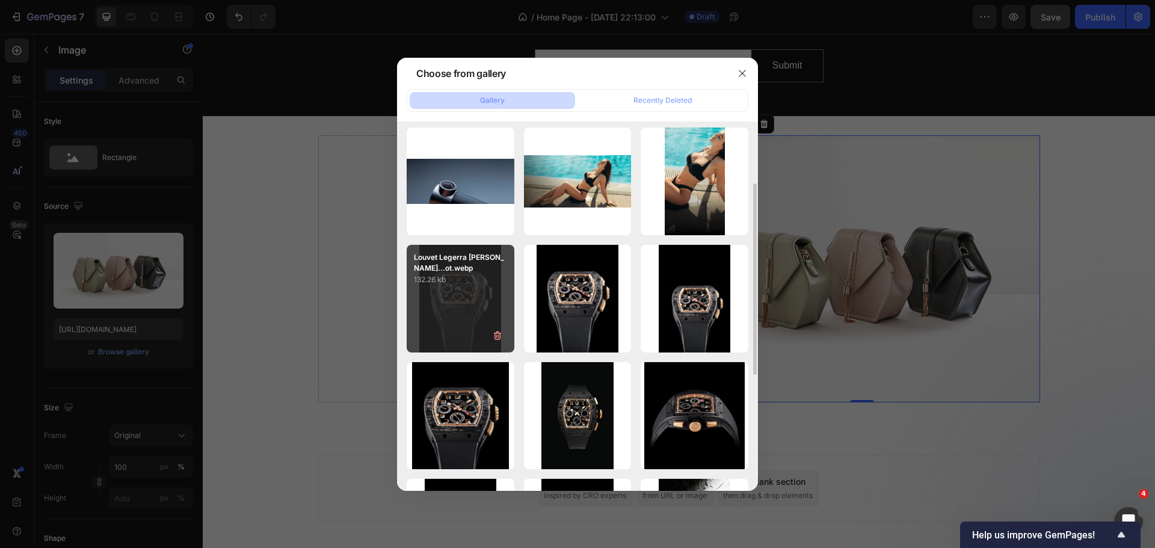
click at [486, 301] on div "Louvet Legerra [PERSON_NAME]...ot.webp 132.26 kb" at bounding box center [461, 299] width 108 height 108
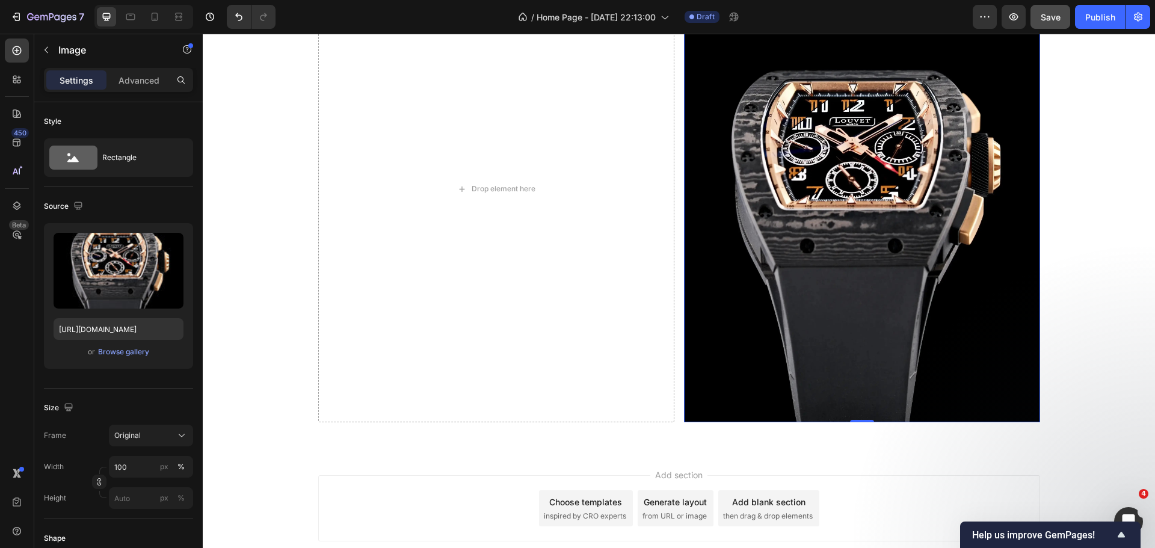
scroll to position [1170, 0]
click at [179, 440] on icon at bounding box center [182, 436] width 12 height 12
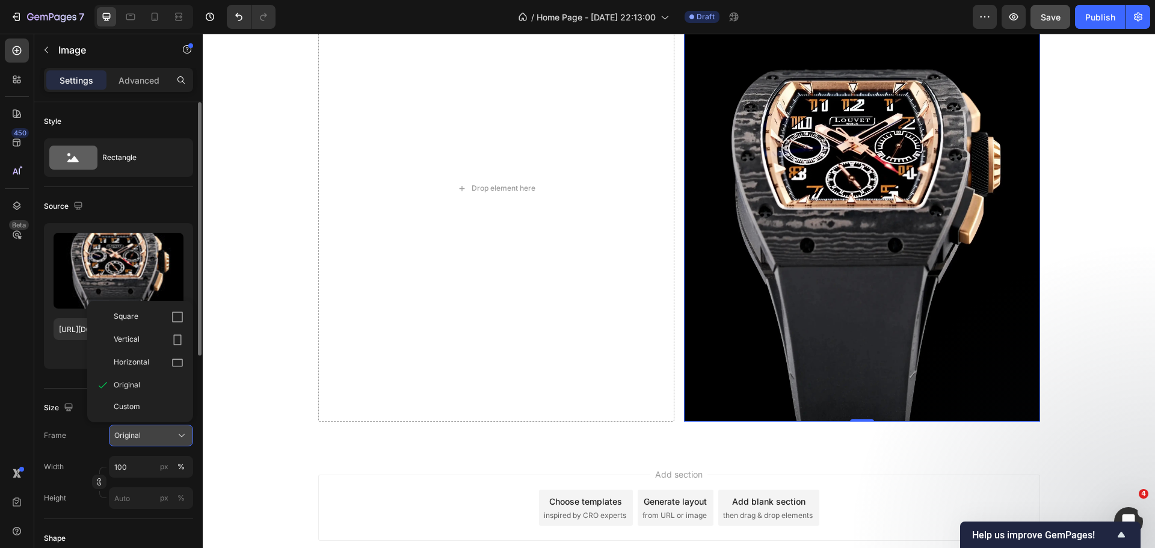
click at [174, 428] on button "Original" at bounding box center [151, 436] width 84 height 22
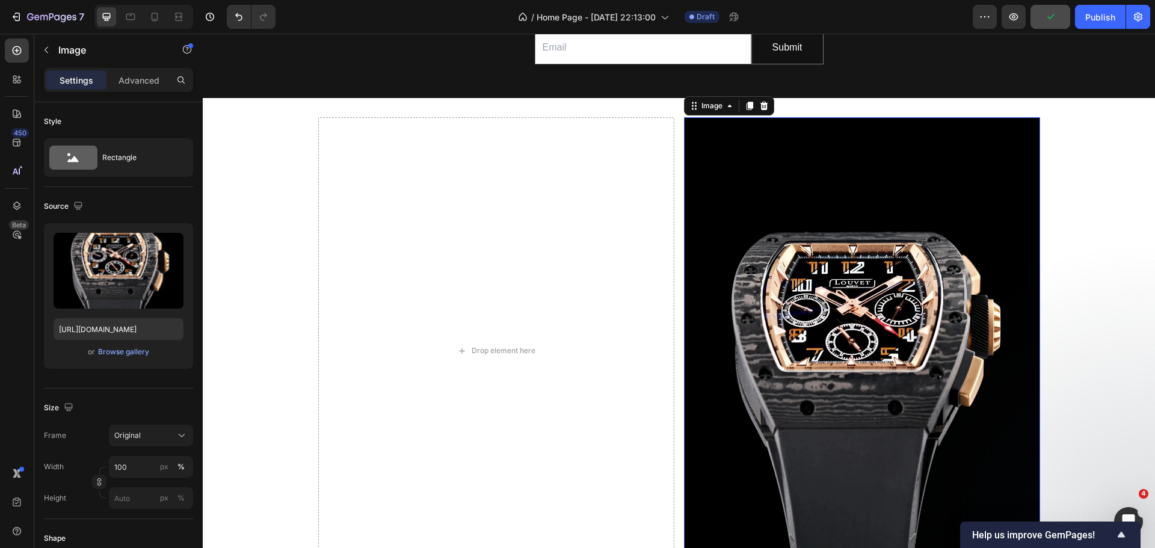
scroll to position [989, 0]
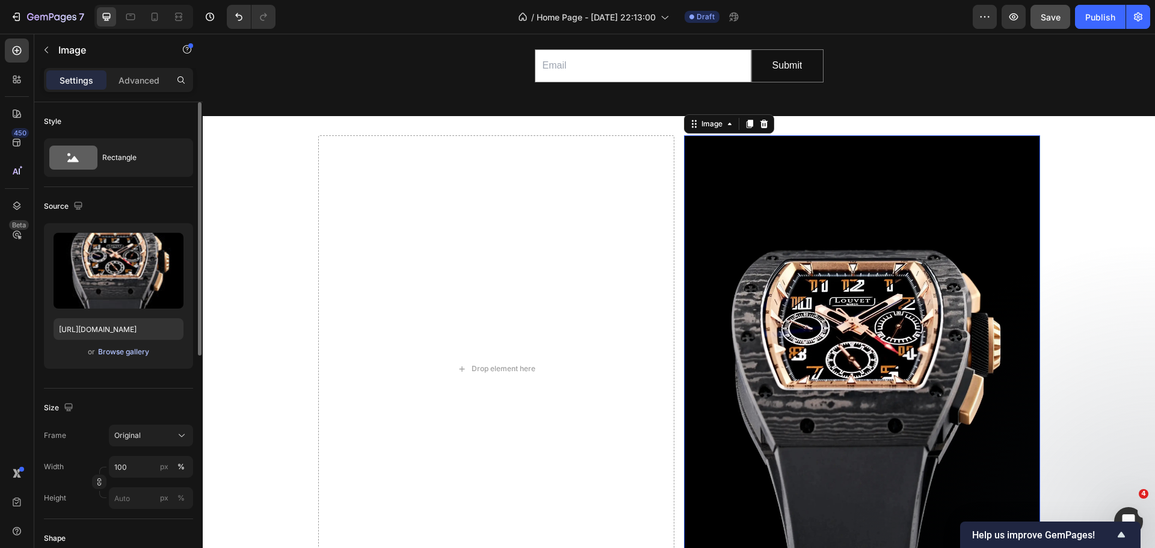
click at [102, 354] on div "Browse gallery" at bounding box center [123, 352] width 51 height 11
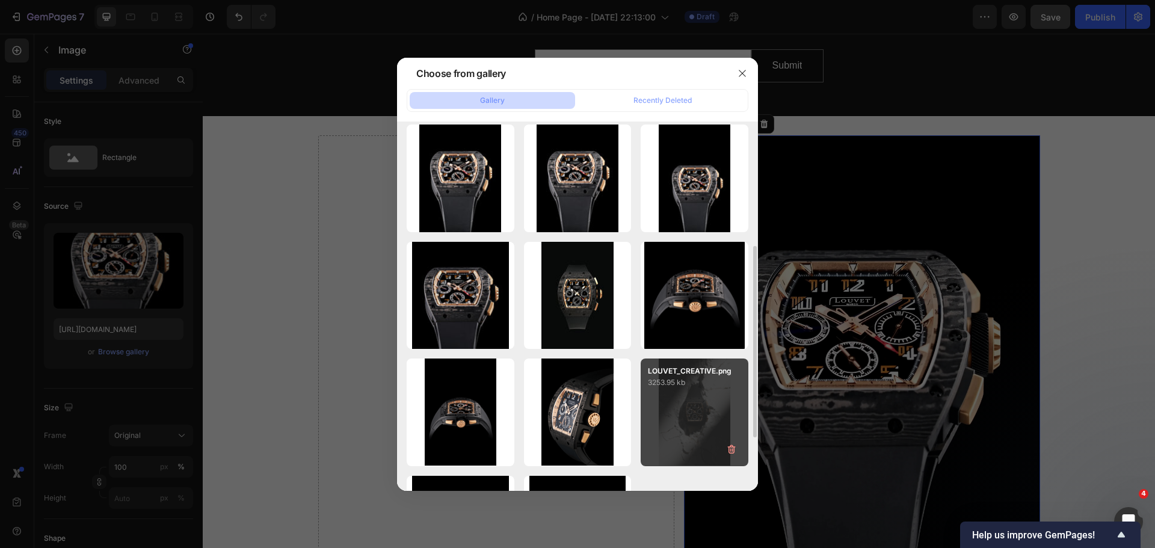
scroll to position [361, 0]
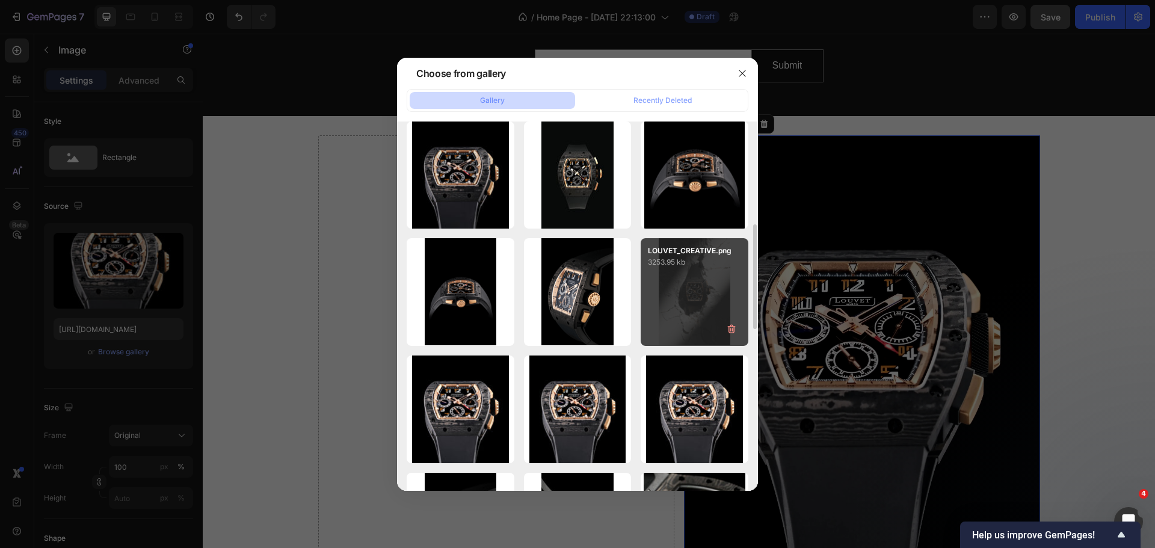
click at [703, 317] on div "LOUVET_CREATIVE.png 3253.95 kb" at bounding box center [695, 292] width 108 height 108
type input "[URL][DOMAIN_NAME]"
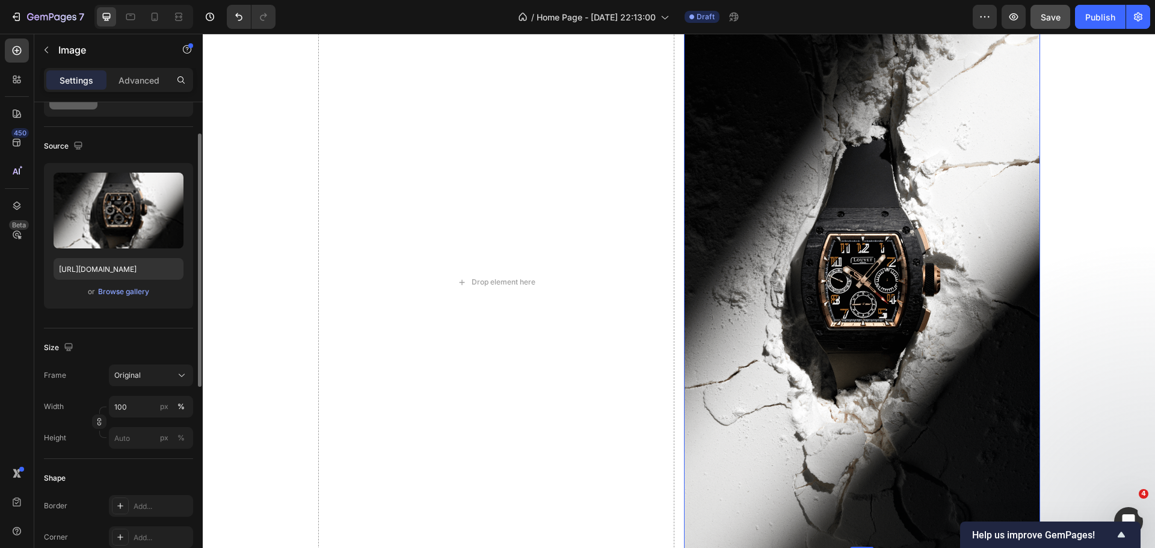
scroll to position [120, 0]
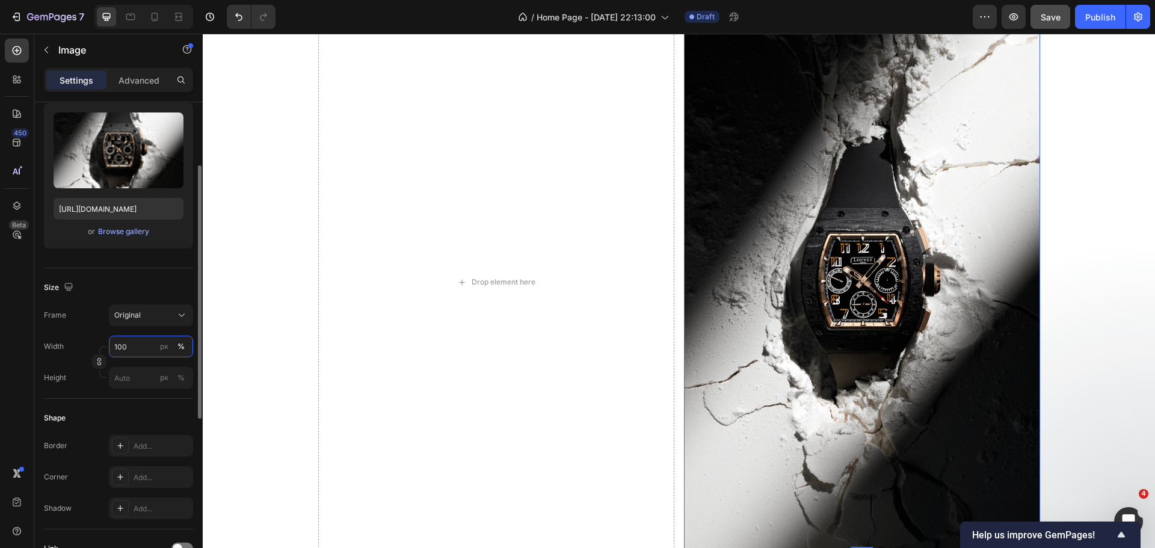
click at [141, 348] on input "100" at bounding box center [151, 347] width 84 height 22
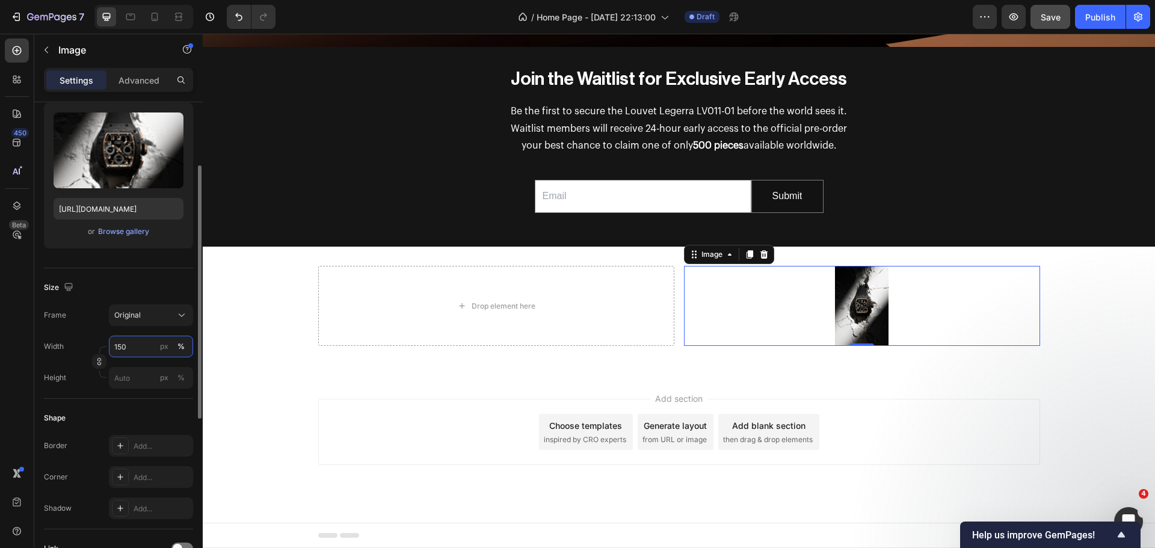
scroll to position [1110, 0]
type input "1"
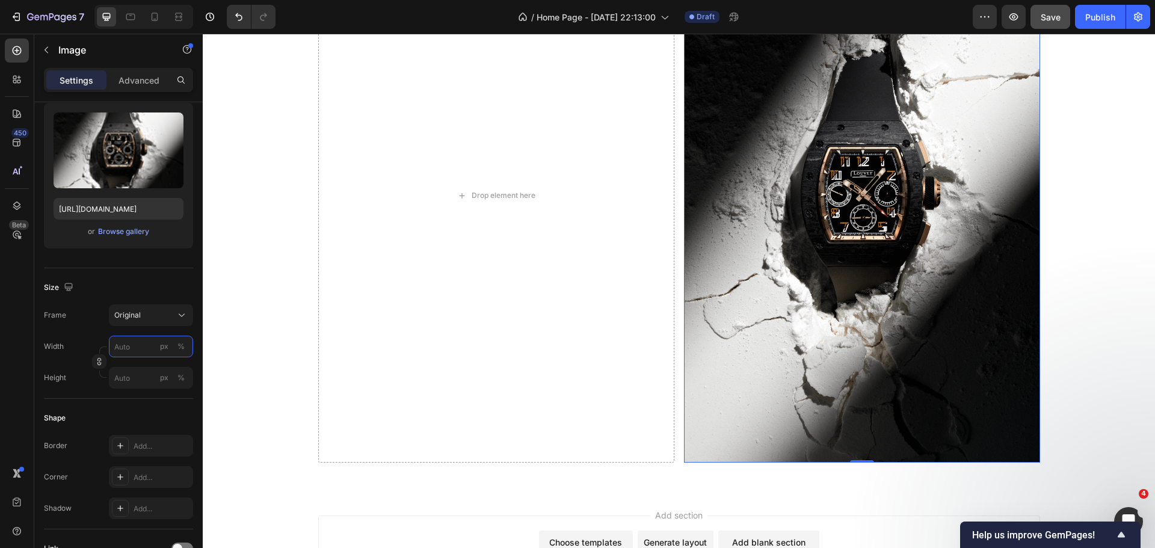
scroll to position [1193, 0]
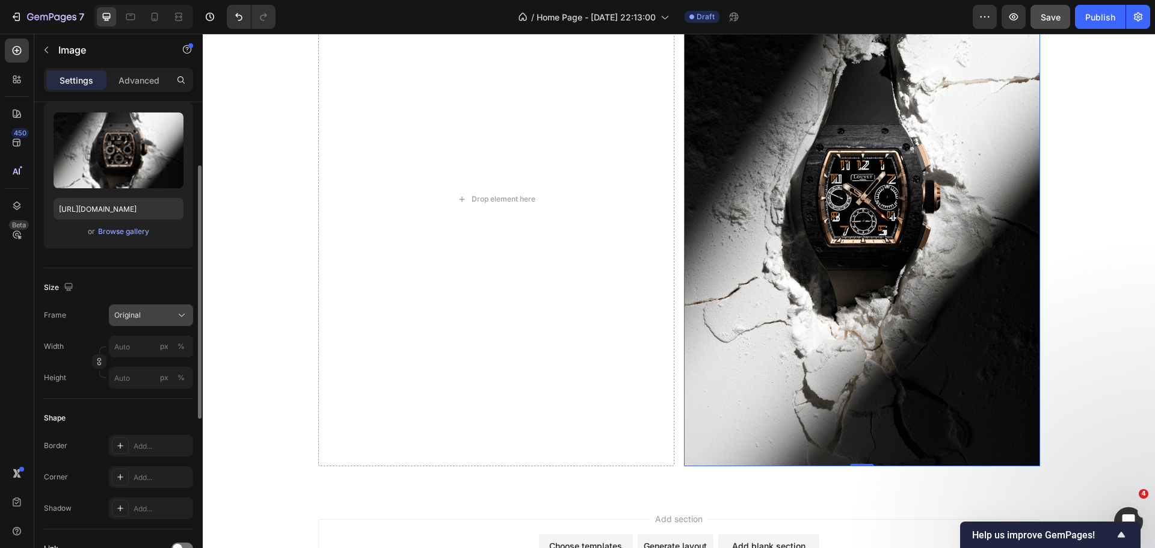
click at [178, 320] on icon at bounding box center [182, 315] width 12 height 12
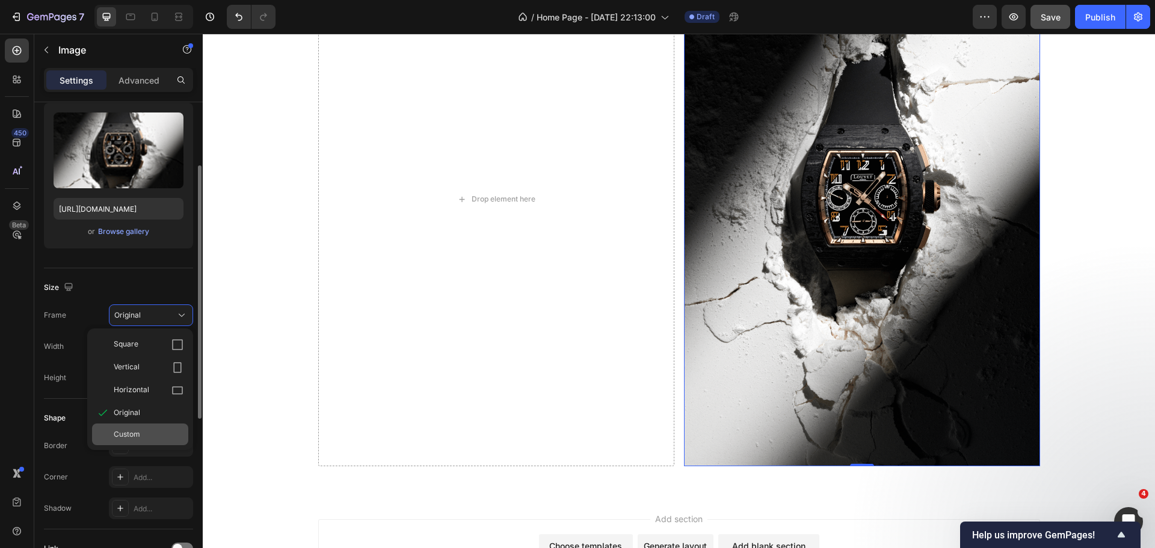
click at [161, 437] on div "Custom" at bounding box center [149, 434] width 70 height 11
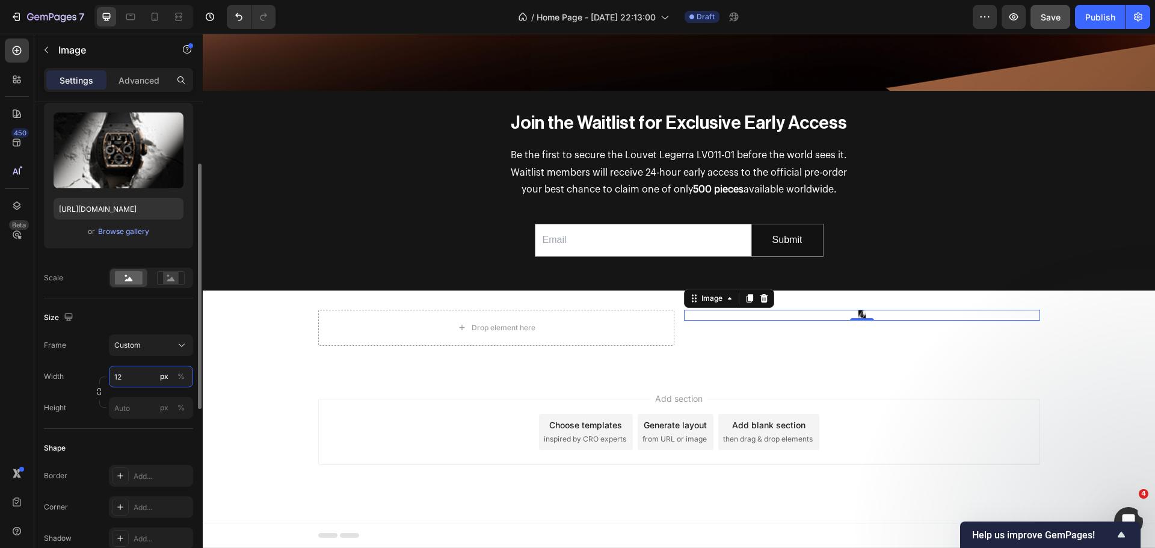
type input "1"
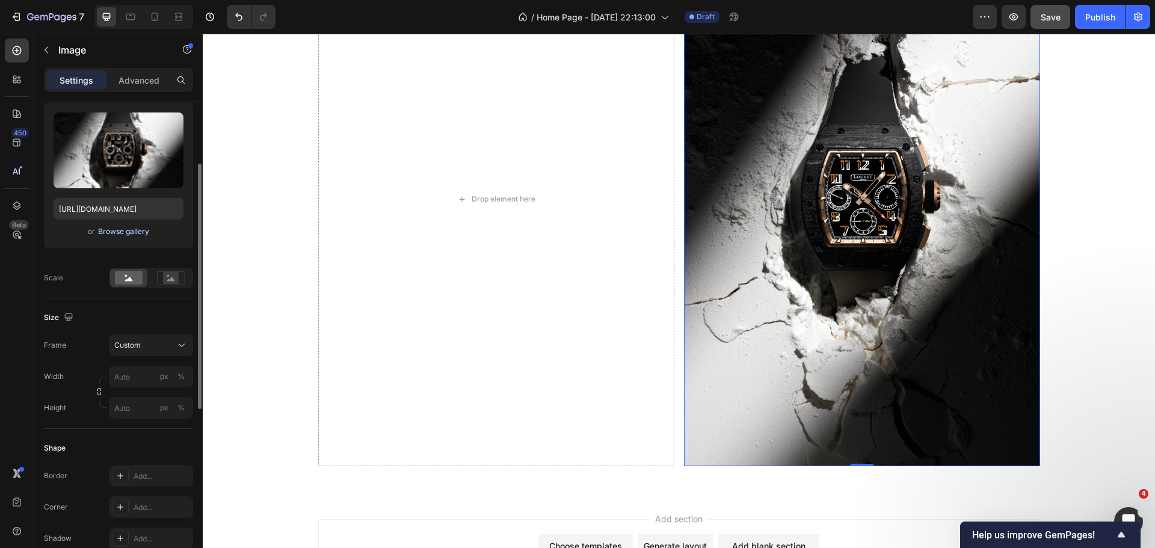
click at [130, 235] on div "Browse gallery" at bounding box center [123, 231] width 51 height 11
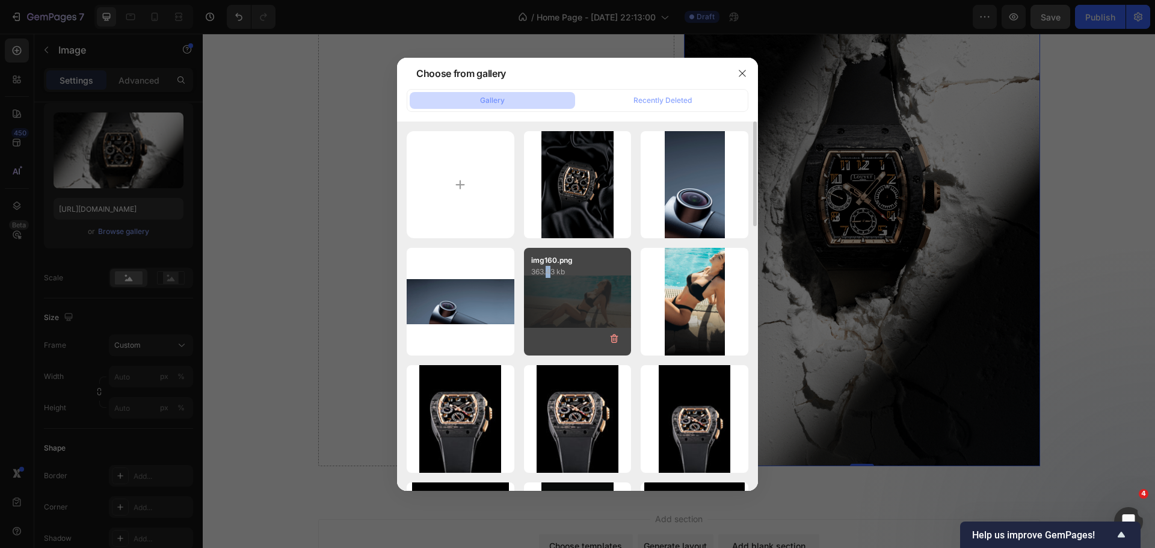
click at [552, 317] on div "img160.png 363.43 kb" at bounding box center [578, 302] width 108 height 108
type input "[URL][DOMAIN_NAME]"
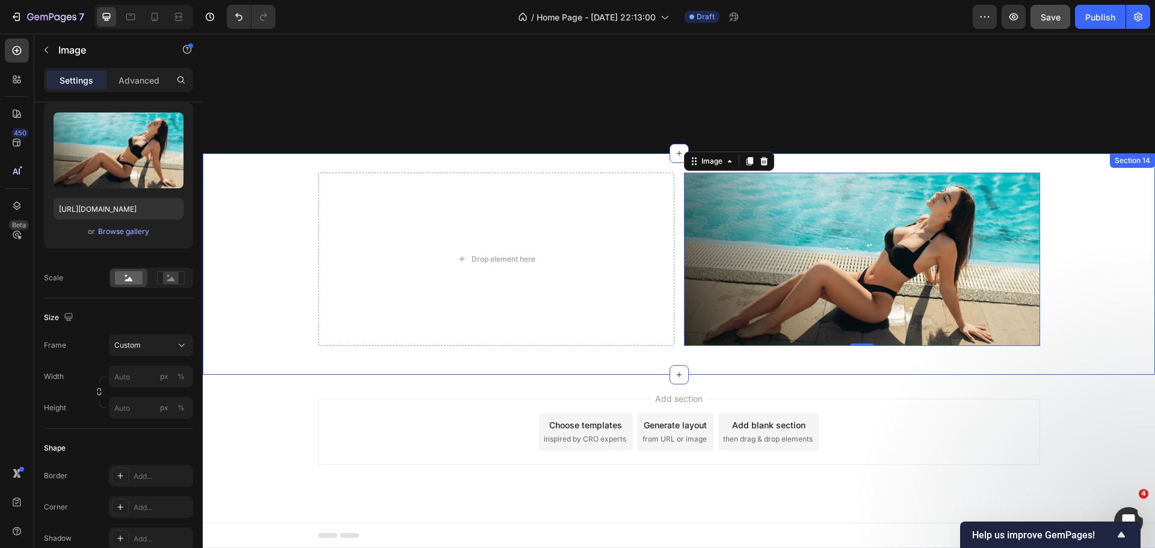
scroll to position [952, 0]
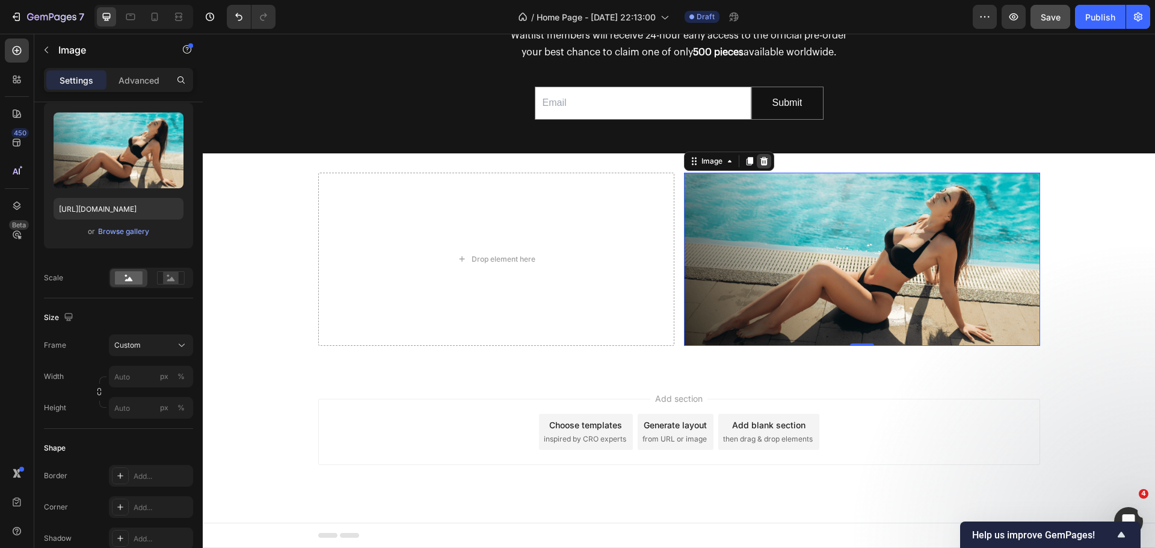
click at [760, 163] on icon at bounding box center [764, 161] width 8 height 8
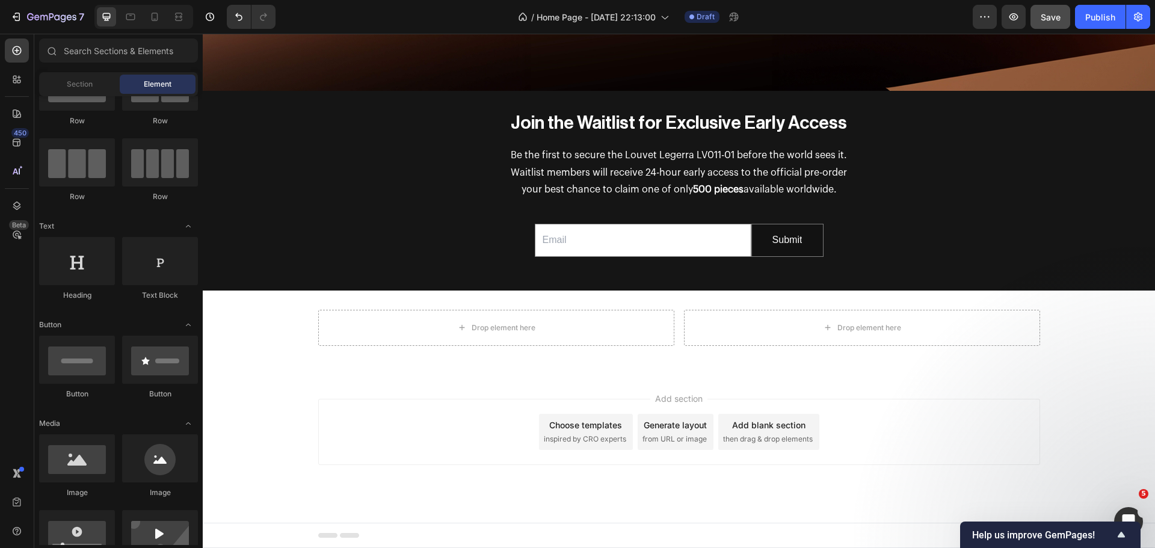
scroll to position [815, 0]
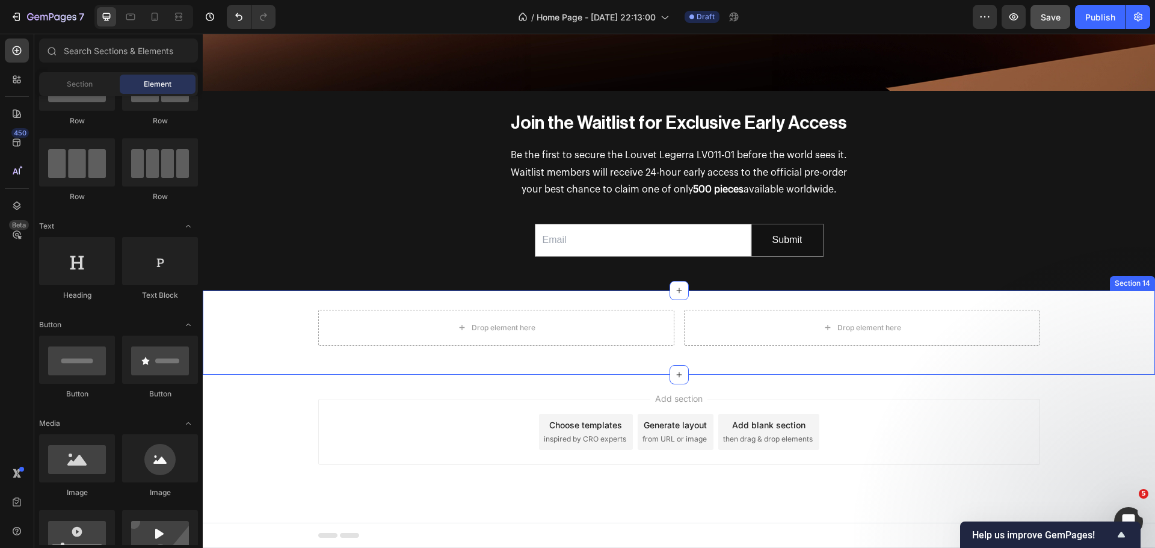
click at [481, 297] on div "Drop element here Drop element here Row Section 14" at bounding box center [679, 333] width 953 height 84
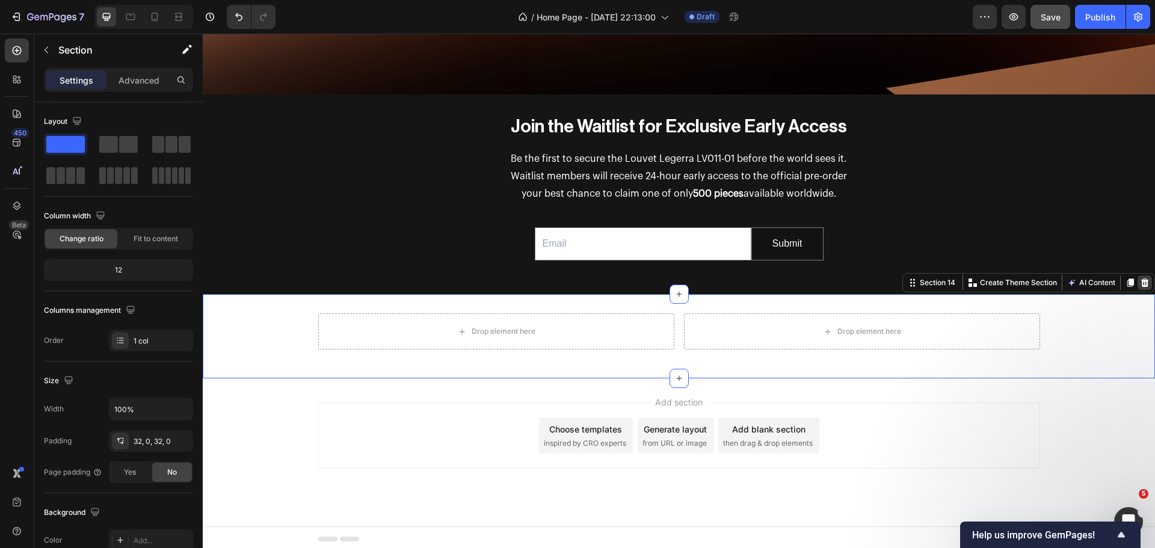
click at [1142, 282] on icon at bounding box center [1146, 283] width 8 height 8
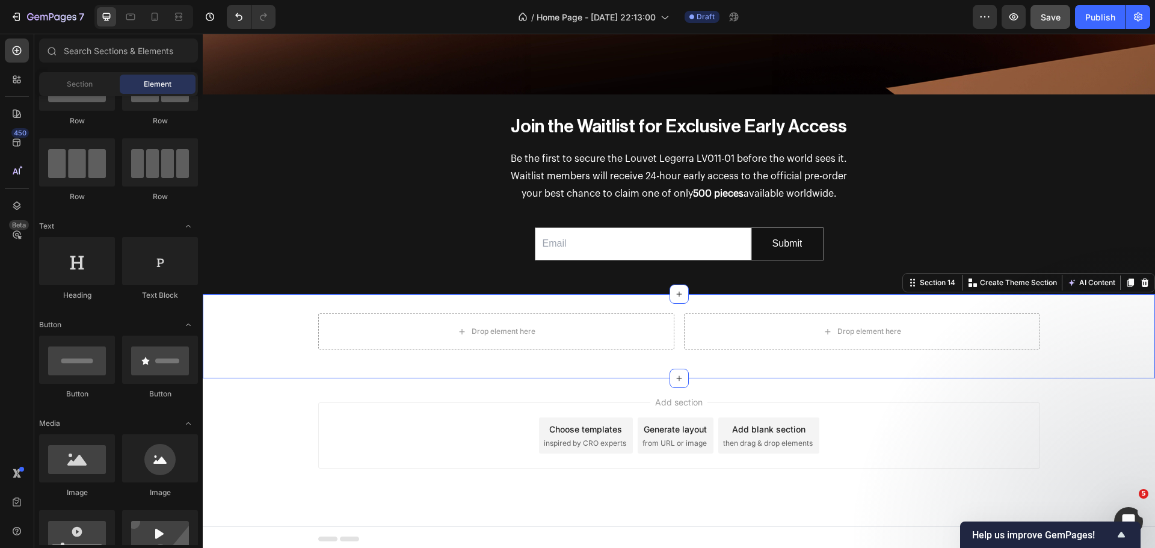
scroll to position [731, 0]
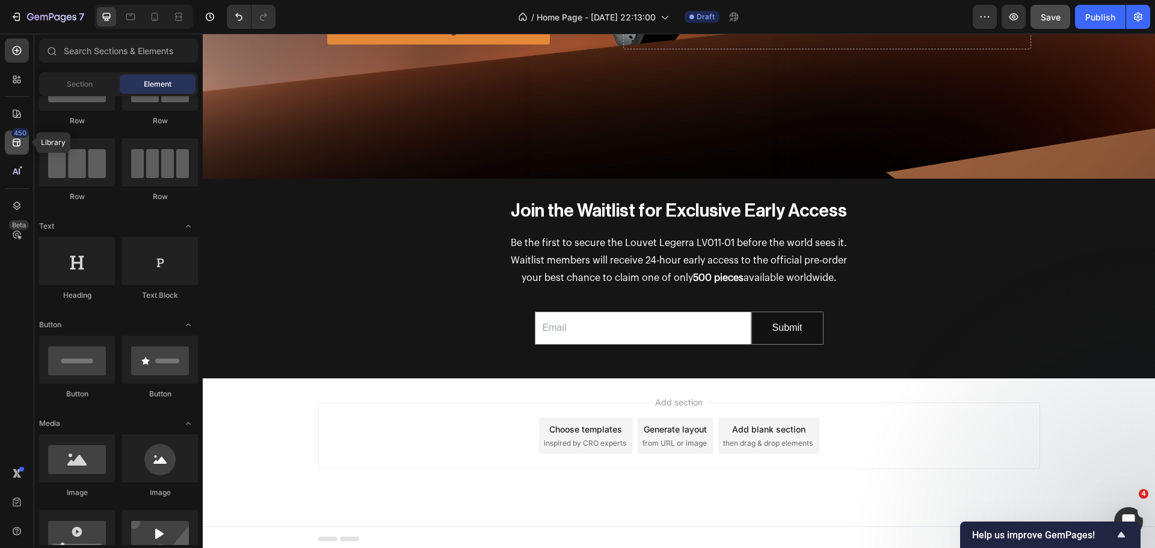
click at [17, 141] on icon at bounding box center [17, 143] width 8 height 8
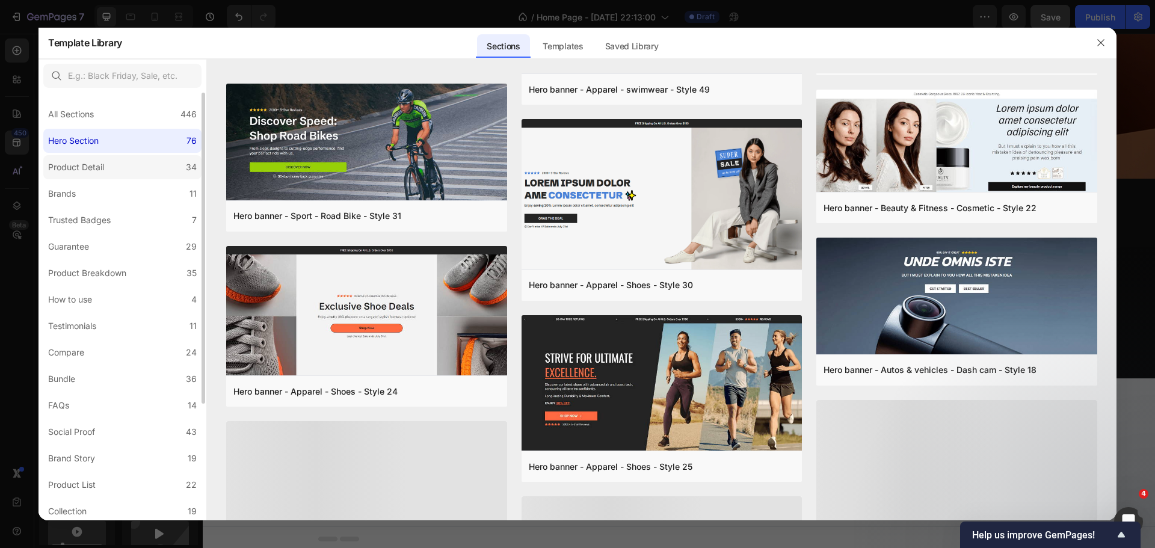
scroll to position [418, 0]
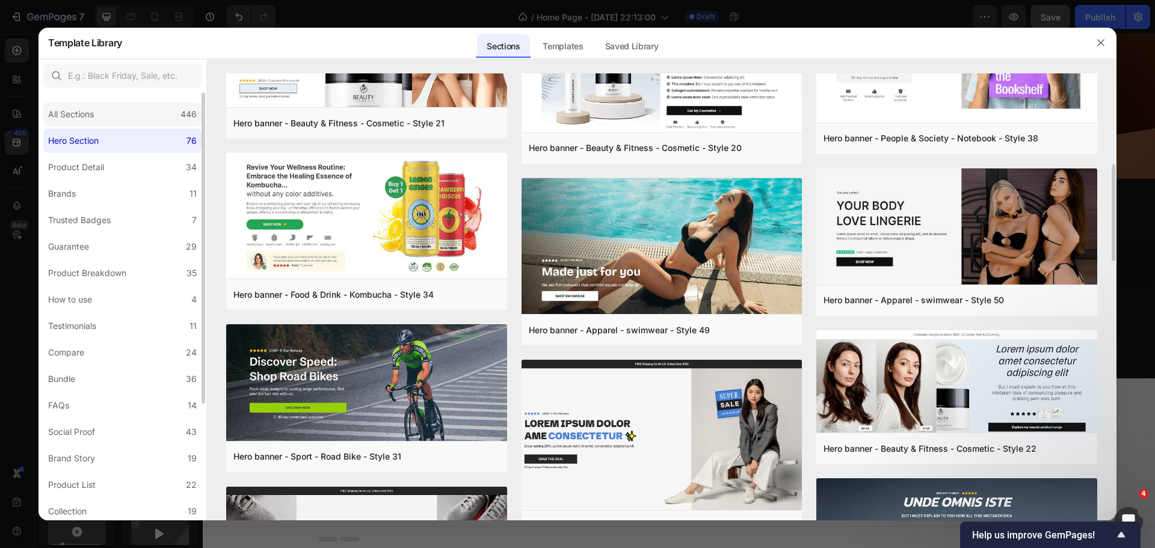
click at [103, 120] on div "All Sections 446" at bounding box center [122, 114] width 158 height 24
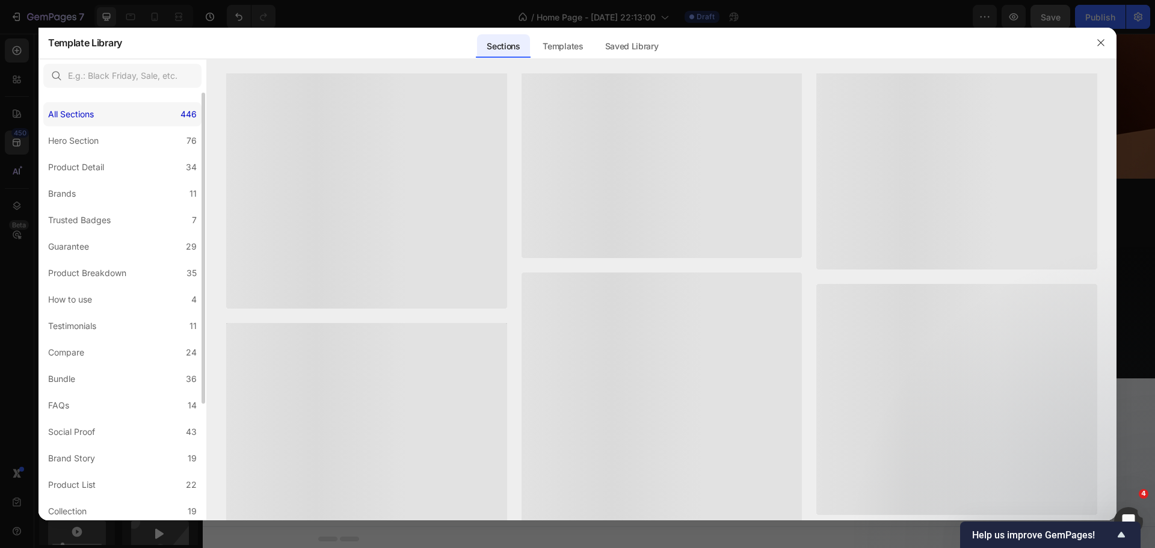
scroll to position [0, 0]
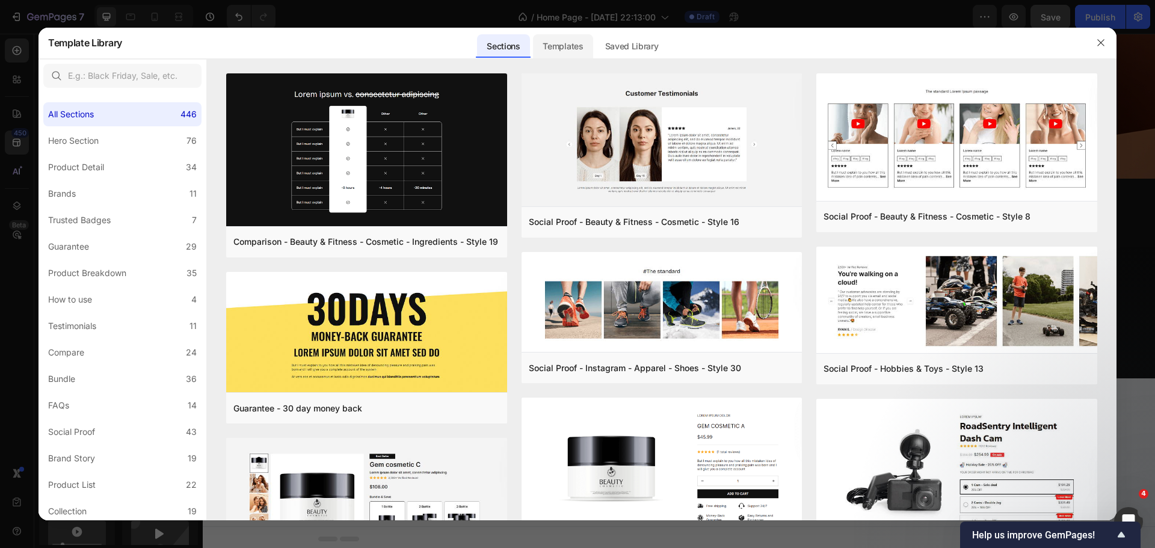
click at [554, 45] on div "Templates" at bounding box center [563, 46] width 60 height 24
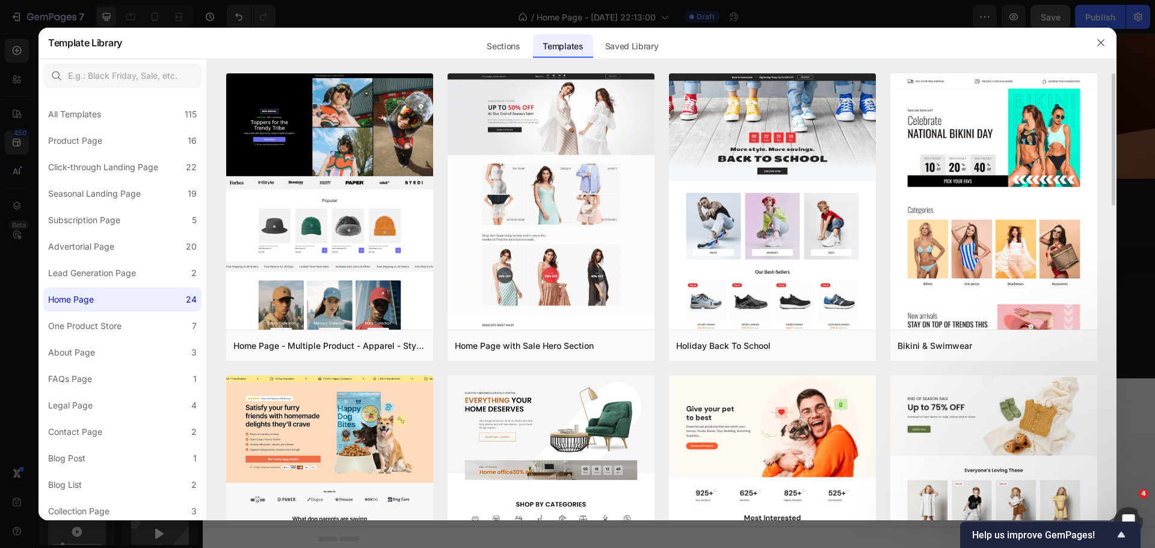
drag, startPoint x: 1114, startPoint y: 144, endPoint x: 1113, endPoint y: 191, distance: 47.5
click at [1113, 191] on div "Home Page - Multiple Product - Apparel - Style 4 Add to page Preview Home Page …" at bounding box center [662, 297] width 910 height 448
drag, startPoint x: 1114, startPoint y: 192, endPoint x: 1116, endPoint y: 217, distance: 24.8
click at [1116, 217] on div "Home Page - Multiple Product - Apparel - Style 4 Add to page Preview Home Page …" at bounding box center [662, 297] width 910 height 448
drag, startPoint x: 1115, startPoint y: 195, endPoint x: 1109, endPoint y: 215, distance: 20.7
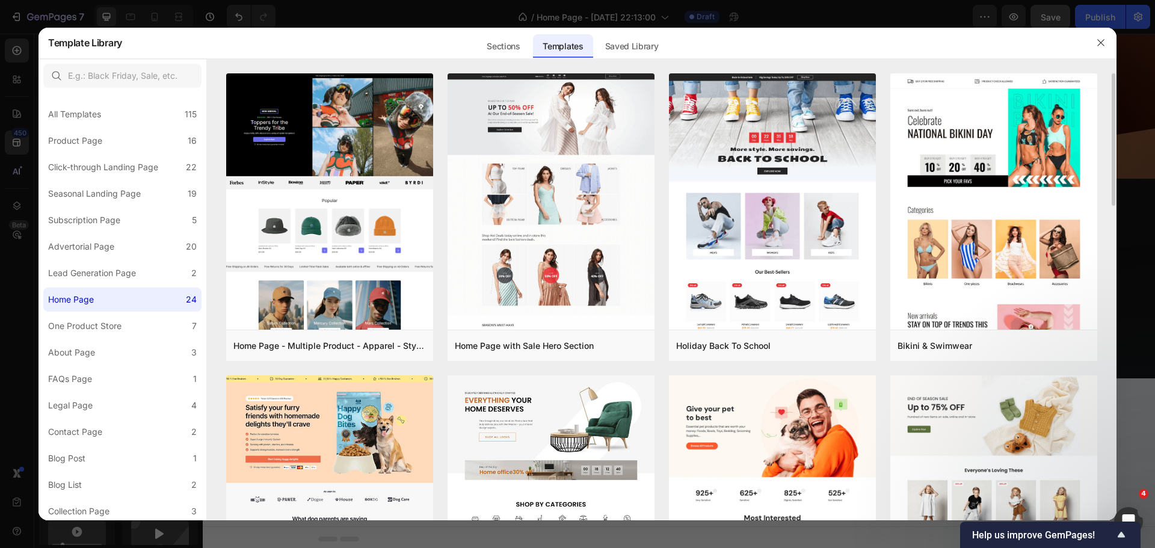
click at [1113, 214] on div "Home Page - Multiple Product - Apparel - Style 4 Add to page Preview Home Page …" at bounding box center [662, 297] width 910 height 448
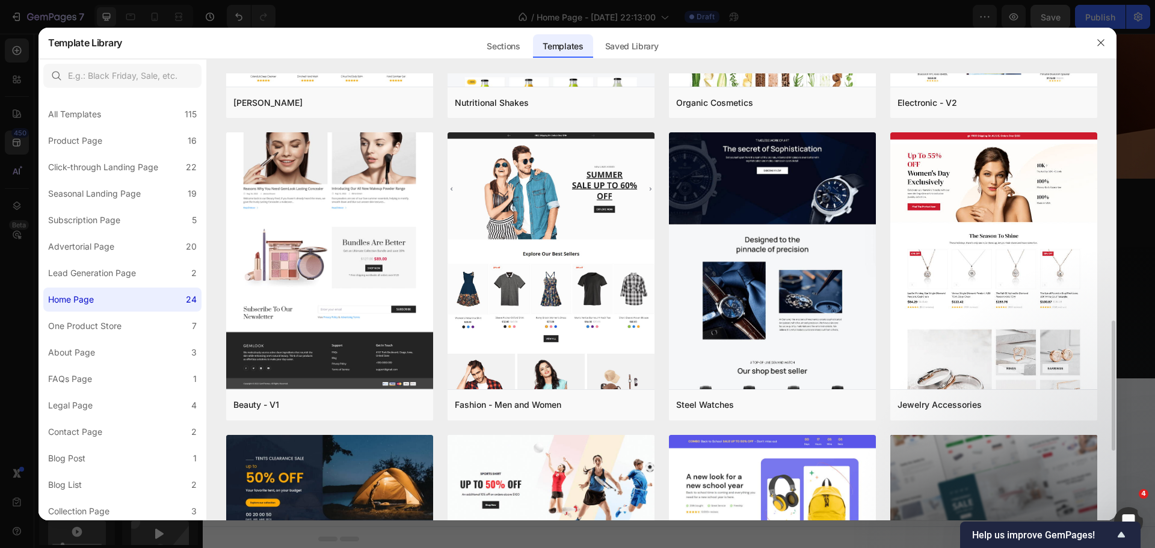
scroll to position [1064, 0]
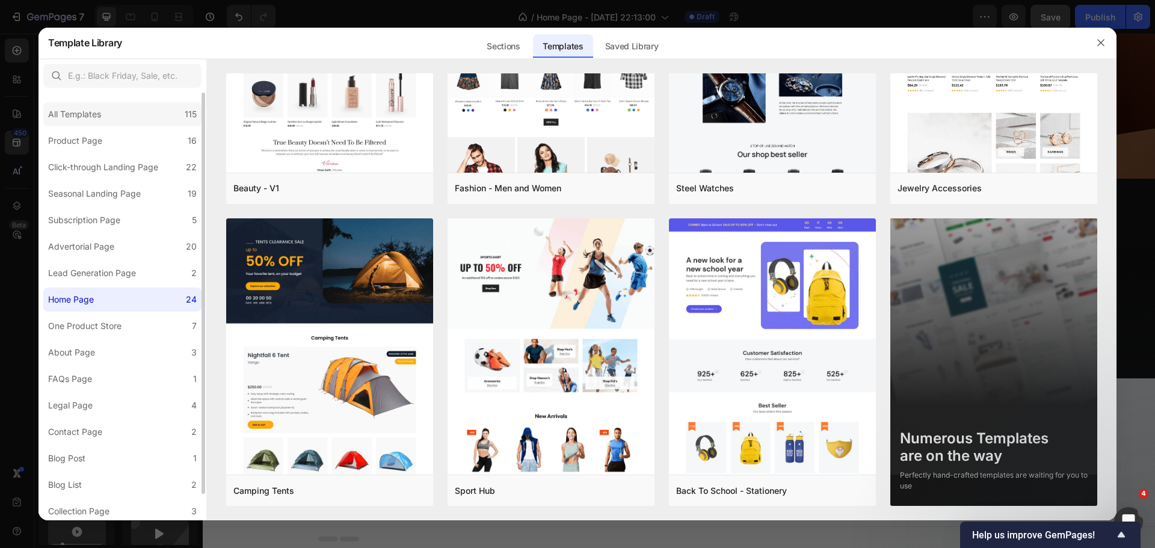
click at [89, 120] on div "All Templates" at bounding box center [74, 114] width 53 height 14
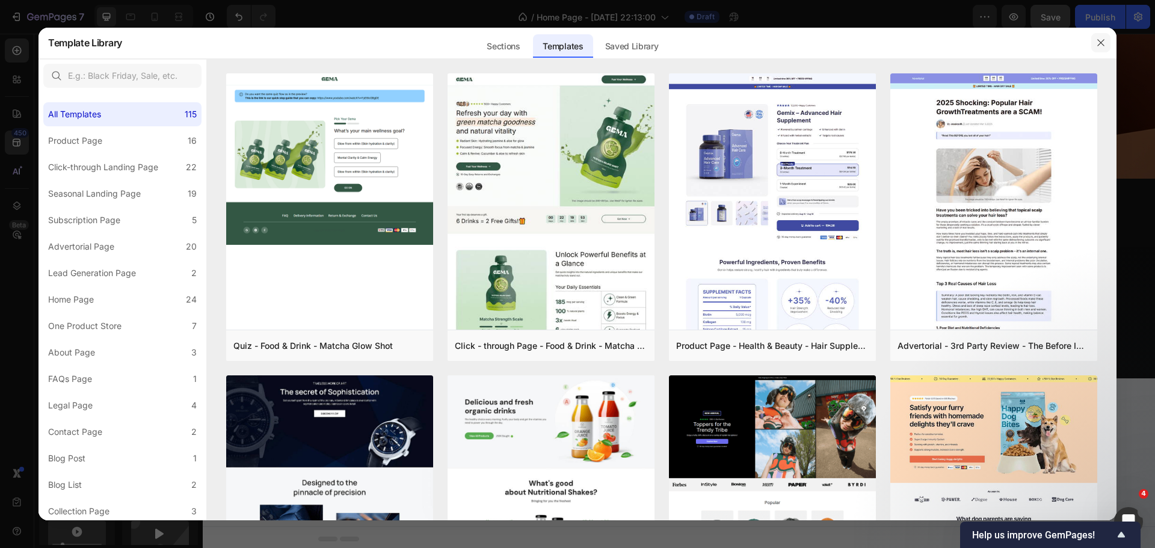
click at [1099, 48] on icon "button" at bounding box center [1101, 43] width 10 height 10
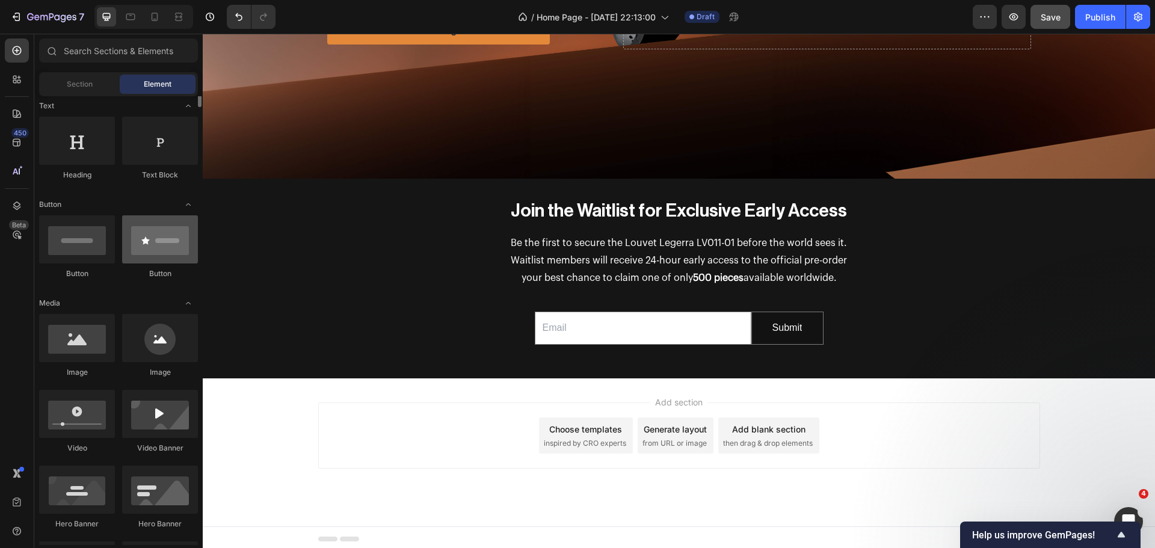
scroll to position [120, 0]
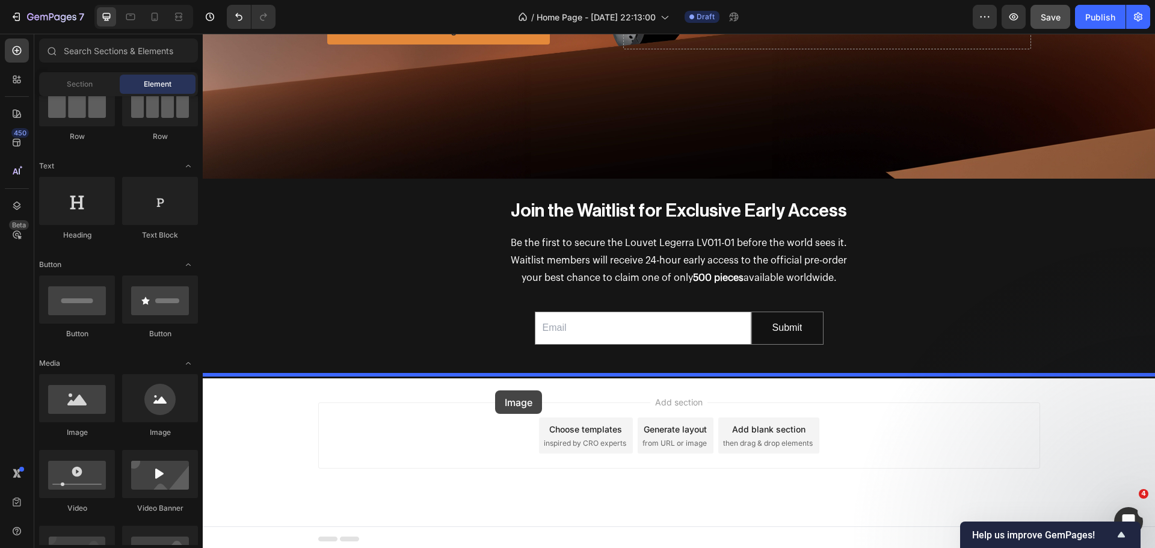
drag, startPoint x: 283, startPoint y: 443, endPoint x: 496, endPoint y: 389, distance: 219.4
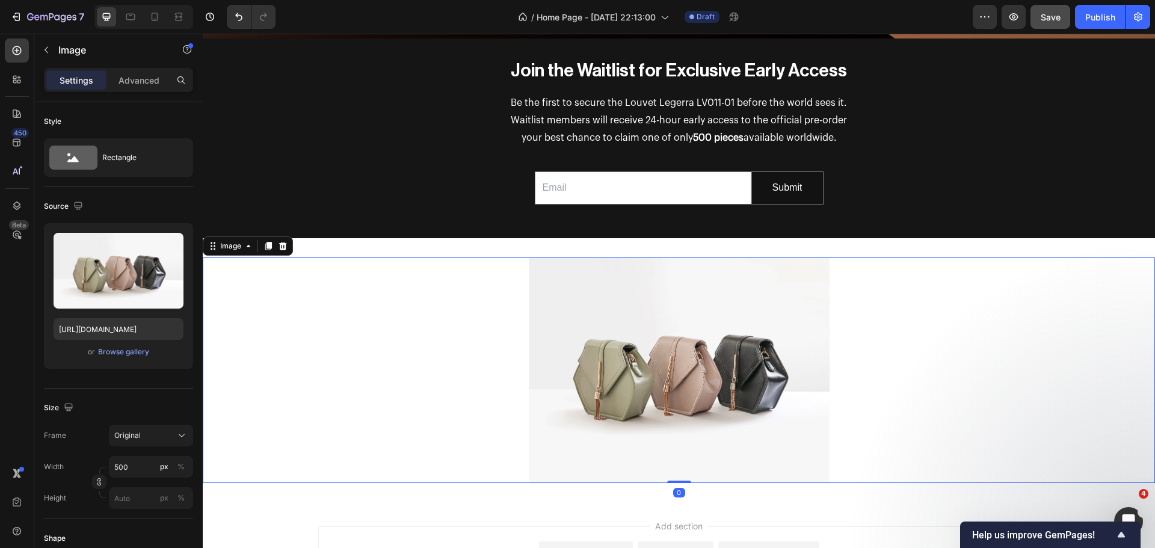
scroll to position [875, 0]
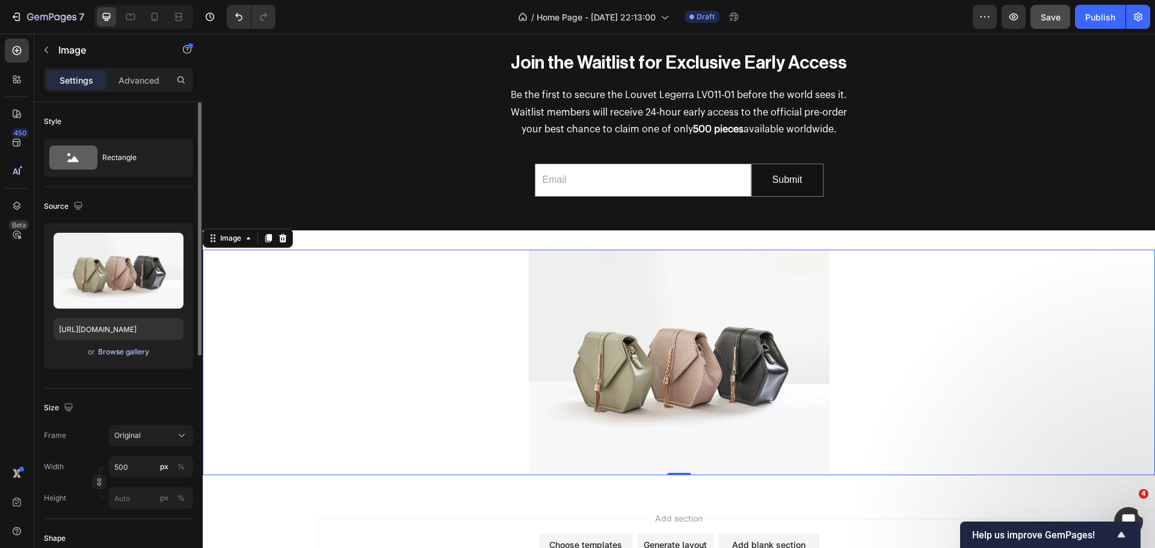
click at [128, 353] on div "Browse gallery" at bounding box center [123, 352] width 51 height 11
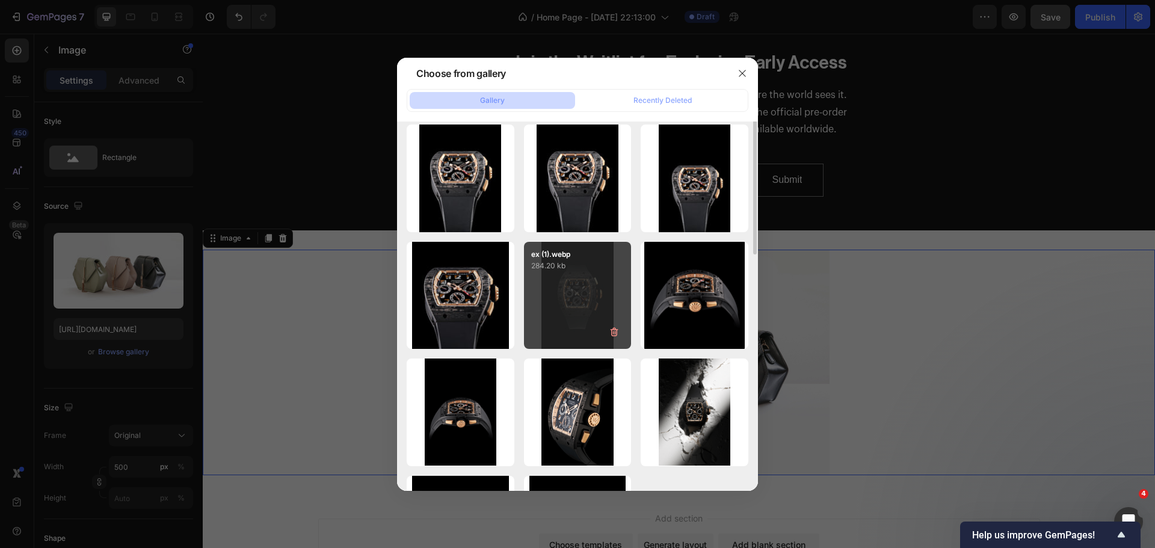
scroll to position [301, 0]
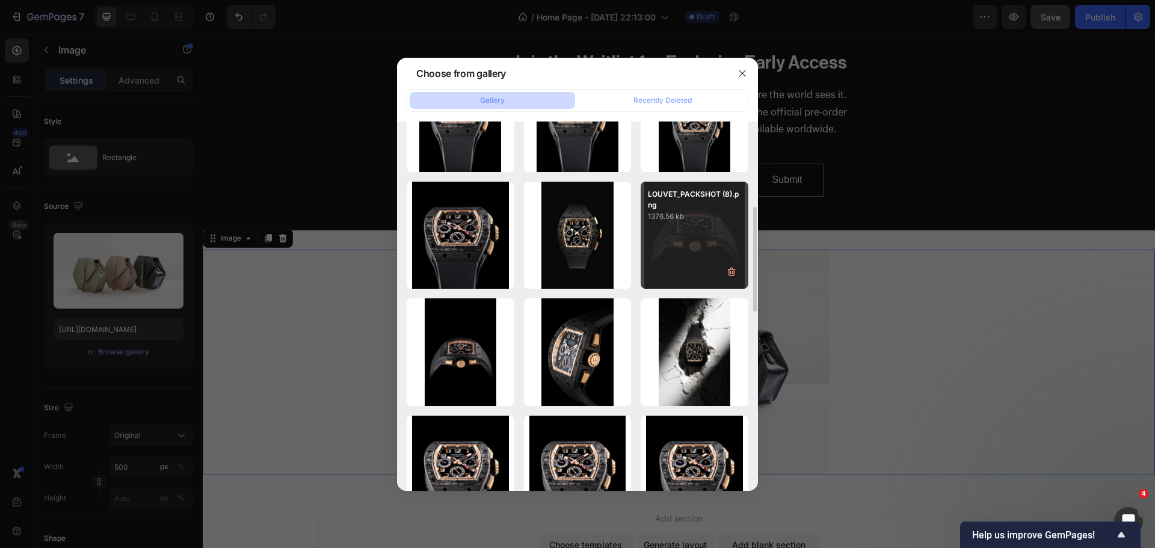
click at [660, 248] on div "LOUVET_PACKSHOT (8).png 1376.56 kb" at bounding box center [695, 236] width 108 height 108
type input "[URL][DOMAIN_NAME]"
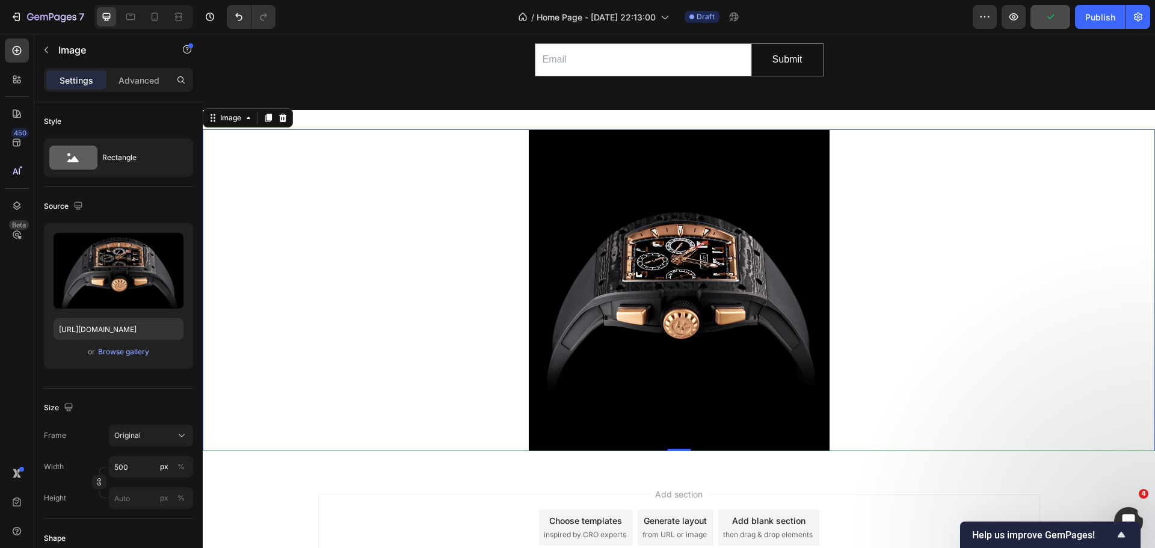
scroll to position [1055, 0]
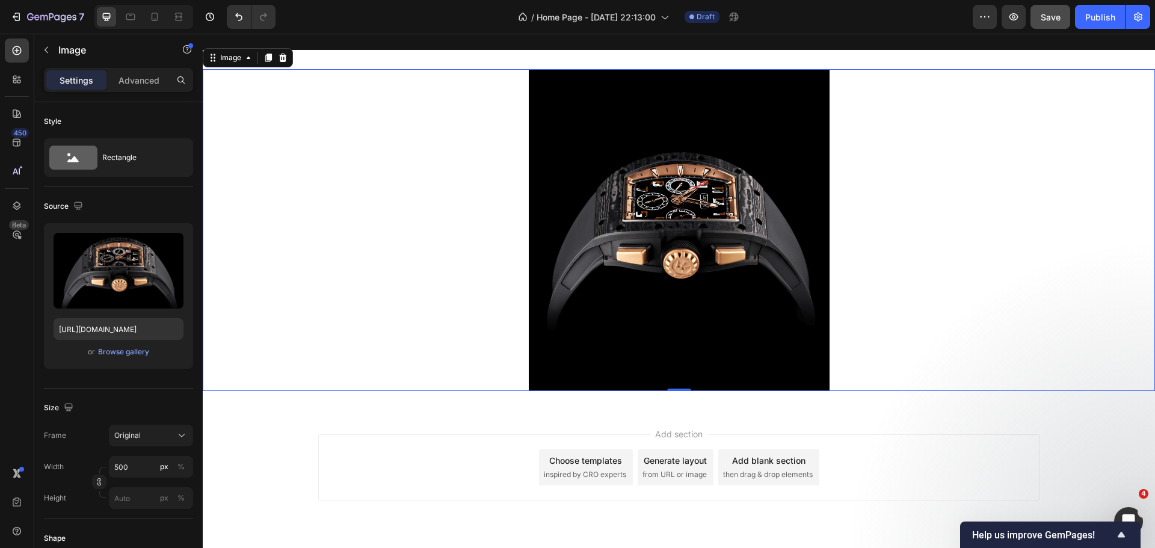
click at [812, 363] on img at bounding box center [679, 230] width 301 height 322
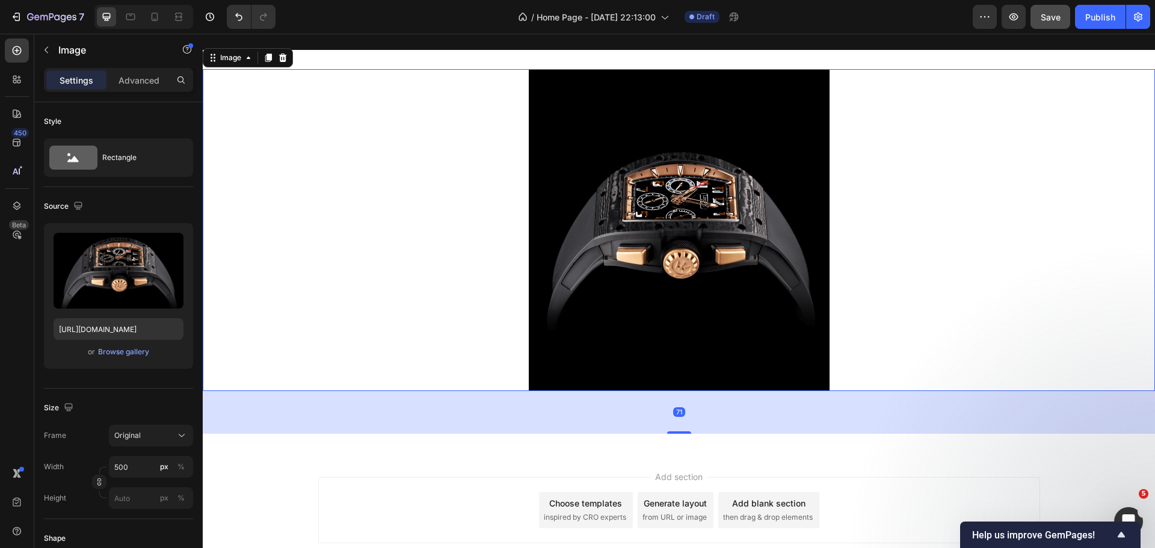
drag, startPoint x: 679, startPoint y: 390, endPoint x: 688, endPoint y: 437, distance: 48.4
click at [688, 391] on div "71" at bounding box center [679, 391] width 953 height 0
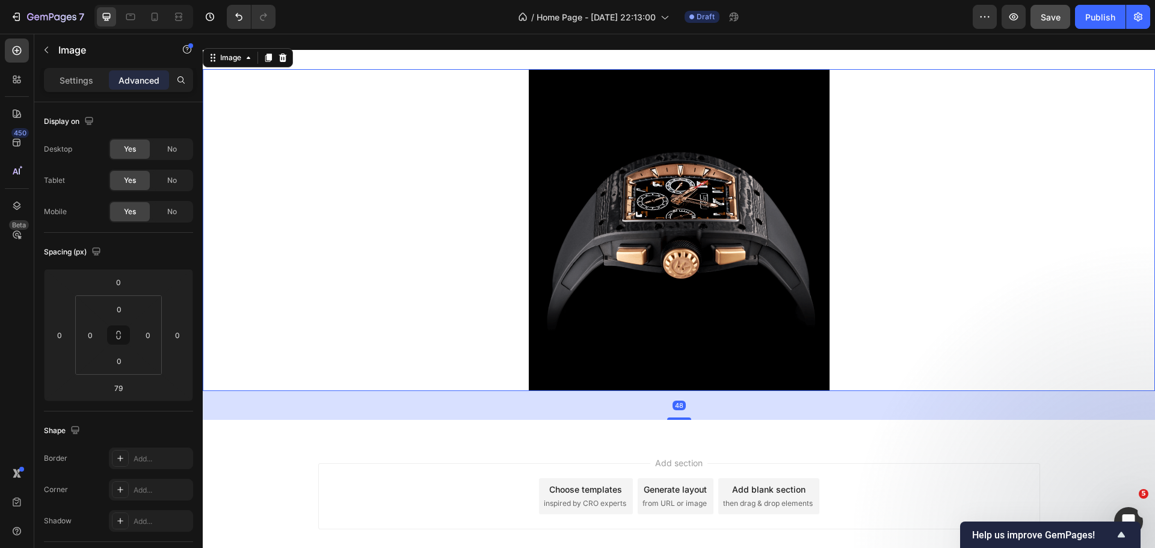
drag, startPoint x: 676, startPoint y: 436, endPoint x: 677, endPoint y: 401, distance: 35.5
click at [677, 418] on div at bounding box center [679, 419] width 24 height 2
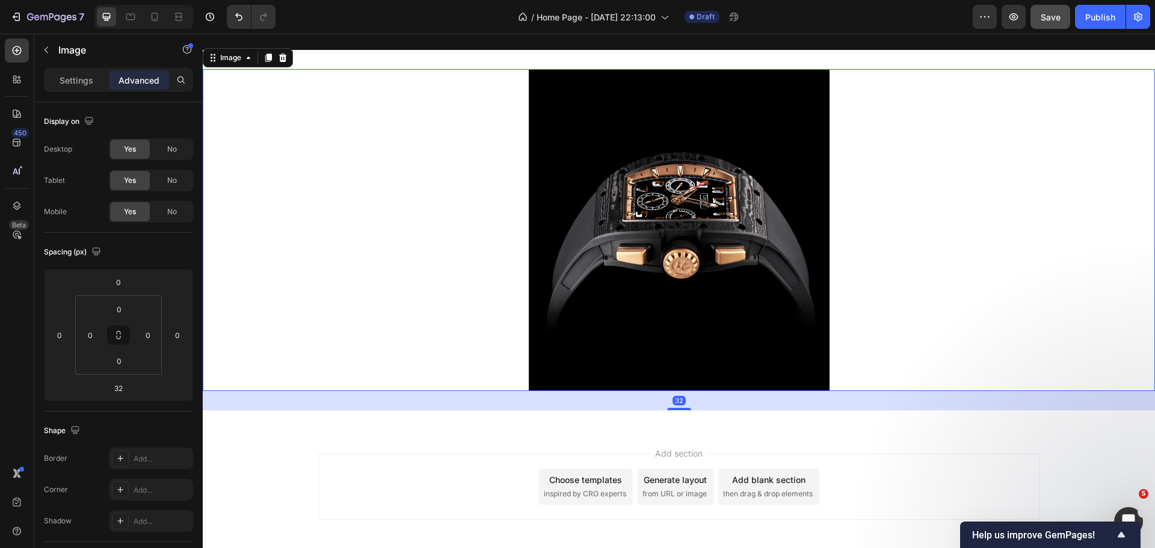
drag, startPoint x: 677, startPoint y: 391, endPoint x: 681, endPoint y: 376, distance: 15.0
click at [677, 388] on div "Image 32" at bounding box center [679, 230] width 953 height 322
click at [681, 375] on img at bounding box center [679, 230] width 301 height 322
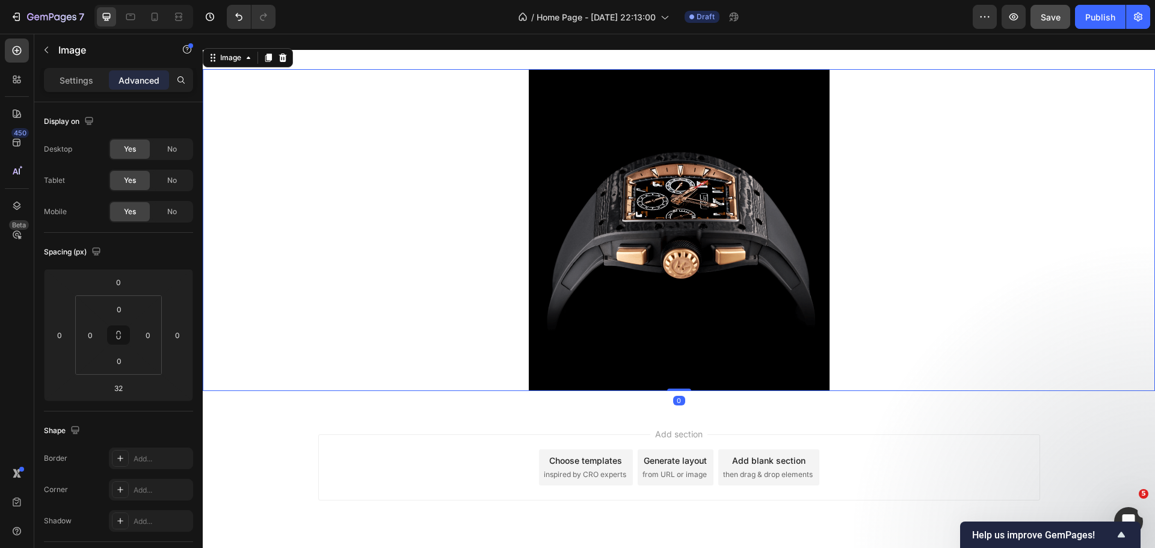
drag, startPoint x: 676, startPoint y: 409, endPoint x: 686, endPoint y: 384, distance: 26.5
click at [686, 384] on div "Image 0" at bounding box center [679, 230] width 953 height 322
type input "0"
click at [665, 339] on img at bounding box center [679, 230] width 301 height 322
click at [67, 84] on p "Settings" at bounding box center [77, 80] width 34 height 13
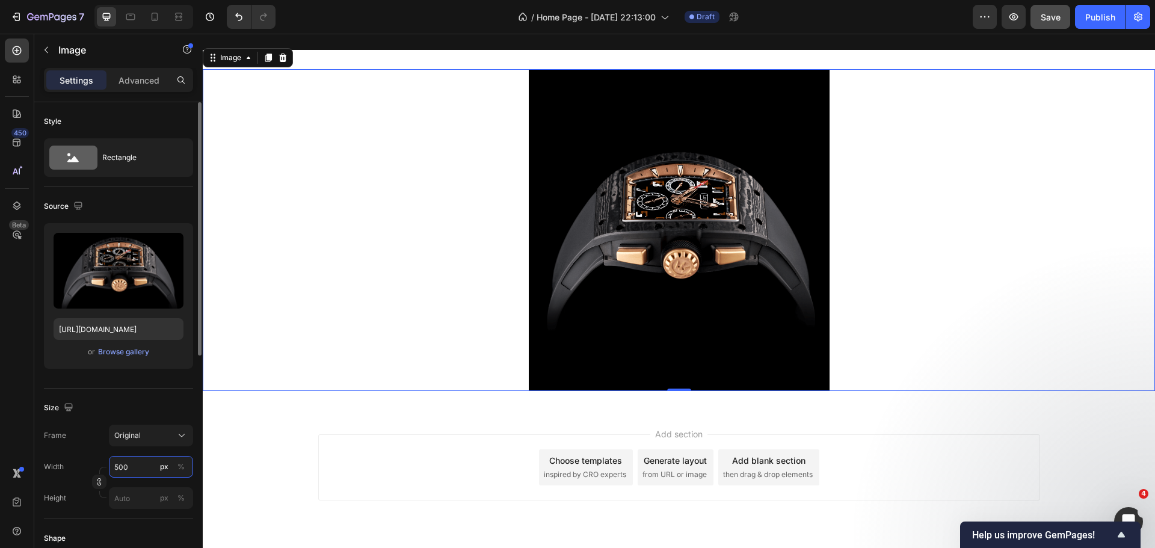
click at [131, 464] on input "500" at bounding box center [151, 467] width 84 height 22
click at [143, 499] on p "Full 100%" at bounding box center [149, 495] width 70 height 11
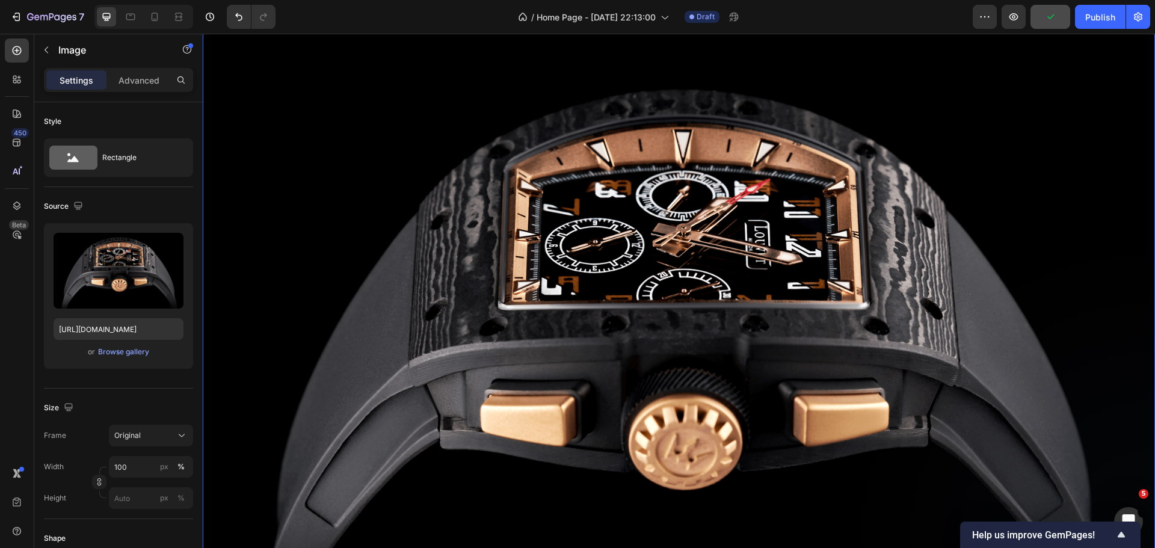
scroll to position [1297, 0]
click at [147, 464] on input "100" at bounding box center [151, 467] width 84 height 22
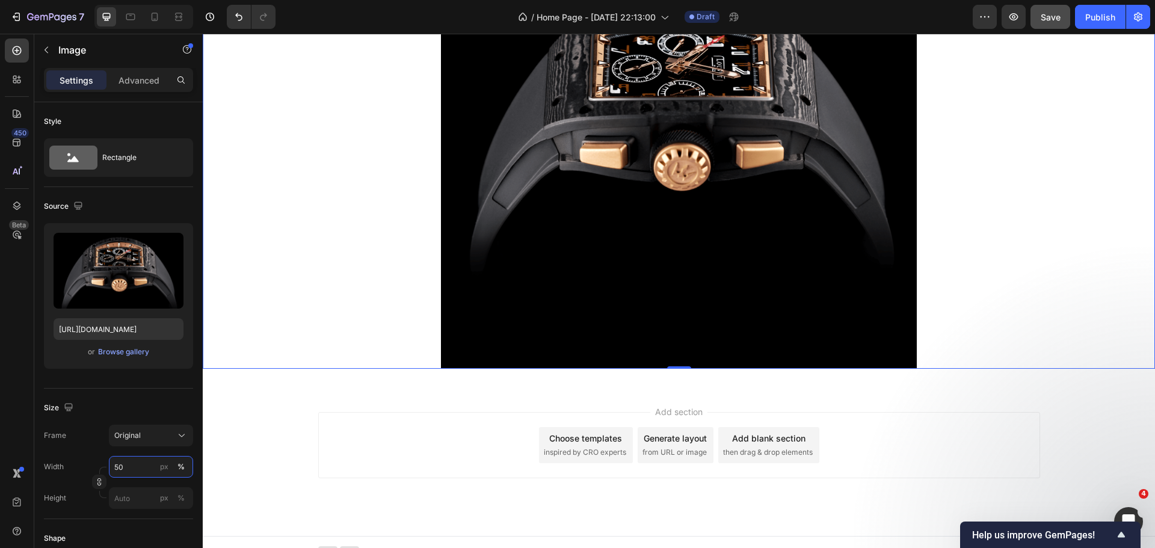
scroll to position [1274, 0]
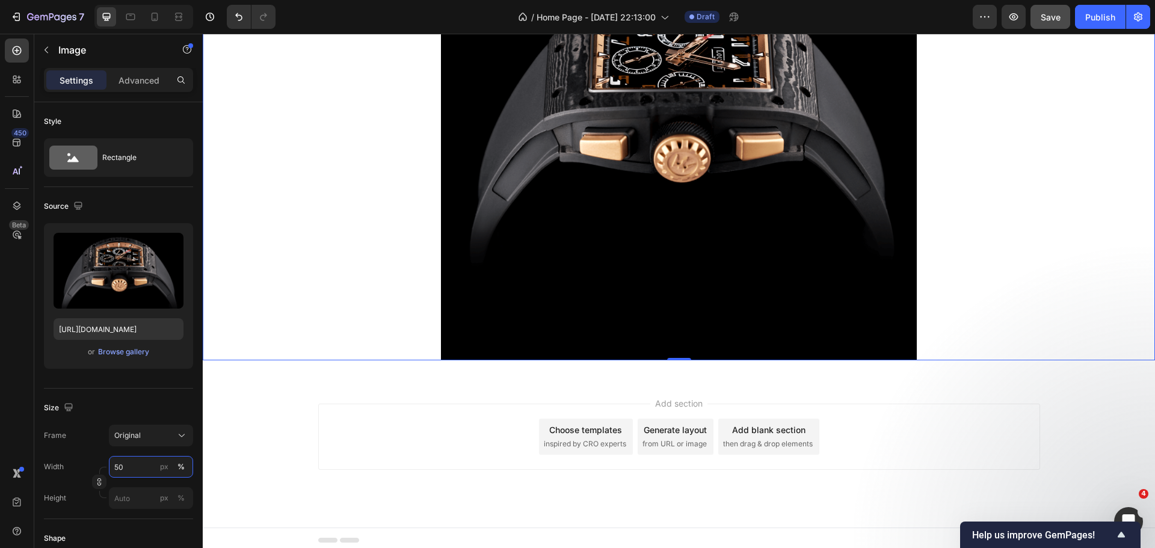
type input "50"
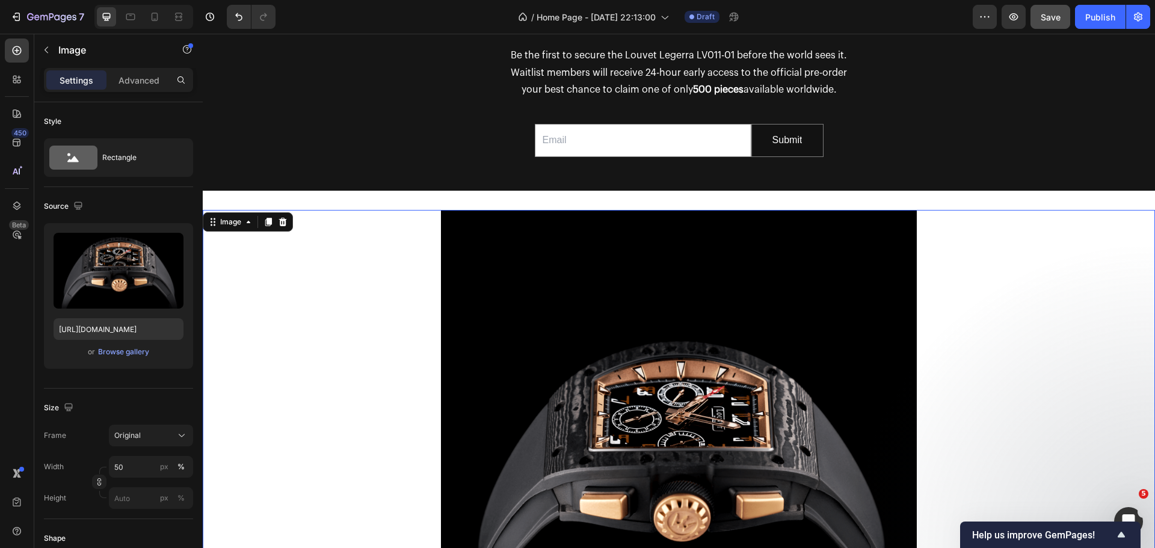
scroll to position [913, 0]
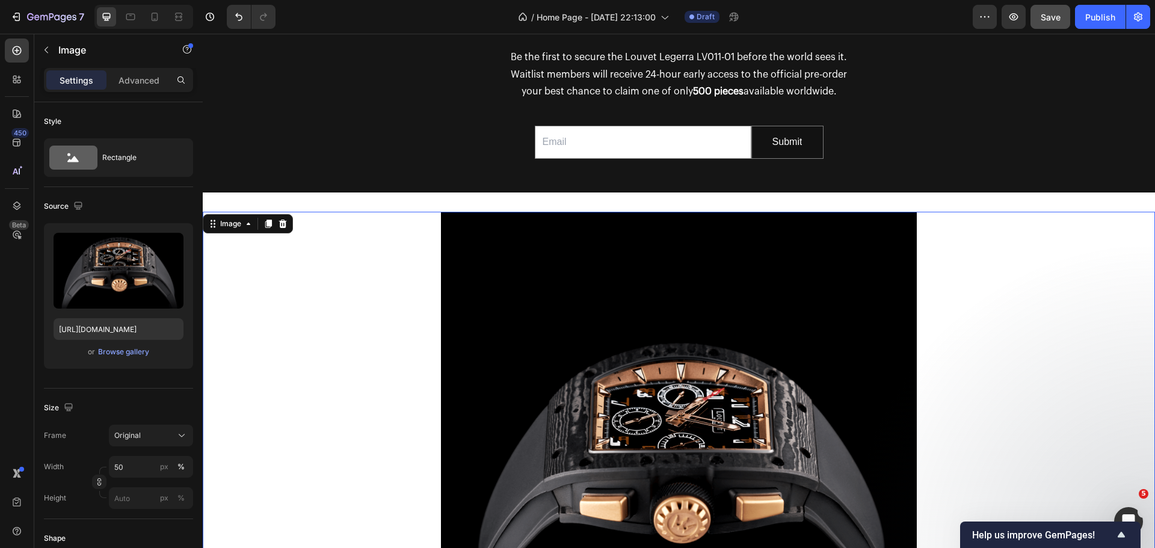
click at [297, 258] on div at bounding box center [679, 467] width 953 height 510
click at [47, 53] on icon "button" at bounding box center [47, 50] width 10 height 10
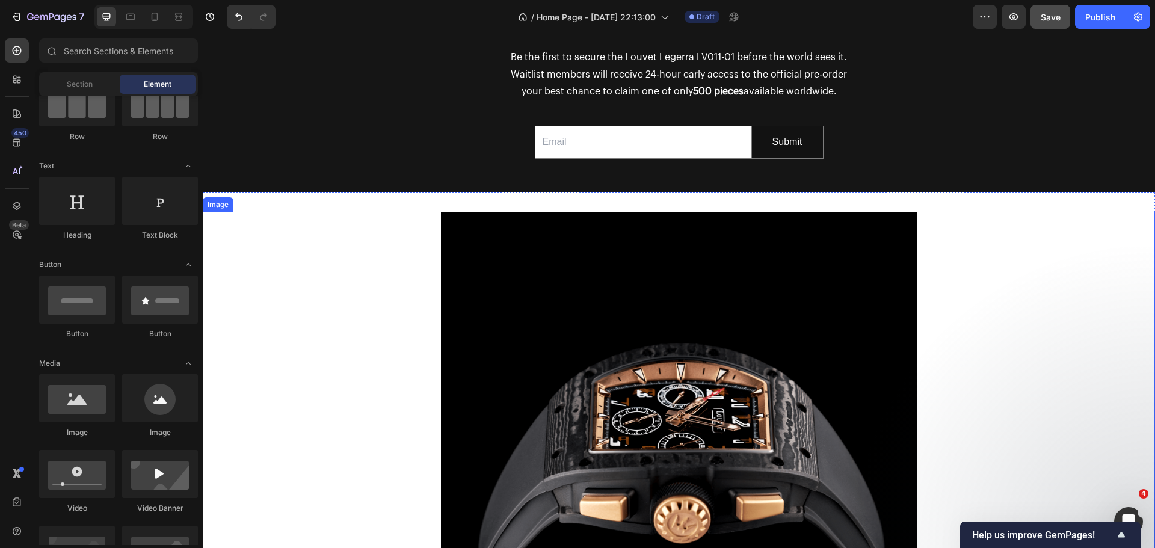
click at [368, 383] on div at bounding box center [679, 467] width 953 height 510
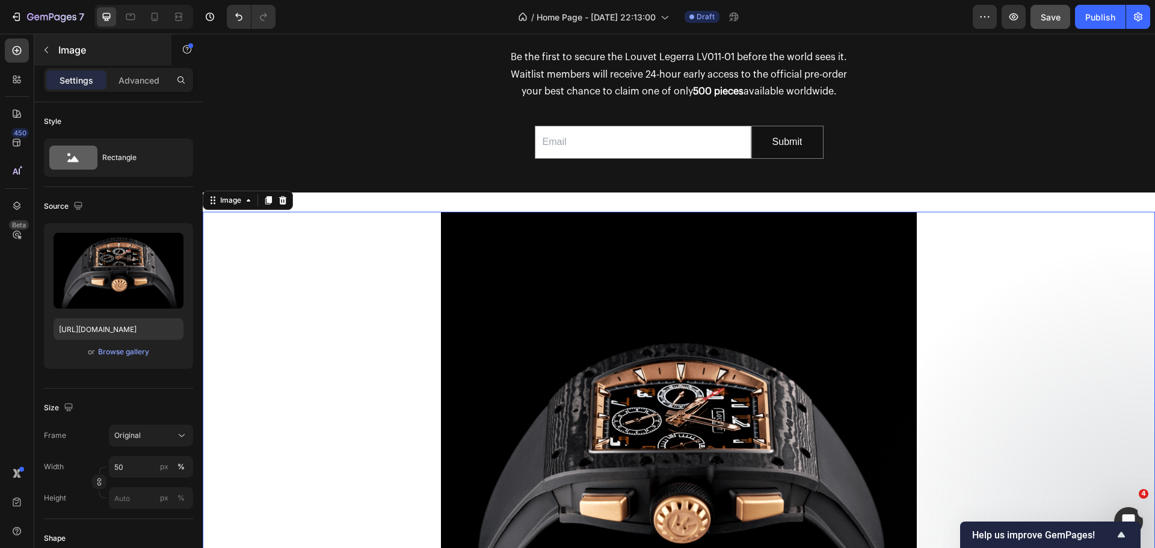
click at [45, 49] on icon "button" at bounding box center [47, 50] width 4 height 7
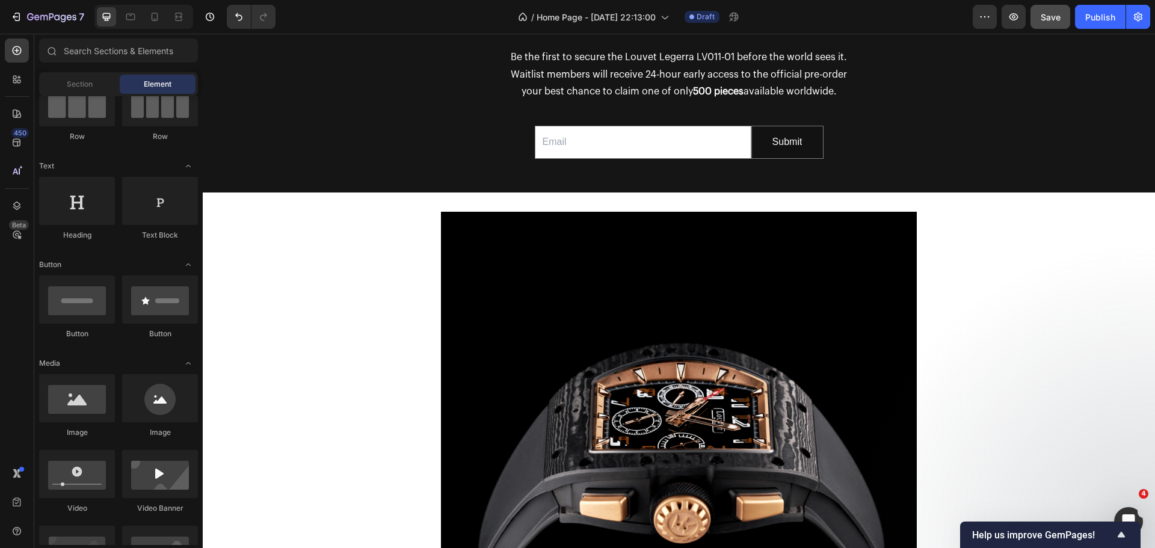
scroll to position [0, 0]
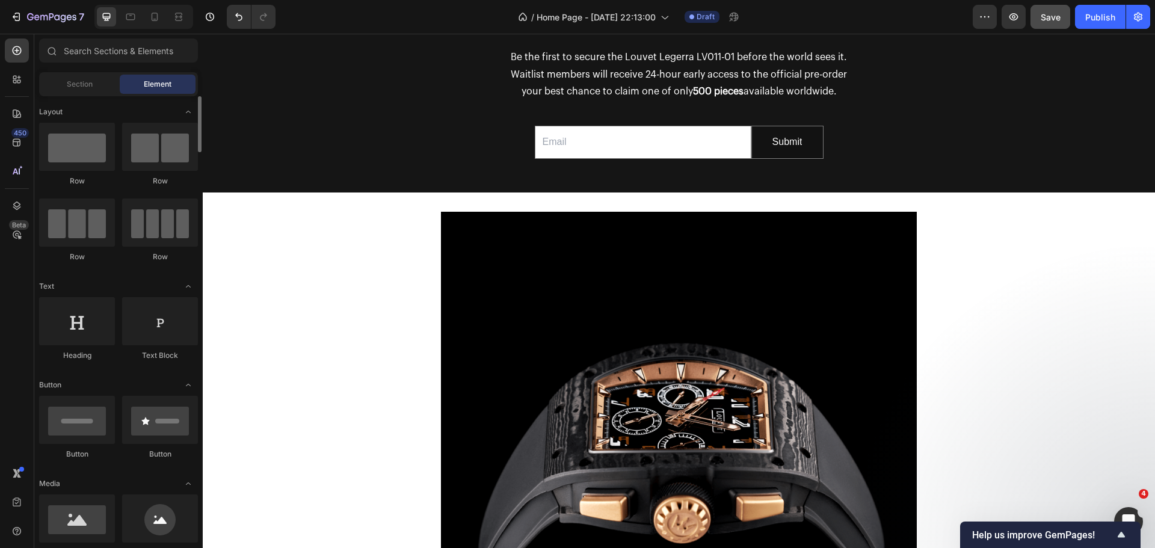
click at [171, 171] on div "Row" at bounding box center [160, 155] width 76 height 64
click at [164, 161] on div at bounding box center [160, 147] width 76 height 48
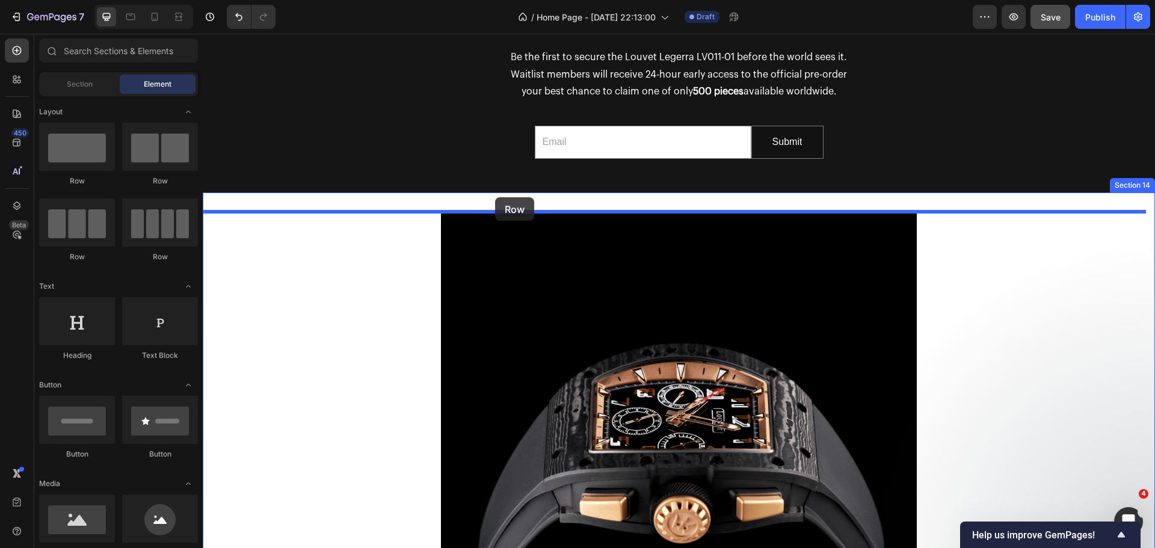
drag, startPoint x: 365, startPoint y: 184, endPoint x: 495, endPoint y: 197, distance: 131.2
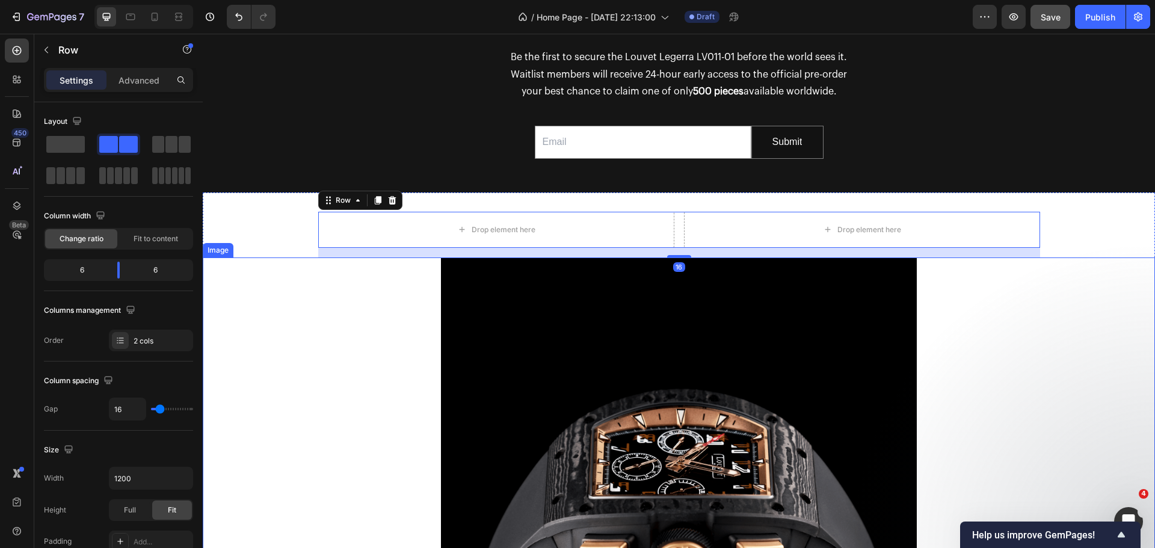
click at [488, 383] on img at bounding box center [679, 513] width 477 height 510
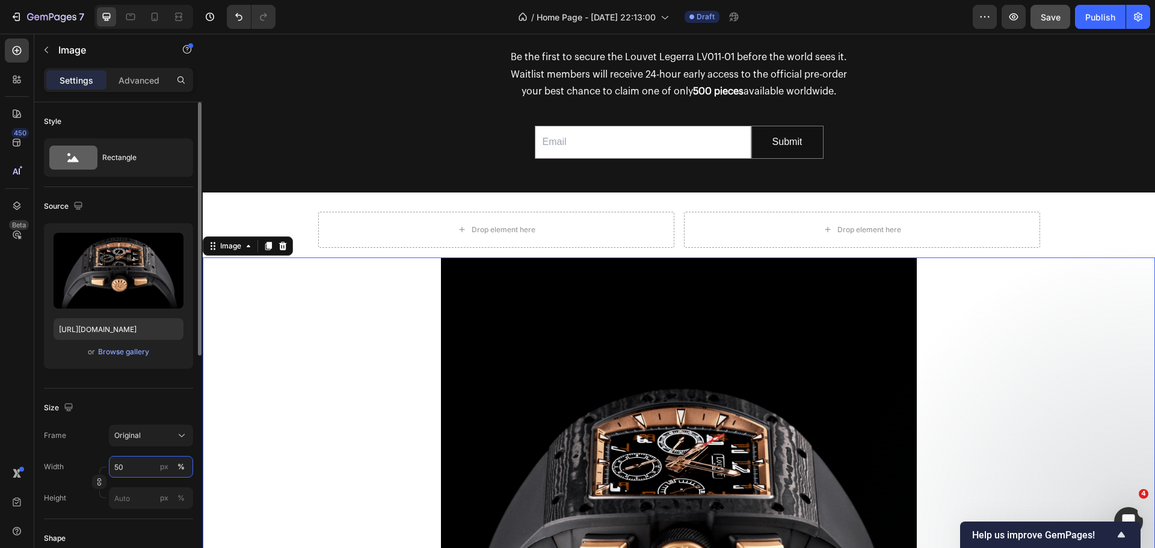
click at [146, 461] on input "50" at bounding box center [151, 467] width 84 height 22
click at [135, 505] on div "Full 100%" at bounding box center [139, 496] width 99 height 22
type input "100"
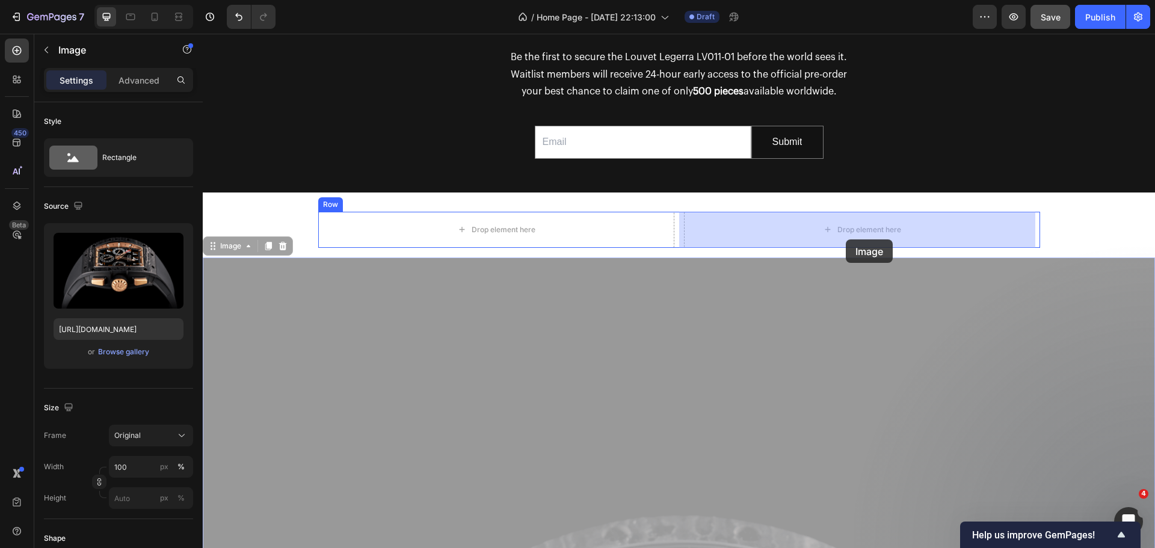
drag, startPoint x: 773, startPoint y: 339, endPoint x: 846, endPoint y: 239, distance: 123.1
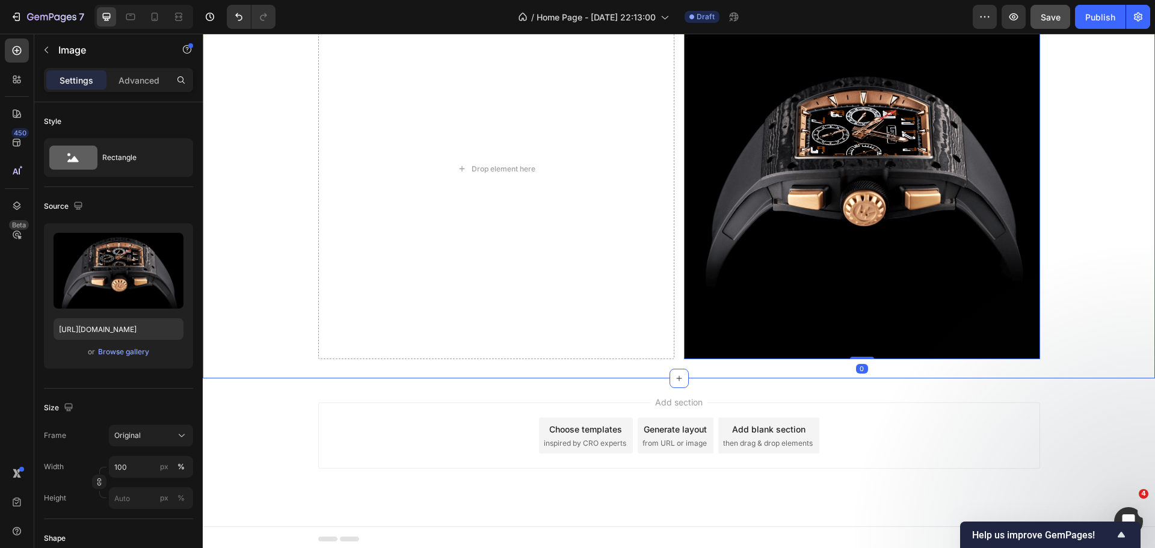
scroll to position [1150, 0]
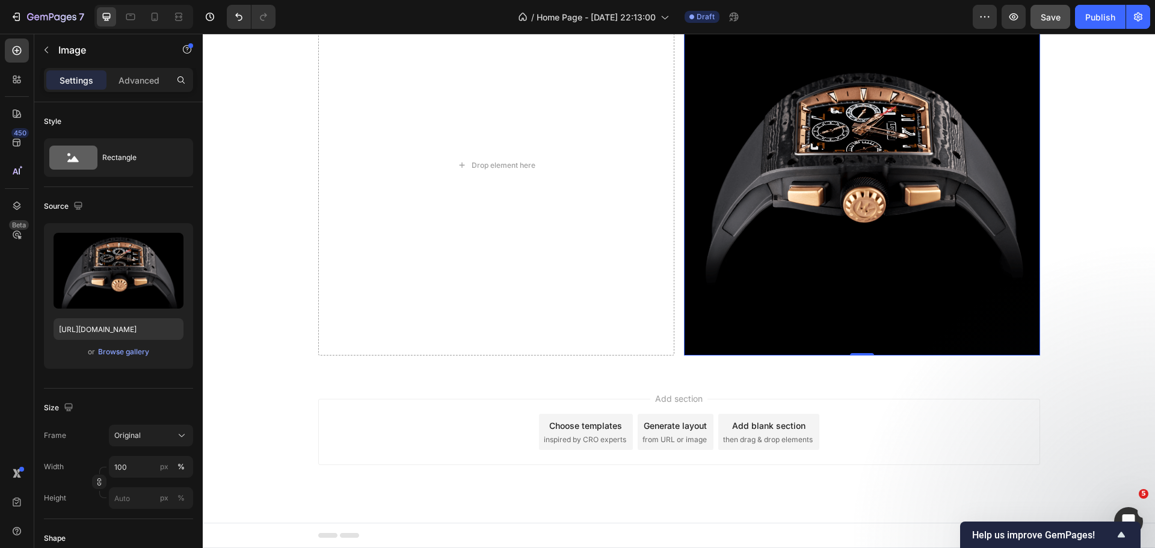
click at [1020, 326] on img at bounding box center [862, 166] width 356 height 382
click at [187, 428] on button "Original" at bounding box center [151, 436] width 84 height 22
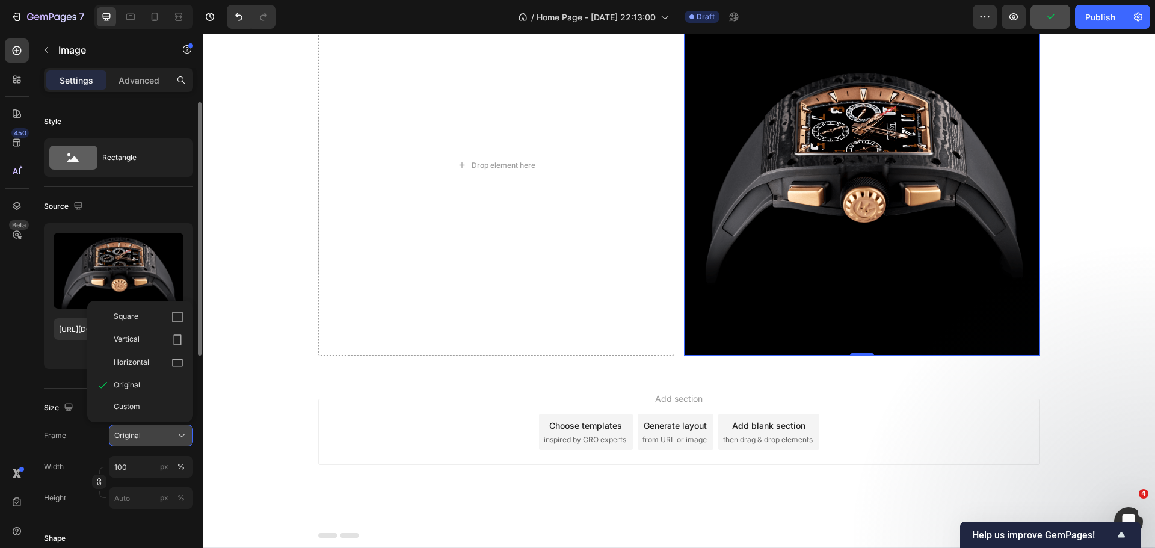
click at [190, 429] on button "Original" at bounding box center [151, 436] width 84 height 22
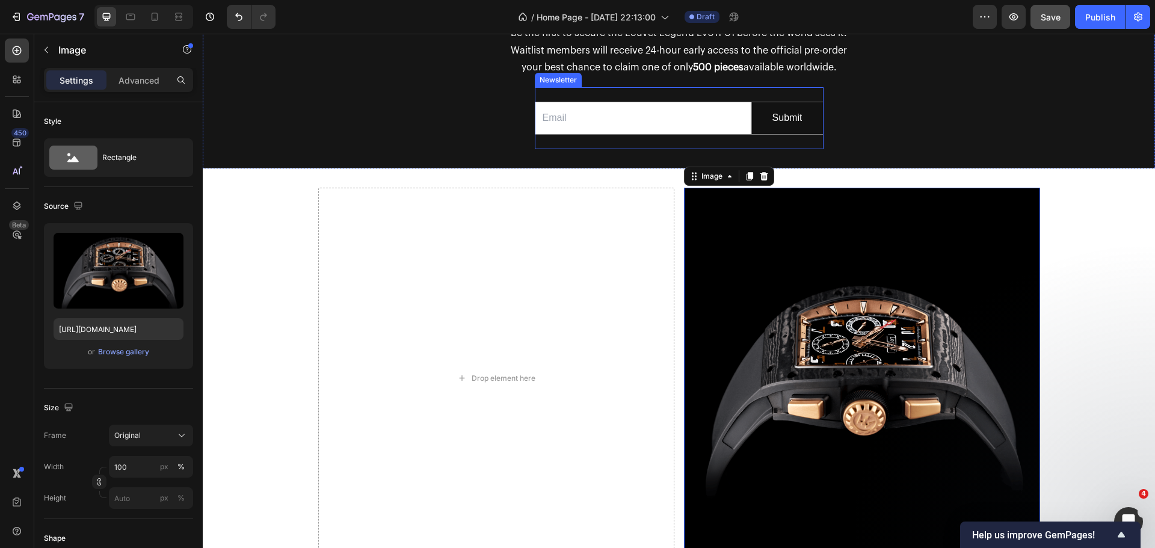
scroll to position [1030, 0]
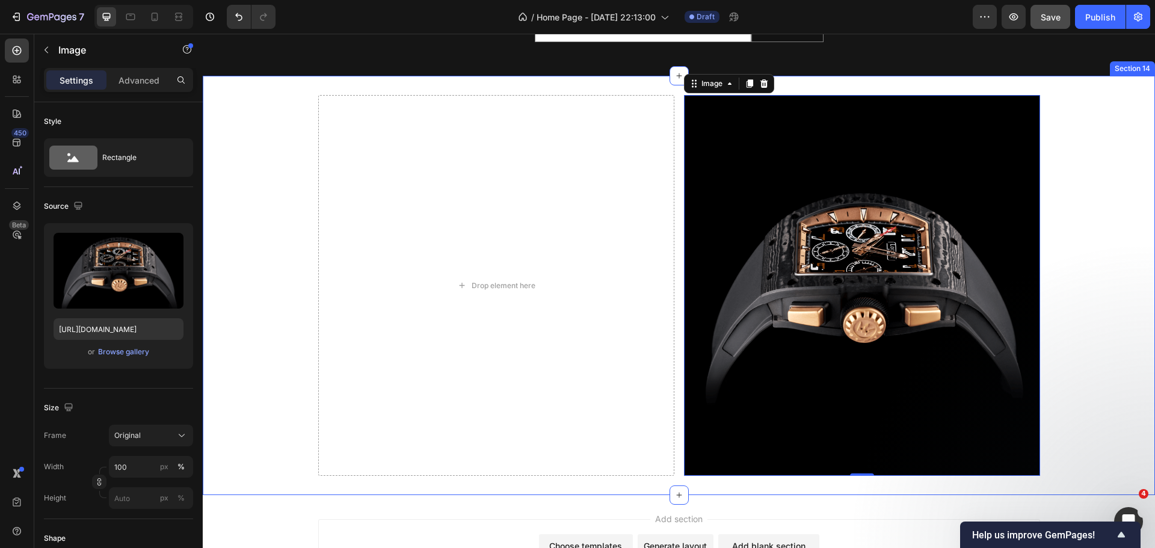
click at [304, 90] on div "Drop element here Image 0 Row Section 14" at bounding box center [679, 286] width 953 height 420
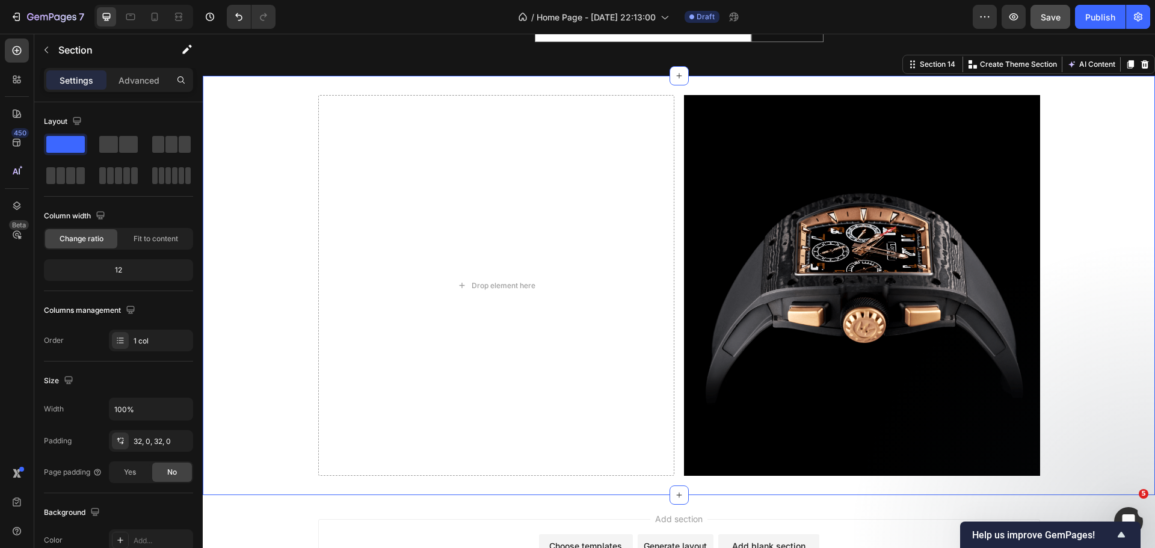
click at [746, 84] on div "Drop element here Image Row Section 14 Create Theme Section AI Content Write wi…" at bounding box center [679, 286] width 953 height 420
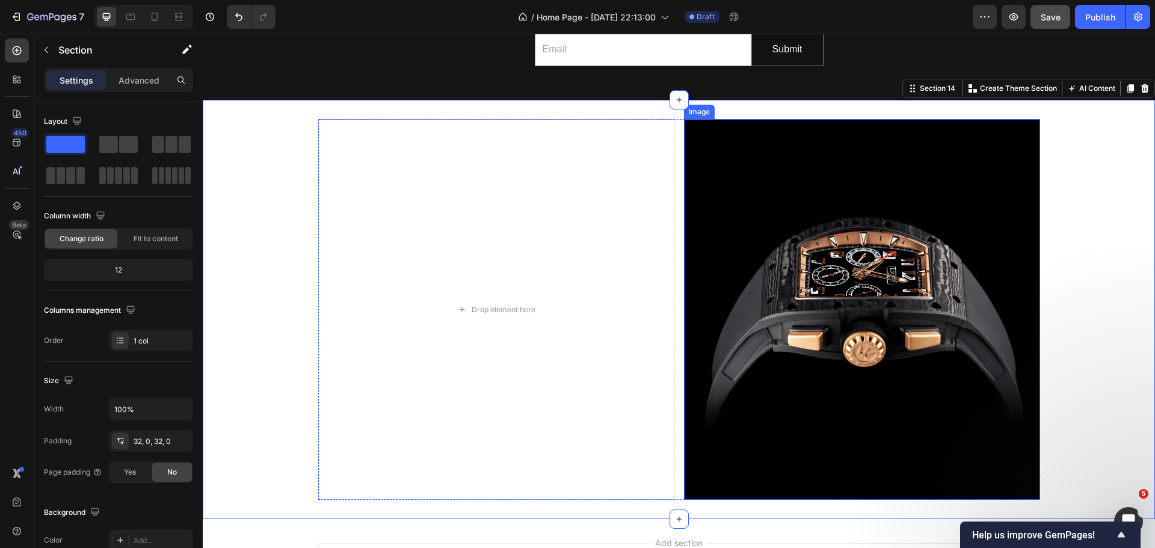
scroll to position [909, 0]
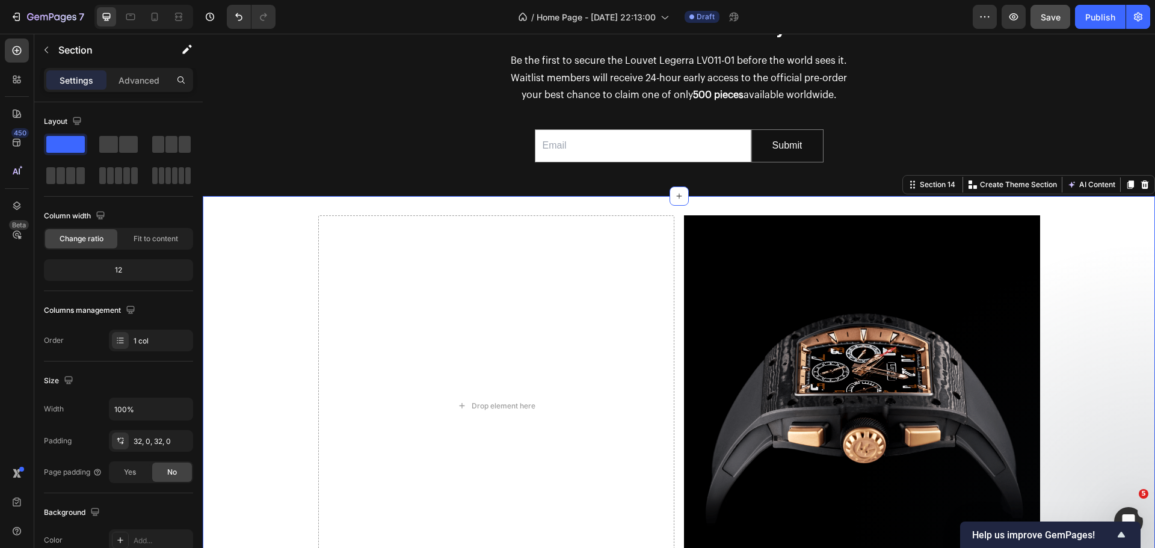
click at [1077, 290] on div "Drop element here Image Row" at bounding box center [679, 406] width 953 height 382
click at [1142, 185] on icon at bounding box center [1146, 185] width 8 height 8
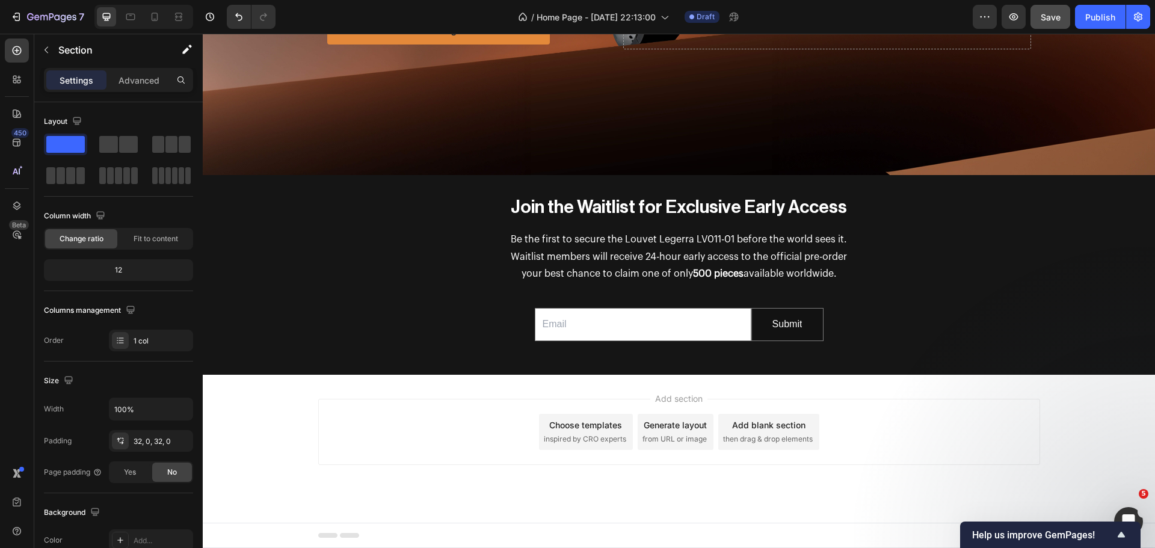
scroll to position [731, 0]
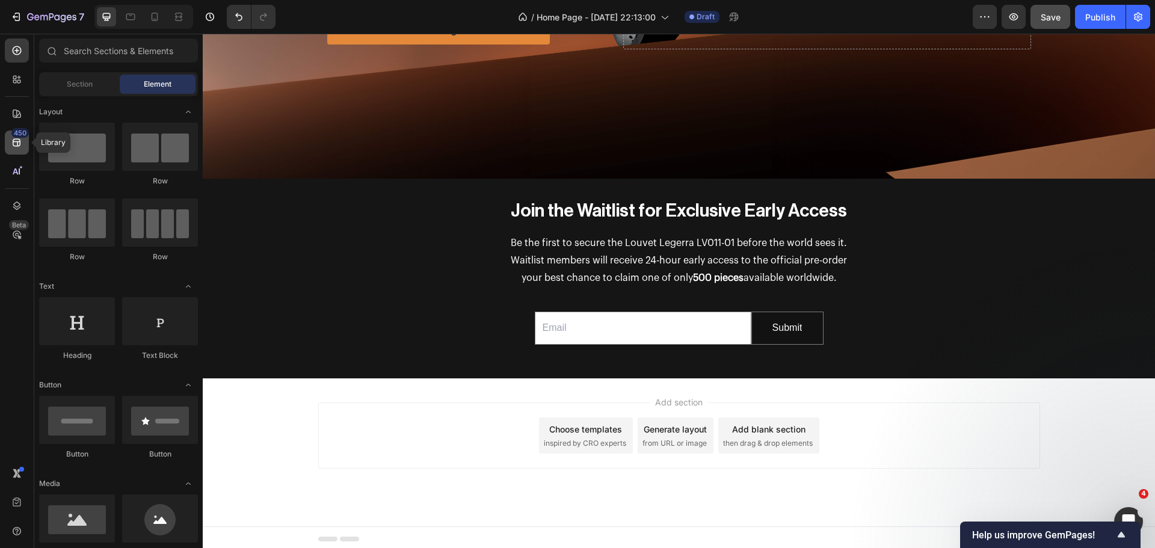
click at [19, 141] on icon at bounding box center [17, 143] width 8 height 8
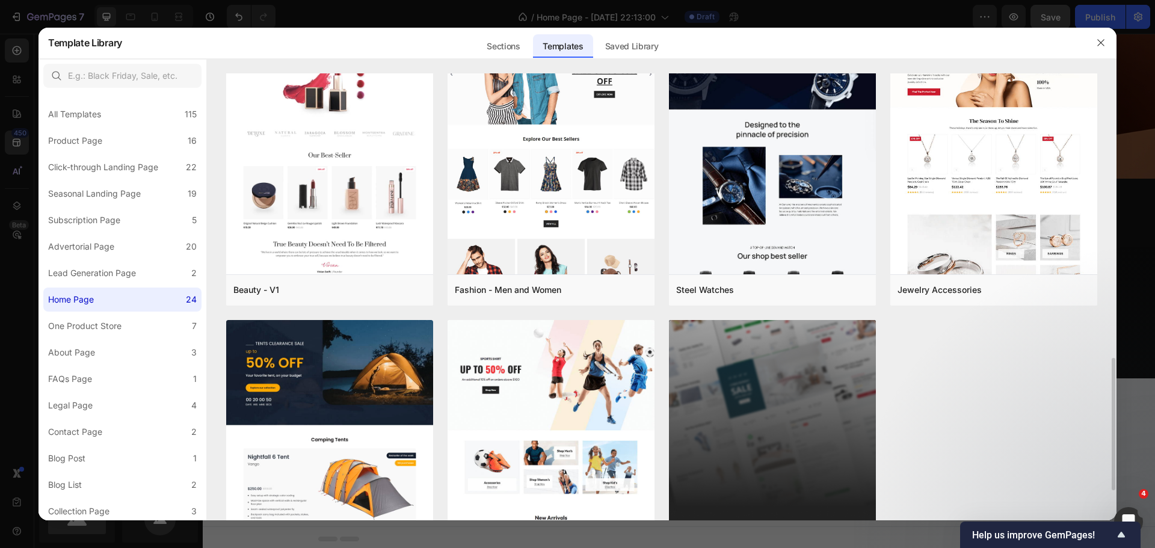
scroll to position [963, 0]
click at [141, 324] on label "One Product Store 7" at bounding box center [122, 326] width 158 height 24
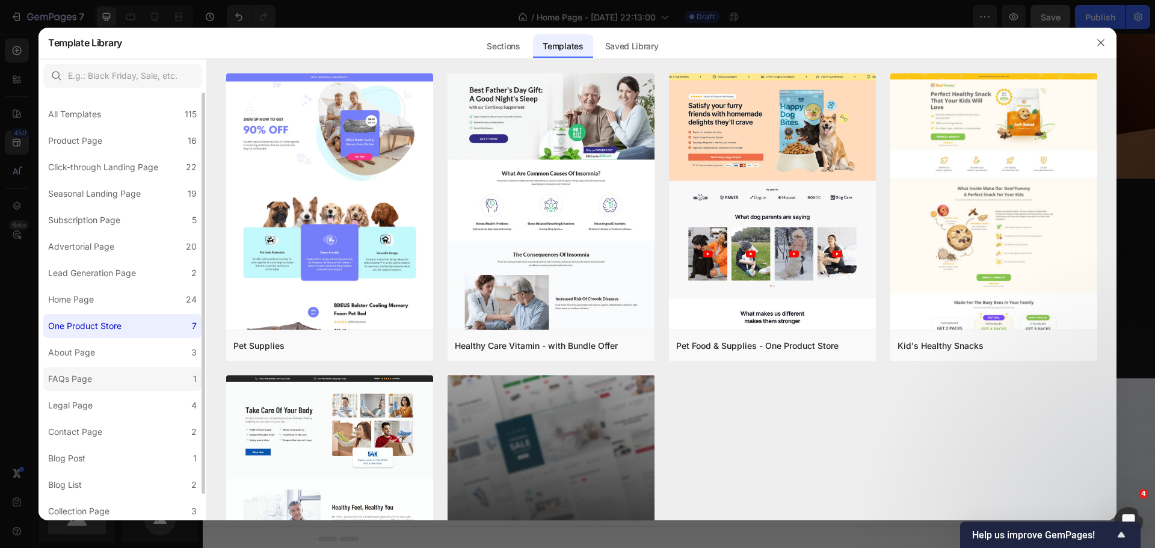
scroll to position [29, 0]
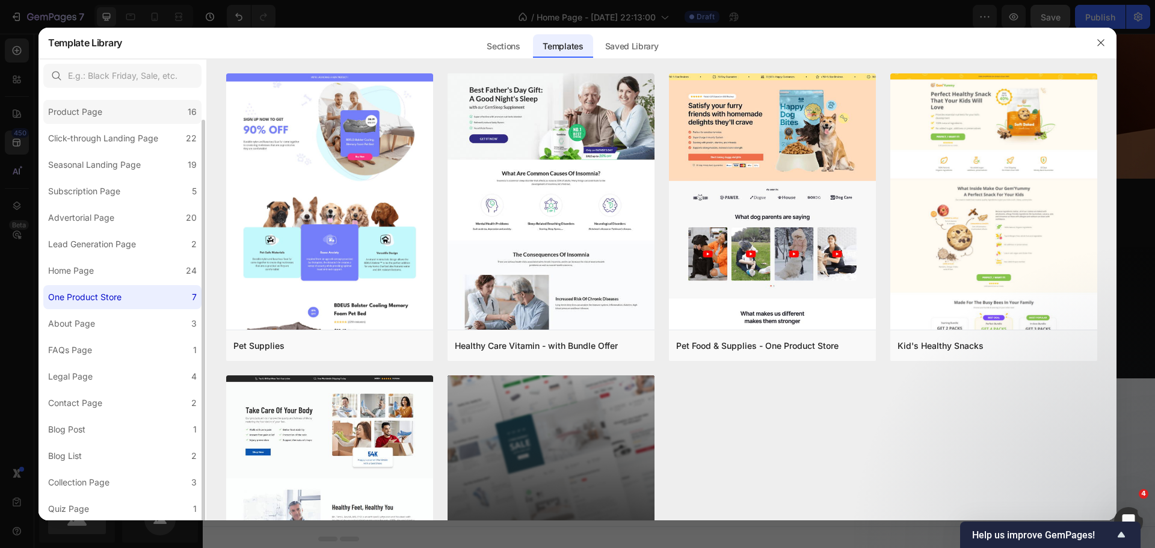
click at [88, 113] on div "Product Page" at bounding box center [75, 112] width 54 height 14
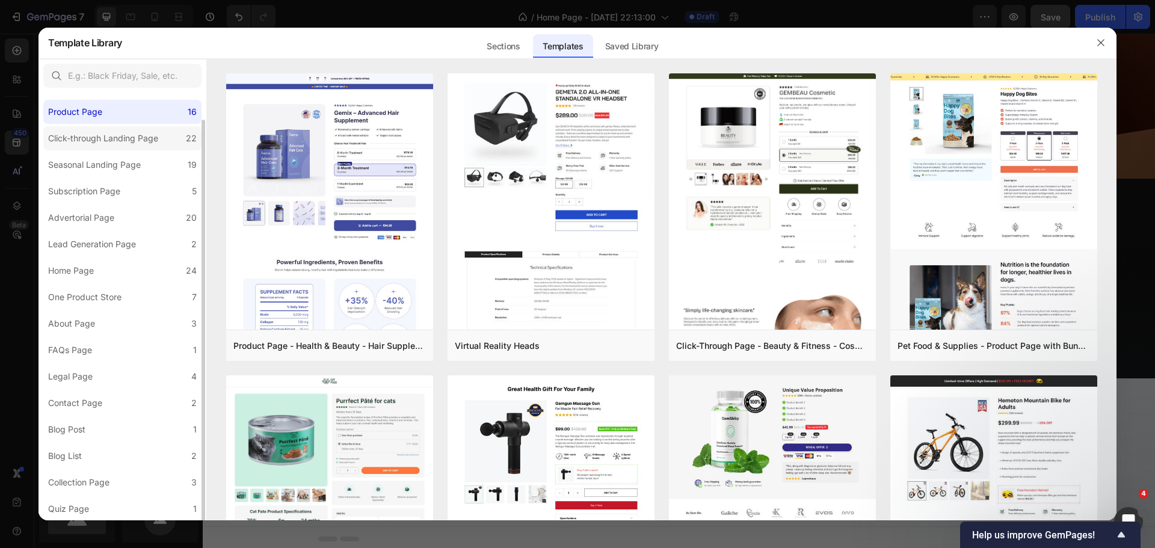
scroll to position [0, 0]
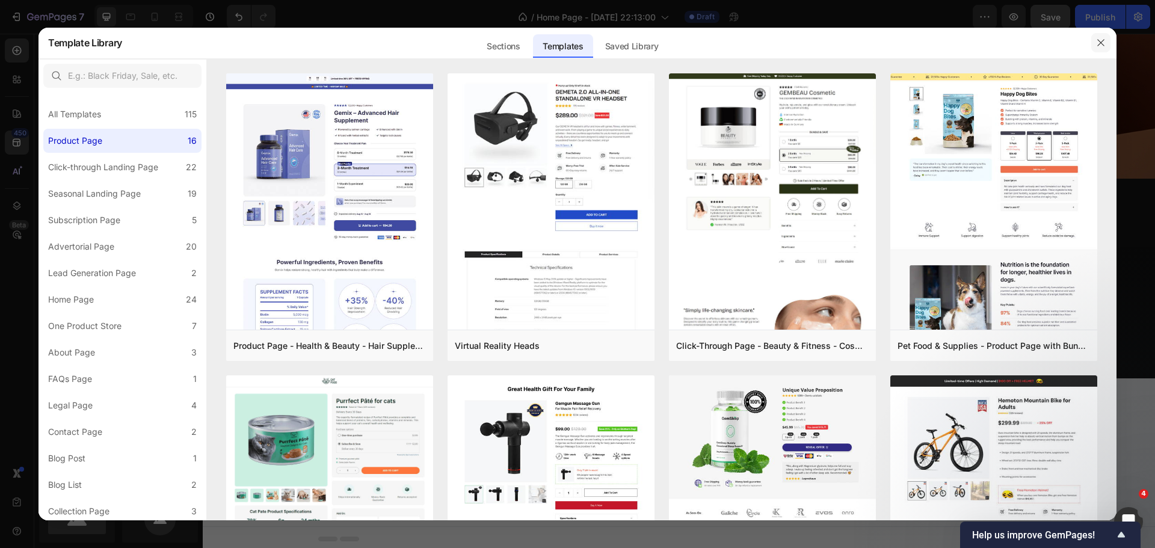
click at [1101, 46] on icon "button" at bounding box center [1101, 43] width 10 height 10
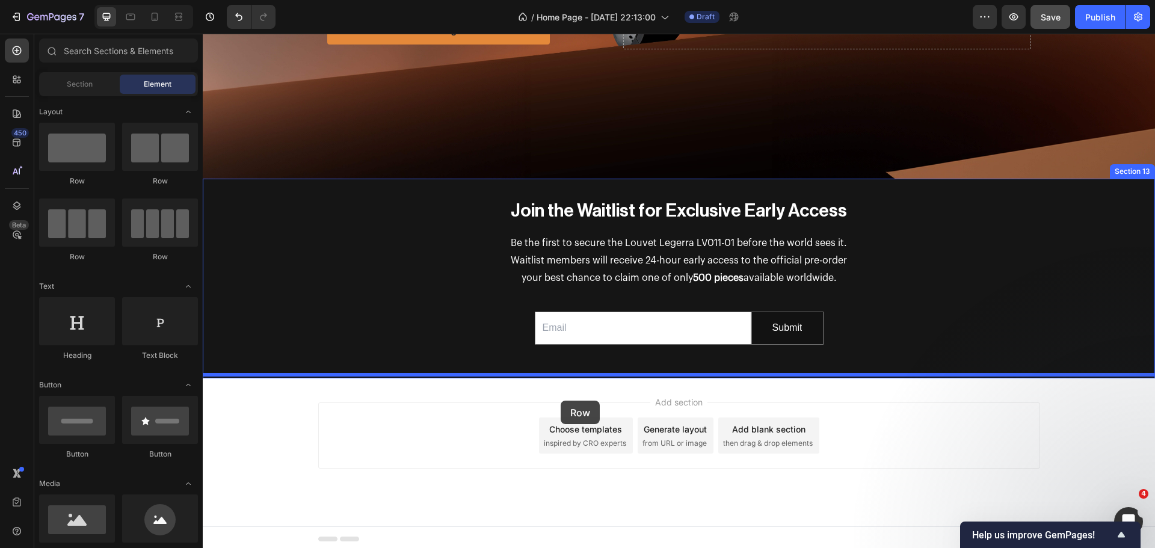
drag, startPoint x: 339, startPoint y: 202, endPoint x: 561, endPoint y: 398, distance: 296.7
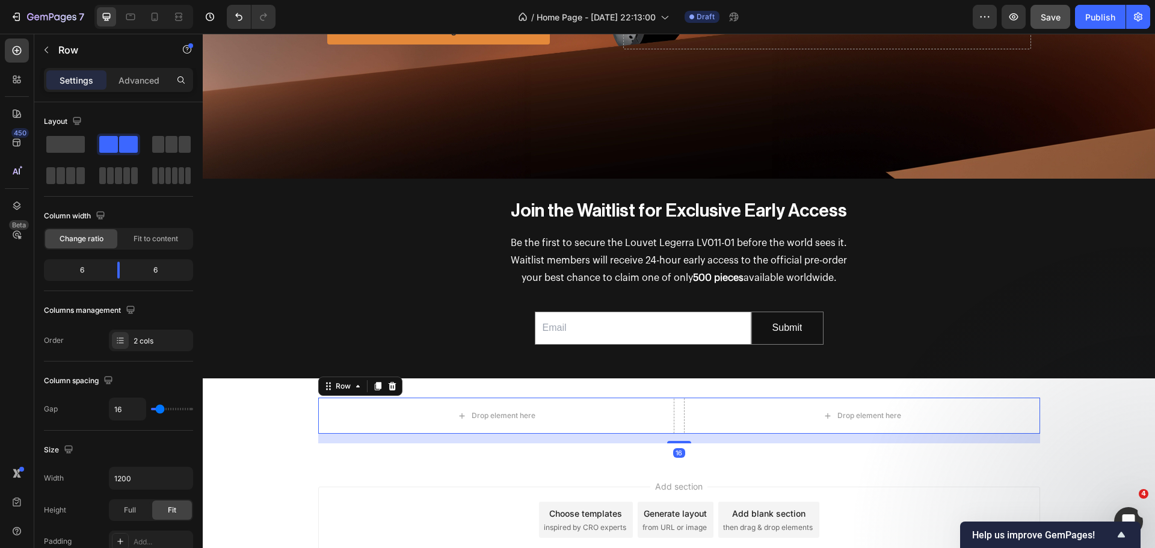
scroll to position [815, 0]
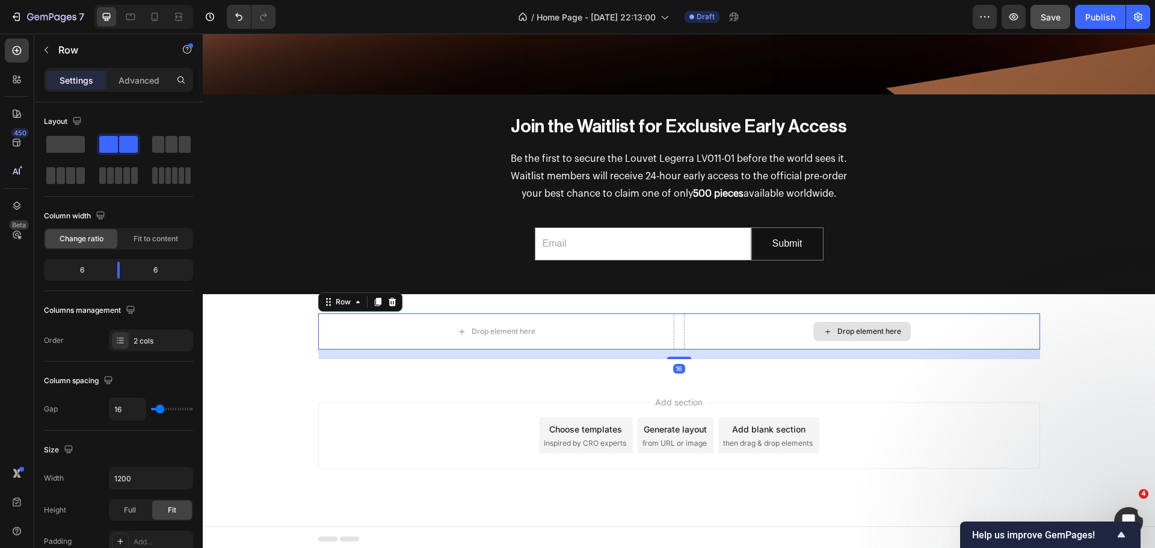
click at [1028, 320] on div "Drop element here" at bounding box center [862, 332] width 356 height 36
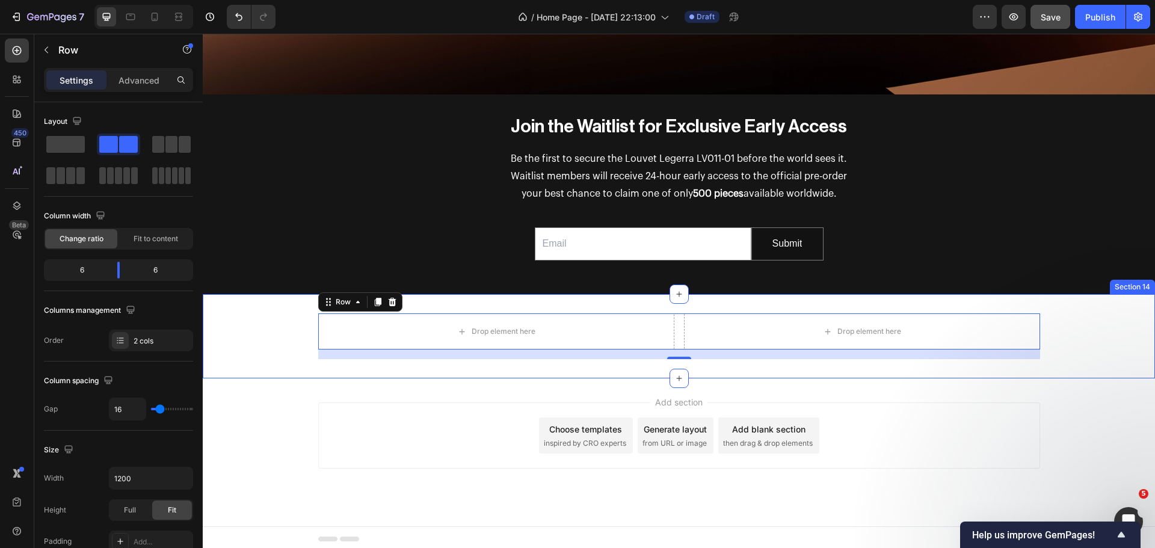
click at [1064, 340] on div "Drop element here Drop element here Row 16" at bounding box center [679, 337] width 953 height 46
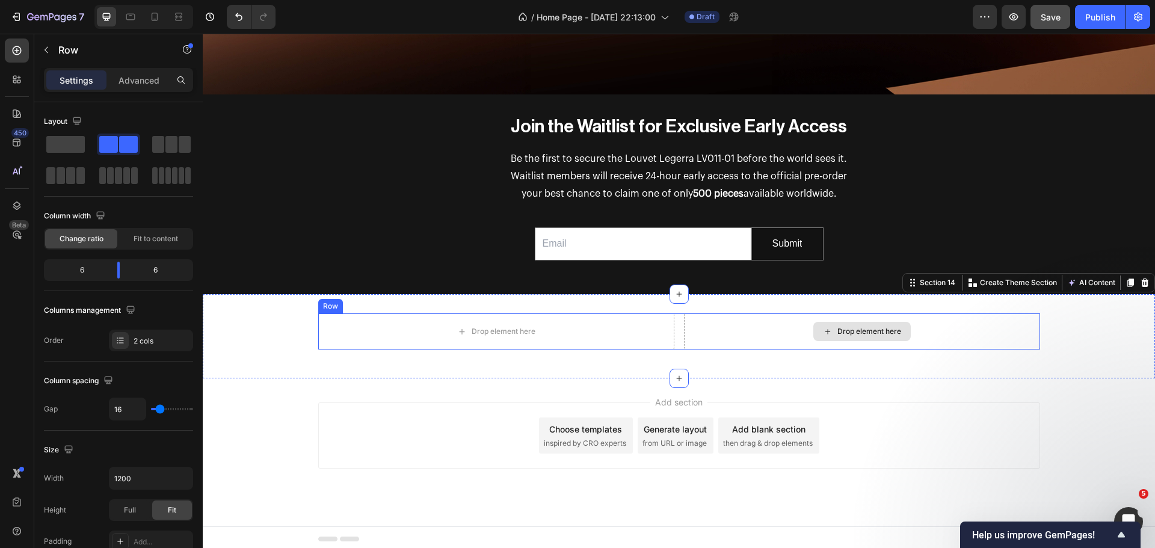
click at [971, 328] on div "Drop element here" at bounding box center [862, 332] width 356 height 36
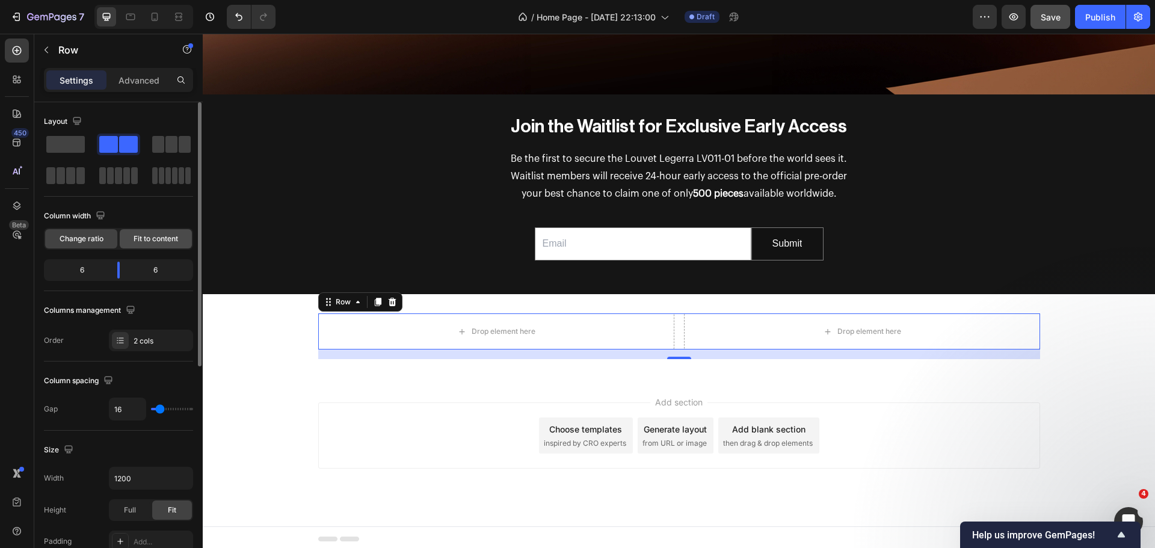
click at [150, 239] on span "Fit to content" at bounding box center [156, 238] width 45 height 11
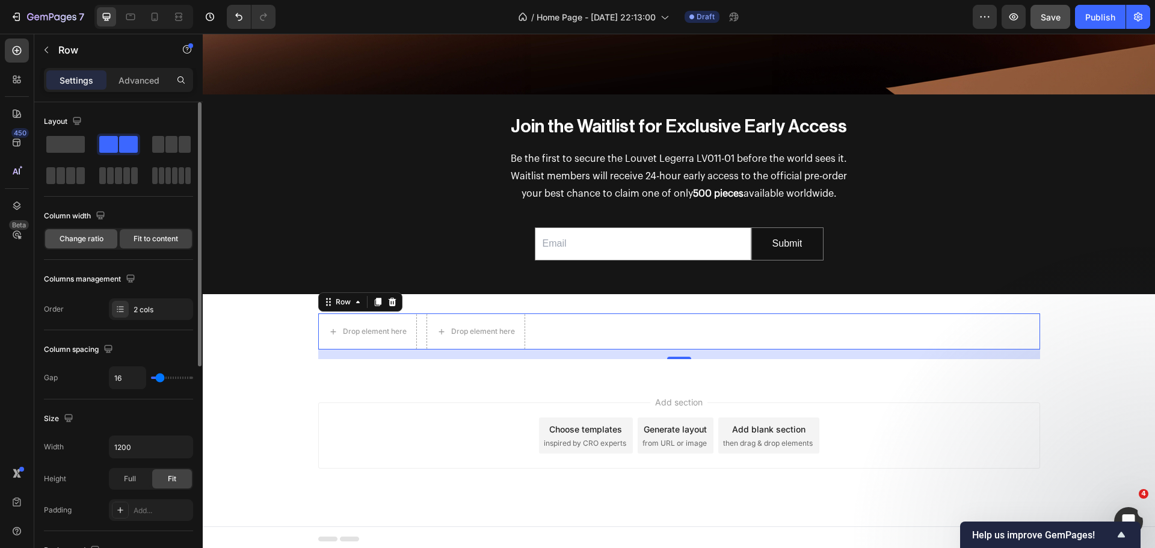
click at [94, 234] on span "Change ratio" at bounding box center [82, 238] width 44 height 11
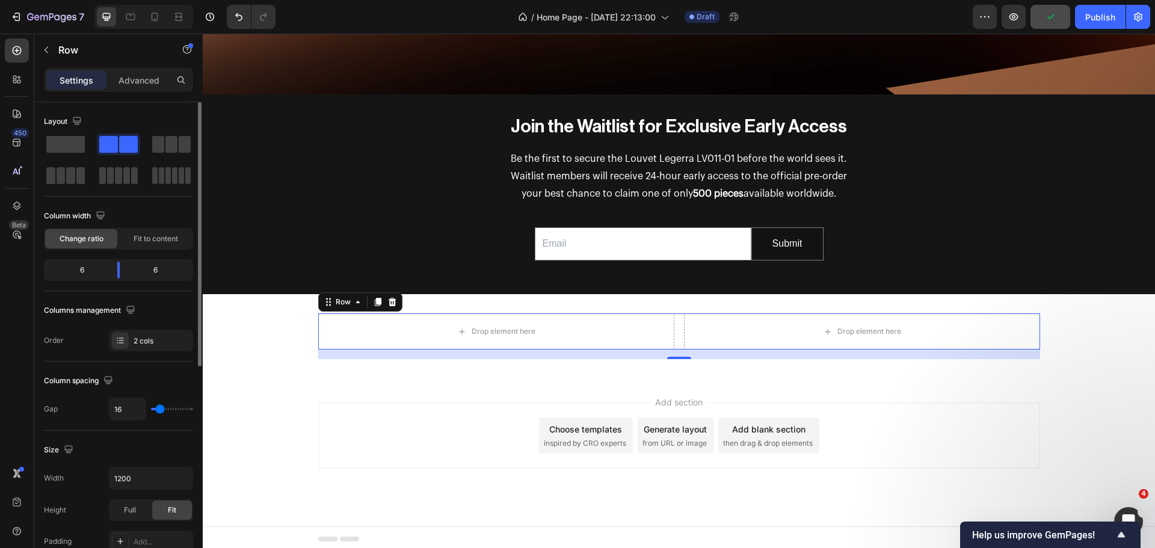
type input "11"
type input "13"
type input "16"
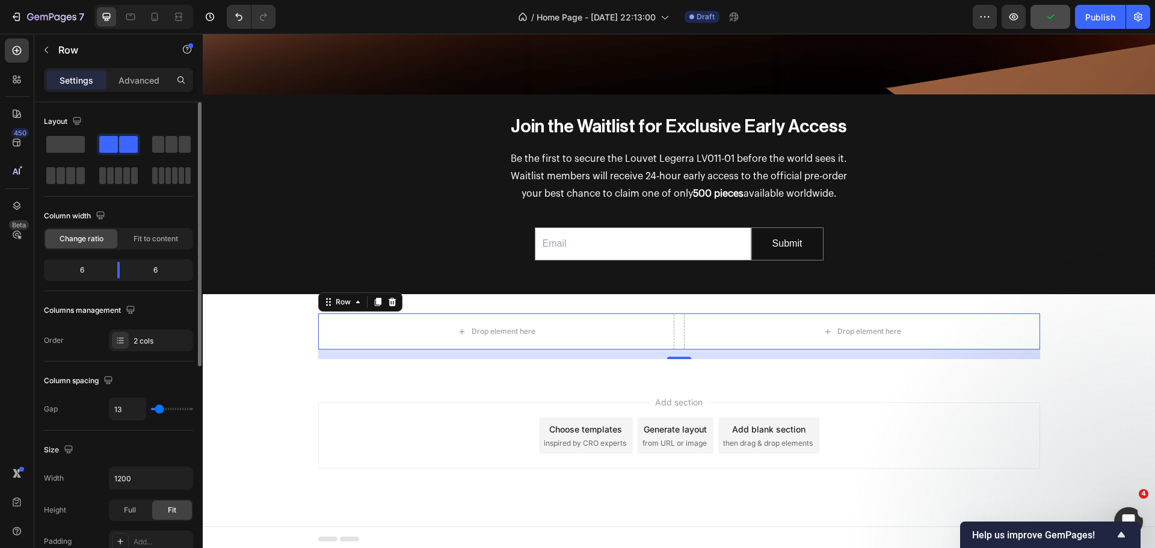
type input "16"
type input "20"
type input "22"
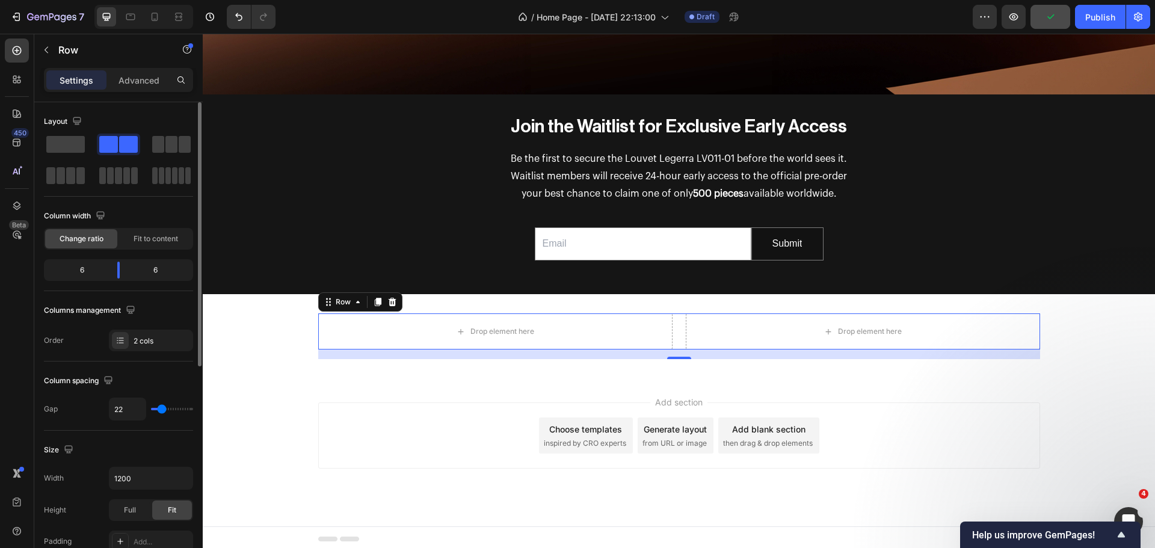
type input "27"
type input "29"
type input "31"
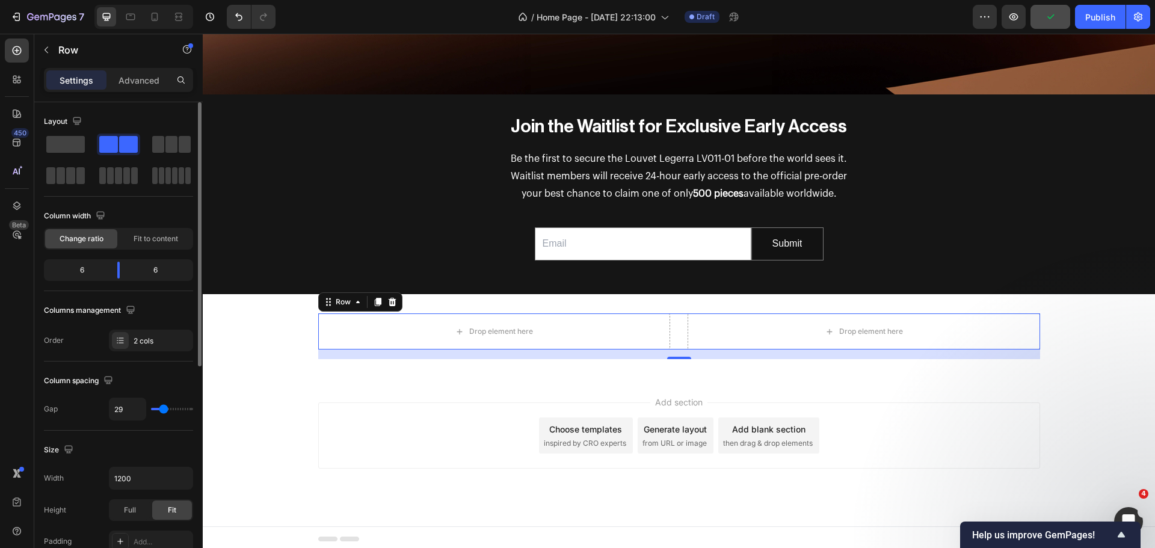
type input "31"
type input "36"
type input "38"
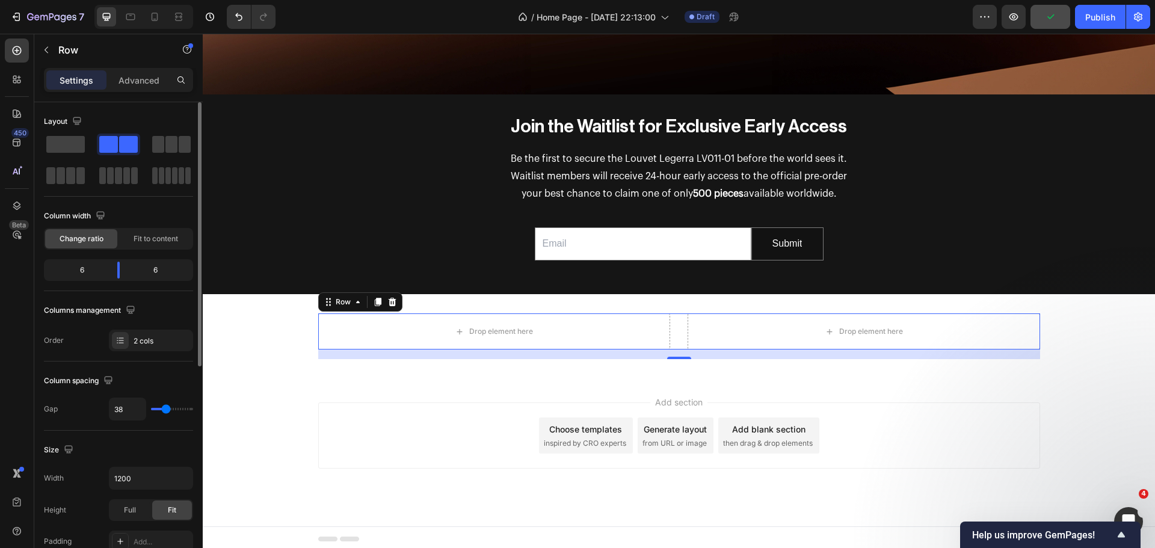
type input "40"
type input "42"
type input "47"
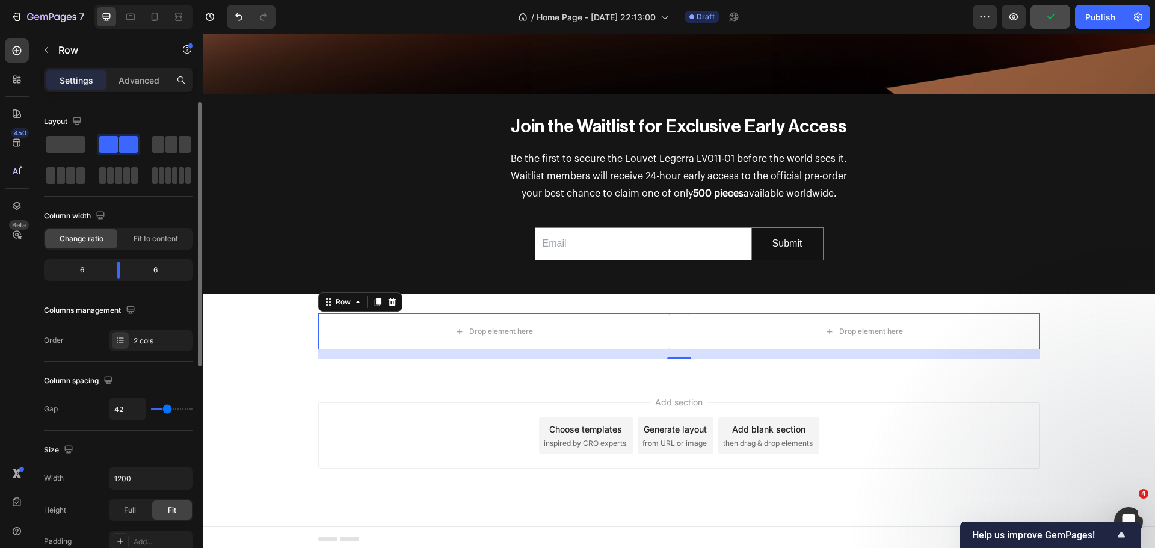
type input "47"
type input "49"
type input "53"
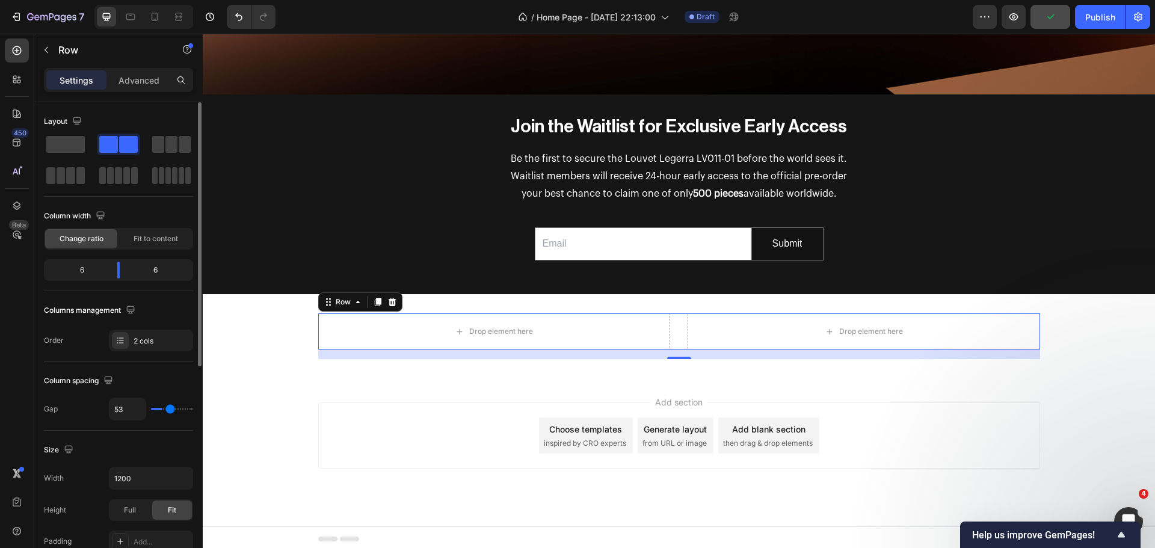
type input "56"
type input "58"
type input "60"
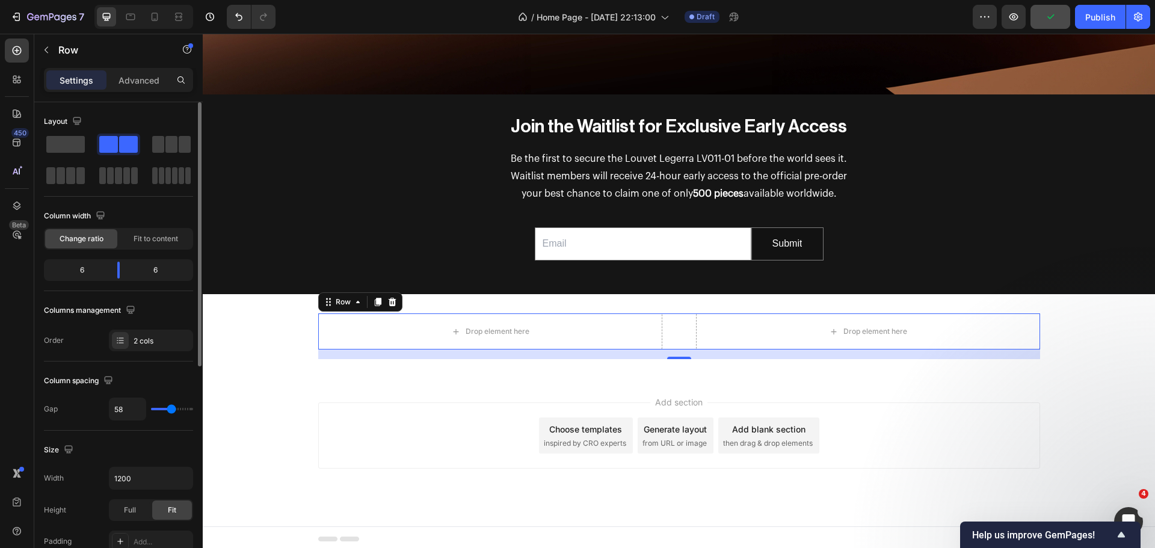
type input "60"
type input "62"
type input "67"
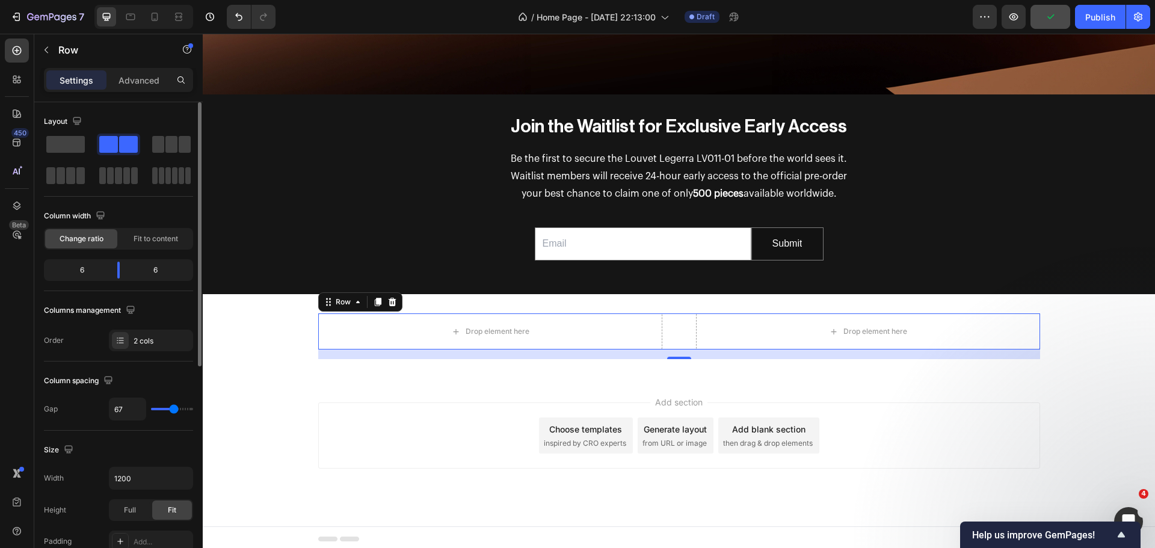
type input "69"
type input "71"
type input "73"
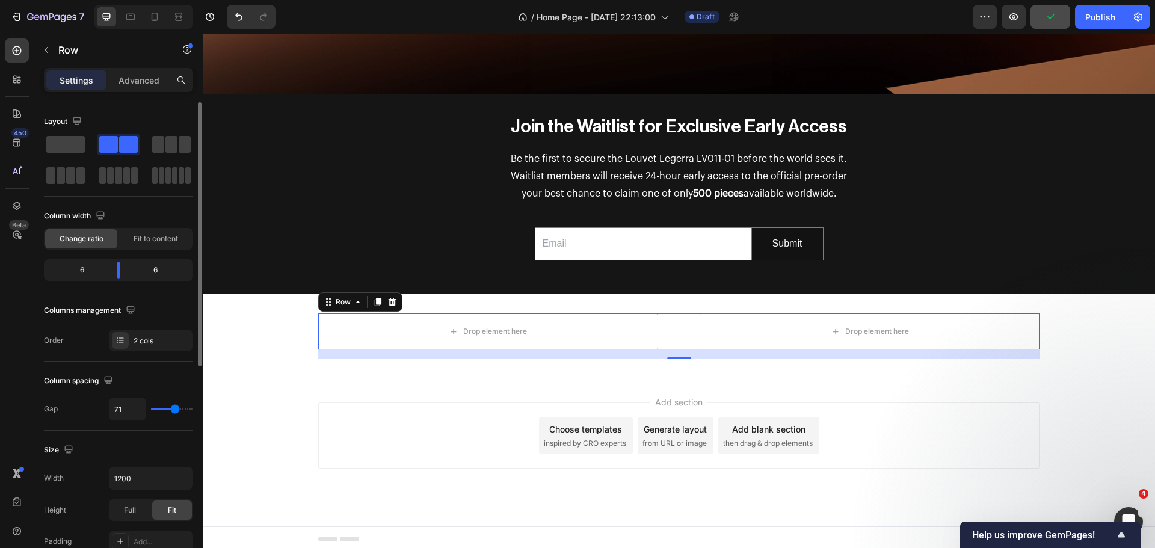
type input "73"
type input "78"
type input "80"
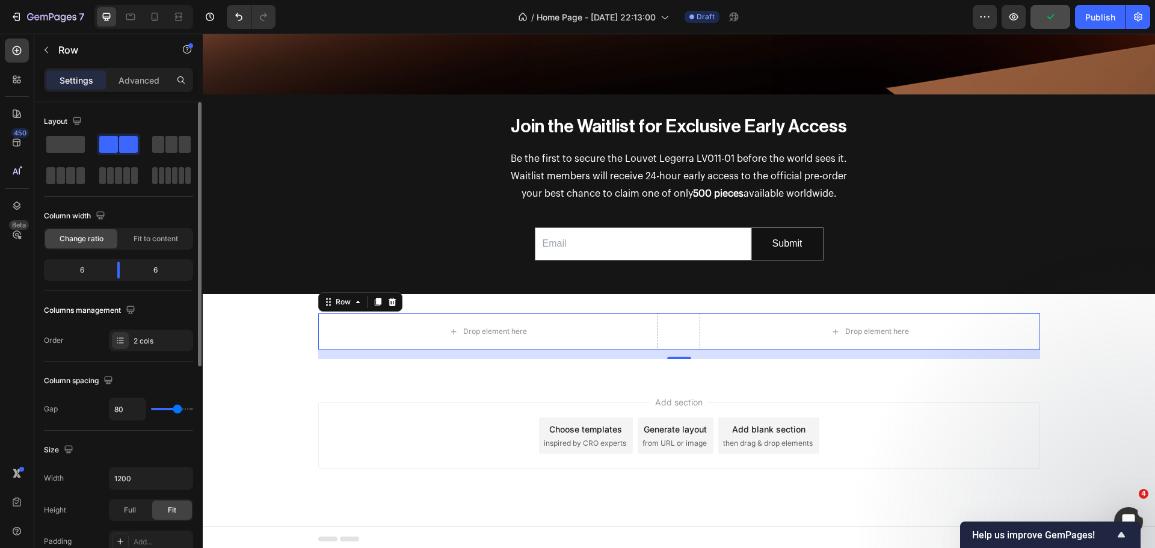
type input "82"
type input "84"
type input "89"
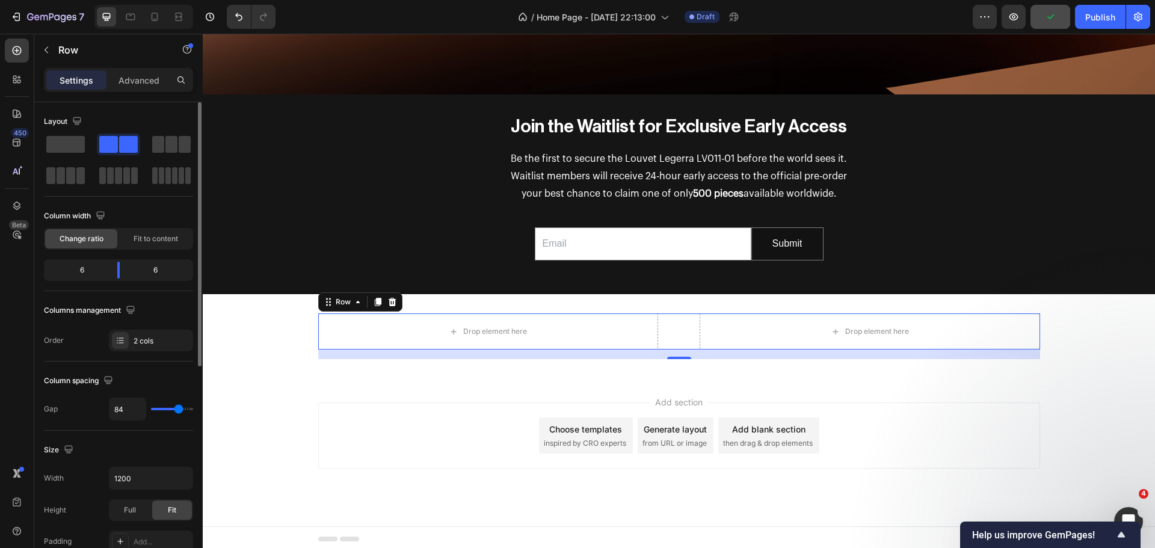
type input "89"
type input "91"
type input "93"
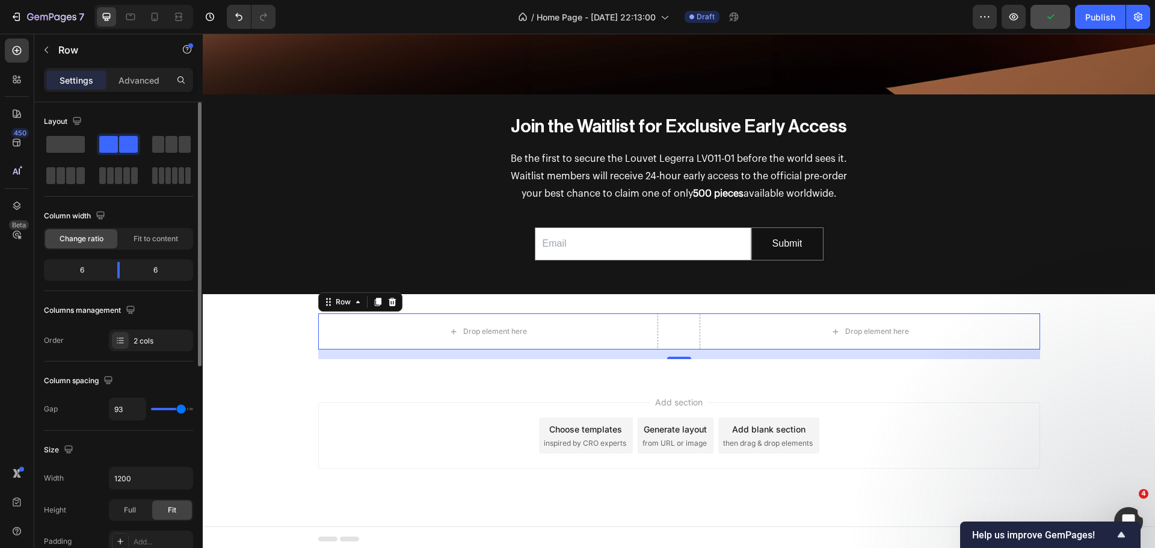
type input "96"
type input "98"
type input "104"
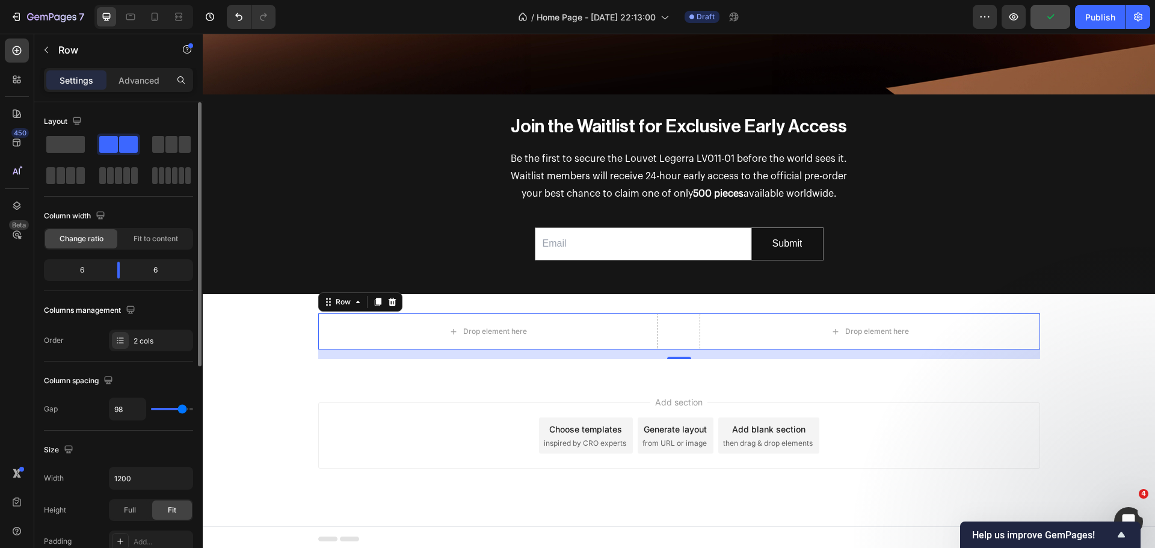
type input "104"
type input "107"
type input "111"
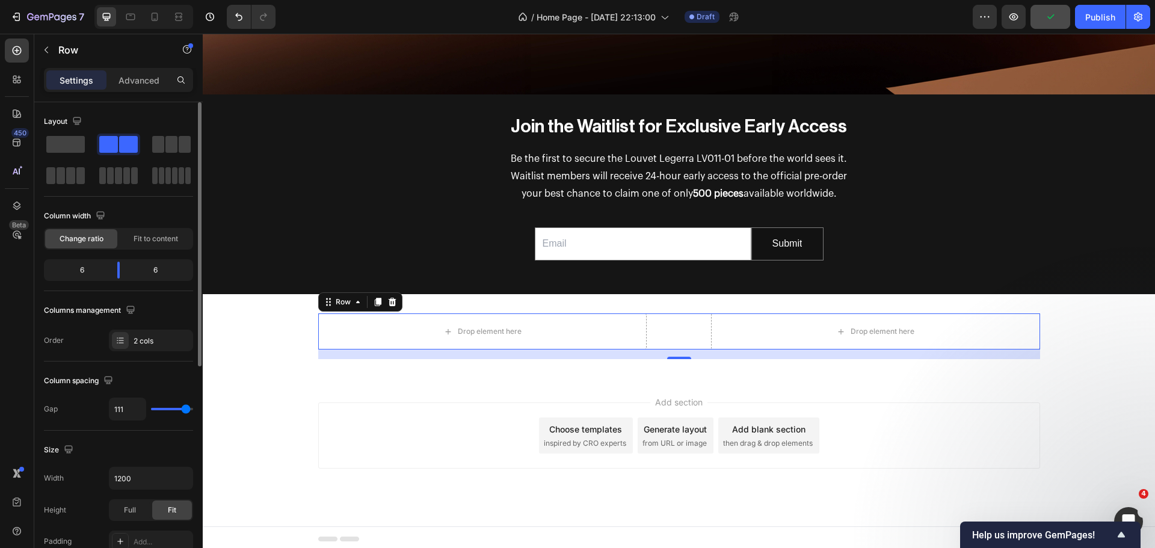
type input "116"
type input "118"
type input "120"
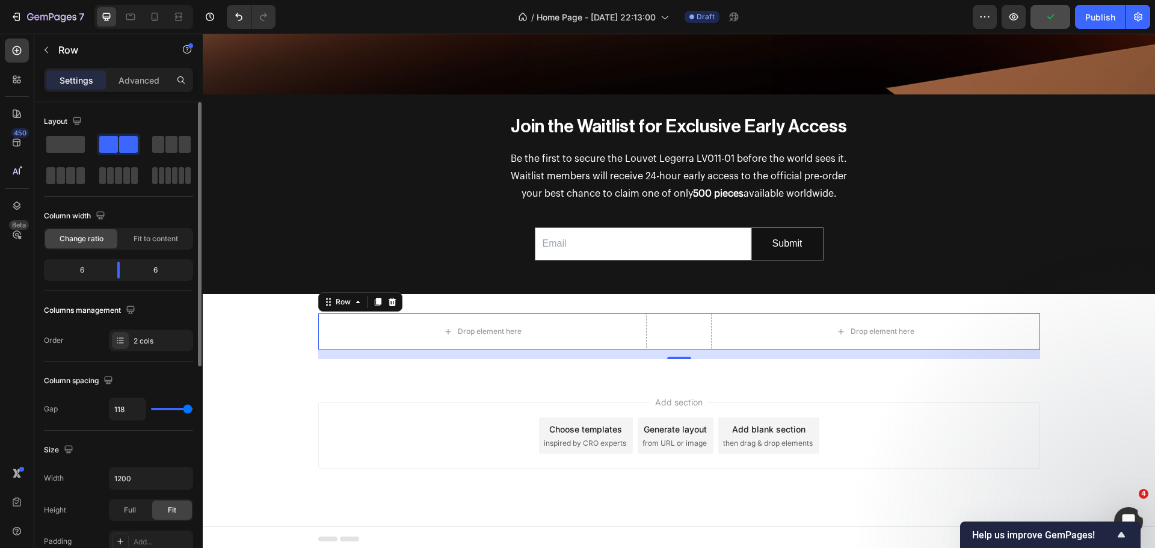
type input "120"
type input "118"
type input "113"
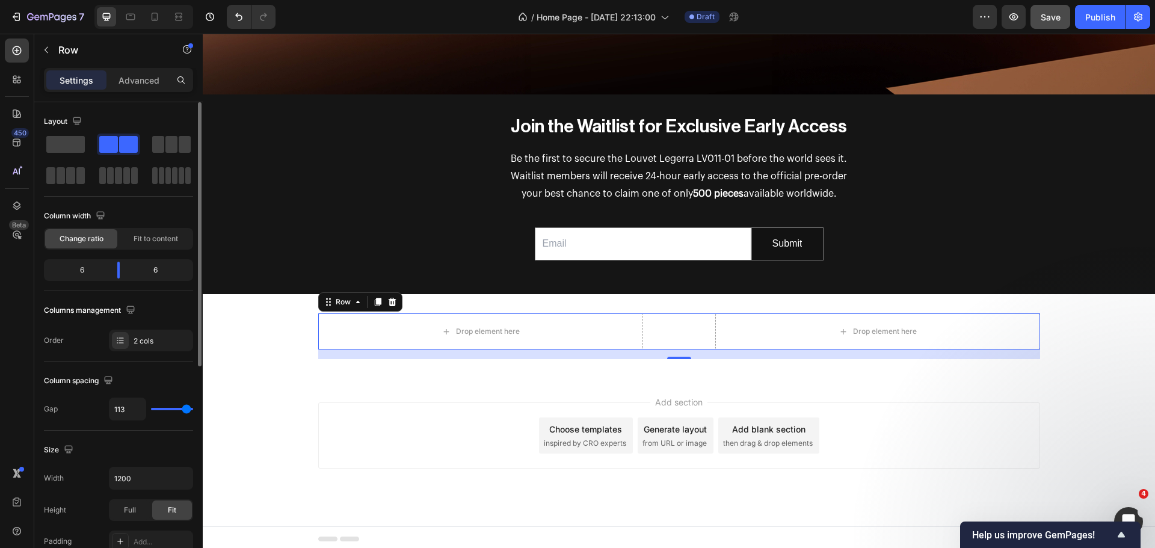
type input "109"
type input "107"
type input "102"
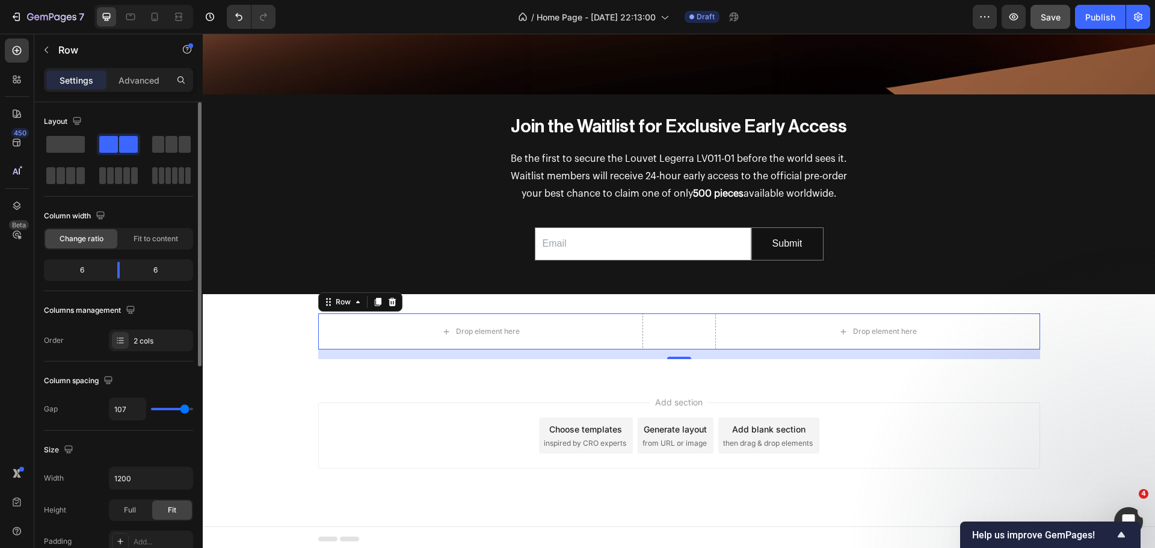
type input "102"
type input "100"
type input "98"
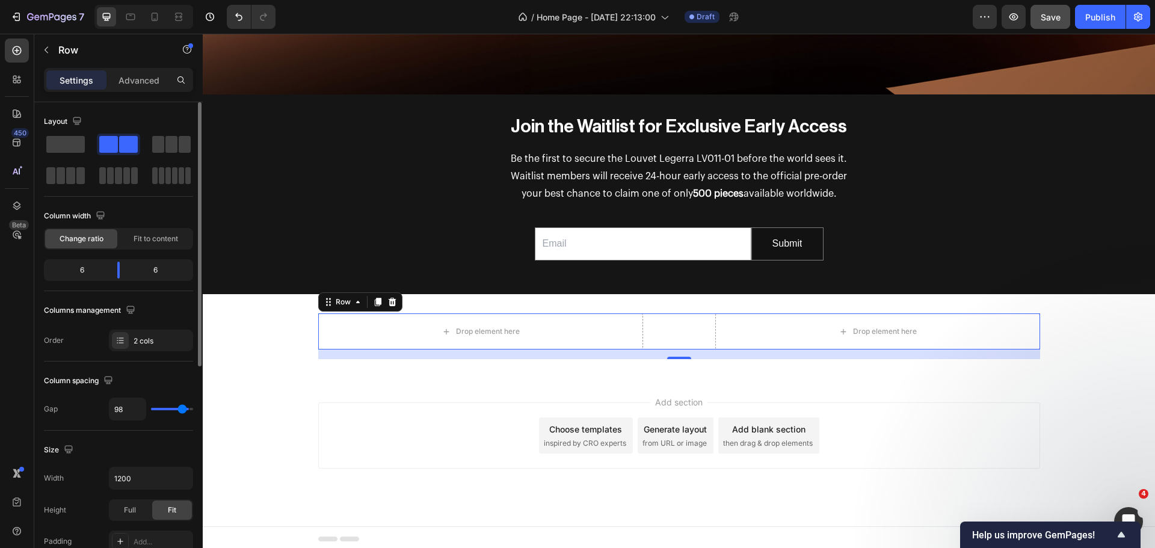
type input "91"
type input "87"
type input "84"
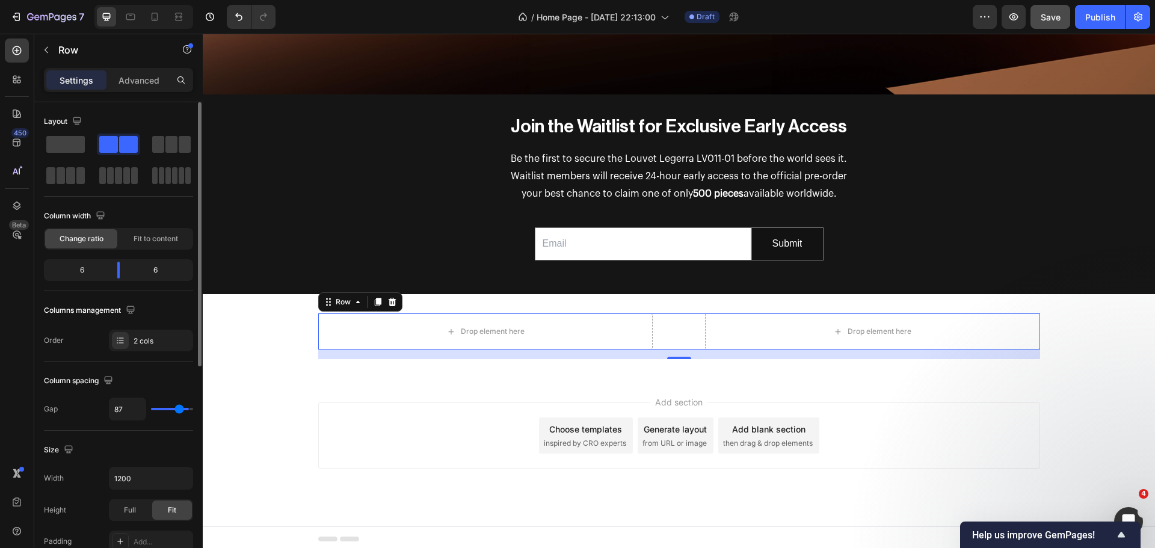
type input "84"
type input "82"
type input "80"
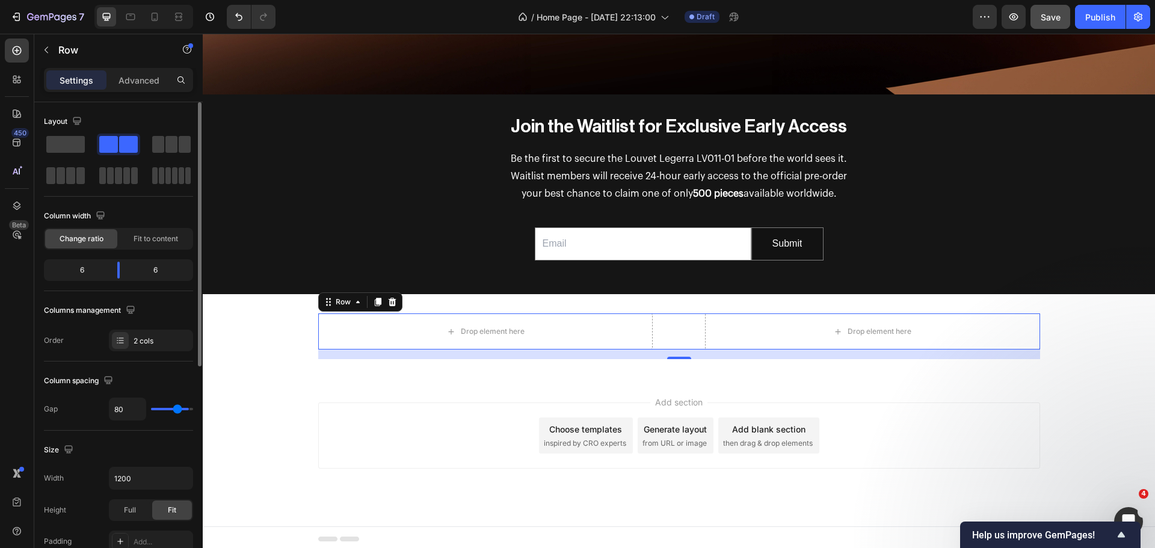
type input "78"
type input "76"
type input "71"
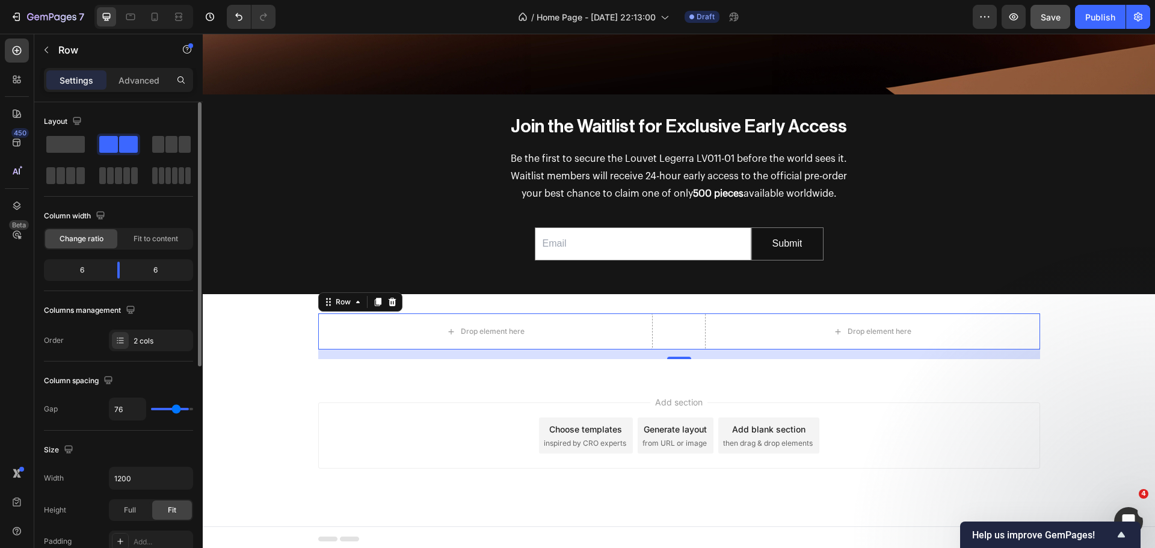
type input "71"
type input "67"
type input "64"
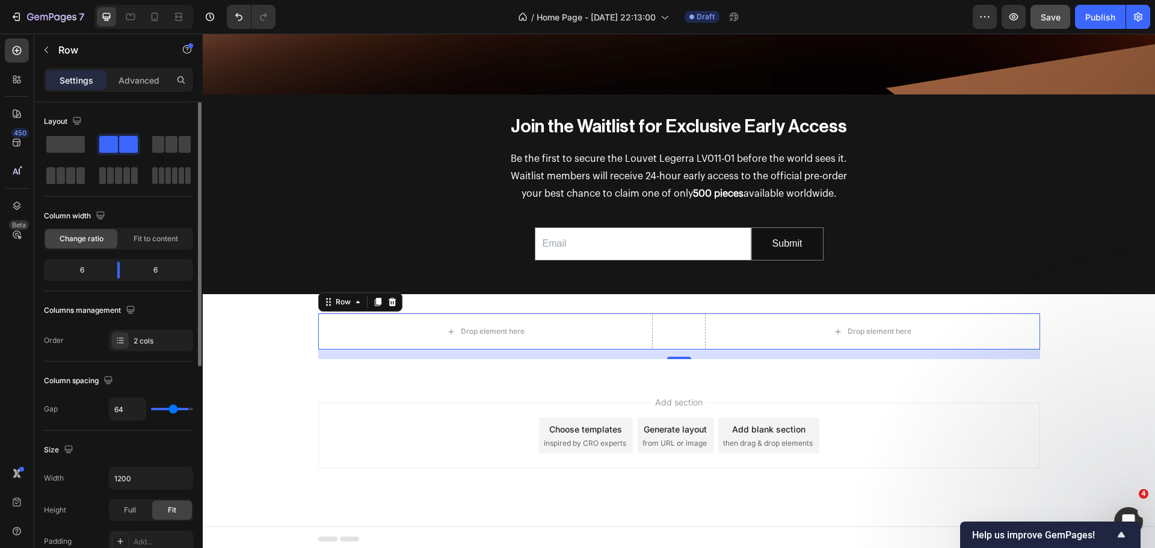
type input "60"
type input "56"
type input "53"
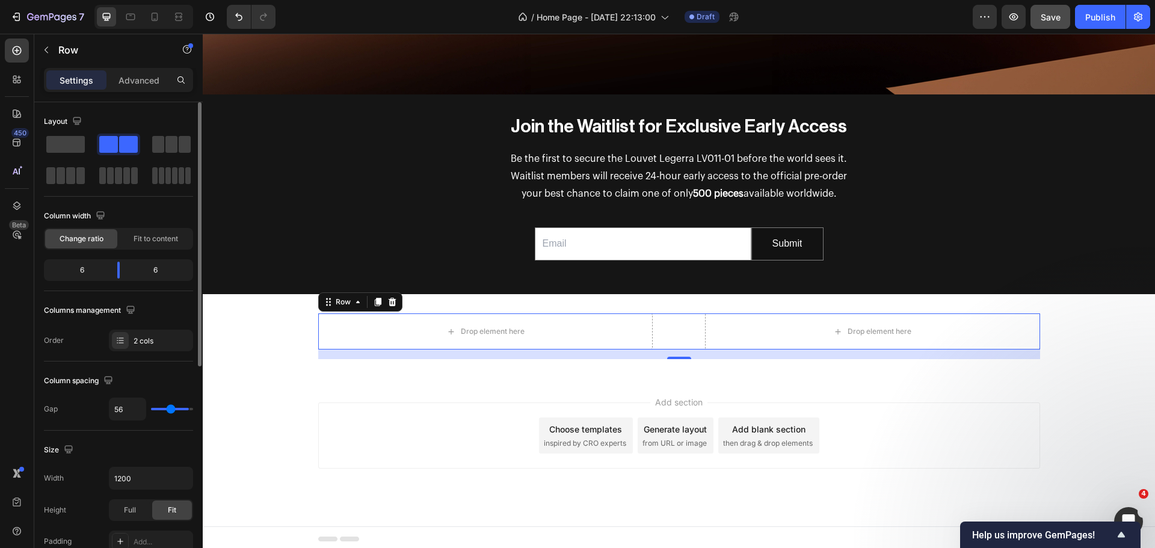
type input "53"
type input "47"
type input "42"
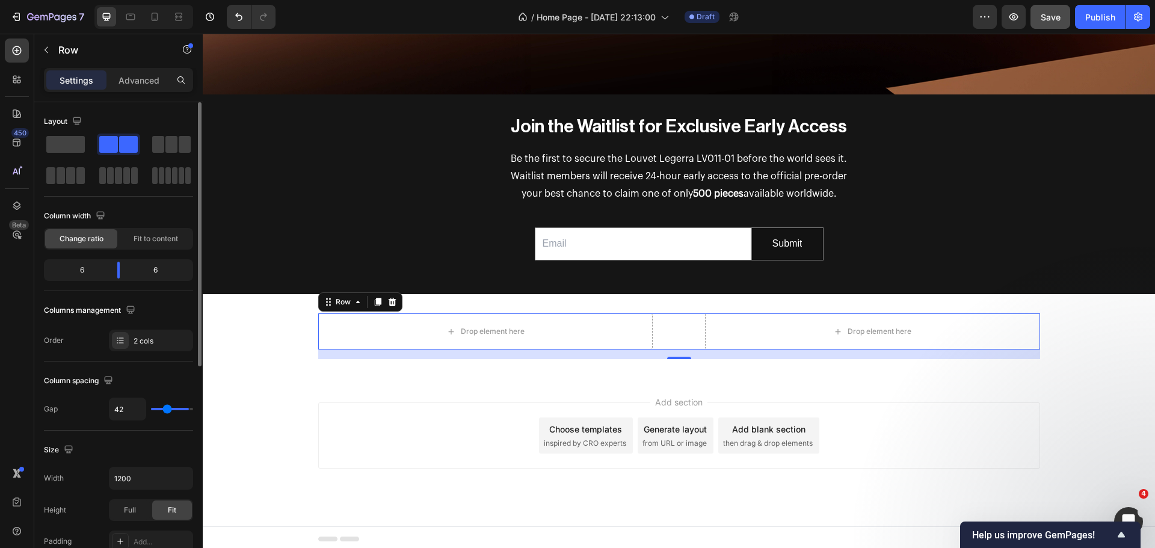
type input "36"
type input "31"
type input "29"
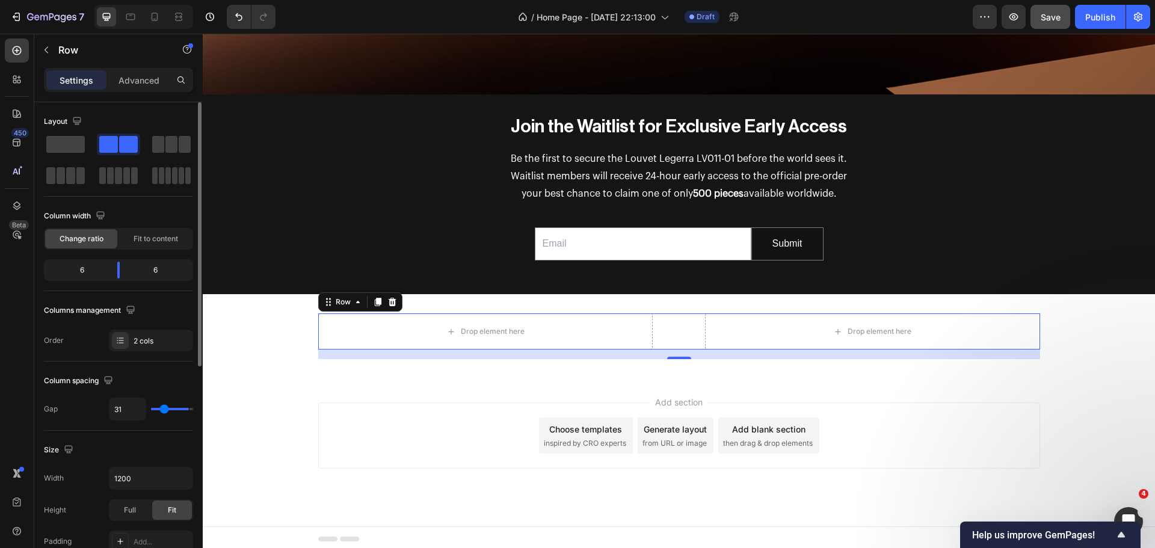
type input "29"
type input "24"
type input "20"
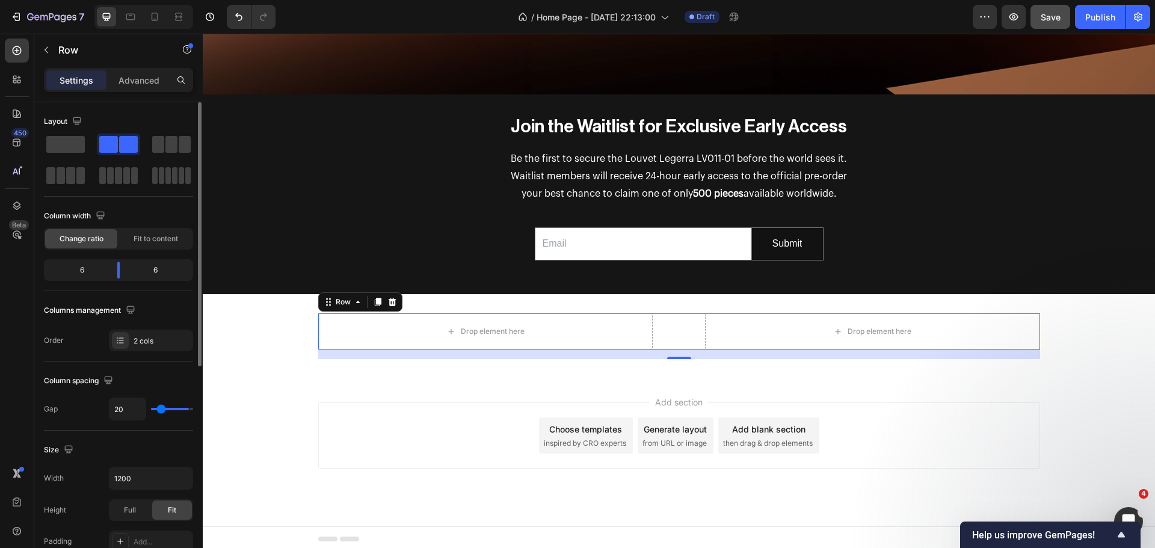
type input "16"
type input "11"
type input "9"
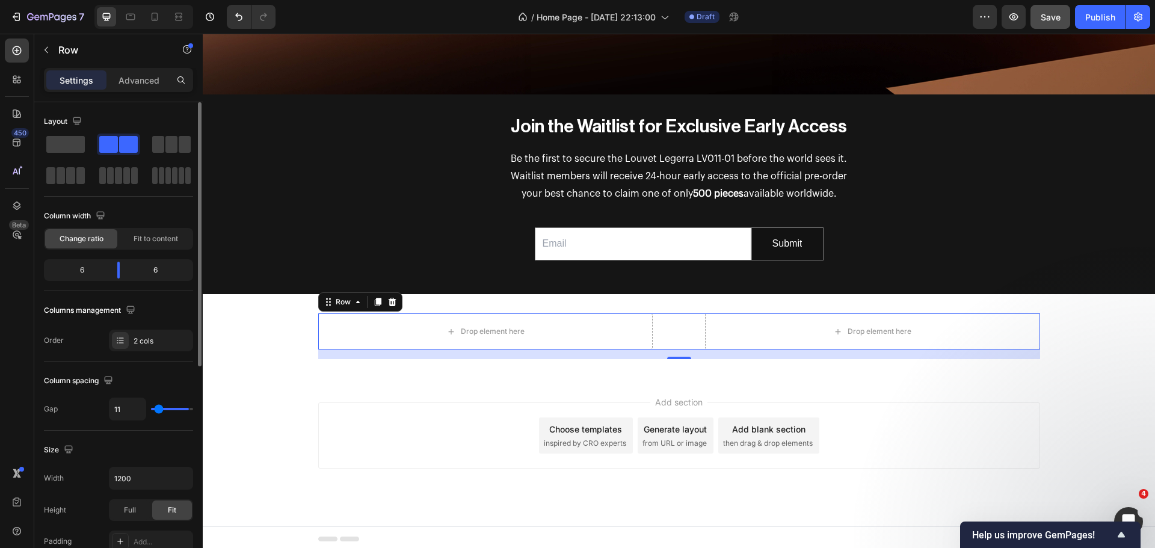
type input "9"
type input "7"
type input "4"
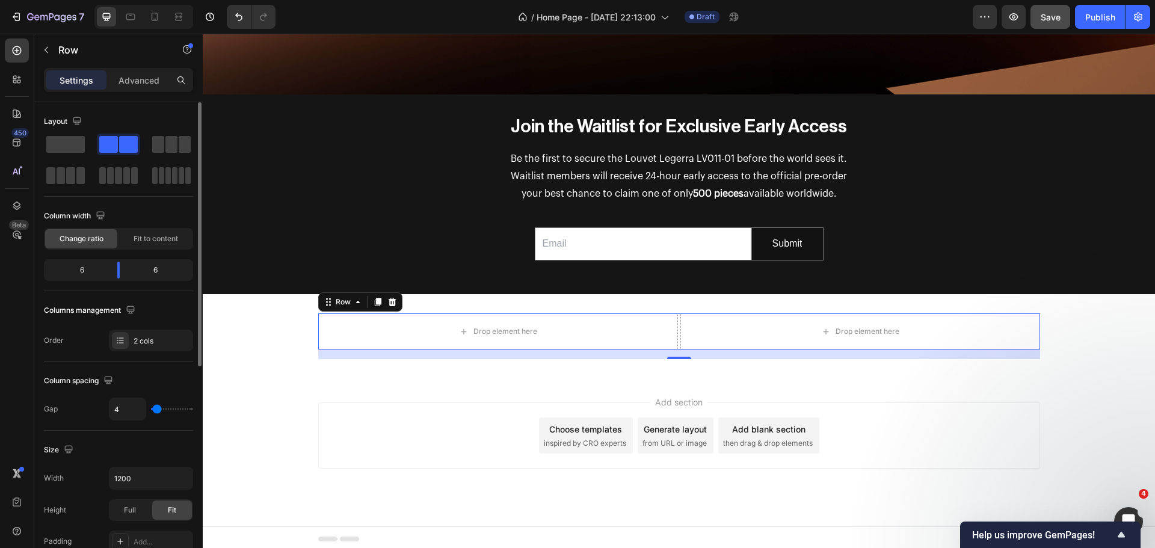
type input "7"
type input "11"
type input "13"
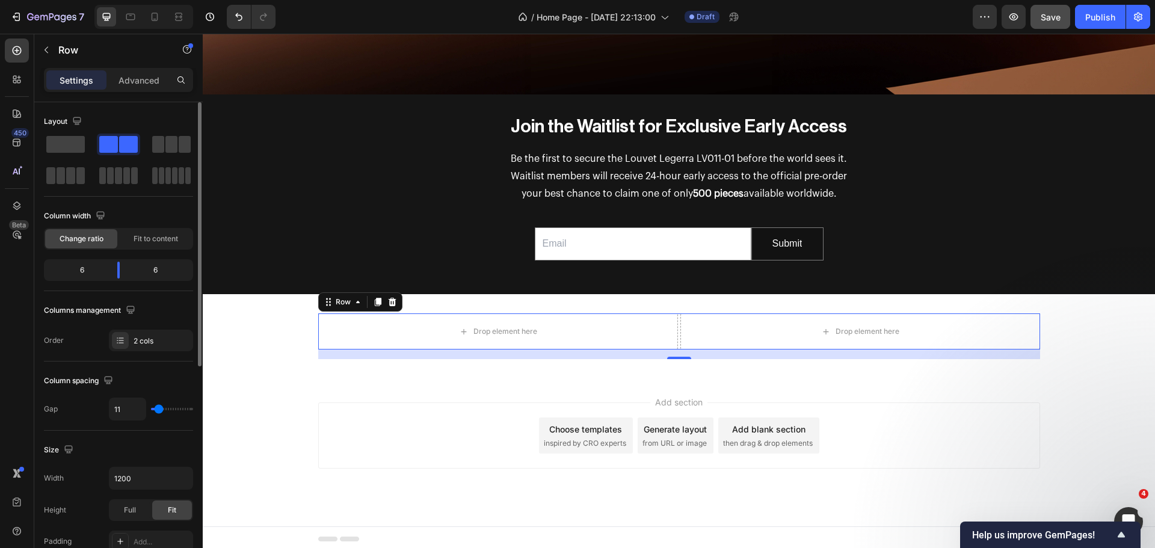
type input "13"
type input "16"
type input "20"
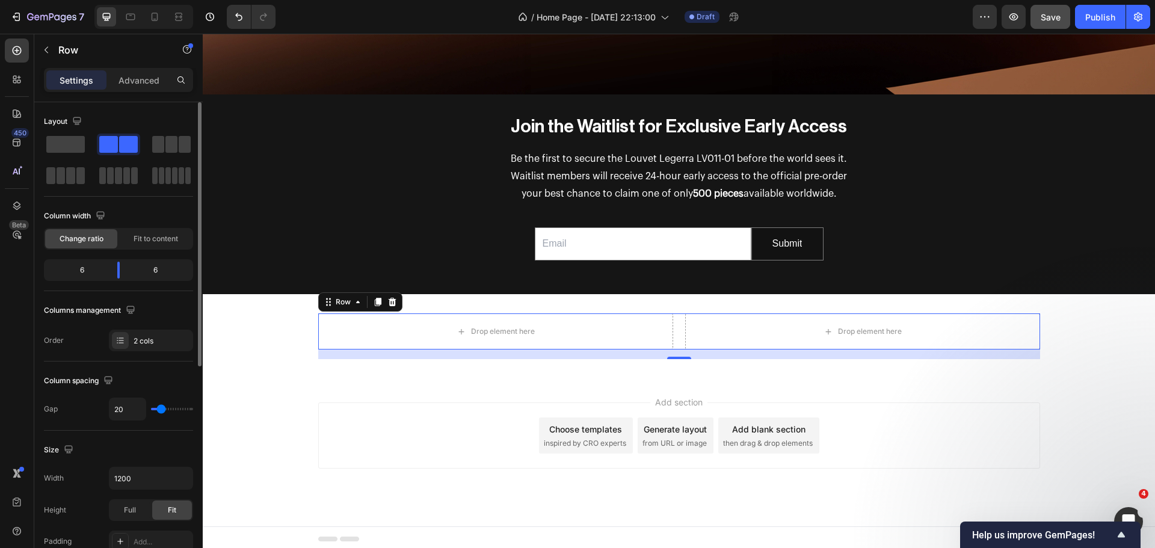
type input "22"
click at [162, 408] on input "range" at bounding box center [172, 409] width 42 height 2
click at [130, 508] on span "Full" at bounding box center [130, 510] width 12 height 11
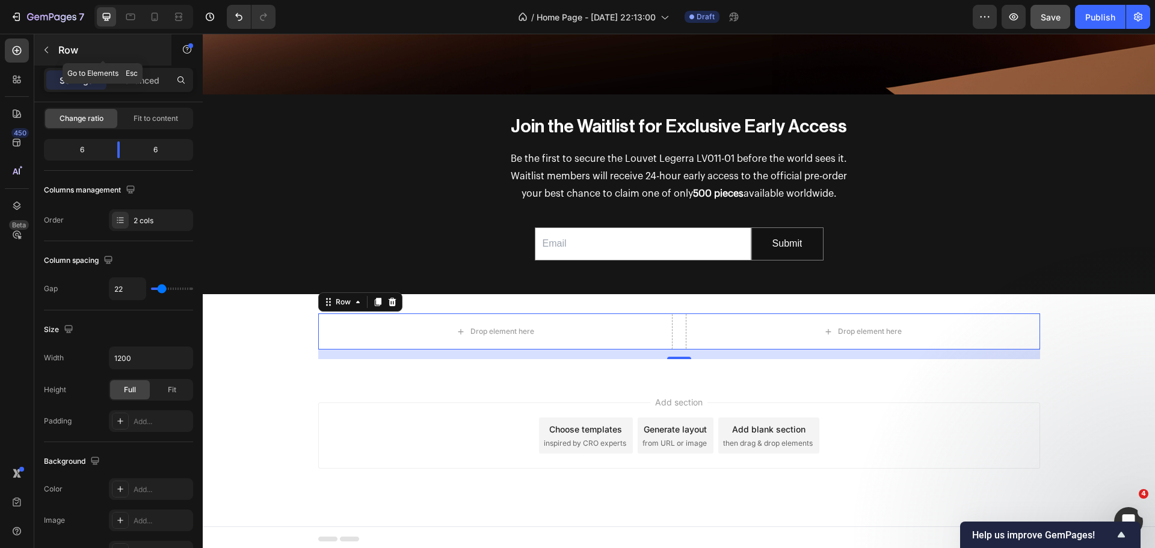
click at [42, 48] on icon "button" at bounding box center [47, 50] width 10 height 10
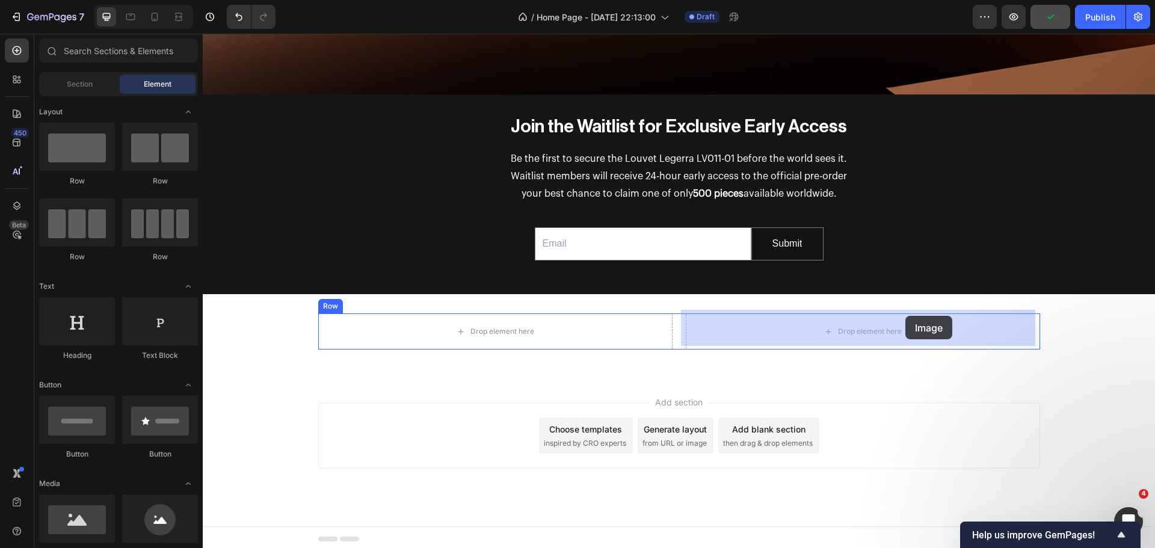
drag, startPoint x: 276, startPoint y: 557, endPoint x: 906, endPoint y: 317, distance: 673.9
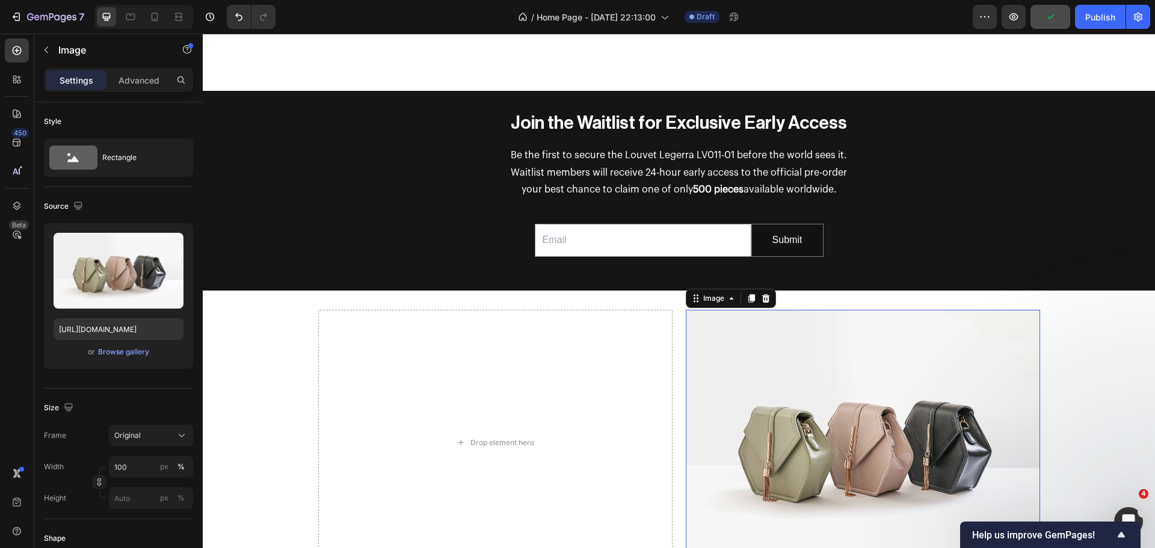
scroll to position [909, 0]
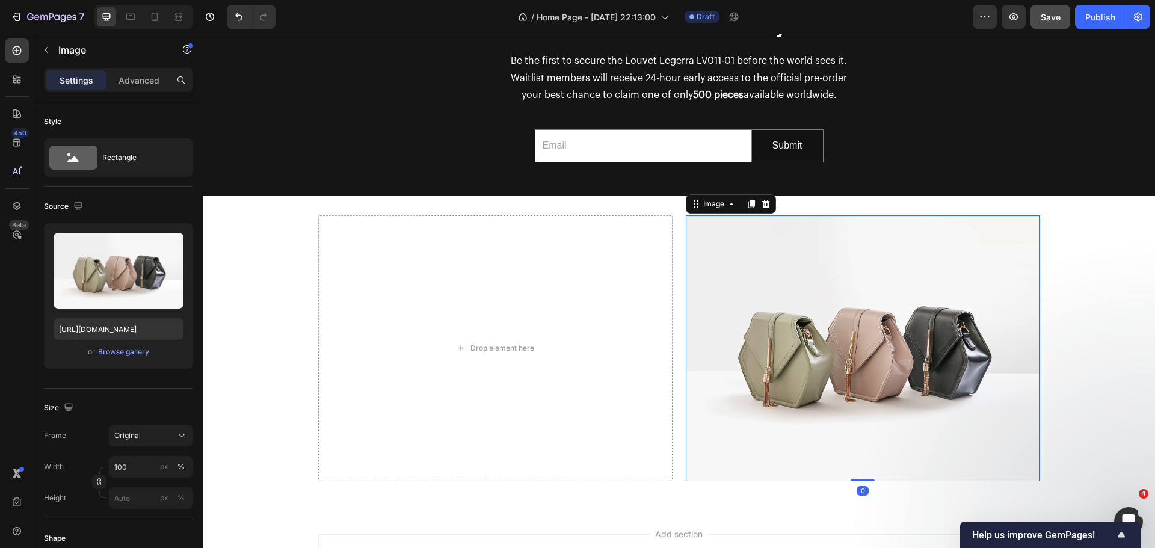
click at [789, 317] on img at bounding box center [863, 348] width 354 height 266
click at [114, 354] on div "Browse gallery" at bounding box center [123, 352] width 51 height 11
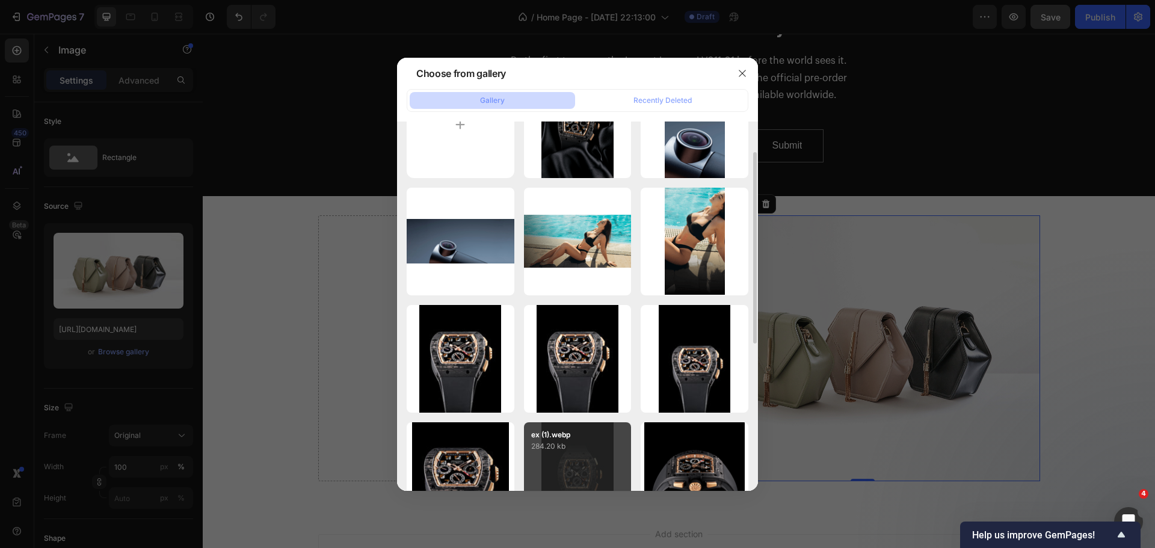
scroll to position [120, 0]
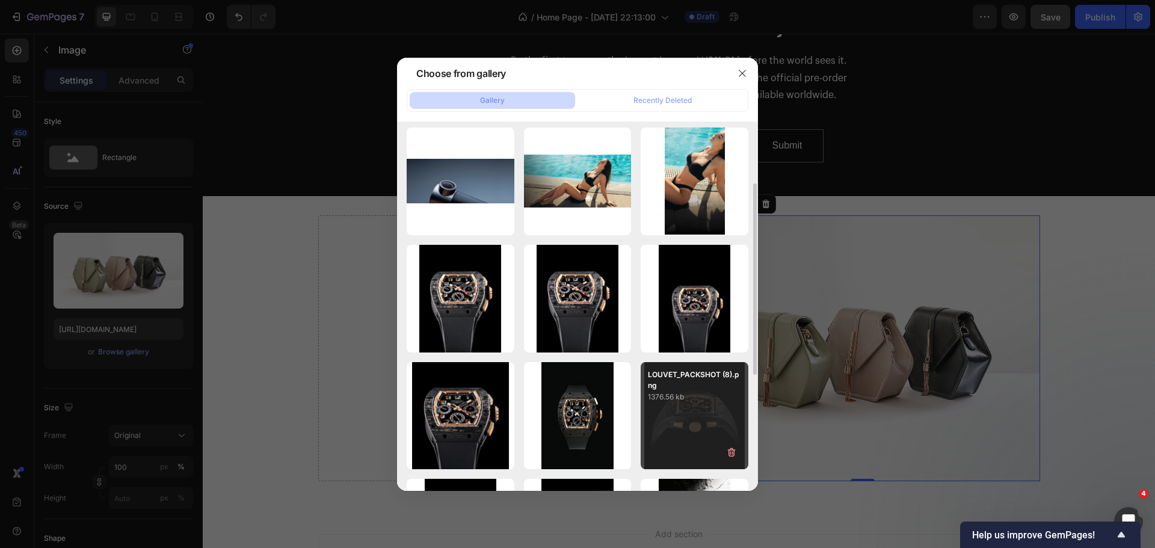
click at [690, 426] on div "LOUVET_PACKSHOT (8).png 1376.56 kb" at bounding box center [695, 416] width 108 height 108
type input "[URL][DOMAIN_NAME]"
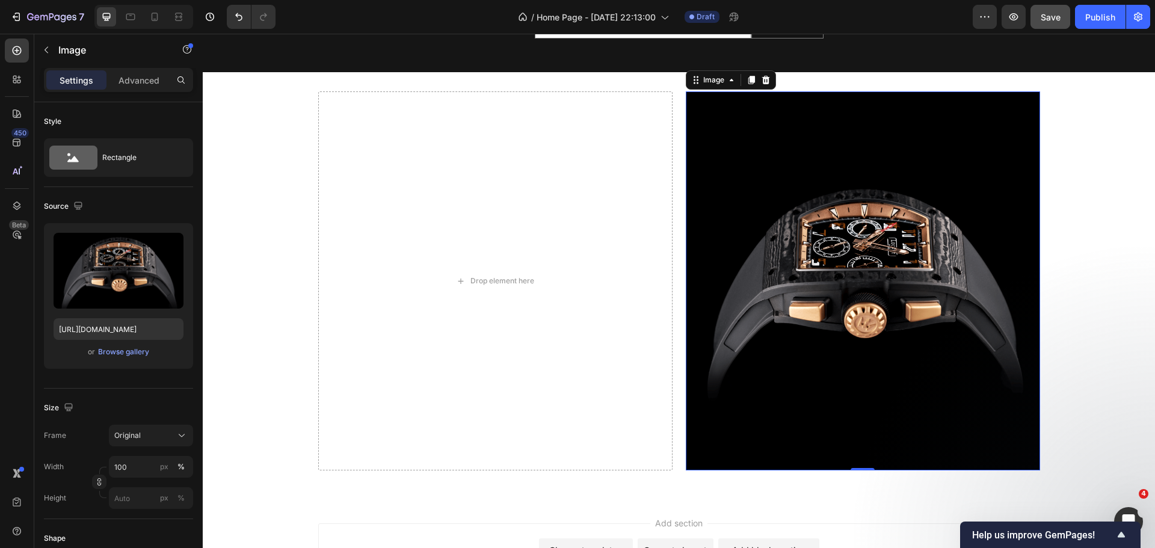
scroll to position [1090, 0]
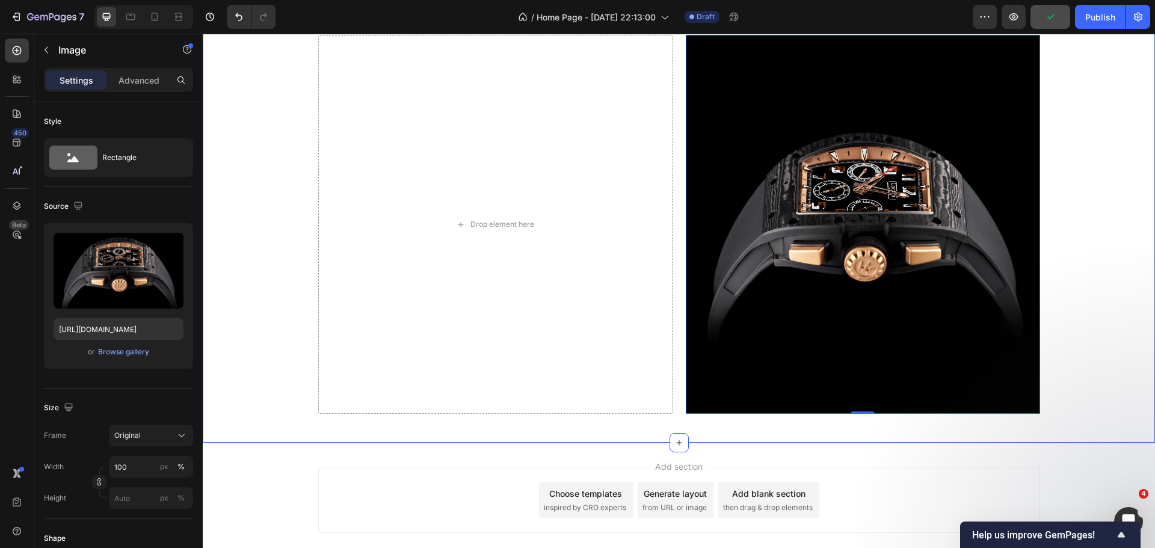
click at [1096, 261] on div "Drop element here Image 0 Row" at bounding box center [679, 229] width 953 height 389
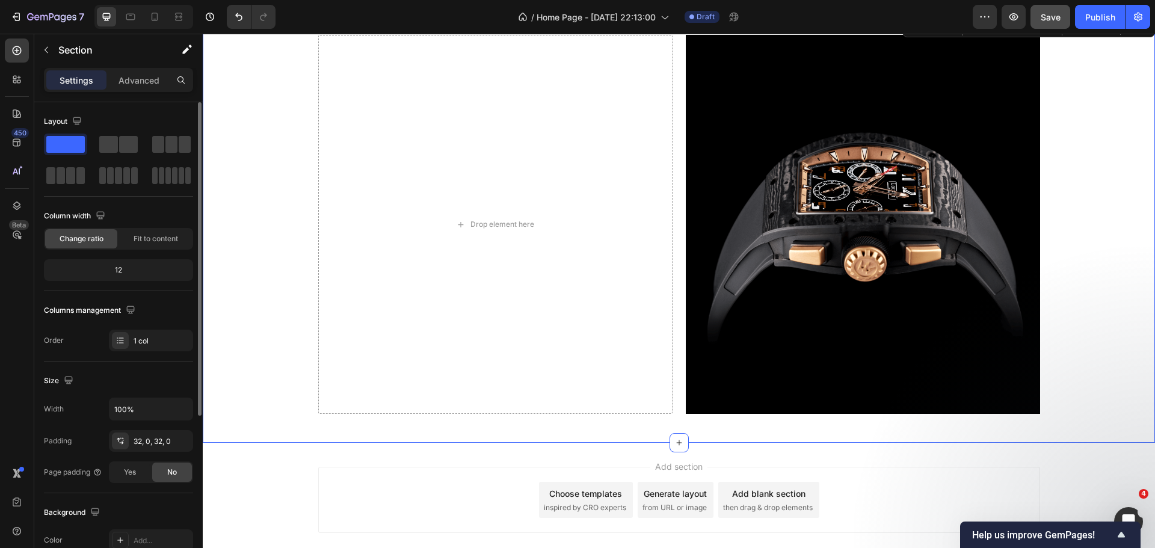
scroll to position [60, 0]
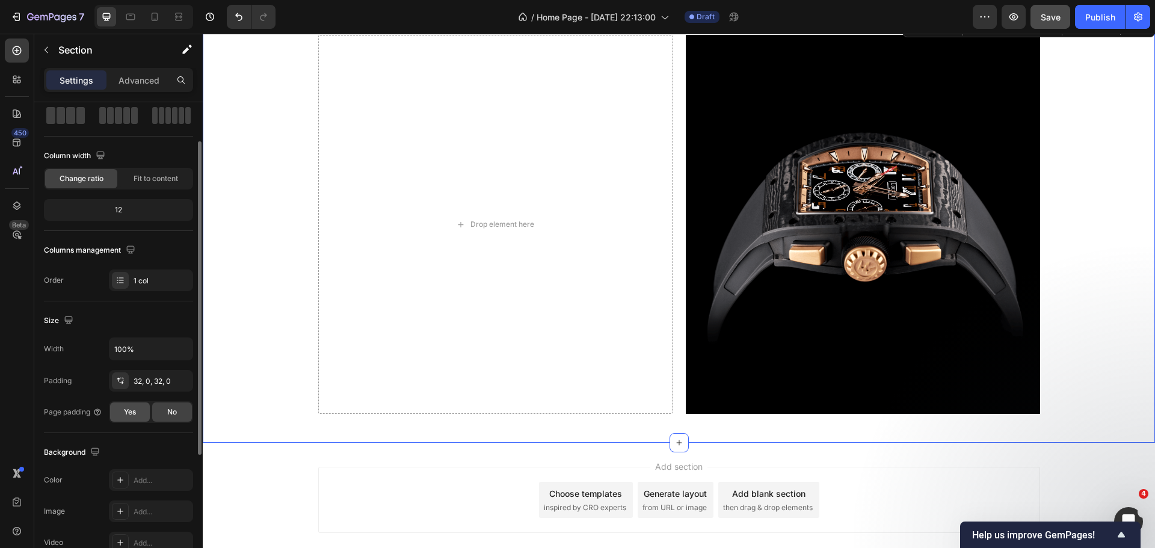
click at [134, 413] on span "Yes" at bounding box center [130, 412] width 12 height 11
click at [176, 410] on span "No" at bounding box center [172, 412] width 10 height 11
click at [146, 171] on div "Fit to content" at bounding box center [156, 178] width 72 height 19
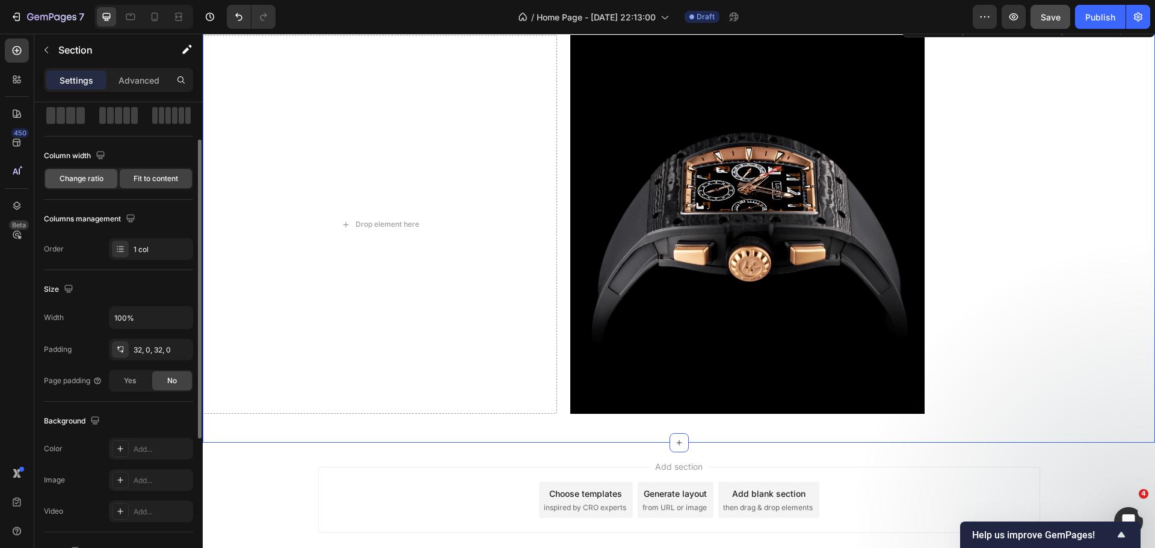
click at [78, 178] on span "Change ratio" at bounding box center [82, 178] width 44 height 11
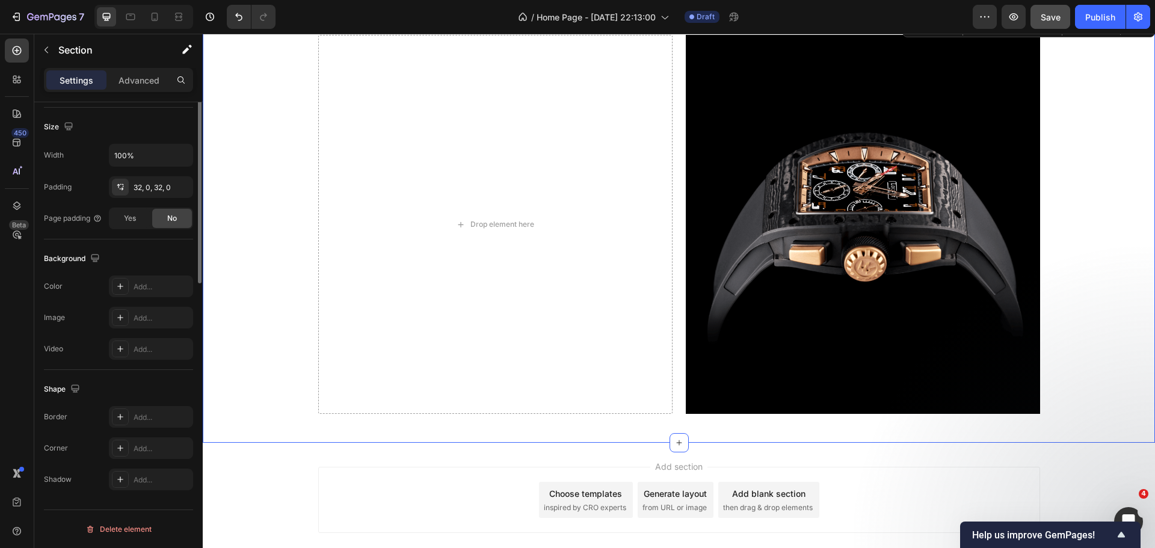
scroll to position [0, 0]
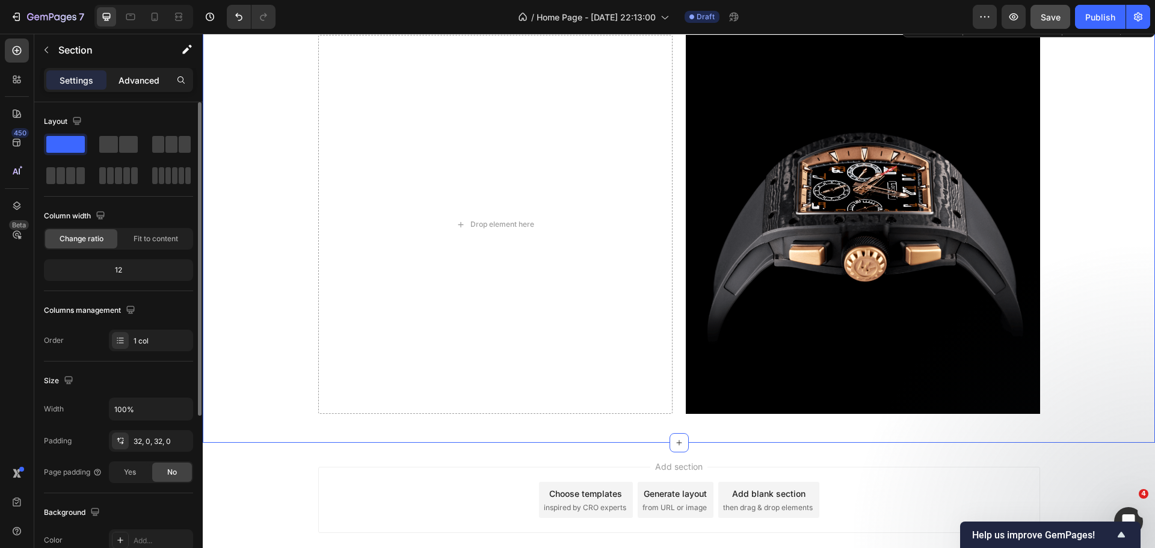
click at [131, 81] on p "Advanced" at bounding box center [139, 80] width 41 height 13
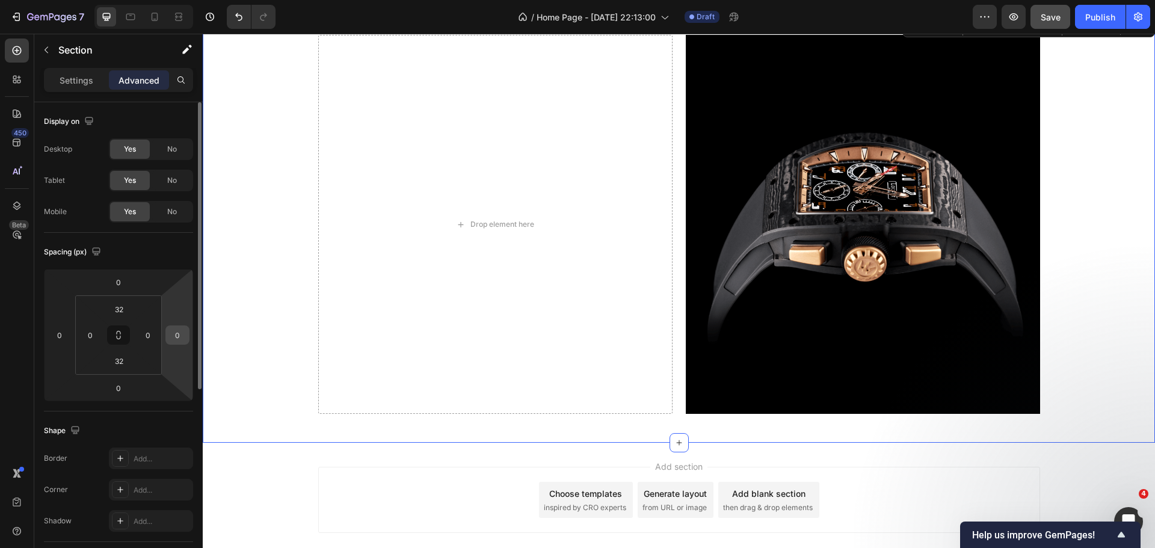
click at [177, 333] on input "0" at bounding box center [177, 335] width 18 height 18
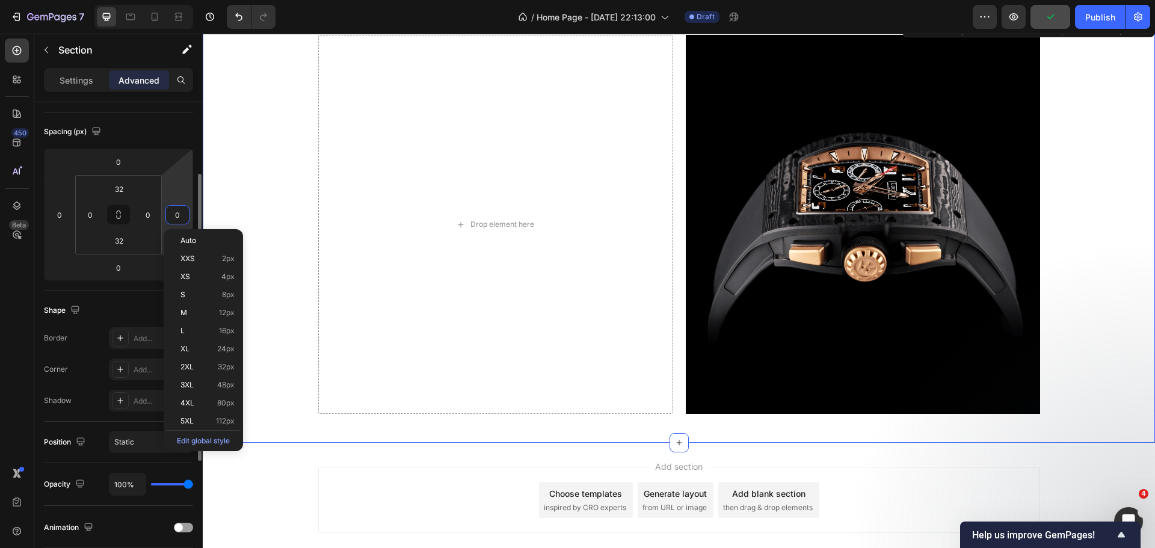
scroll to position [181, 0]
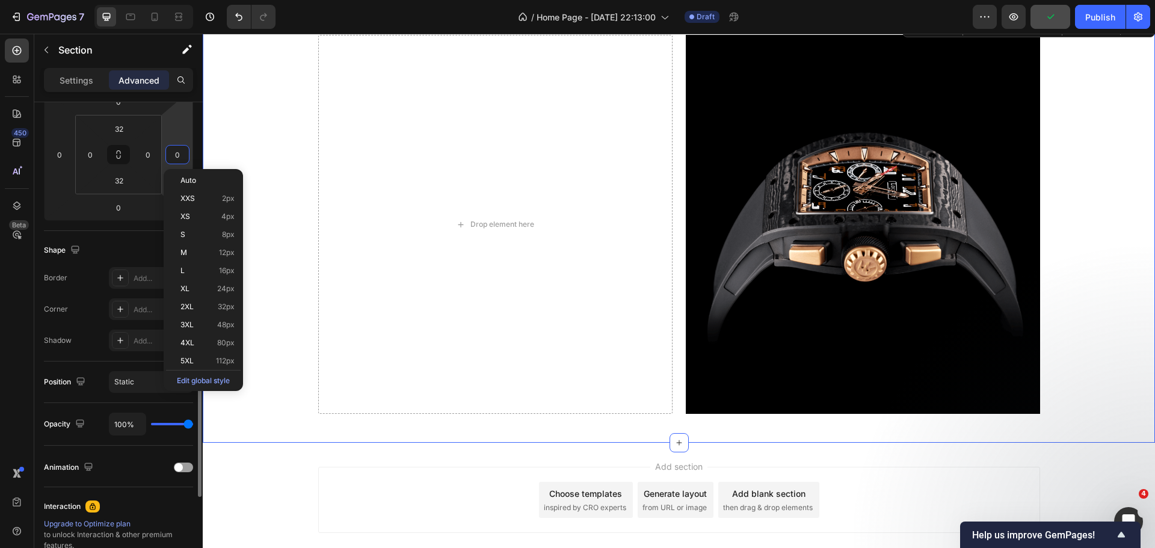
click at [91, 346] on div "Shadow Add..." at bounding box center [118, 341] width 149 height 22
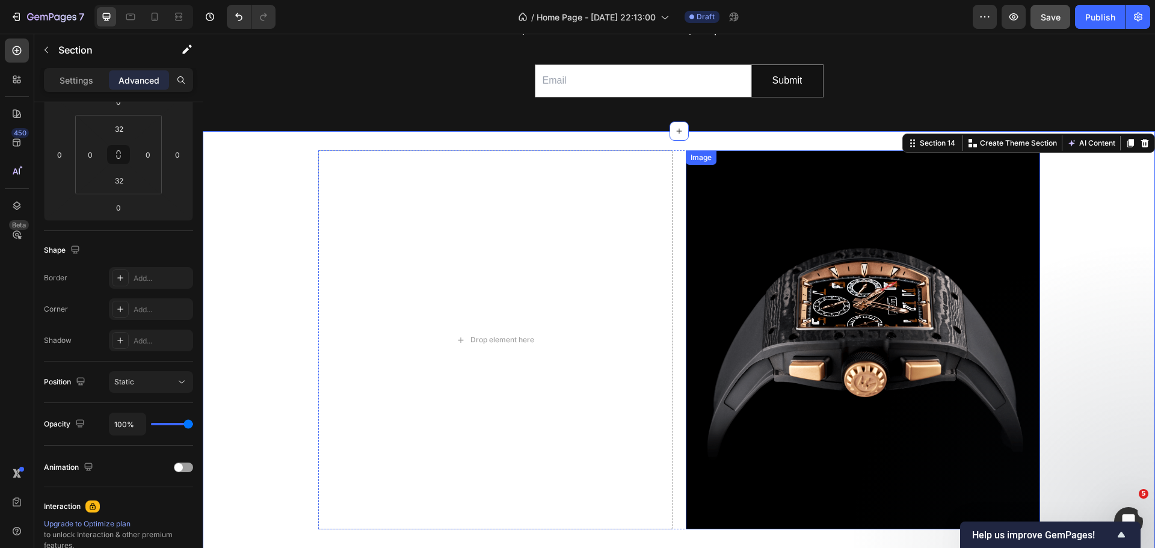
scroll to position [969, 0]
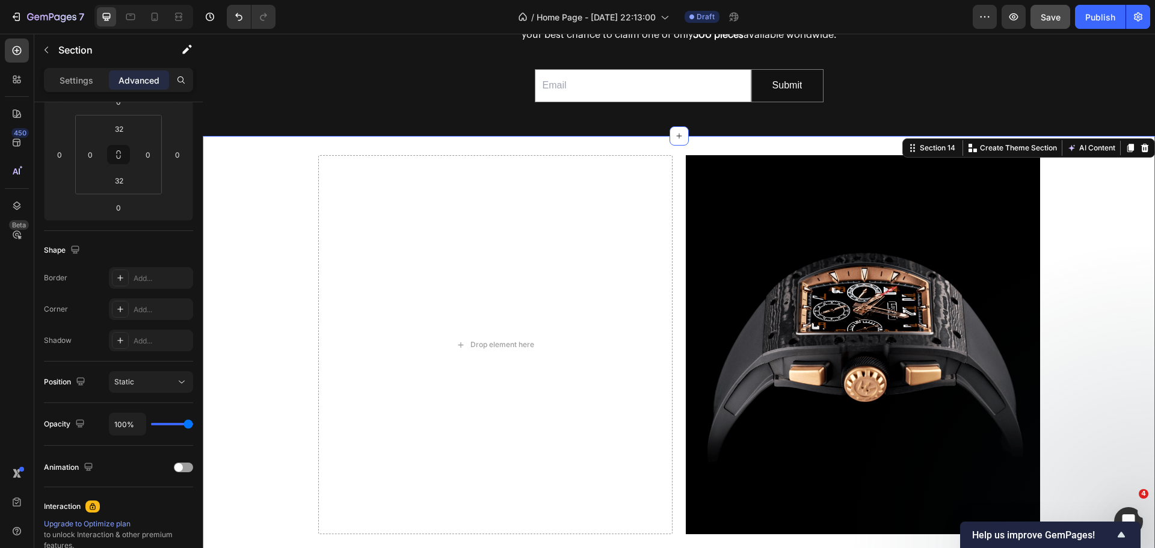
click at [713, 146] on div "Drop element here Image Row Section 14 Create Theme Section AI Content Write wi…" at bounding box center [679, 349] width 953 height 427
click at [78, 82] on p "Settings" at bounding box center [77, 80] width 34 height 13
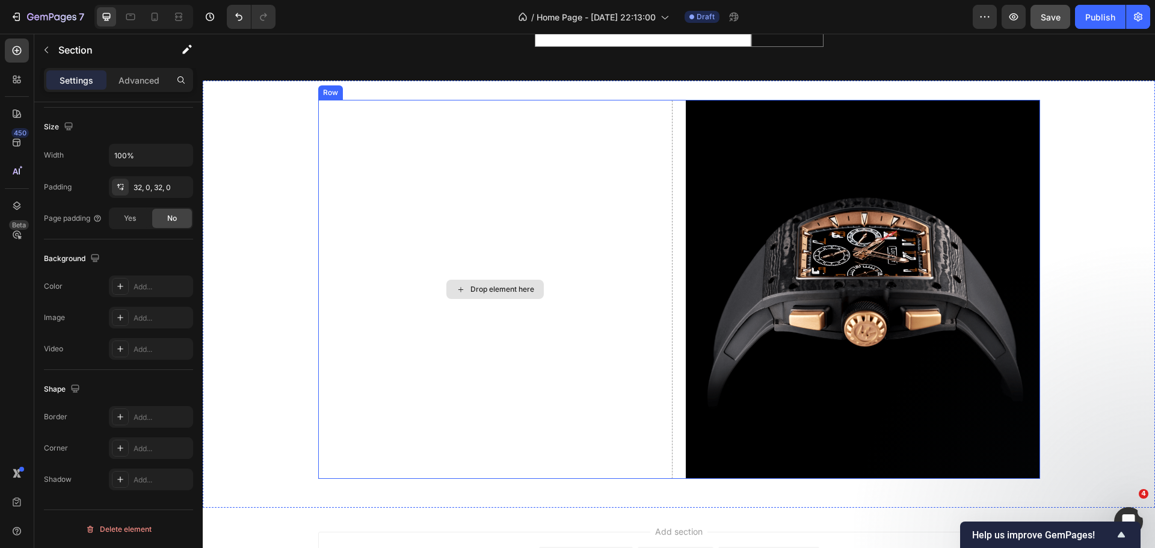
scroll to position [1030, 0]
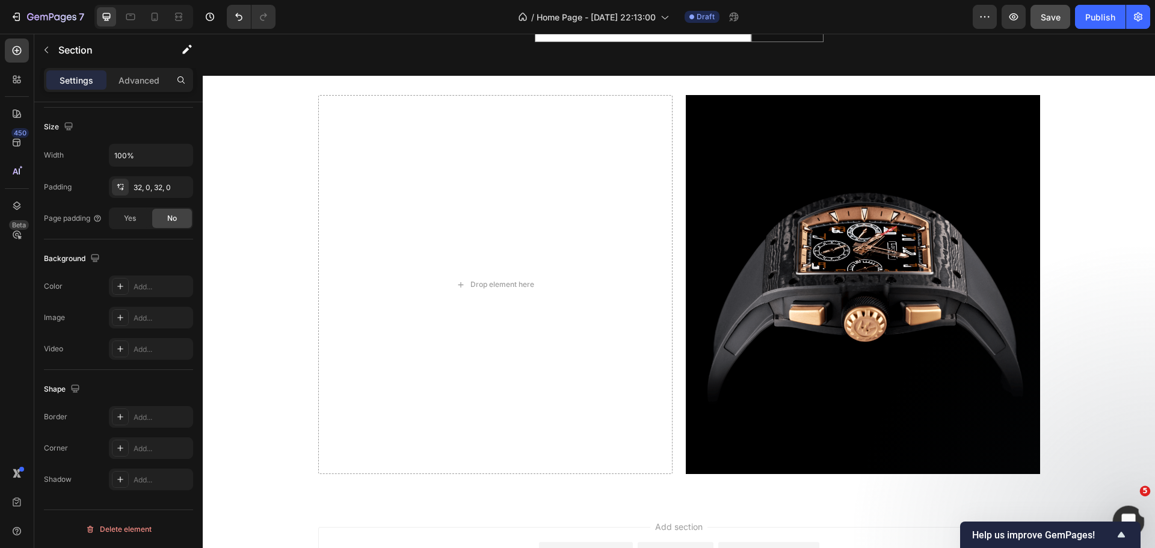
click at [1122, 509] on div "Open Intercom Messenger" at bounding box center [1127, 520] width 40 height 40
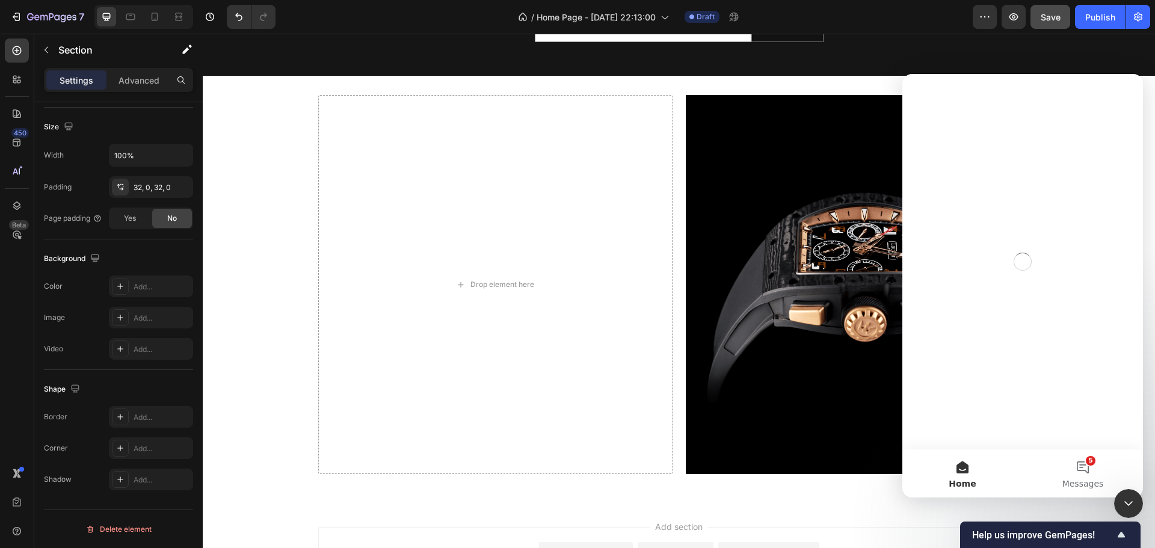
scroll to position [0, 0]
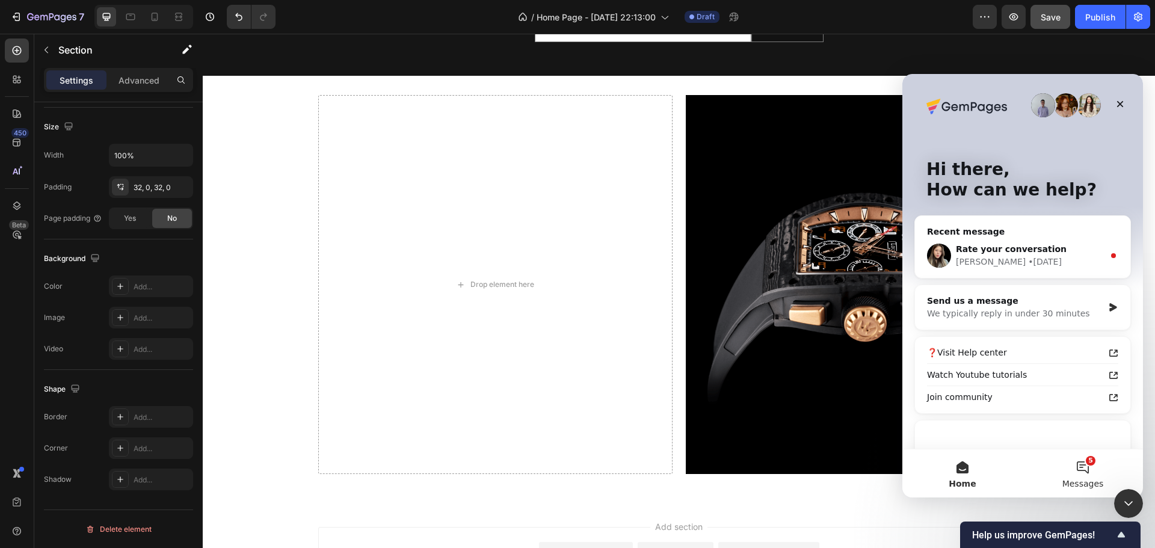
click at [1072, 461] on button "5 Messages" at bounding box center [1083, 474] width 120 height 48
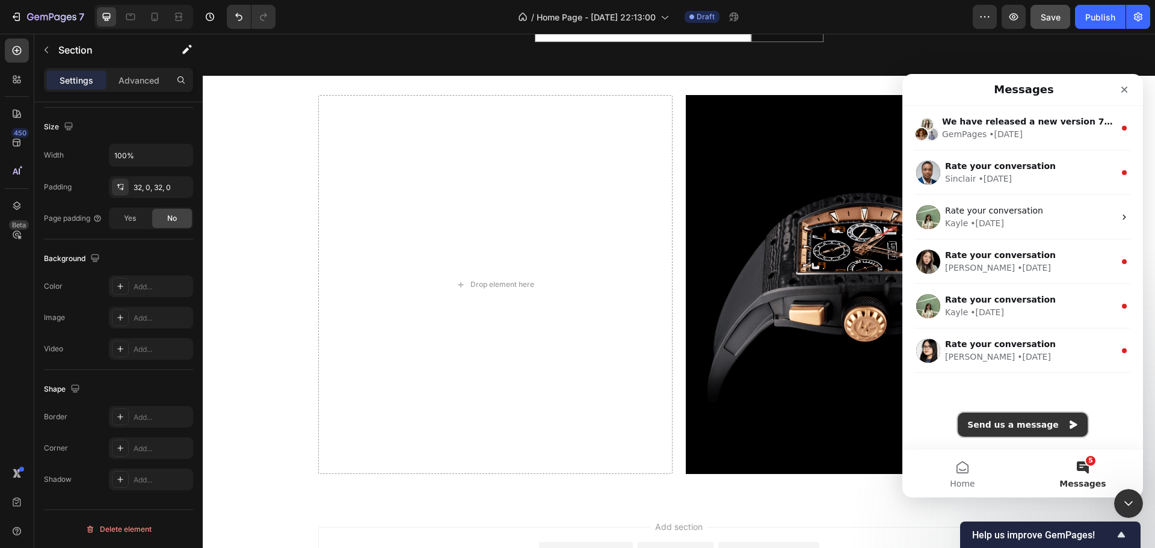
click at [1044, 423] on button "Send us a message" at bounding box center [1023, 425] width 130 height 24
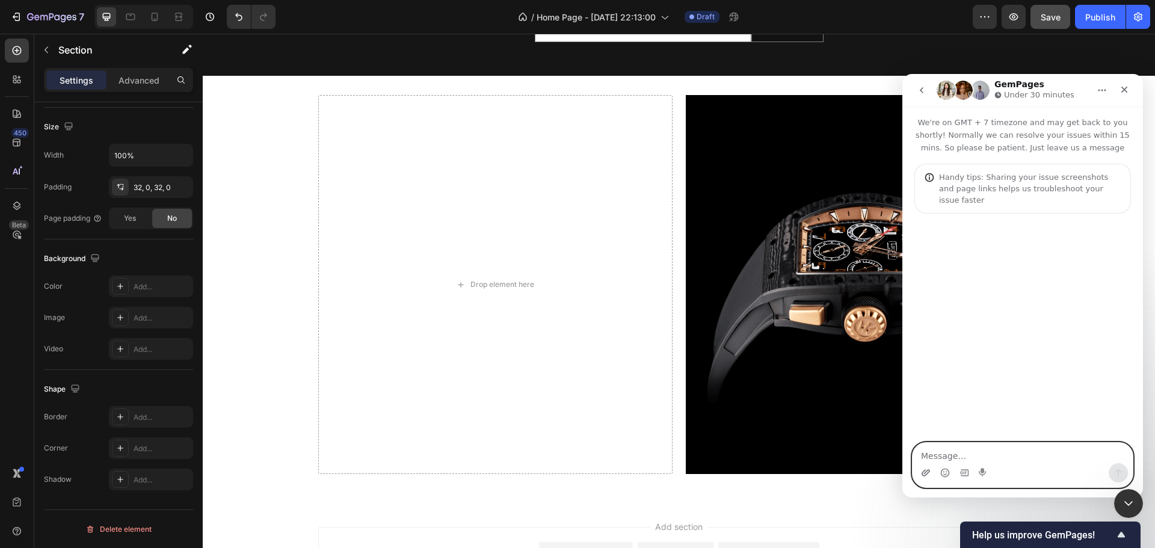
click at [924, 472] on icon "Upload attachment" at bounding box center [926, 472] width 8 height 7
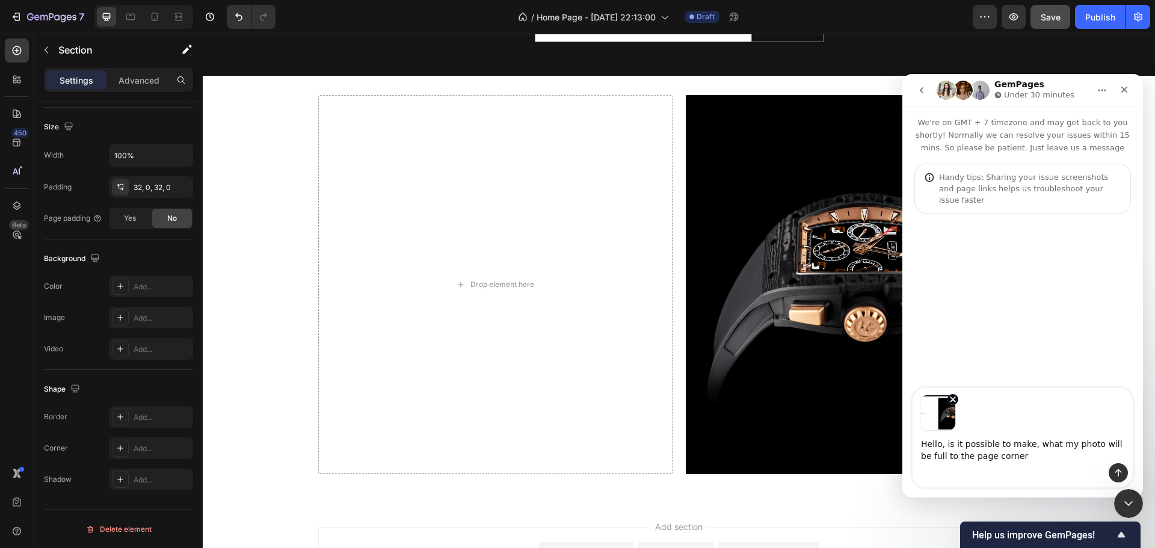
type textarea "Hello, is it possible to make, what my photo will be full to the page corner?"
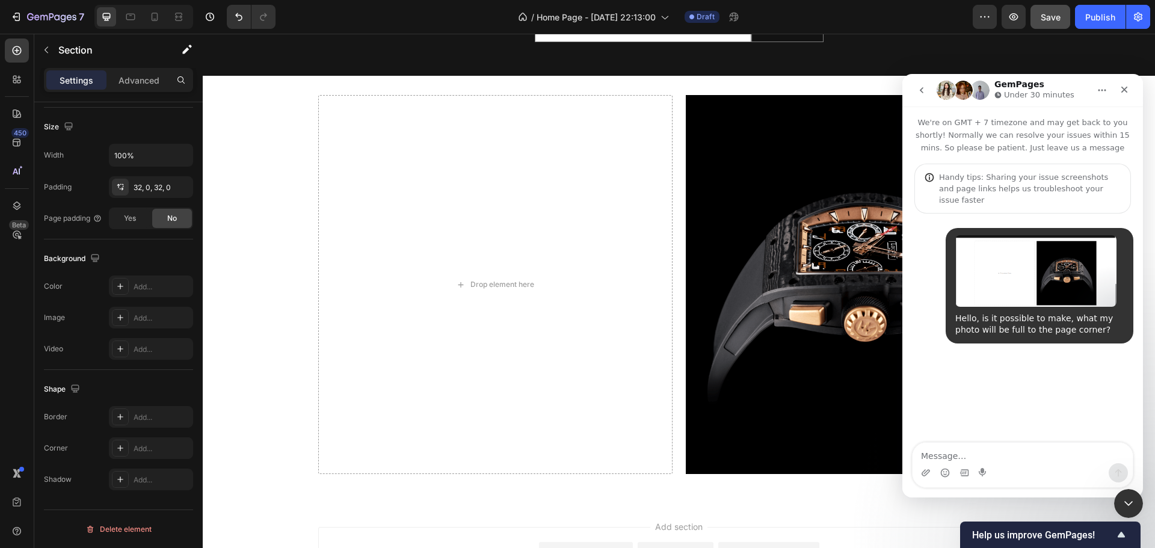
click at [1069, 272] on img "user says…" at bounding box center [1036, 271] width 161 height 72
click at [1015, 280] on img "user says…" at bounding box center [1036, 271] width 161 height 72
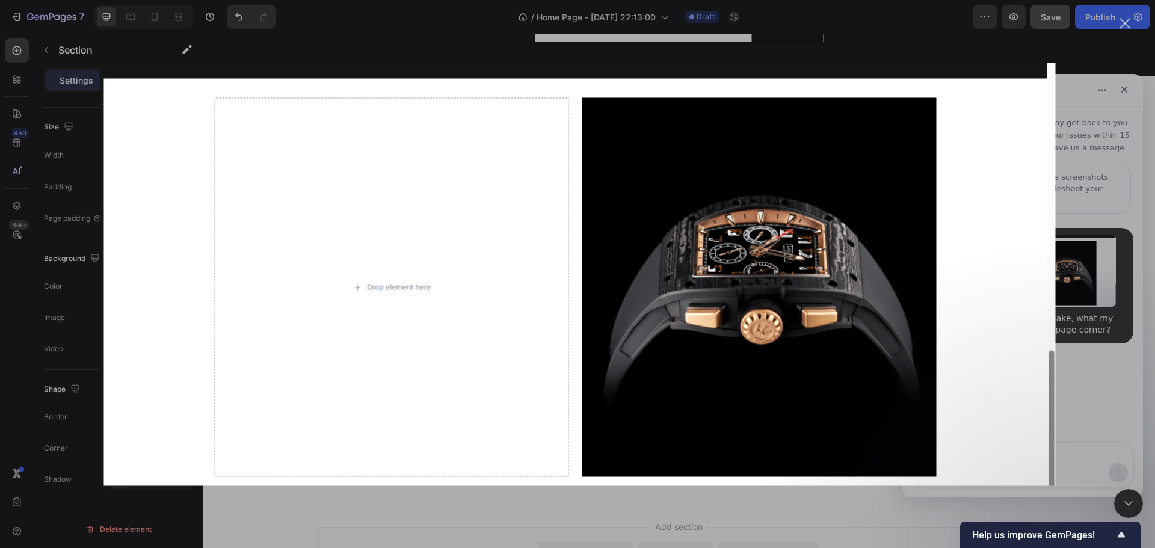
click at [1125, 399] on div "Intercom messenger" at bounding box center [577, 274] width 1155 height 548
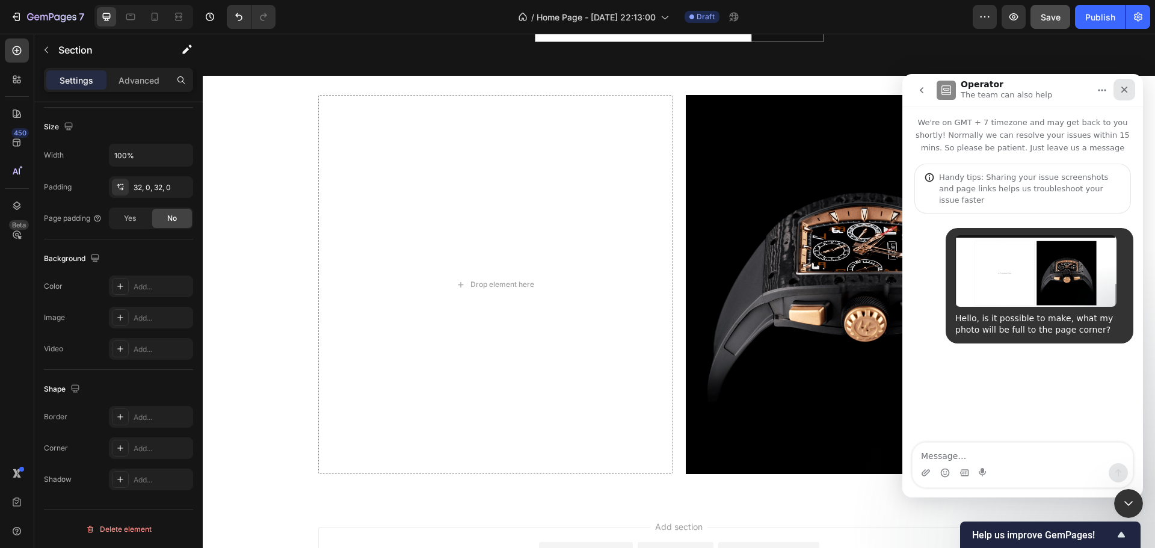
click at [1125, 87] on icon "Close" at bounding box center [1125, 90] width 10 height 10
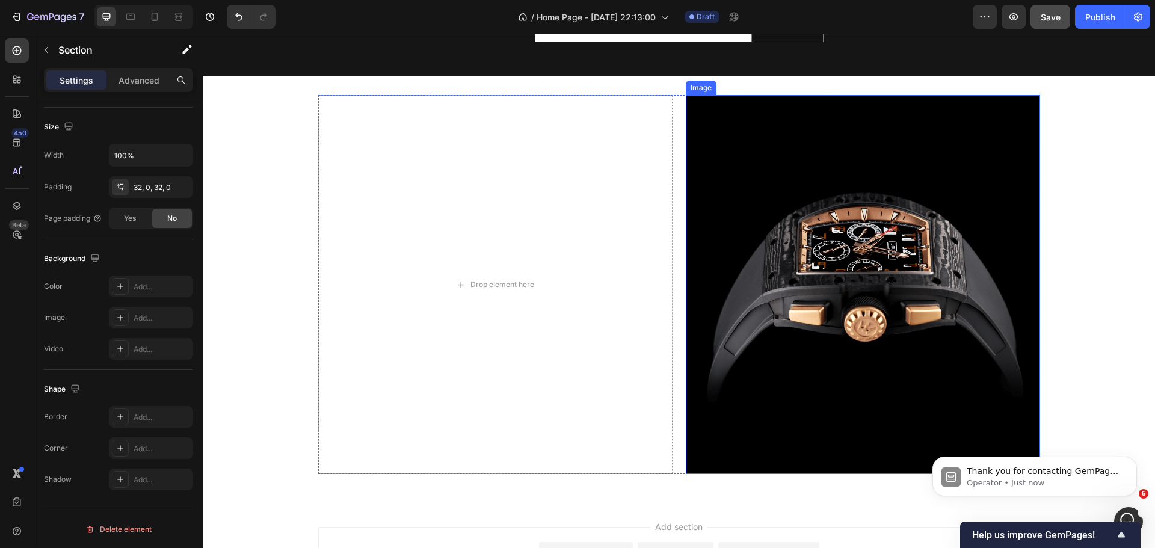
scroll to position [15, 0]
